Goal: Task Accomplishment & Management: Complete application form

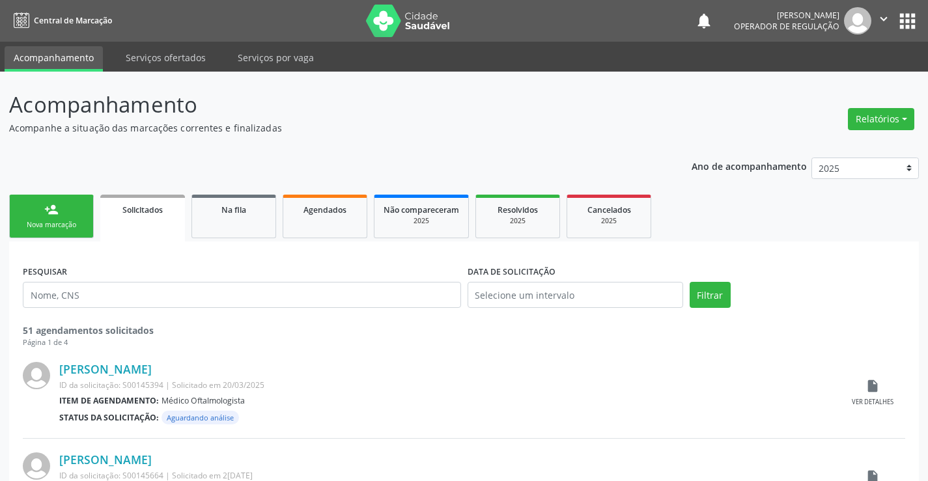
click at [38, 222] on div "Nova marcação" at bounding box center [51, 225] width 65 height 10
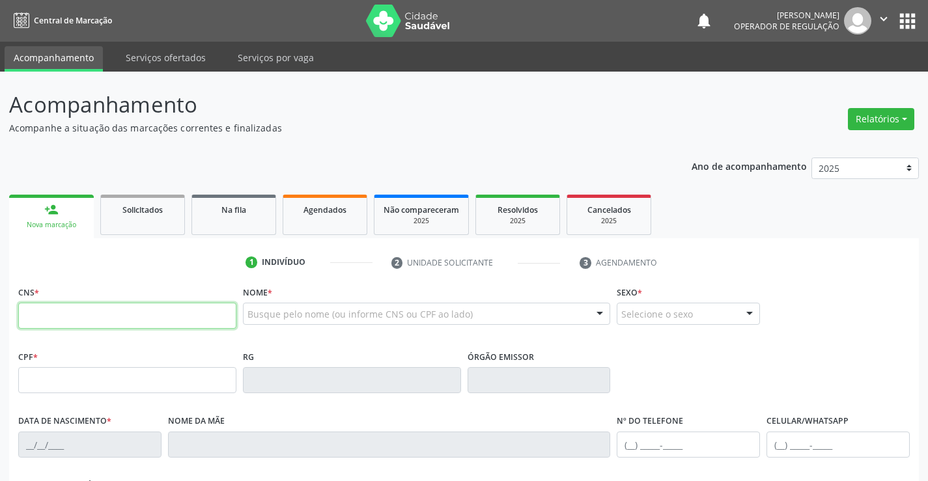
click at [91, 312] on input "text" at bounding box center [127, 316] width 218 height 26
type input "704 1047 4044 0780"
type input "605448954"
type input "14/11/1978"
type input "(74) 98822-0434"
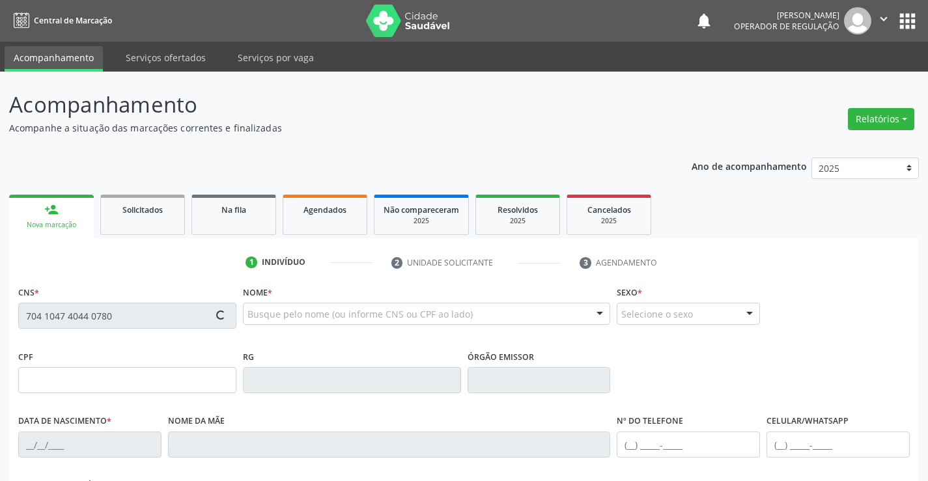
type input "SN"
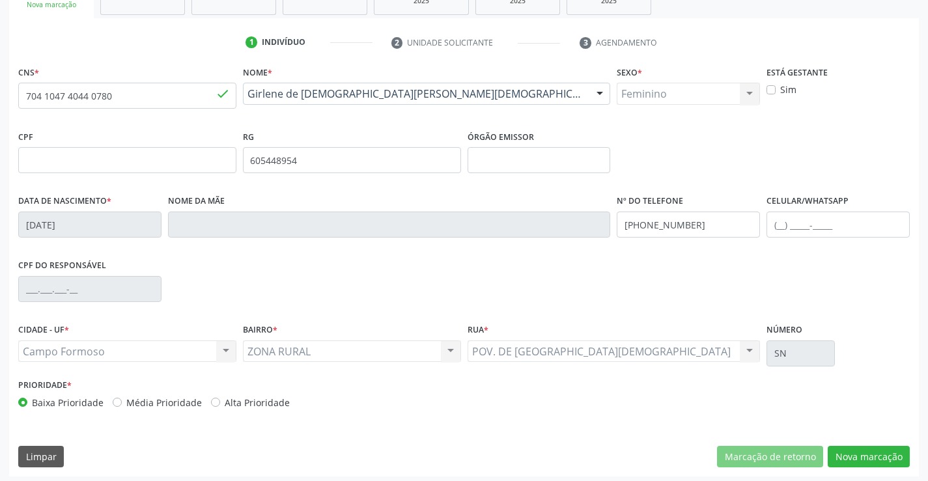
scroll to position [225, 0]
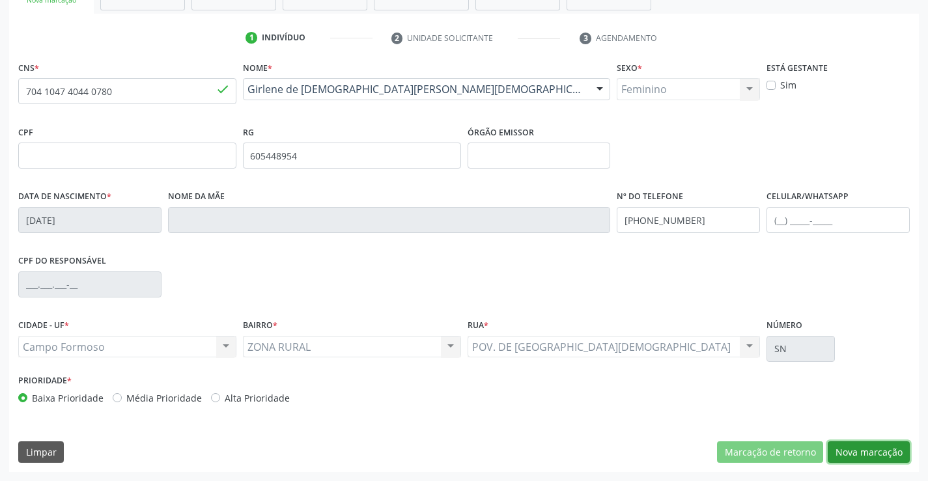
click at [857, 443] on button "Nova marcação" at bounding box center [869, 453] width 82 height 22
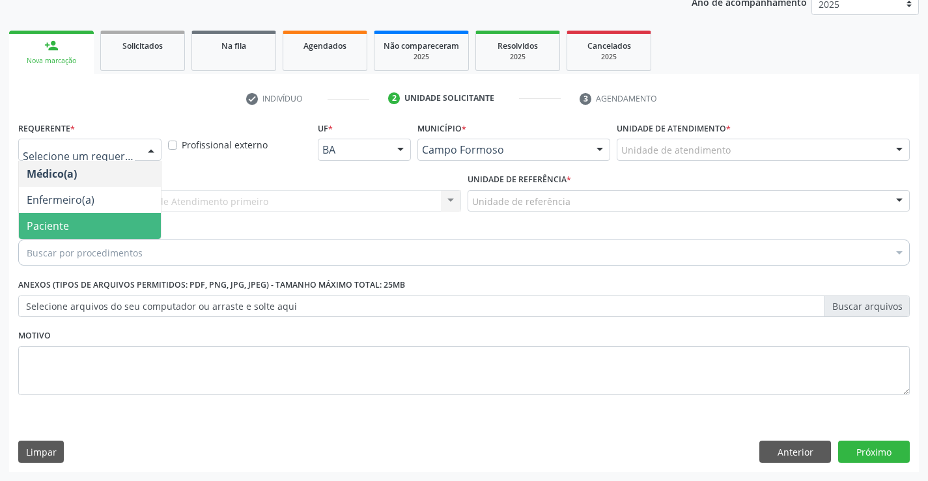
click at [44, 222] on span "Paciente" at bounding box center [48, 226] width 42 height 14
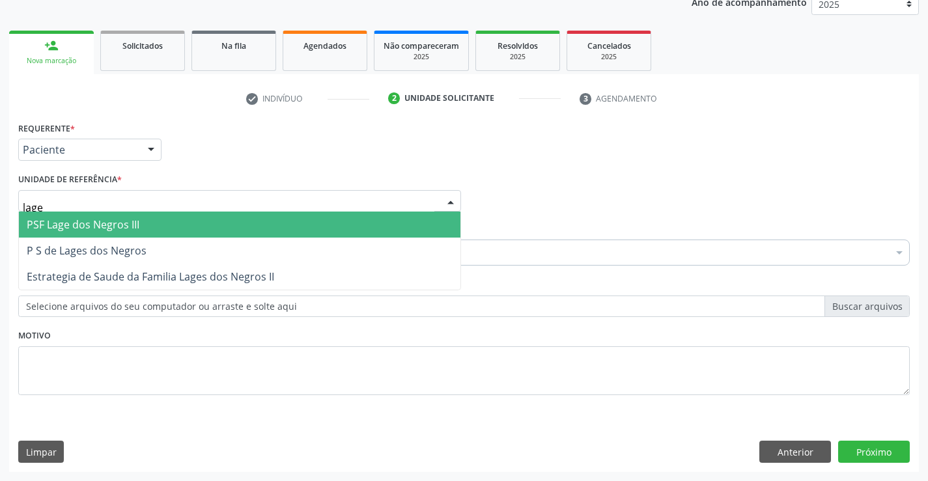
type input "lages"
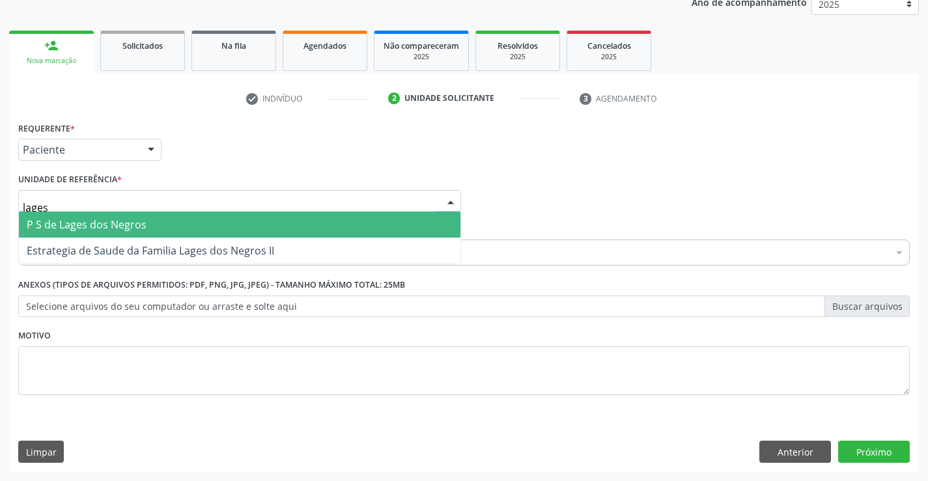
click at [100, 229] on span "P S de Lages dos Negros" at bounding box center [87, 225] width 120 height 14
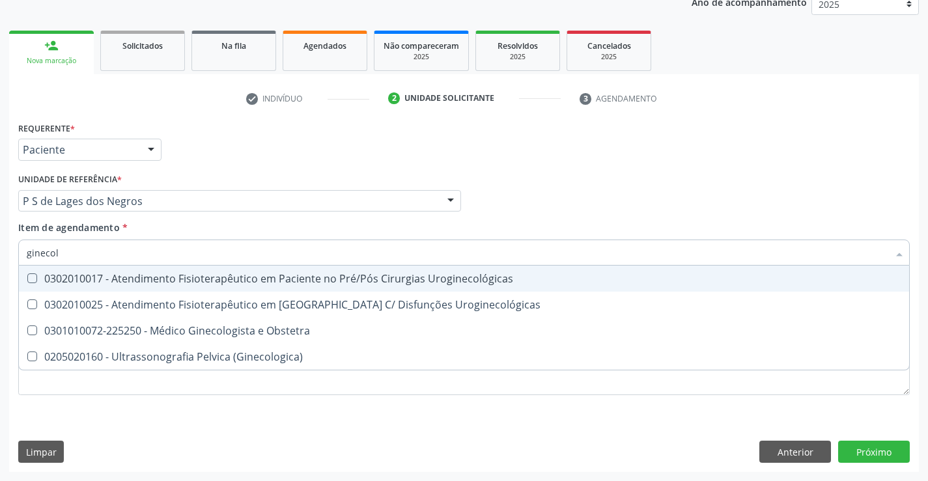
type input "ginecolo"
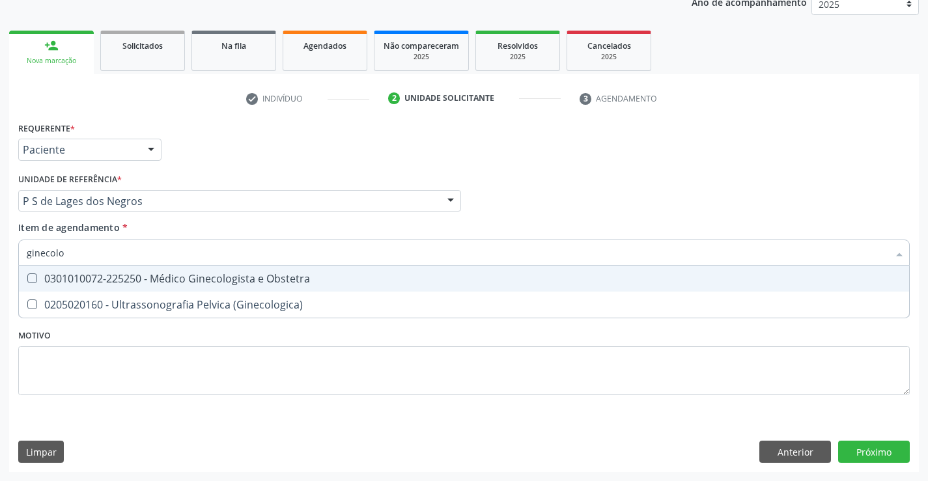
click at [120, 277] on div "0301010072-225250 - Médico Ginecologista e Obstetra" at bounding box center [464, 279] width 875 height 10
checkbox Obstetra "true"
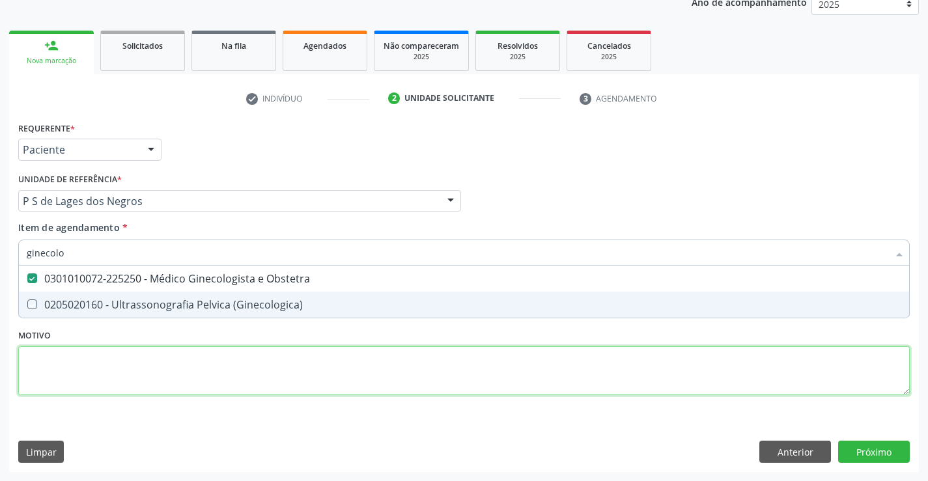
click at [111, 352] on div "Requerente * Paciente Médico(a) Enfermeiro(a) Paciente Nenhum resultado encontr…" at bounding box center [464, 266] width 892 height 295
checkbox \(Ginecologica\) "true"
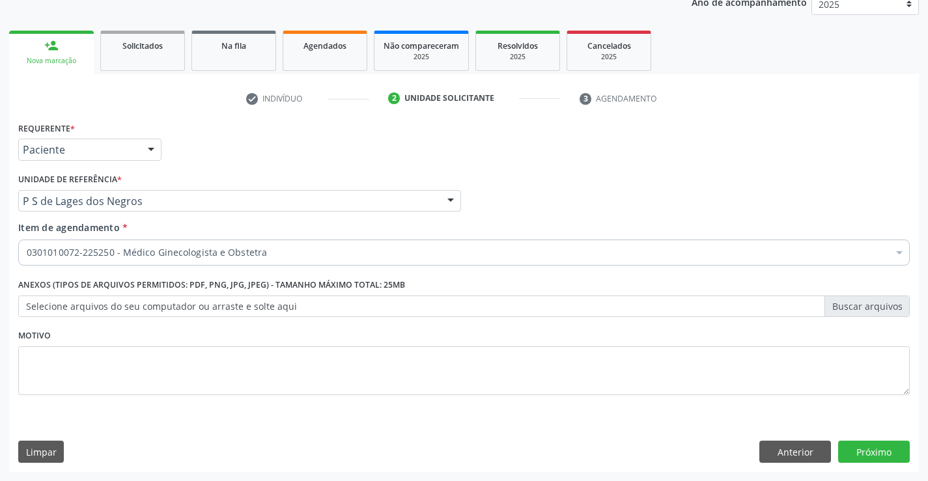
click at [99, 304] on label "Selecione arquivos do seu computador ou arraste e solte aqui" at bounding box center [464, 307] width 892 height 22
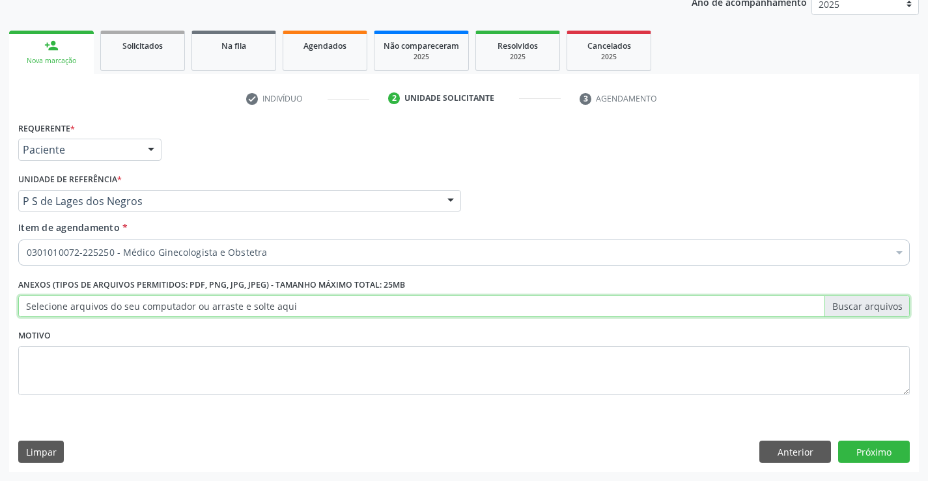
click at [99, 304] on input "Selecione arquivos do seu computador ou arraste e solte aqui" at bounding box center [464, 307] width 892 height 22
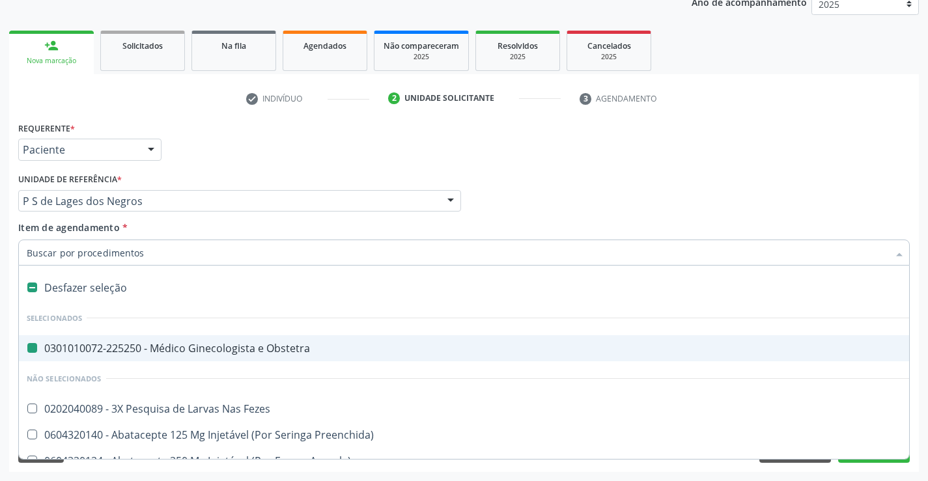
type input "u"
checkbox Obstetra "false"
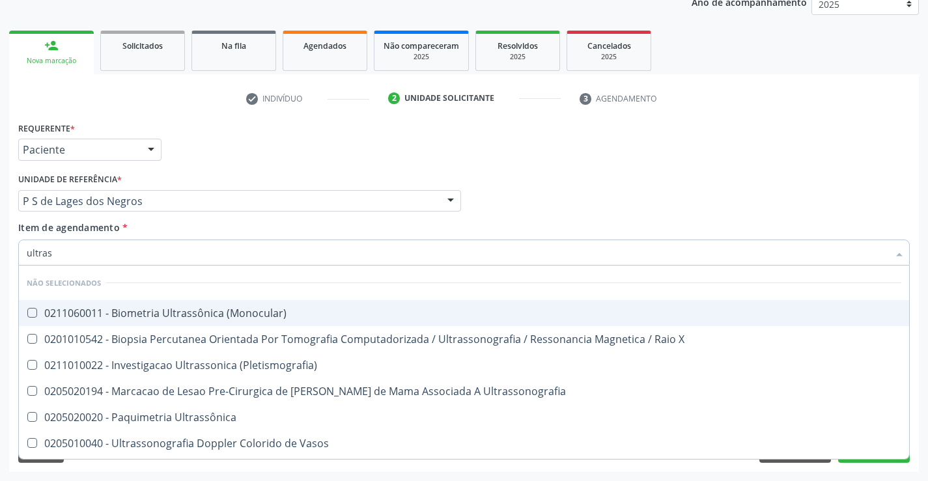
type input "ultrass"
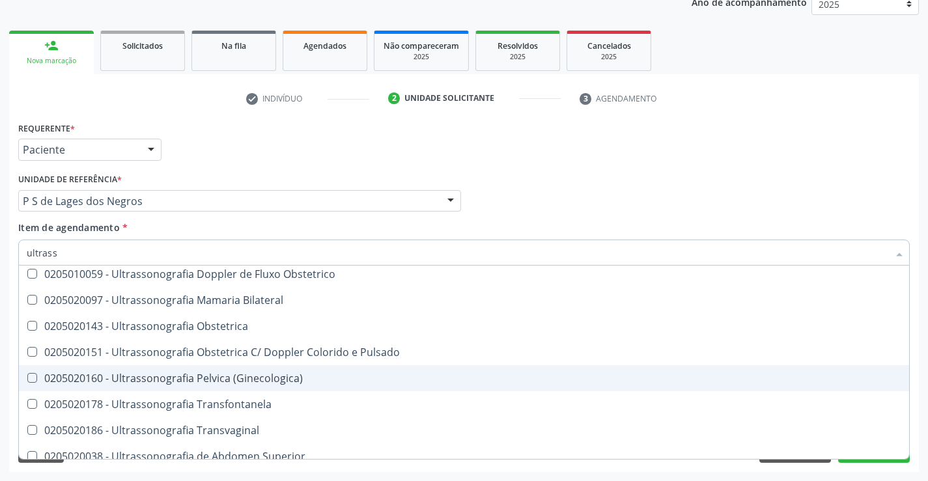
scroll to position [261, 0]
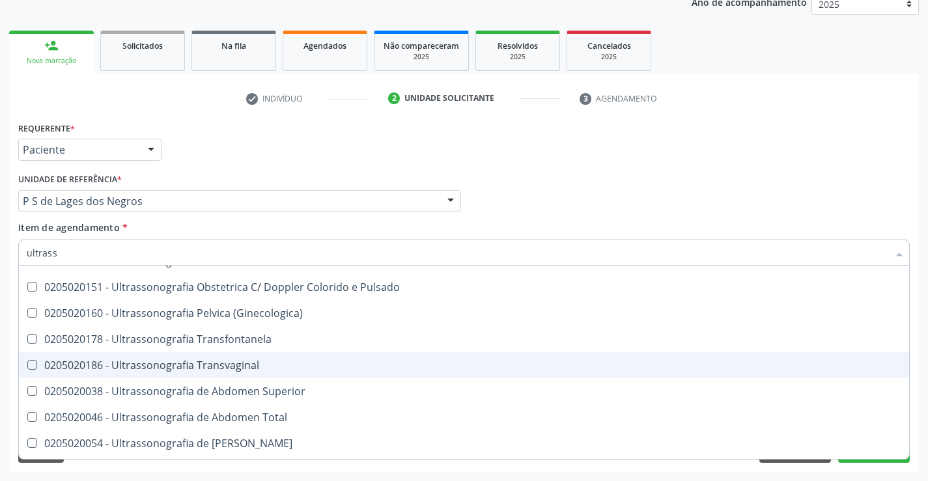
click at [281, 363] on div "0205020186 - Ultrassonografia Transvaginal" at bounding box center [464, 365] width 875 height 10
checkbox Transvaginal "true"
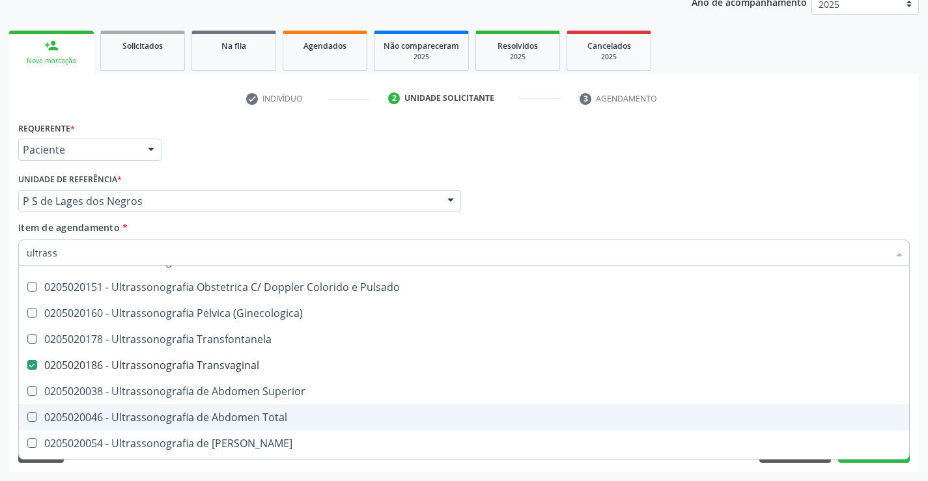
click at [289, 416] on div "0205020046 - Ultrassonografia de Abdomen Total" at bounding box center [464, 417] width 875 height 10
checkbox Total "true"
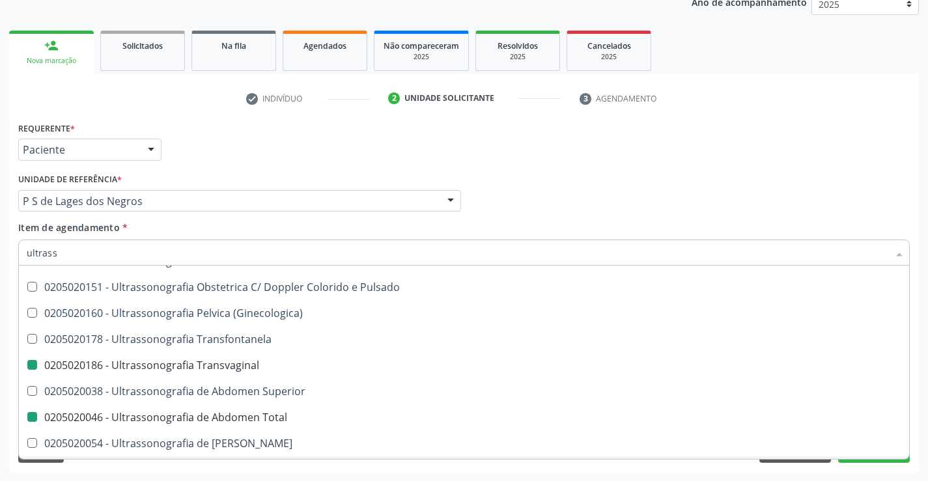
click at [842, 467] on div "Requerente * Paciente Médico(a) Enfermeiro(a) Paciente Nenhum resultado encontr…" at bounding box center [464, 296] width 910 height 354
checkbox \(Monocular\) "true"
checkbox \(Pletismografia\) "true"
checkbox Transvaginal "false"
checkbox Total "false"
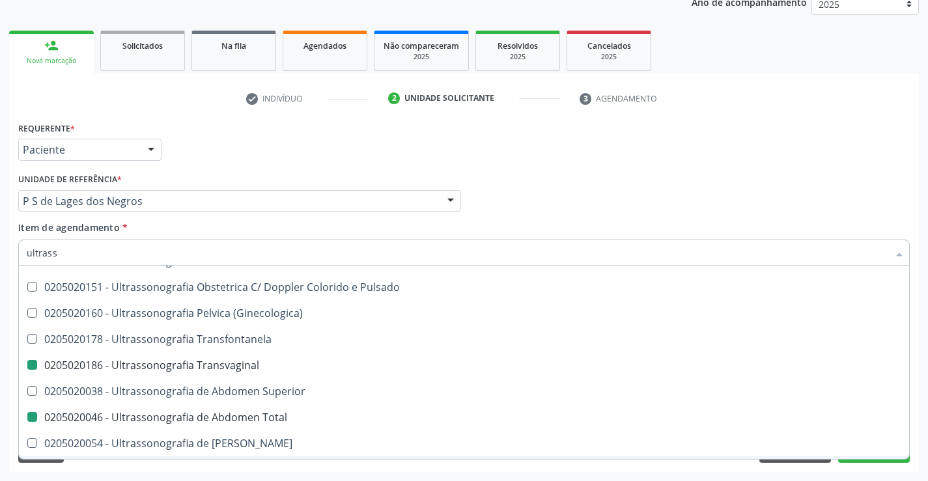
checkbox X "true"
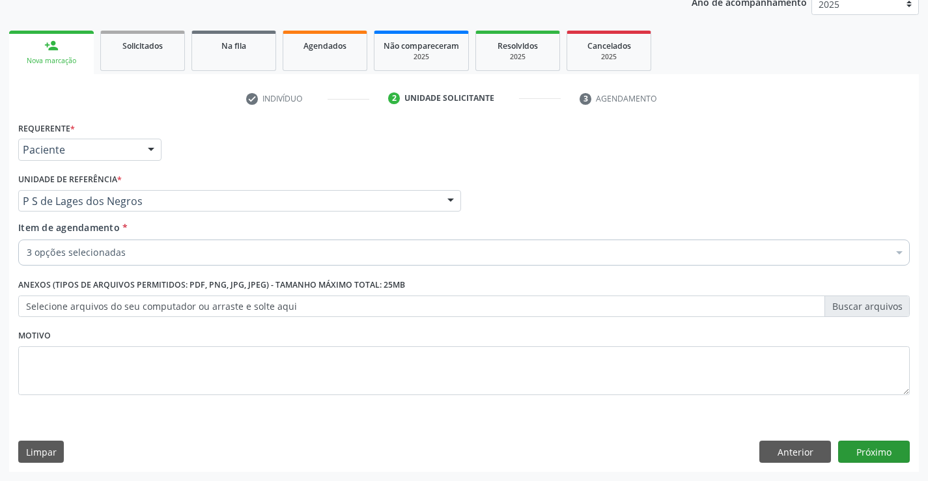
scroll to position [0, 0]
click at [857, 455] on button "Próximo" at bounding box center [874, 452] width 72 height 22
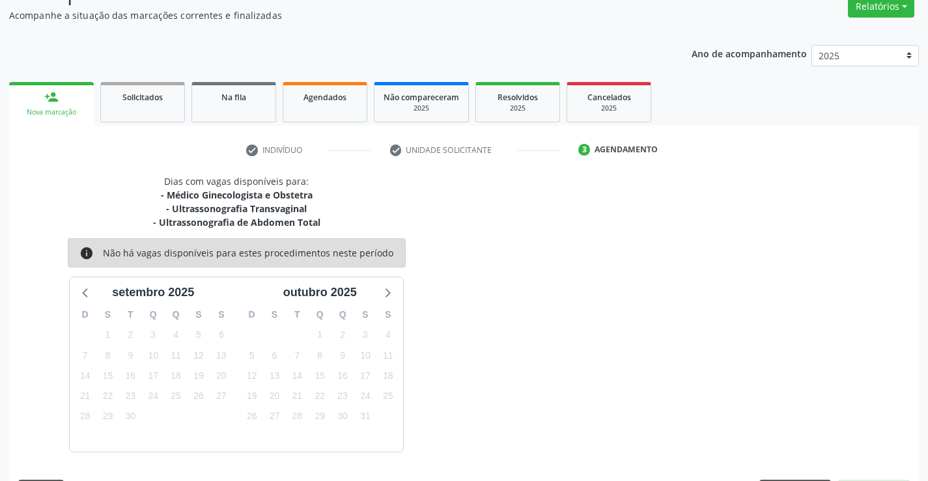
scroll to position [151, 0]
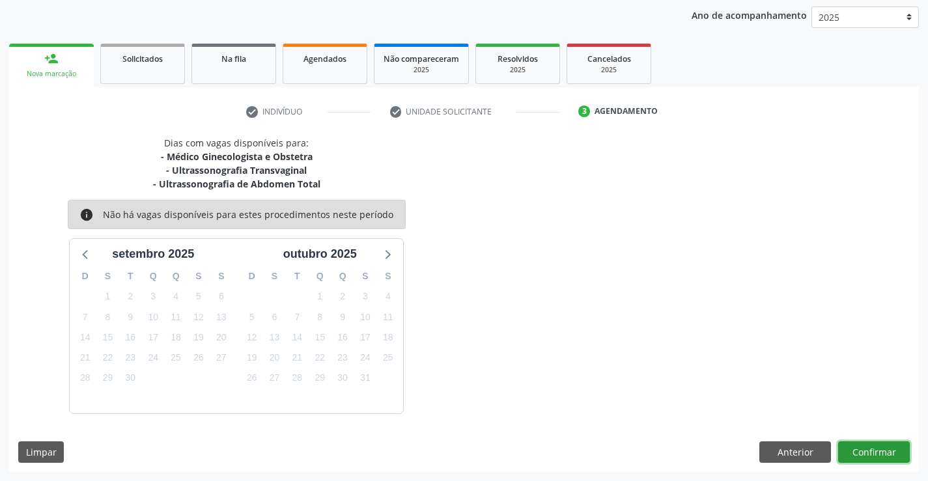
click at [866, 446] on button "Confirmar" at bounding box center [874, 453] width 72 height 22
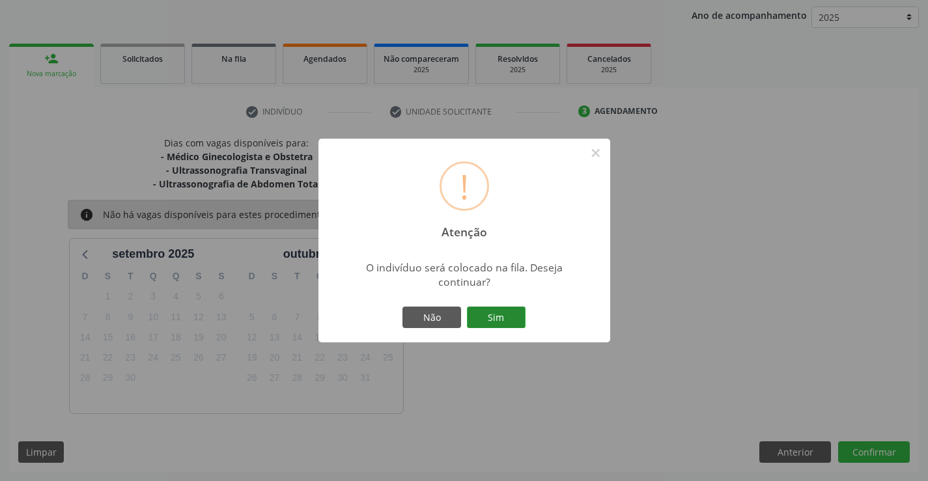
click at [498, 311] on button "Sim" at bounding box center [496, 318] width 59 height 22
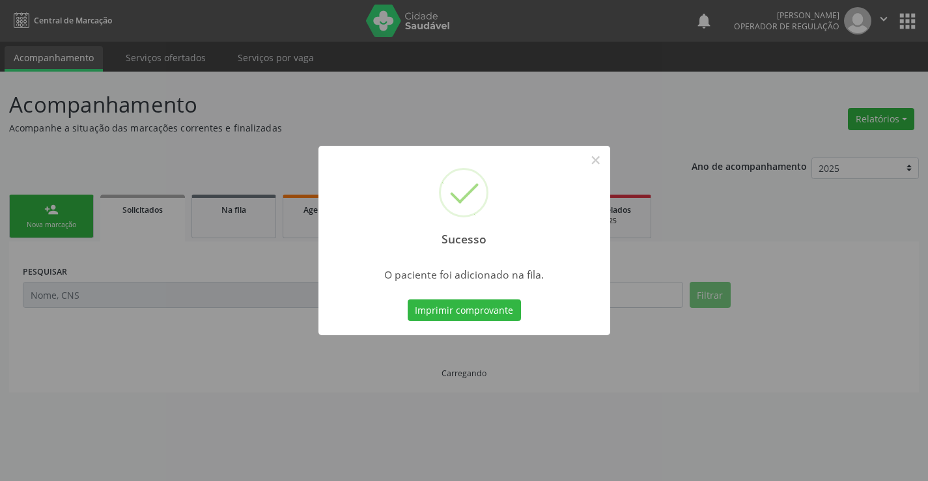
scroll to position [0, 0]
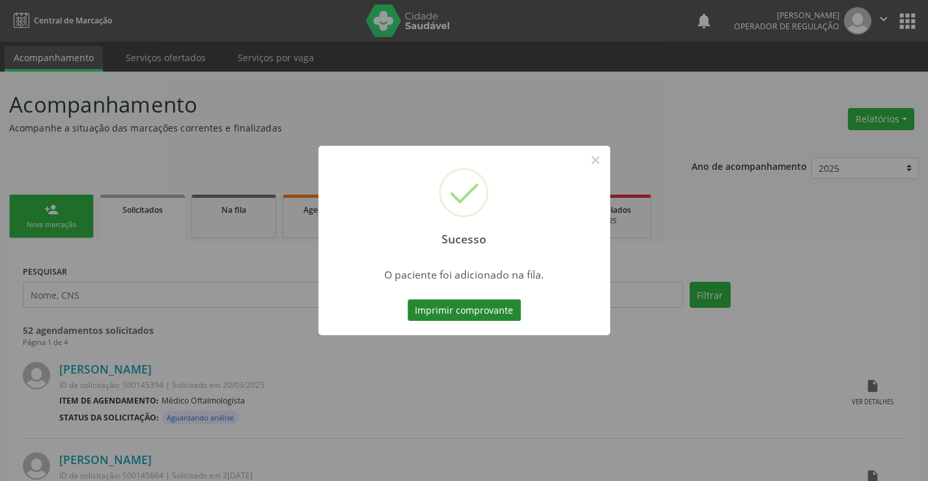
click at [492, 309] on button "Imprimir comprovante" at bounding box center [464, 311] width 113 height 22
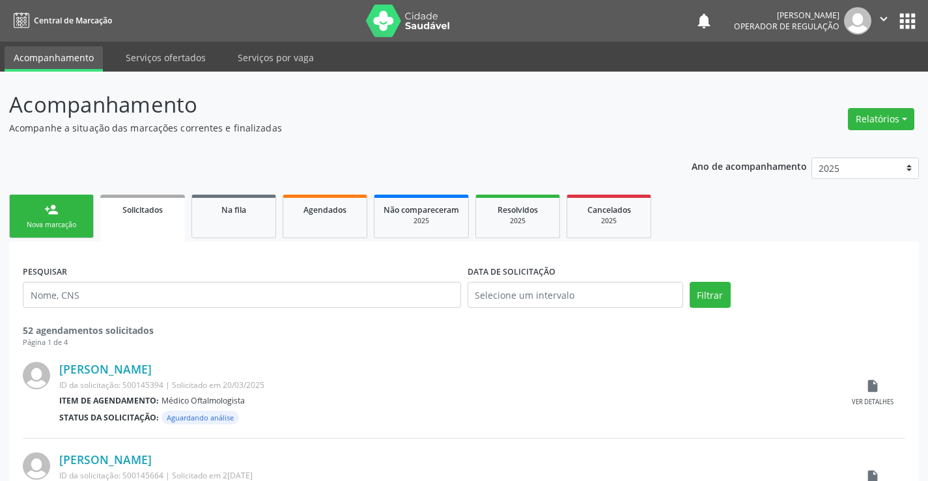
click at [72, 199] on link "person_add Nova marcação" at bounding box center [51, 217] width 85 height 44
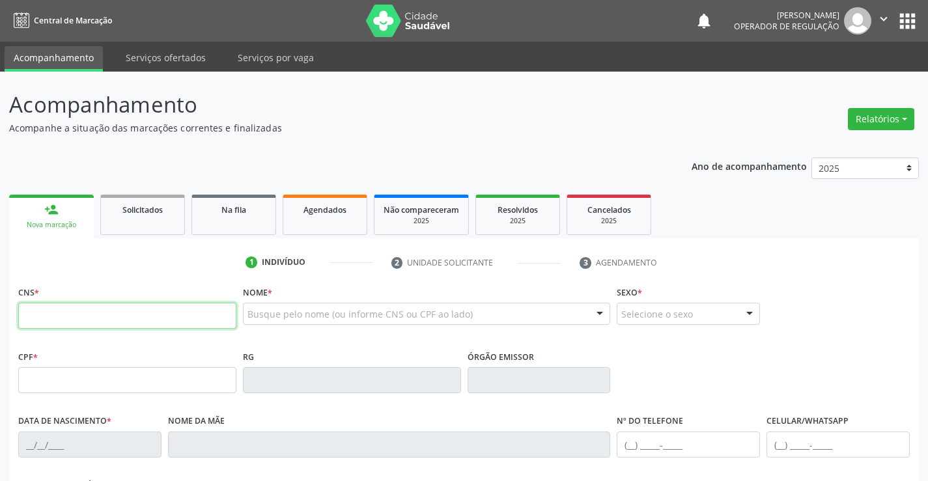
drag, startPoint x: 72, startPoint y: 199, endPoint x: 89, endPoint y: 326, distance: 128.2
click at [89, 326] on input "text" at bounding box center [127, 316] width 218 height 26
type input "705 2094 1869 0377"
type input "6064216451"
type input "29/05/2004"
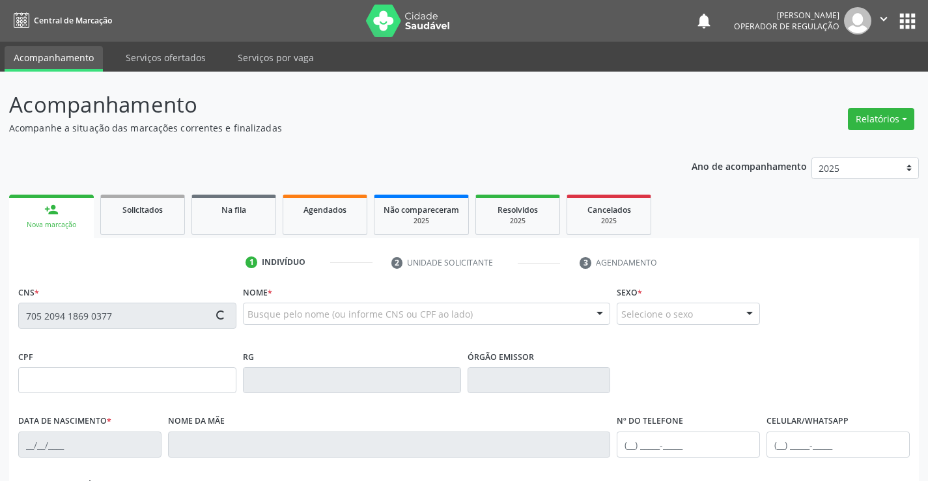
type input "(74) 98156-4991"
type input "S/N"
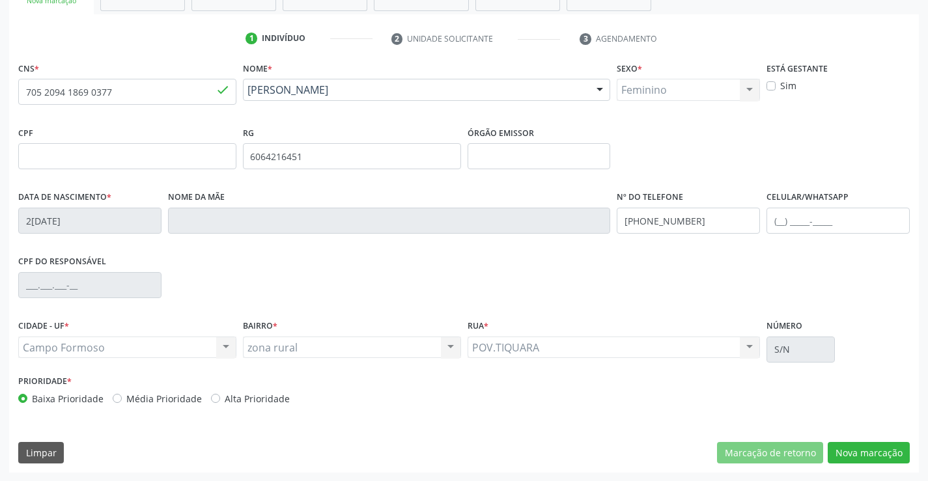
scroll to position [225, 0]
click at [843, 451] on button "Nova marcação" at bounding box center [869, 453] width 82 height 22
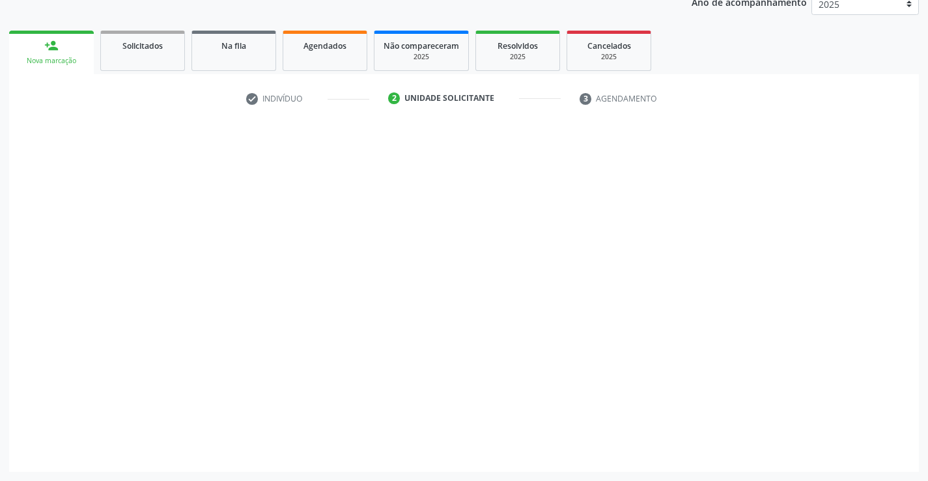
scroll to position [164, 0]
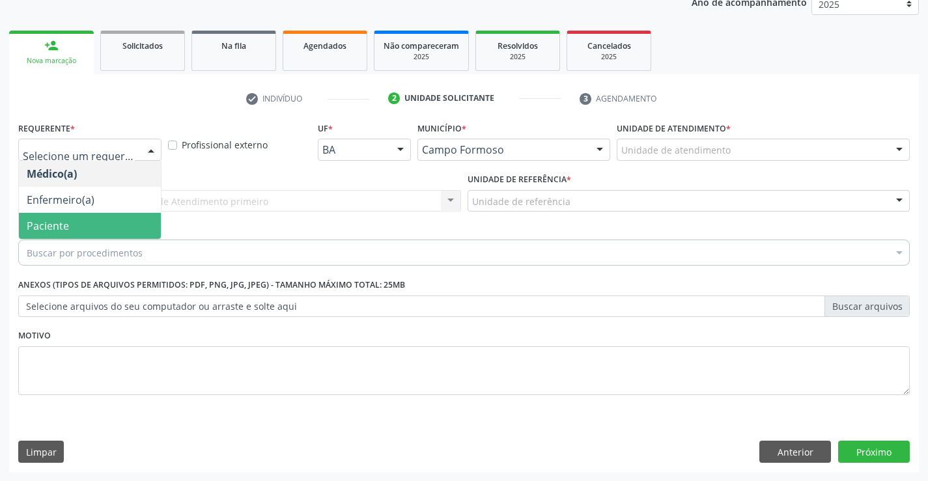
click at [68, 228] on span "Paciente" at bounding box center [48, 226] width 42 height 14
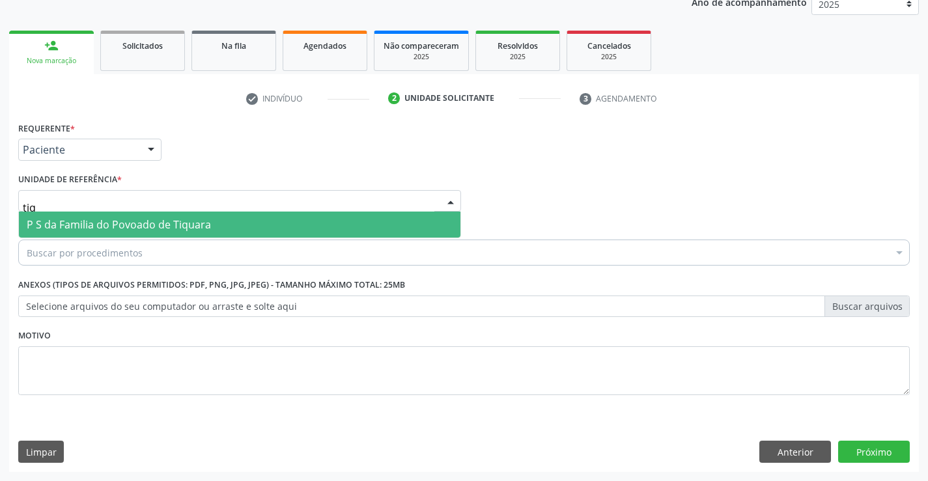
type input "tiqu"
click at [102, 220] on span "P S da Familia do Povoado de Tiquara" at bounding box center [119, 225] width 184 height 14
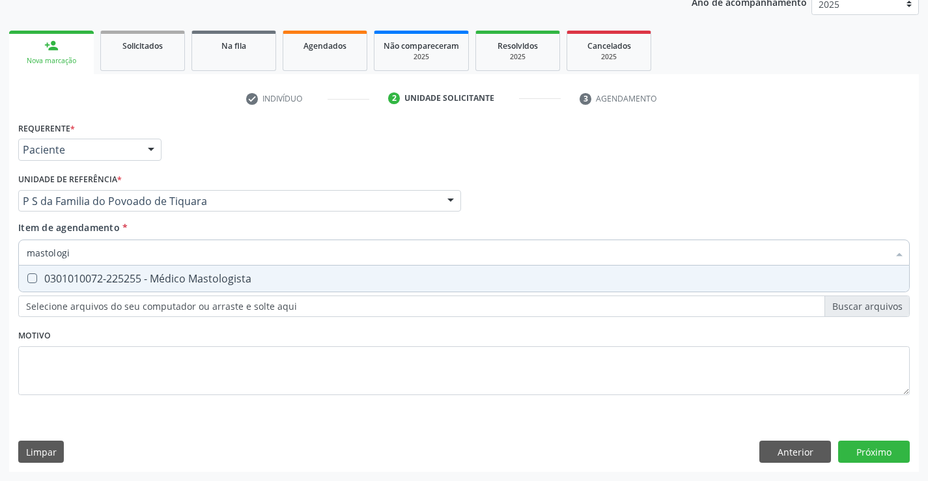
type input "mastologis"
click at [102, 274] on div "0301010072-225255 - Médico Mastologista" at bounding box center [464, 279] width 875 height 10
checkbox Mastologista "true"
click at [856, 451] on div "Requerente * Paciente Médico(a) Enfermeiro(a) Paciente Nenhum resultado encontr…" at bounding box center [464, 296] width 910 height 354
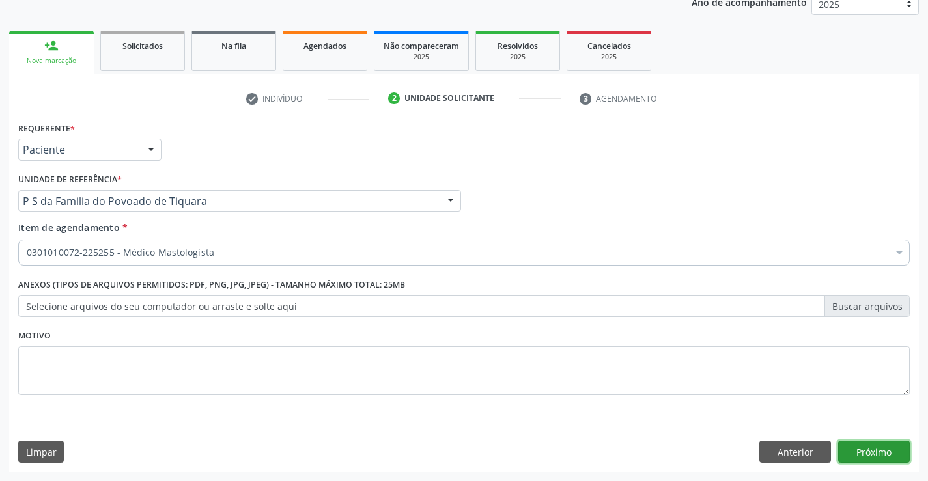
click at [877, 445] on button "Próximo" at bounding box center [874, 452] width 72 height 22
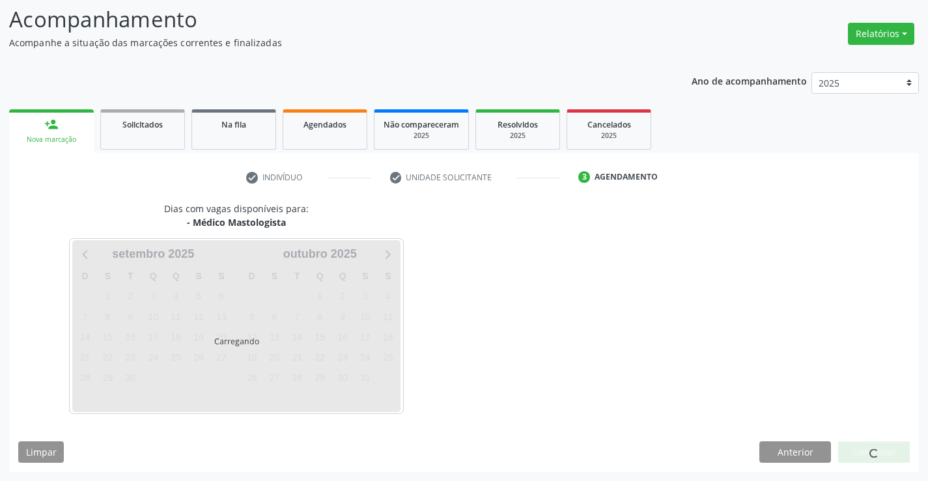
scroll to position [124, 0]
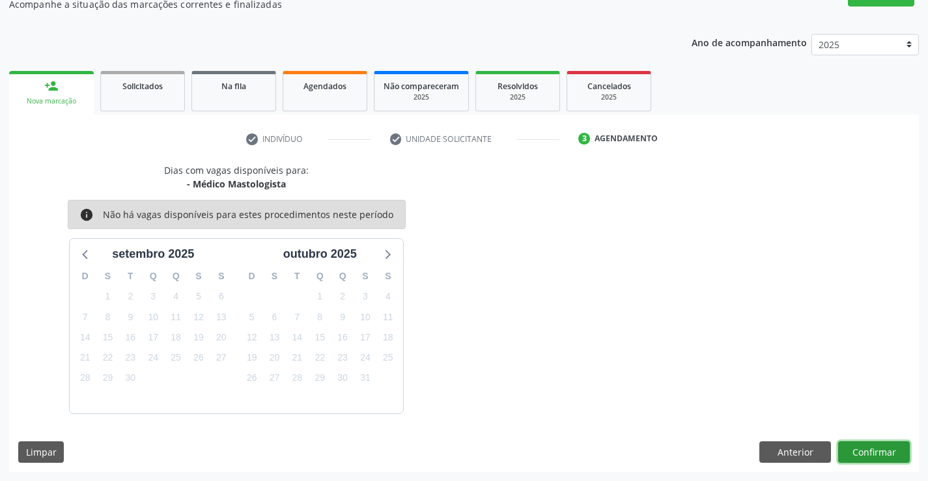
click at [868, 448] on button "Confirmar" at bounding box center [874, 453] width 72 height 22
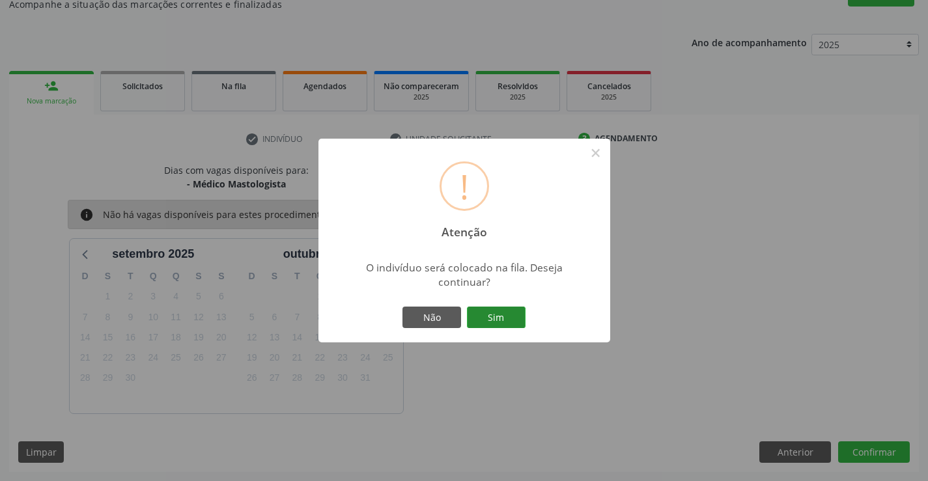
click at [492, 316] on button "Sim" at bounding box center [496, 318] width 59 height 22
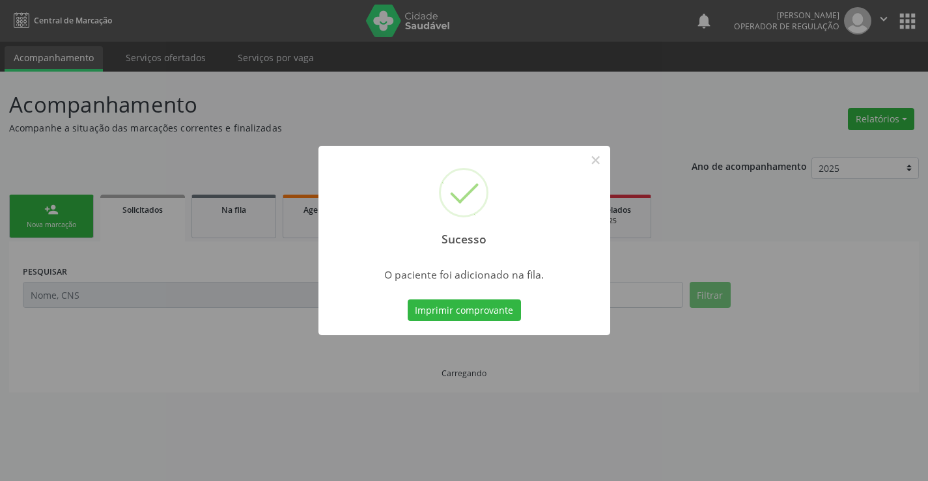
scroll to position [0, 0]
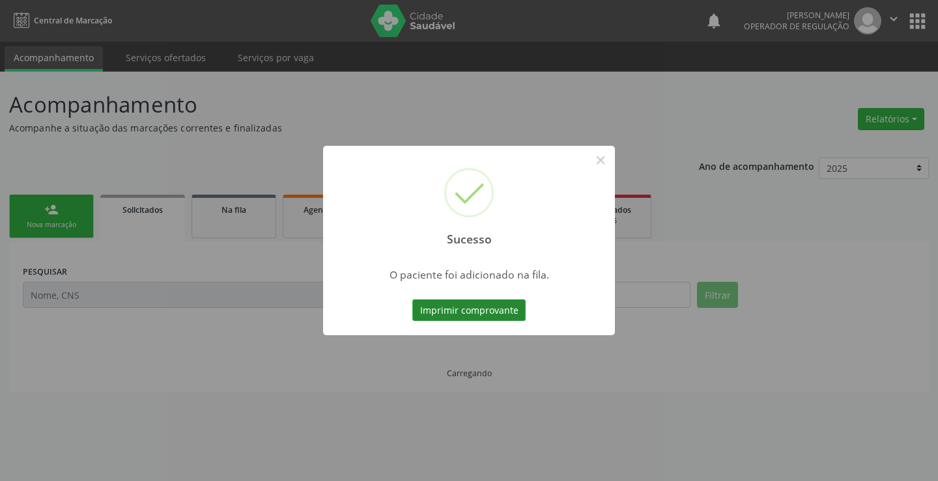
click at [502, 316] on button "Imprimir comprovante" at bounding box center [468, 311] width 113 height 22
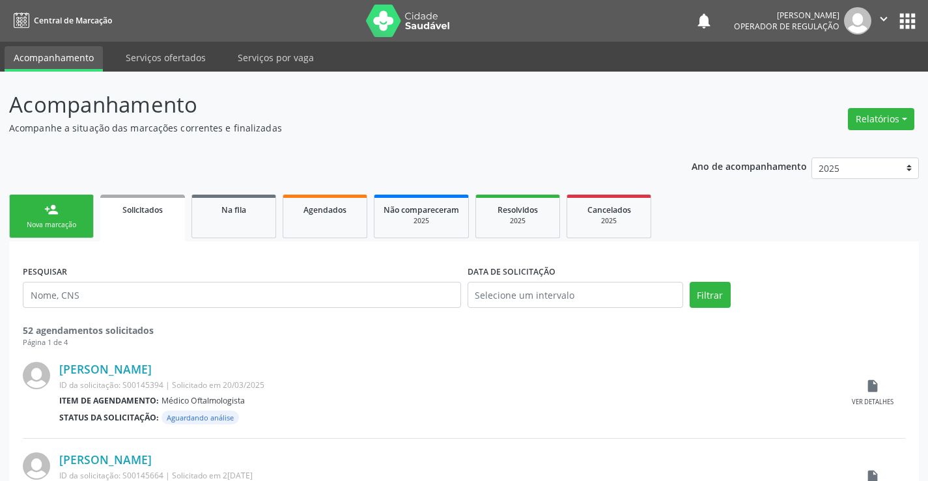
click at [46, 215] on div "person_add" at bounding box center [51, 210] width 14 height 14
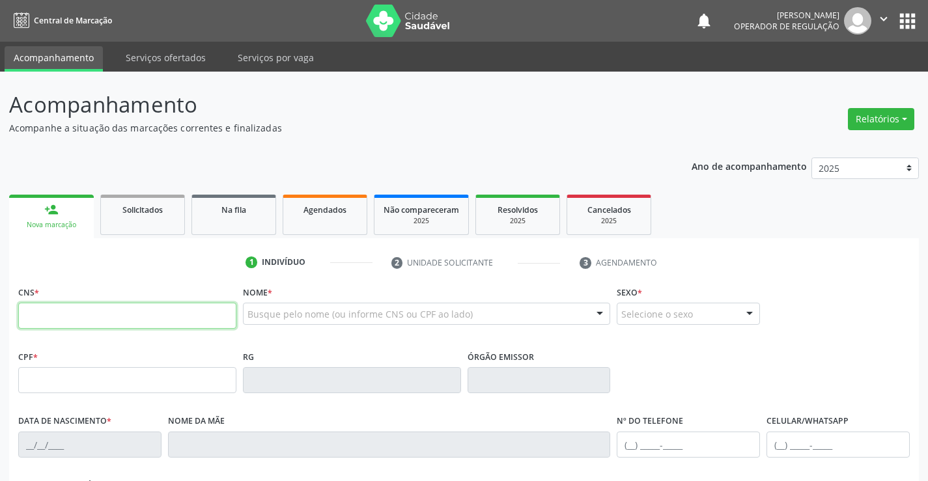
drag, startPoint x: 46, startPoint y: 215, endPoint x: 104, endPoint y: 315, distance: 115.3
click at [104, 315] on input "text" at bounding box center [127, 316] width 218 height 26
type input "702 4080 0395 9524"
type input "092.422.165-85"
type input "2233782917"
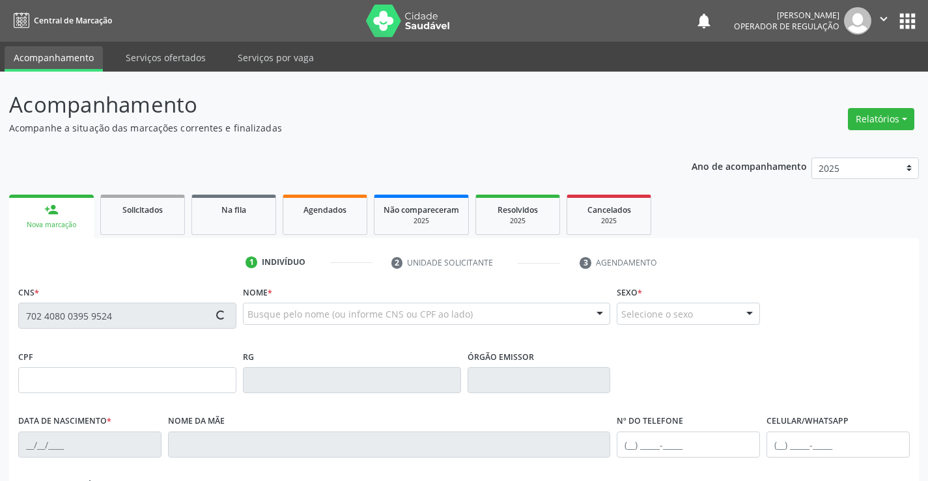
type input "05/03/2001"
type input "(74) 99135-6343"
type input "092.422.165-85"
type input "S/N"
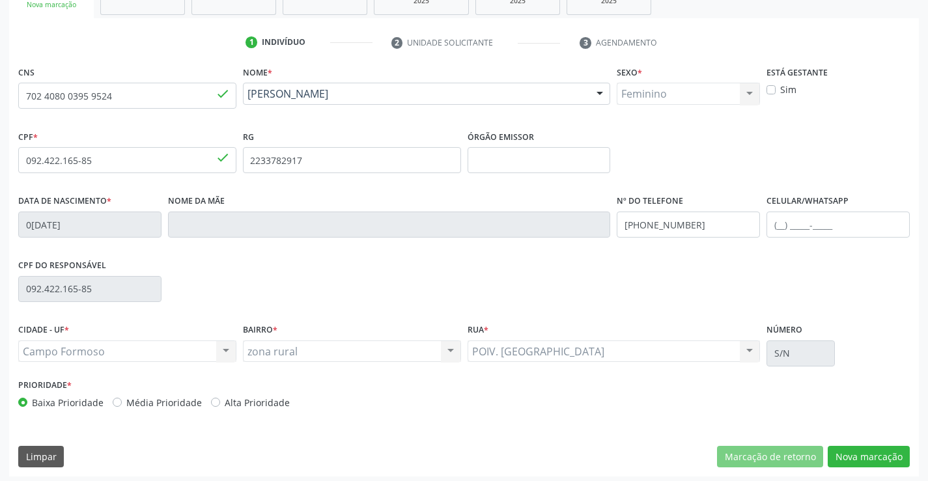
scroll to position [225, 0]
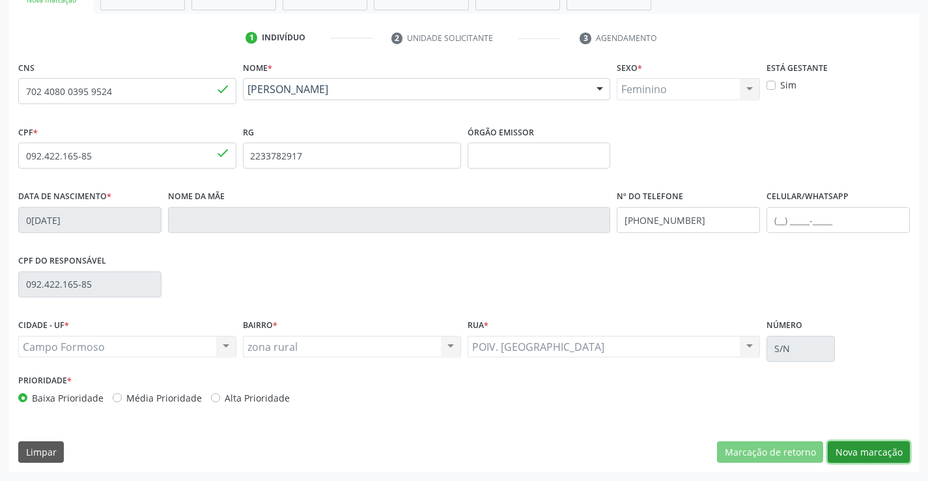
click at [891, 446] on button "Nova marcação" at bounding box center [869, 453] width 82 height 22
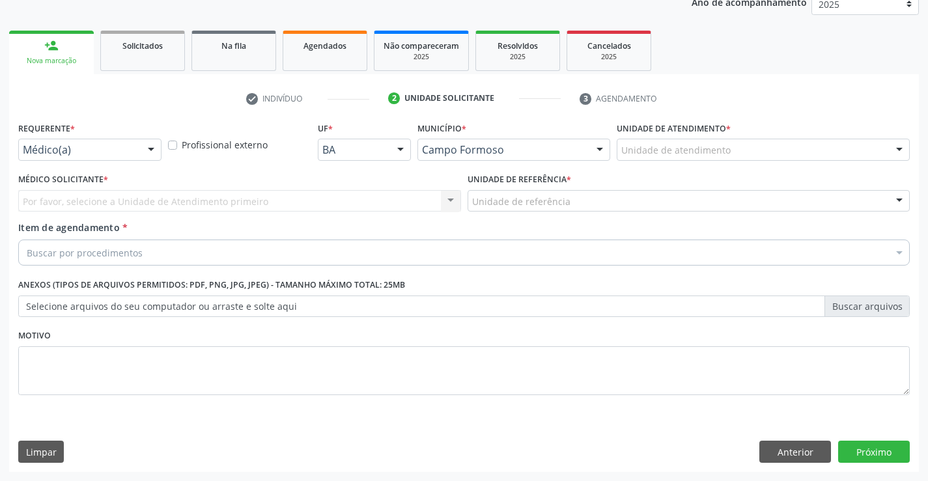
scroll to position [164, 0]
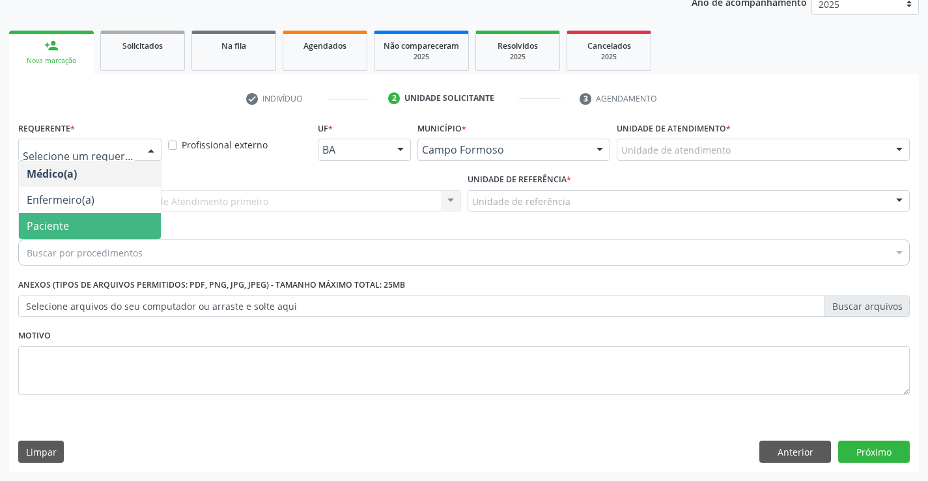
click at [61, 225] on span "Paciente" at bounding box center [48, 226] width 42 height 14
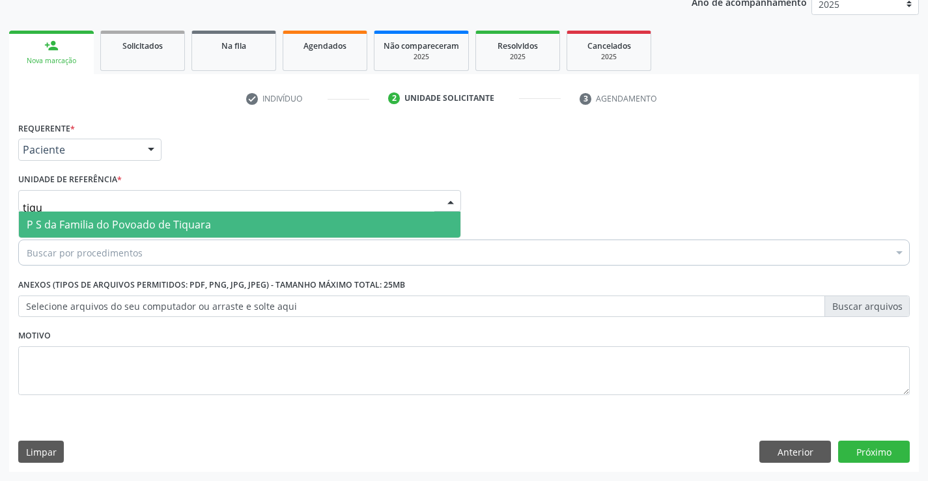
type input "tiqua"
click at [150, 218] on span "P S da Familia do Povoado de Tiquara" at bounding box center [119, 225] width 184 height 14
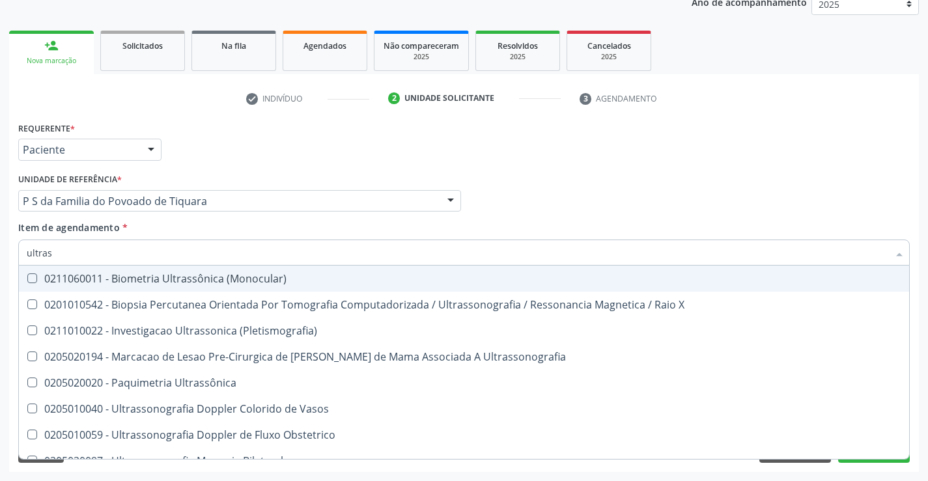
type input "ultrass"
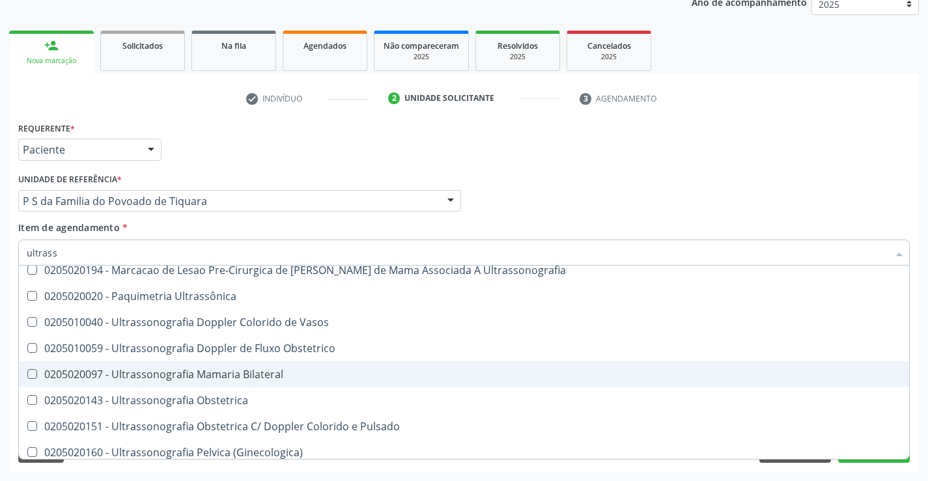
scroll to position [65, 0]
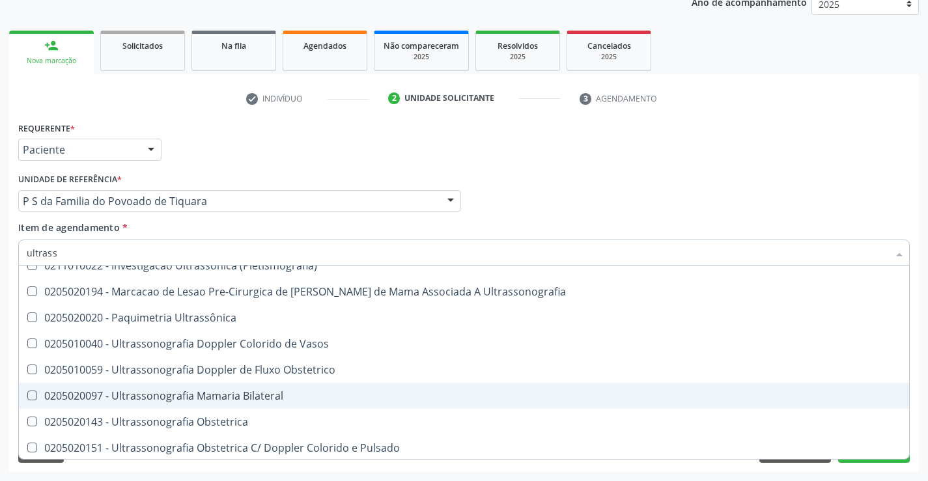
click at [332, 391] on div "0205020097 - Ultrassonografia Mamaria Bilateral" at bounding box center [464, 396] width 875 height 10
checkbox Bilateral "true"
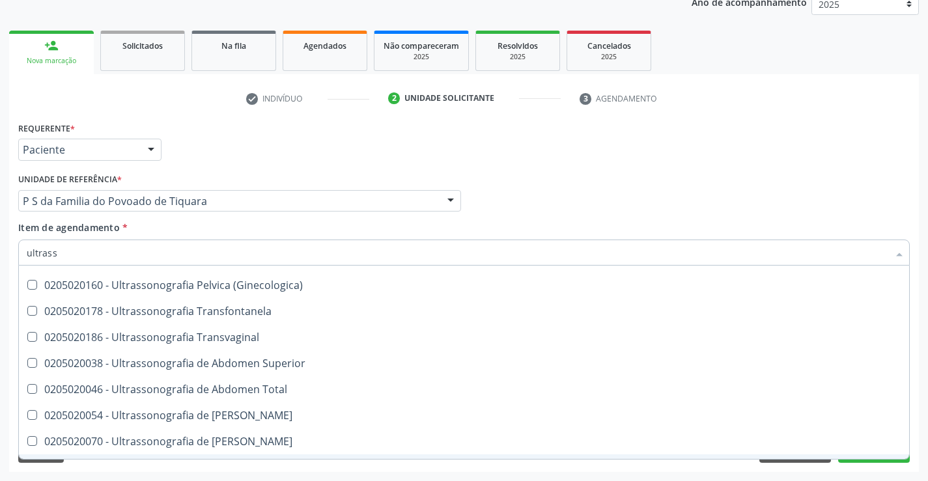
scroll to position [261, 0]
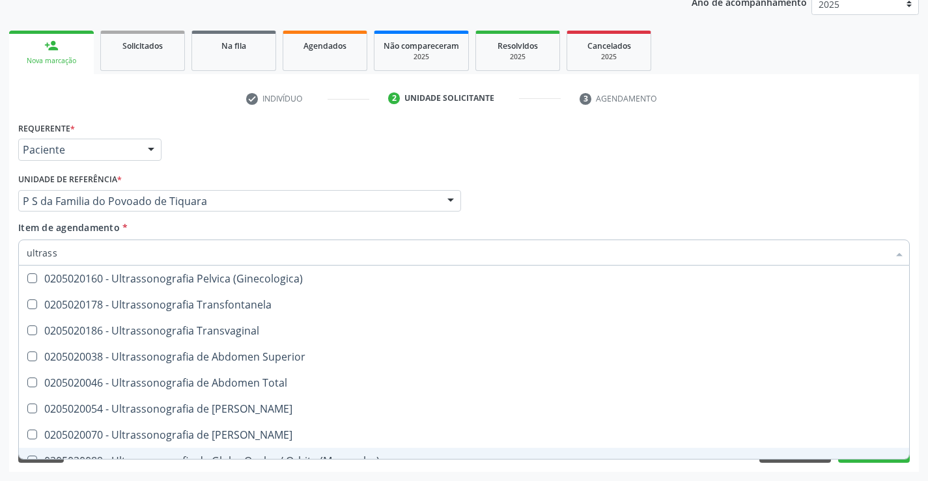
click at [882, 467] on div "Requerente * Paciente Médico(a) Enfermeiro(a) Paciente Nenhum resultado encontr…" at bounding box center [464, 296] width 910 height 354
checkbox X "true"
checkbox Bilateral "false"
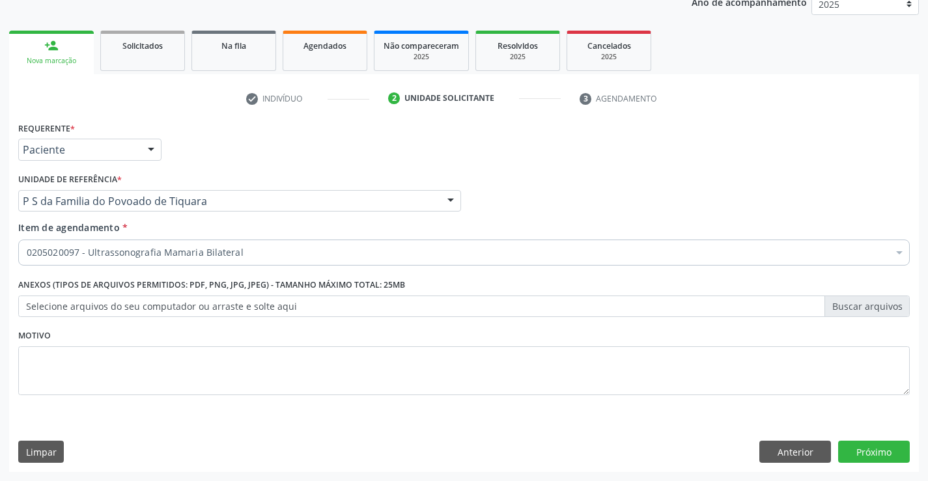
scroll to position [0, 0]
click at [879, 461] on button "Próximo" at bounding box center [874, 452] width 72 height 22
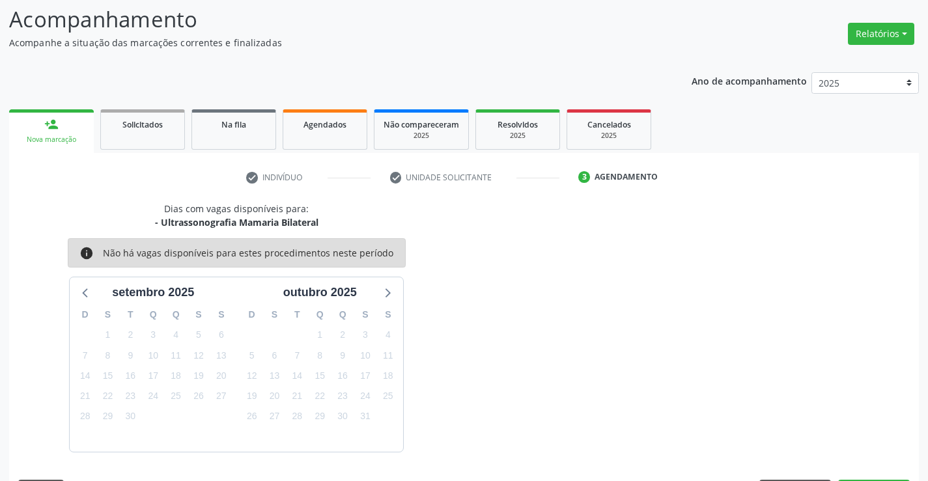
scroll to position [124, 0]
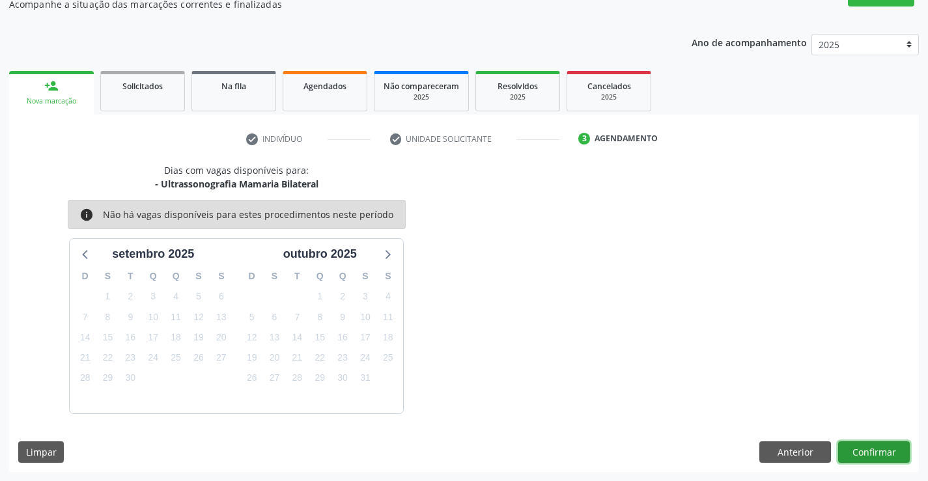
click at [879, 461] on button "Confirmar" at bounding box center [874, 453] width 72 height 22
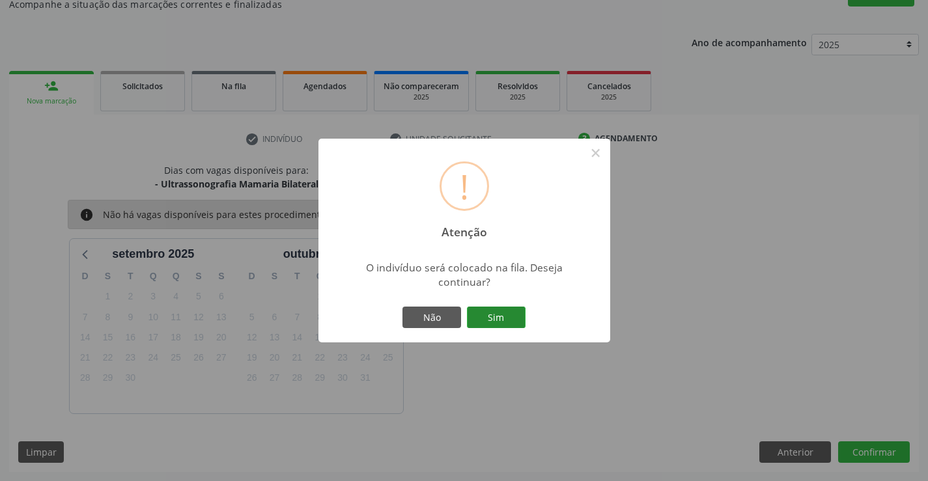
click at [479, 317] on button "Sim" at bounding box center [496, 318] width 59 height 22
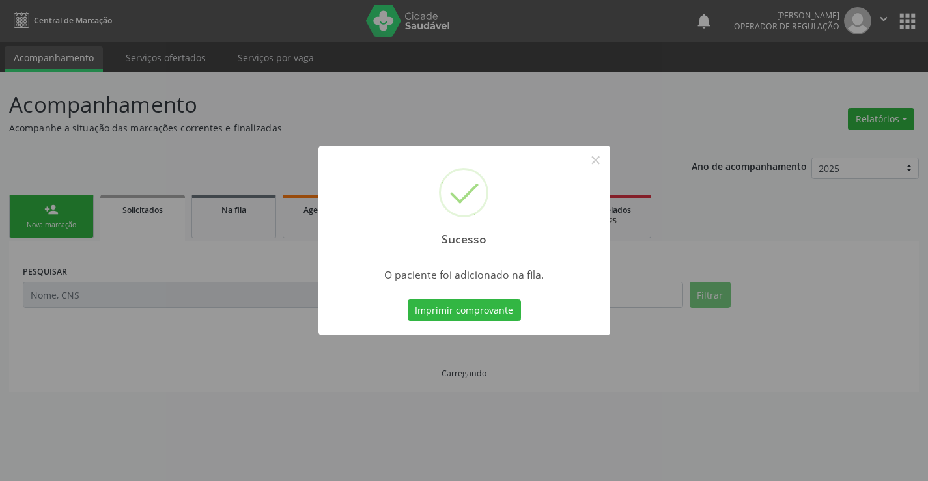
scroll to position [0, 0]
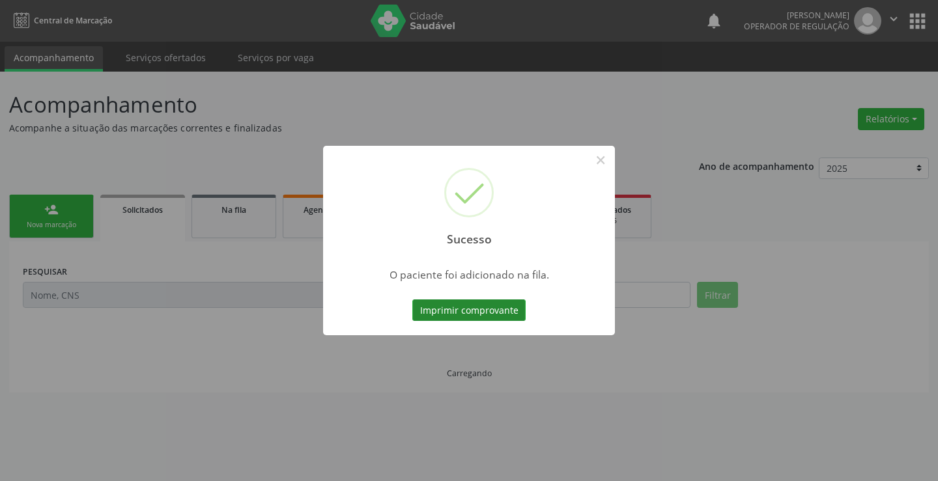
click at [506, 316] on button "Imprimir comprovante" at bounding box center [468, 311] width 113 height 22
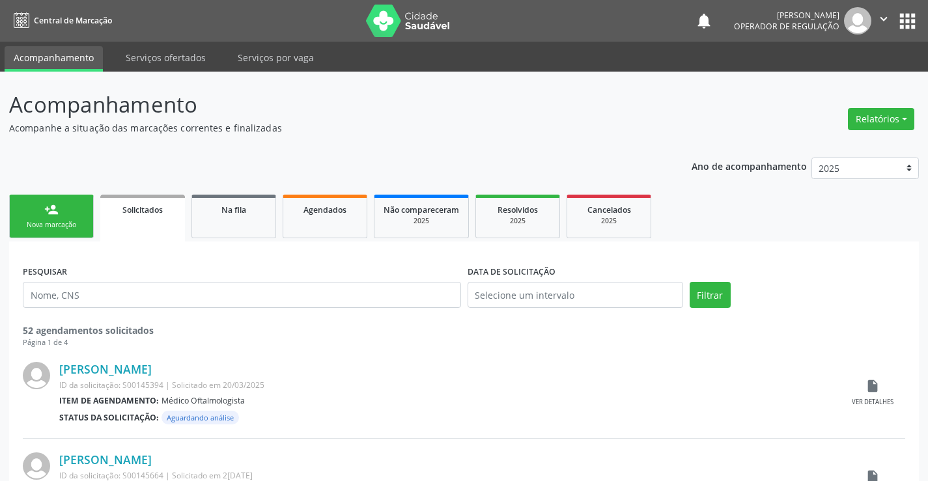
click at [74, 214] on link "person_add Nova marcação" at bounding box center [51, 217] width 85 height 44
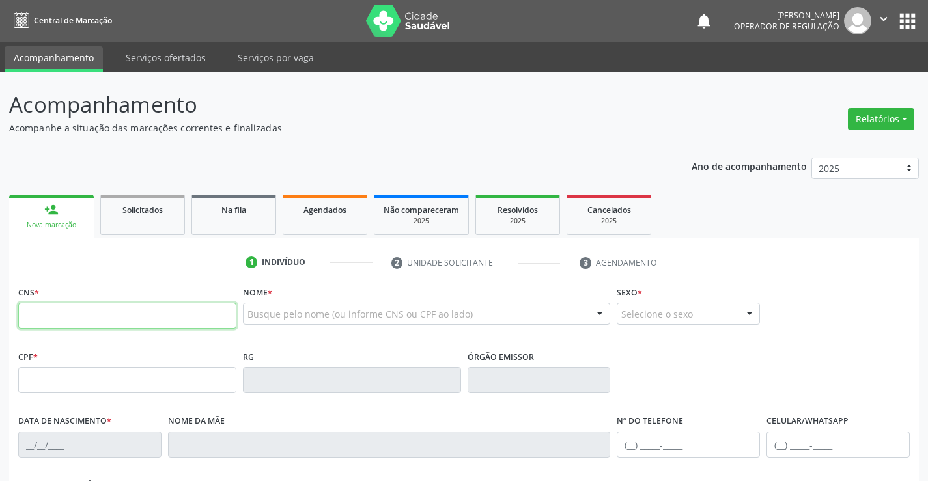
click at [116, 318] on input "text" at bounding box center [127, 316] width 218 height 26
type input "708 9067 2983 5011"
type input "0239426495"
type input "10/05/1954"
type input "(74) 9964-1070"
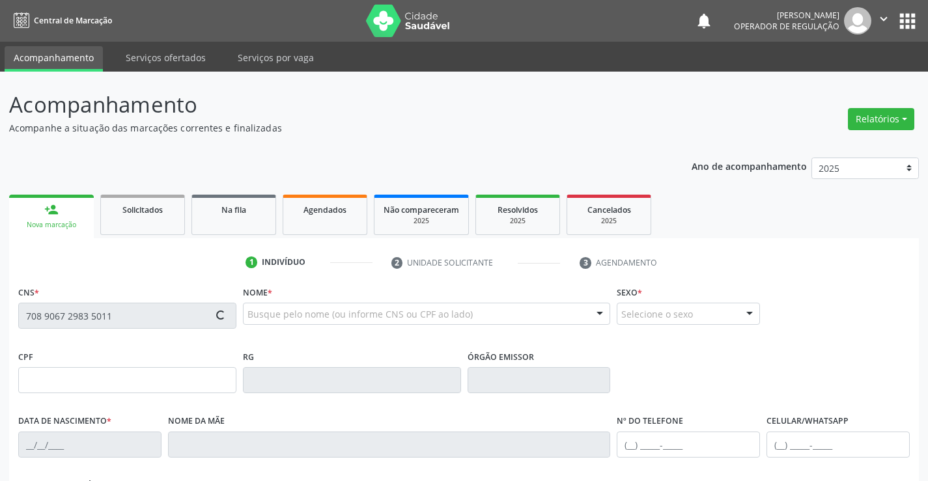
type input "(74) 9964-1070"
type input "S/N"
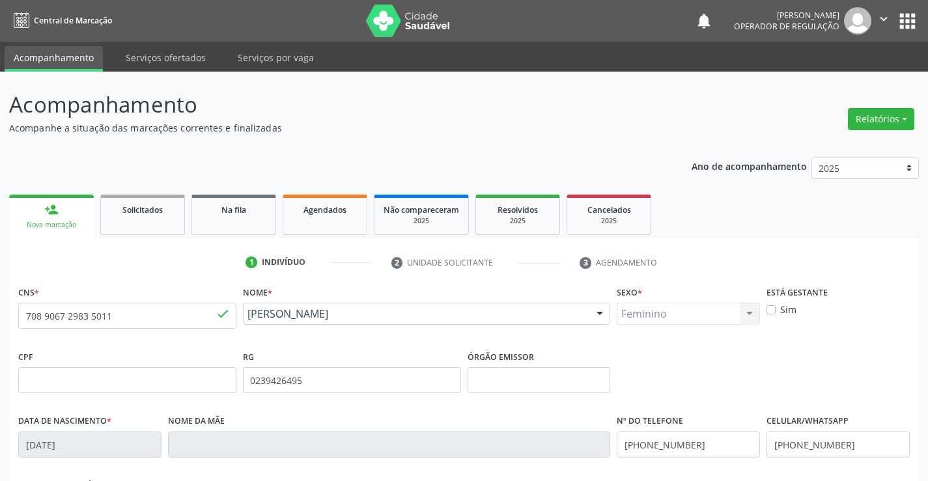
scroll to position [65, 0]
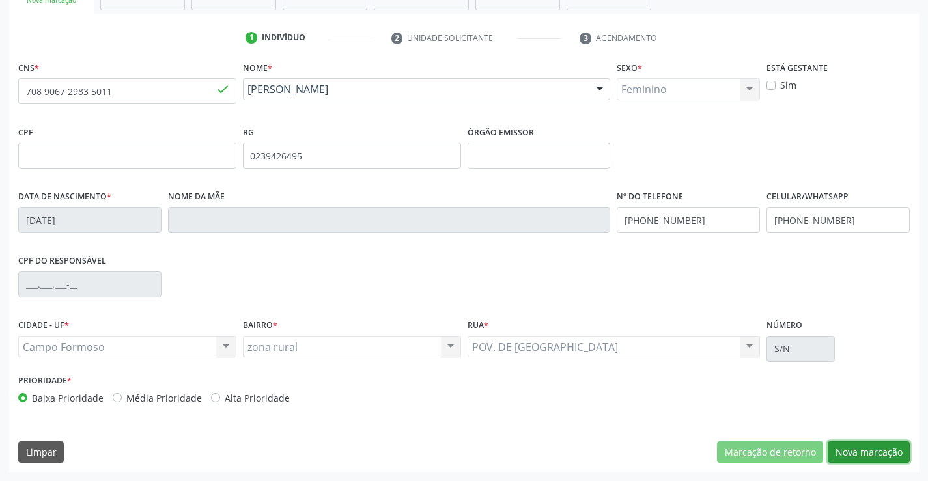
click at [875, 457] on button "Nova marcação" at bounding box center [869, 453] width 82 height 22
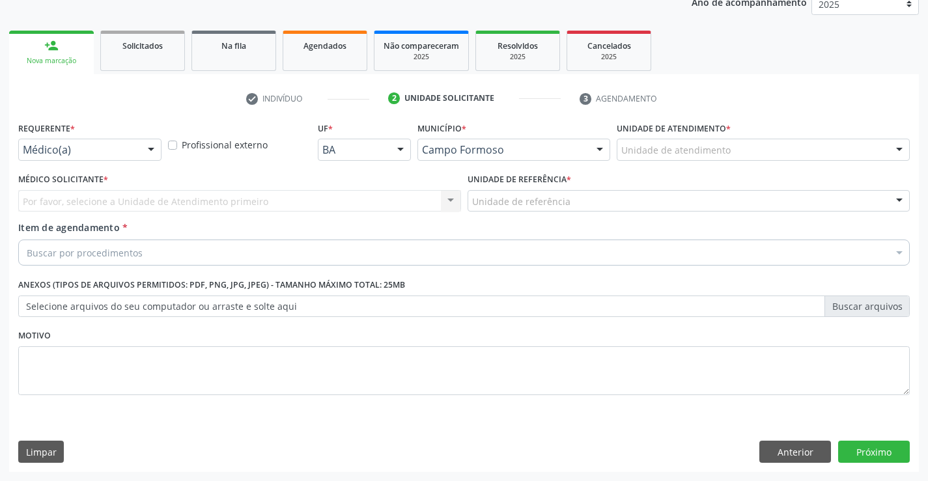
scroll to position [164, 0]
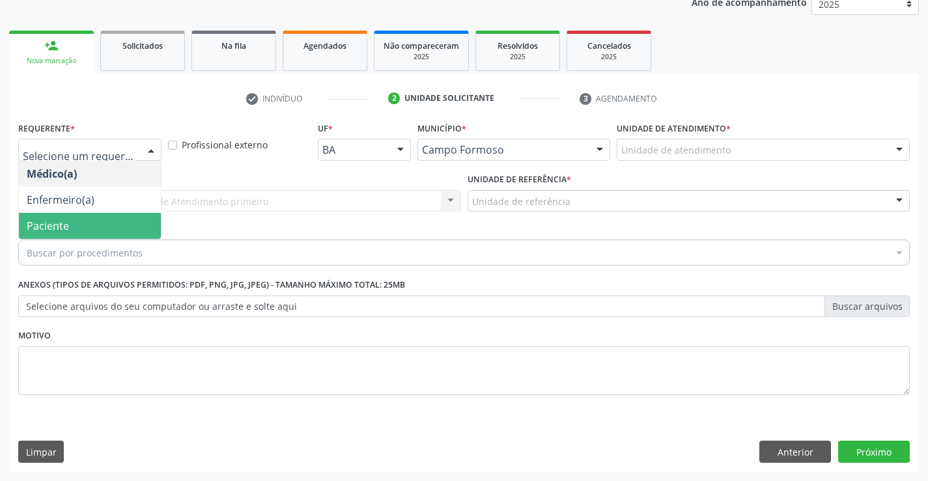
click at [61, 229] on span "Paciente" at bounding box center [48, 226] width 42 height 14
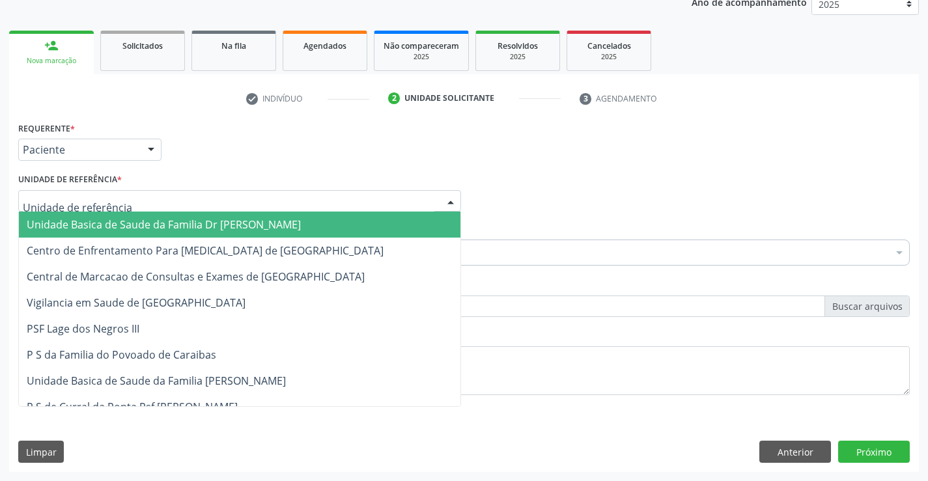
click at [64, 229] on span "Unidade Basica de Saude da Familia Dr [PERSON_NAME]" at bounding box center [164, 225] width 274 height 14
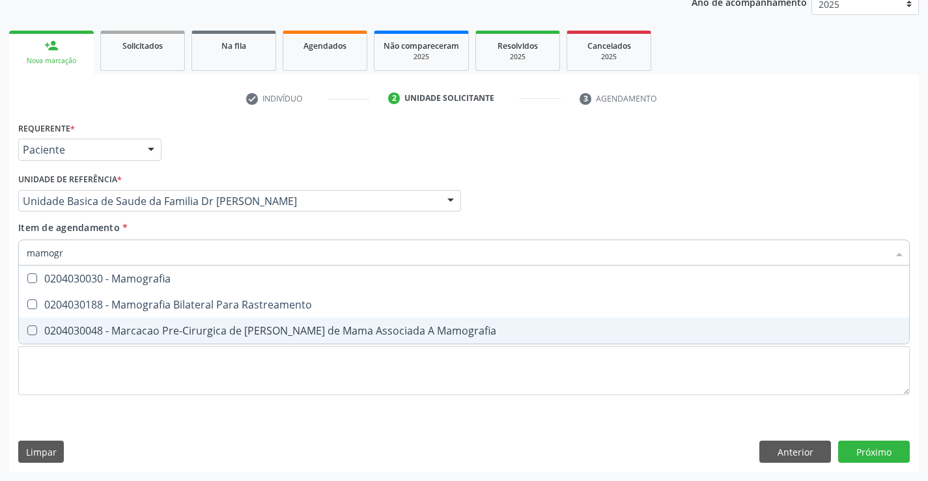
type input "mamogra"
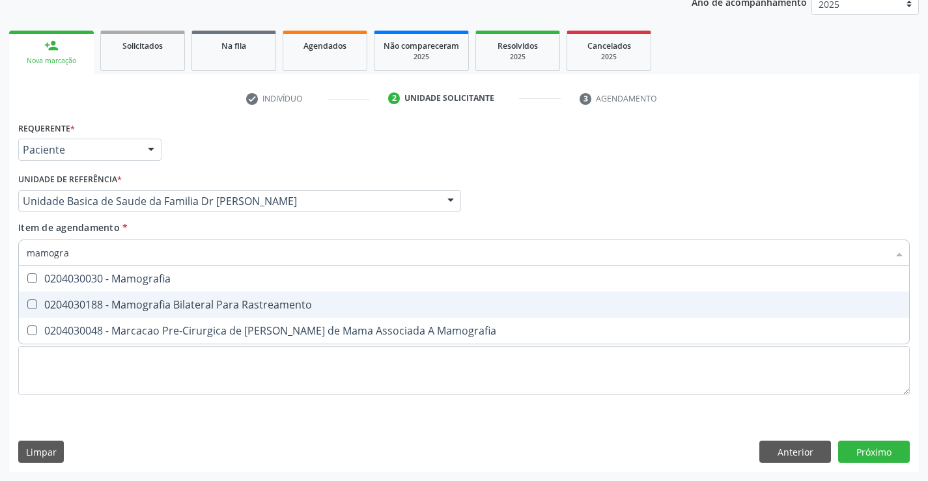
click at [298, 302] on div "0204030188 - Mamografia Bilateral Para Rastreamento" at bounding box center [464, 305] width 875 height 10
checkbox Rastreamento "true"
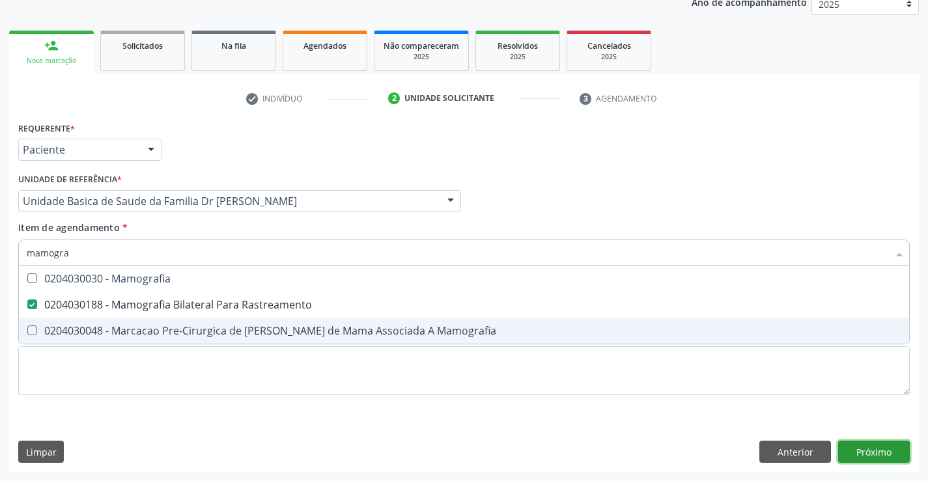
click at [888, 455] on div "Requerente * Paciente Médico(a) Enfermeiro(a) Paciente Nenhum resultado encontr…" at bounding box center [464, 296] width 910 height 354
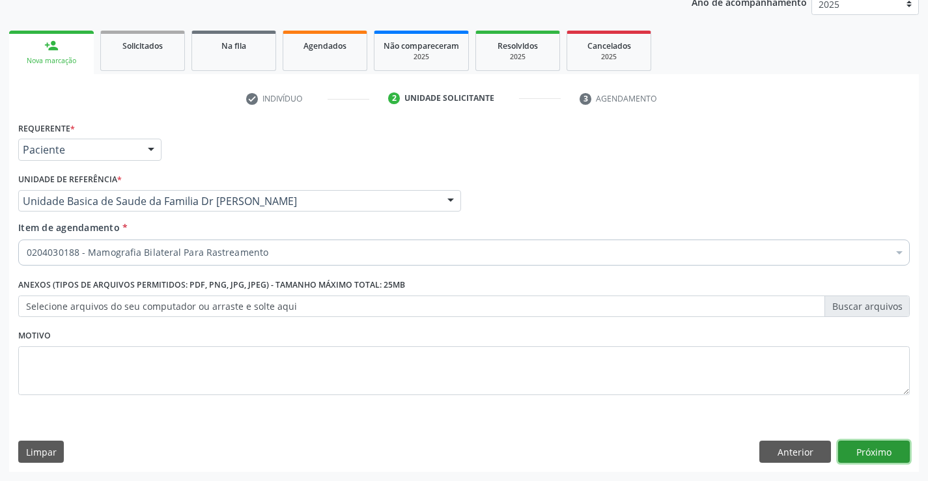
click at [888, 455] on button "Próximo" at bounding box center [874, 452] width 72 height 22
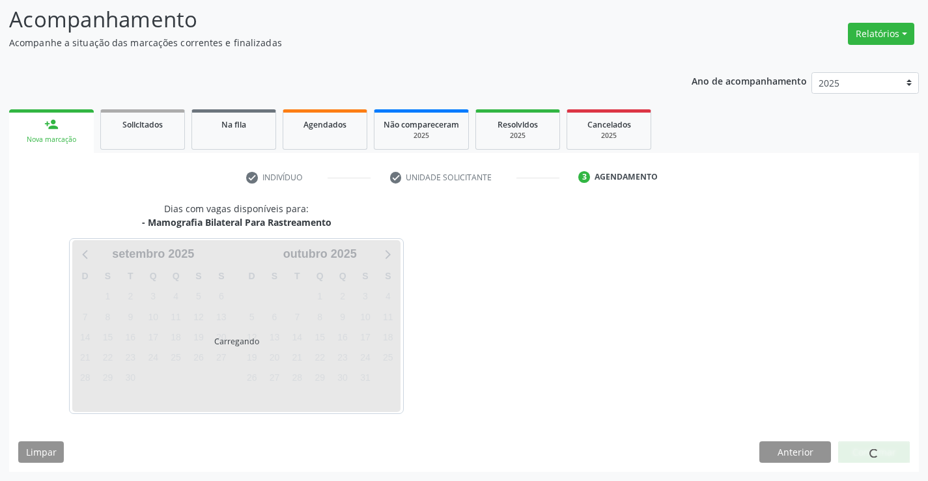
scroll to position [85, 0]
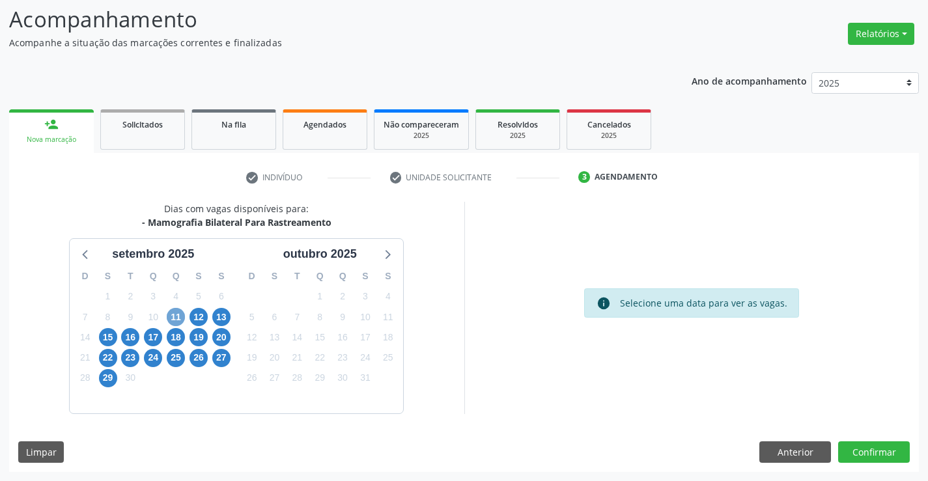
click at [180, 317] on span "11" at bounding box center [176, 317] width 18 height 18
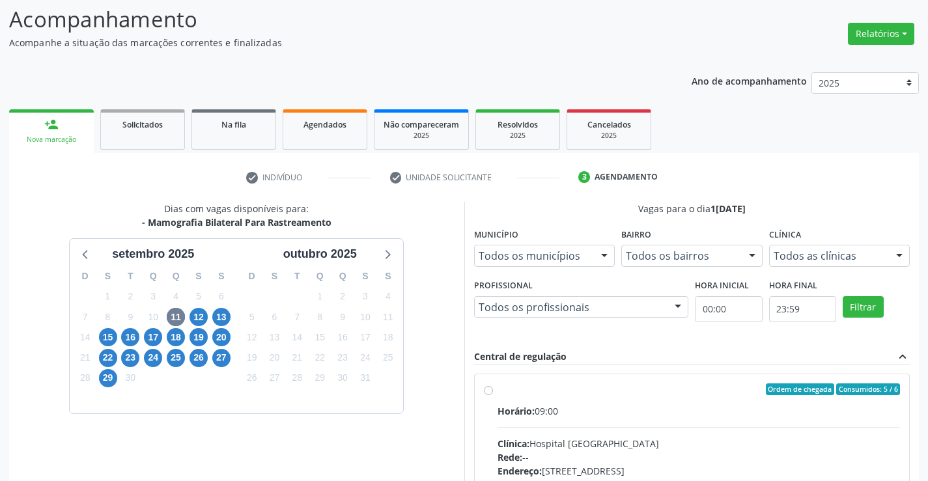
click at [498, 391] on label "Ordem de chegada Consumidos: 5 / 6 Horário: 09:00 Clínica: Hospital Sao Francis…" at bounding box center [699, 484] width 403 height 200
click at [491, 391] on input "Ordem de chegada Consumidos: 5 / 6 Horário: 09:00 Clínica: Hospital Sao Francis…" at bounding box center [488, 390] width 9 height 12
radio input "true"
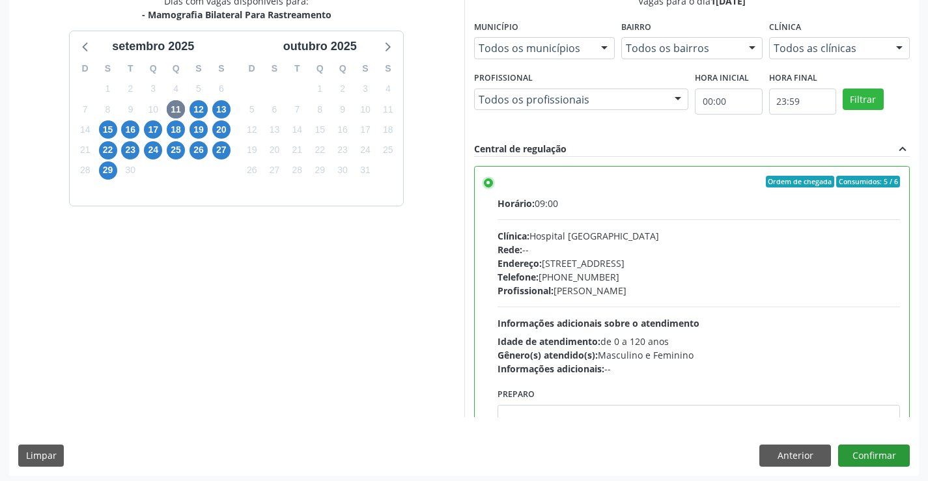
scroll to position [297, 0]
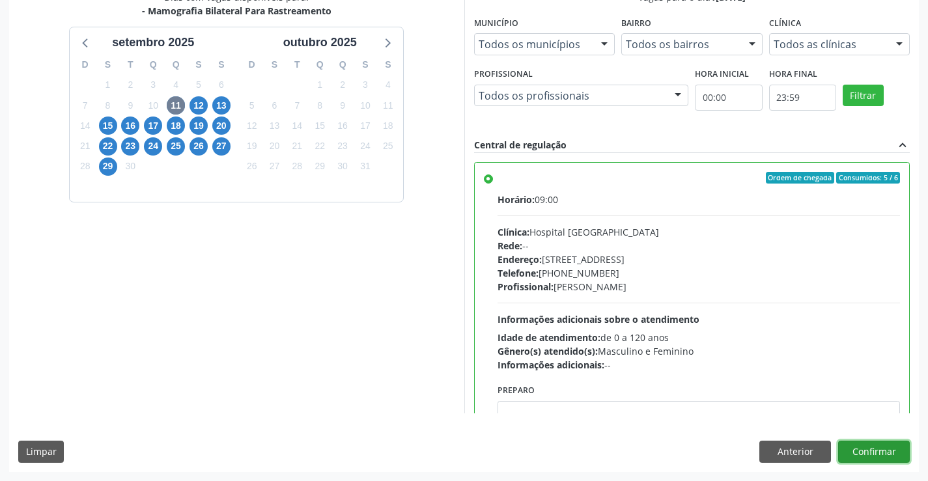
click at [872, 455] on button "Confirmar" at bounding box center [874, 452] width 72 height 22
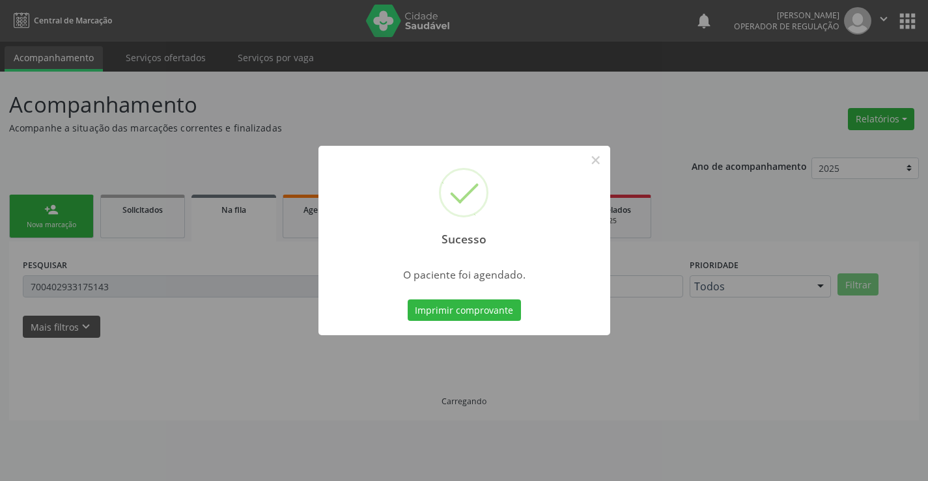
scroll to position [0, 0]
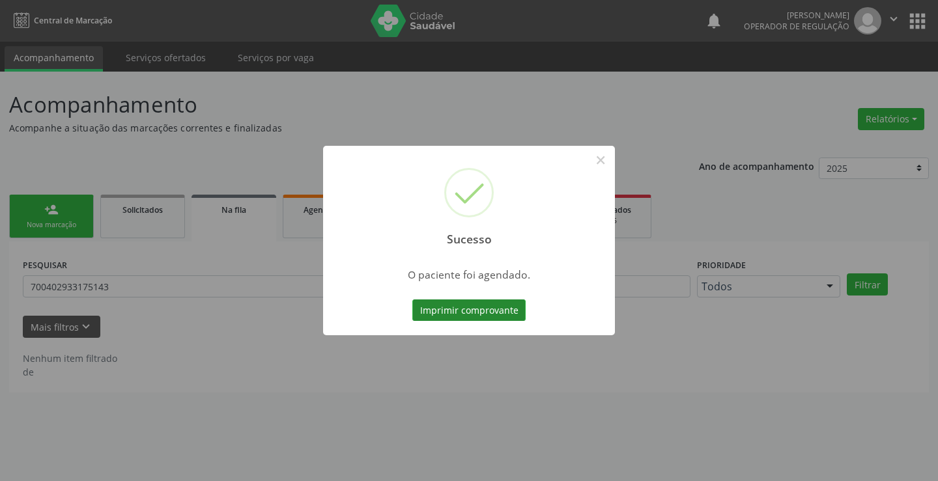
click at [431, 309] on button "Imprimir comprovante" at bounding box center [468, 311] width 113 height 22
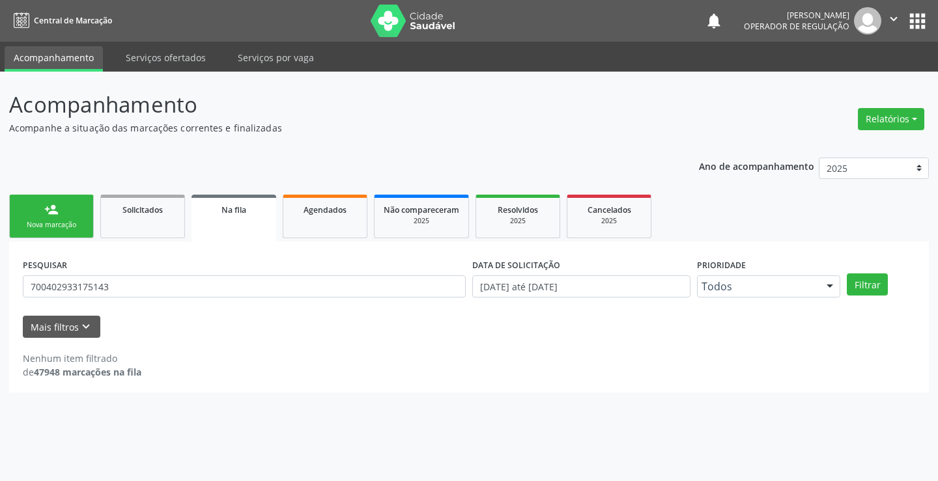
click at [70, 214] on link "person_add Nova marcação" at bounding box center [51, 217] width 85 height 44
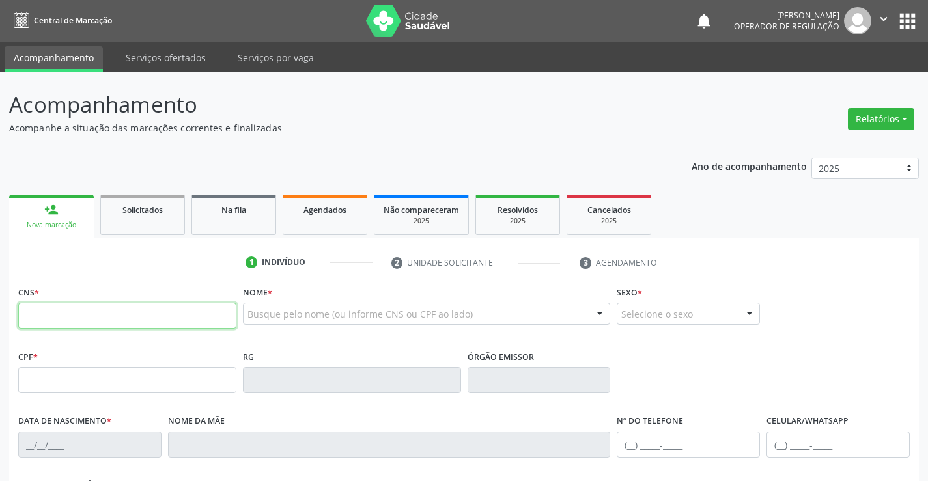
click at [104, 308] on input "text" at bounding box center [127, 316] width 218 height 26
type input "706 5003 9035 1899"
type input "0459160478"
type input "07/11/1959"
type input "(74) 98854-0178"
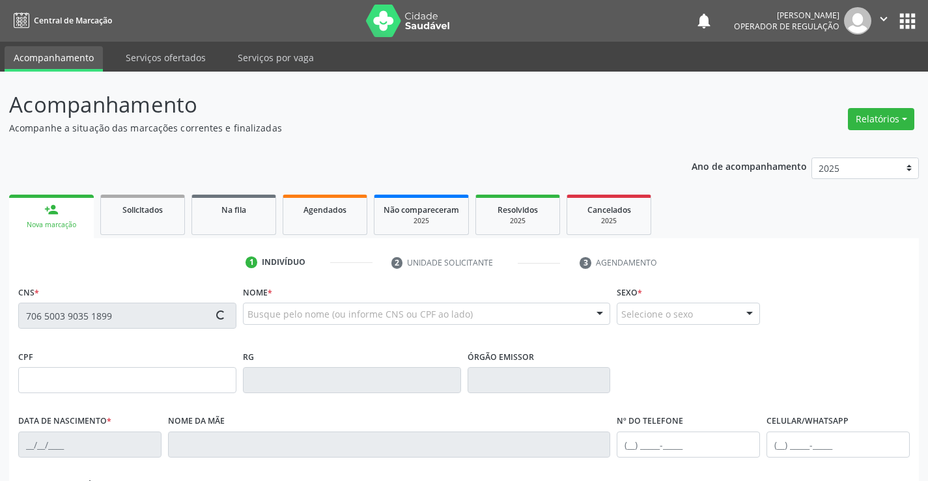
type input "(74) 98854-0178"
type input "445.067.245-34"
type input "SN"
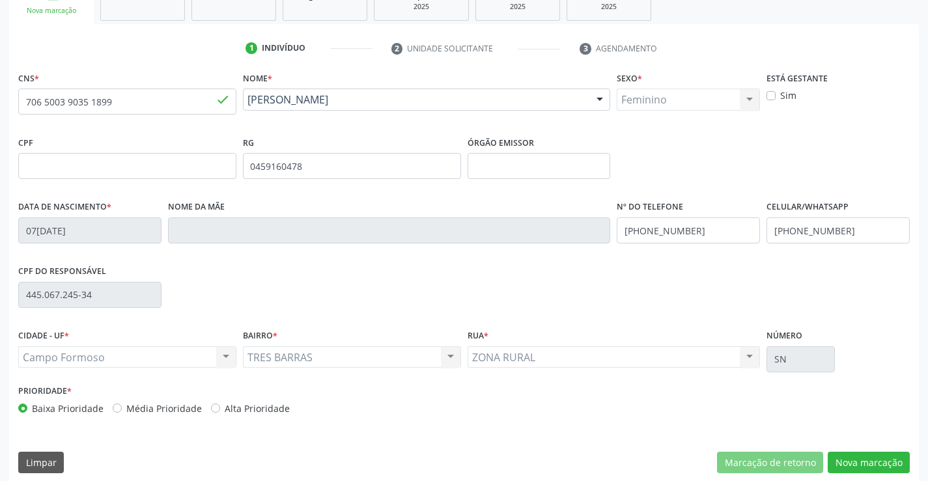
scroll to position [225, 0]
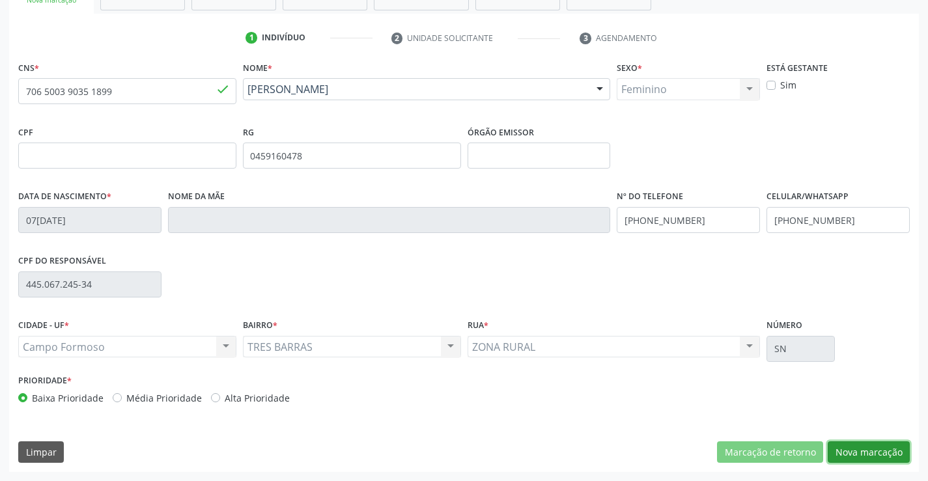
click at [841, 454] on button "Nova marcação" at bounding box center [869, 453] width 82 height 22
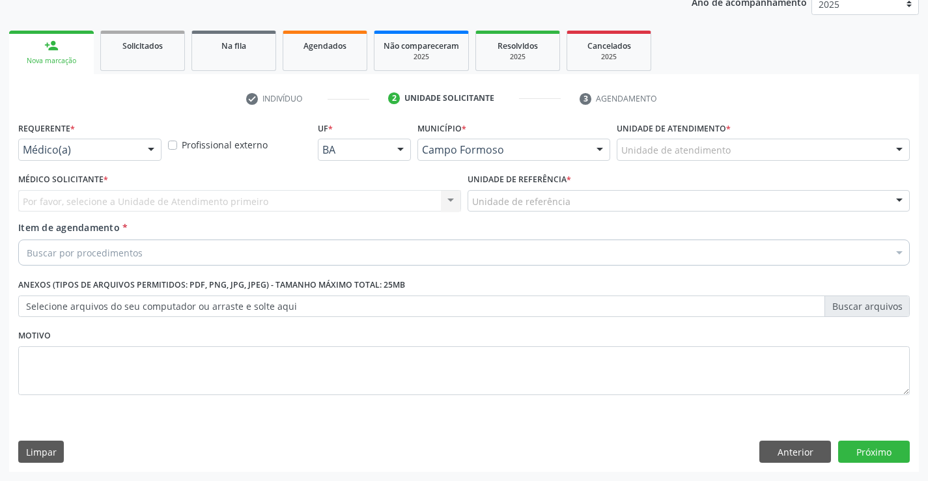
scroll to position [164, 0]
click at [66, 160] on div "Médico(a)" at bounding box center [89, 150] width 143 height 22
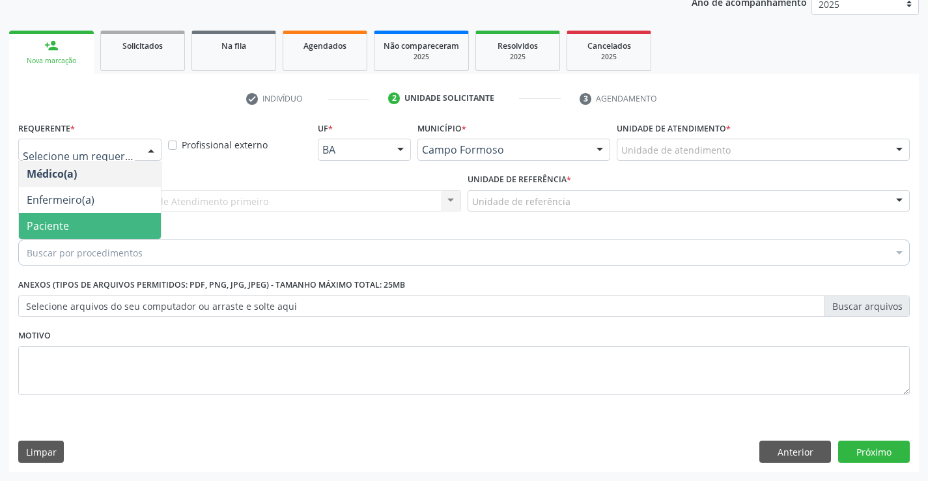
click at [52, 227] on span "Paciente" at bounding box center [48, 226] width 42 height 14
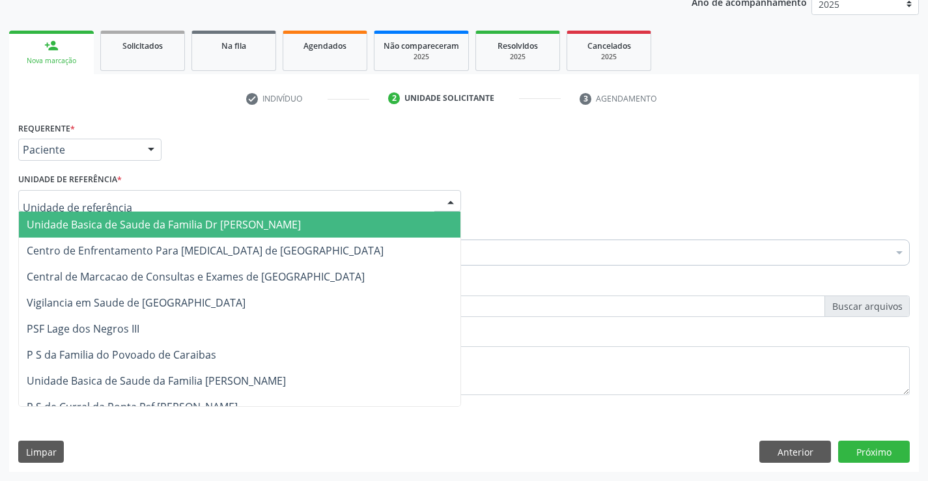
click at [53, 221] on span "Unidade Basica de Saude da Familia Dr [PERSON_NAME]" at bounding box center [164, 225] width 274 height 14
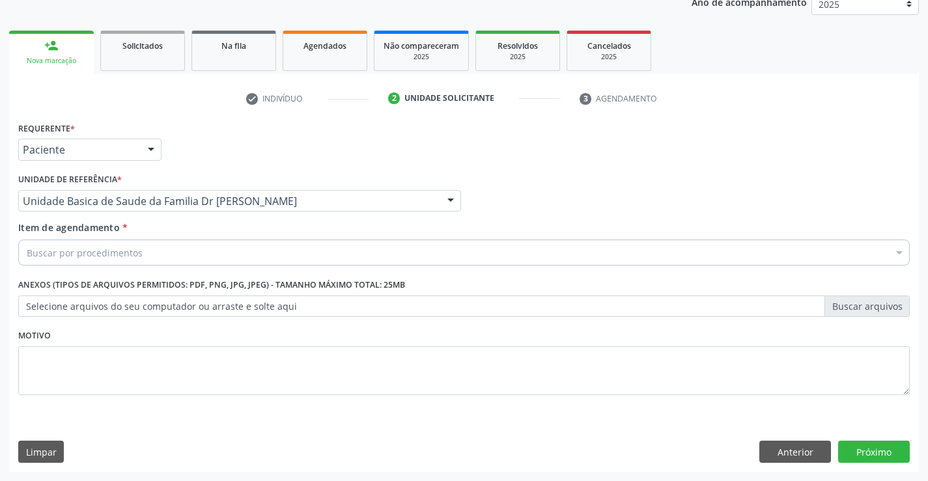
click at [59, 260] on div "Buscar por procedimentos" at bounding box center [464, 253] width 892 height 26
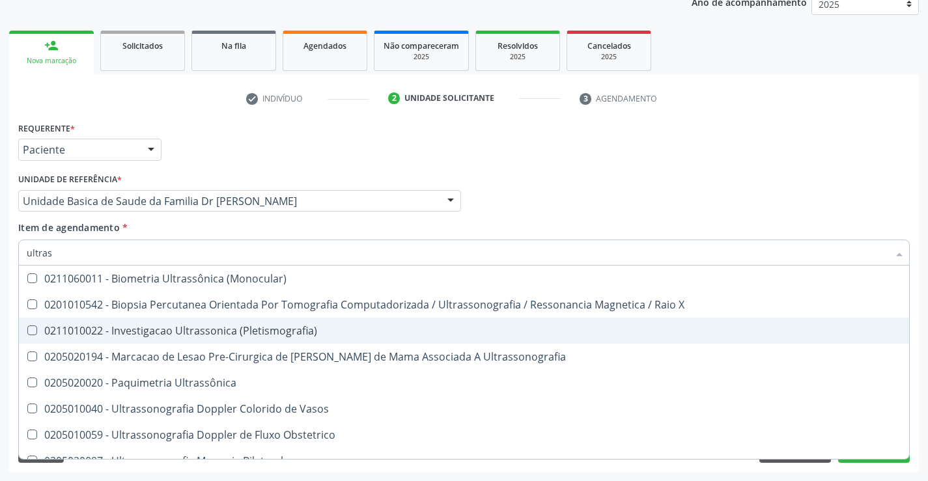
type input "ultrass"
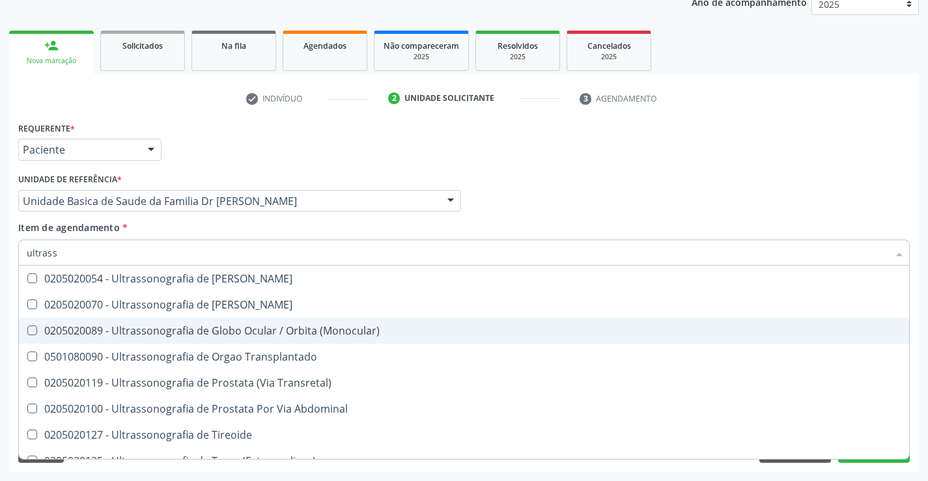
scroll to position [406, 0]
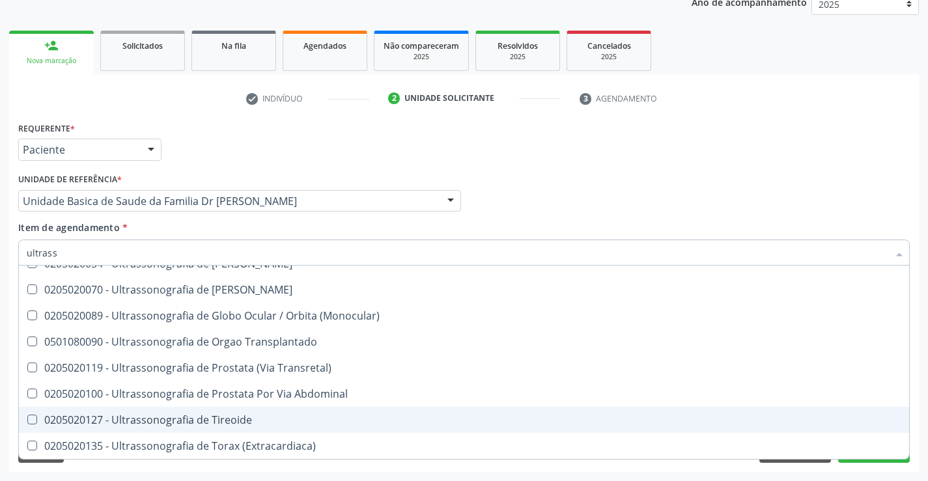
click at [217, 415] on div "0205020127 - Ultrassonografia de Tireoide" at bounding box center [464, 420] width 875 height 10
checkbox Tireoide "true"
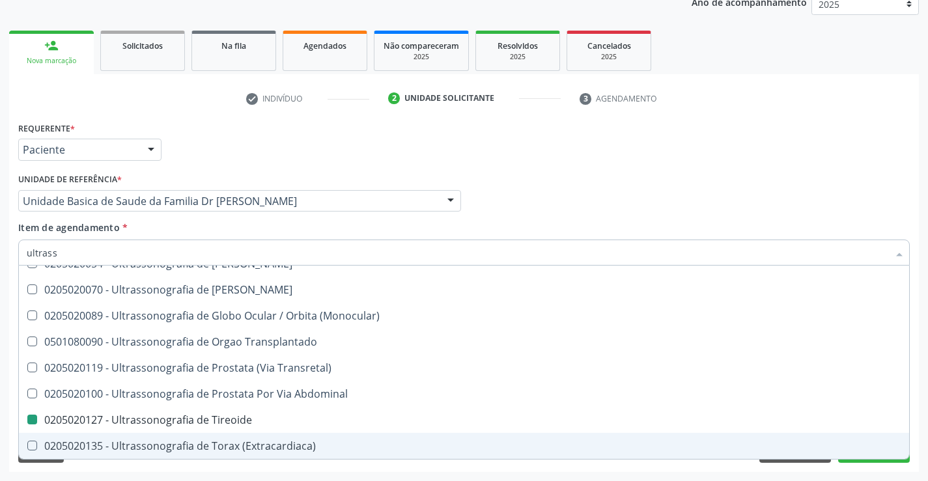
click at [881, 468] on div "Requerente * Paciente Médico(a) Enfermeiro(a) Paciente Nenhum resultado encontr…" at bounding box center [464, 296] width 910 height 354
checkbox X "true"
checkbox Tireoide "false"
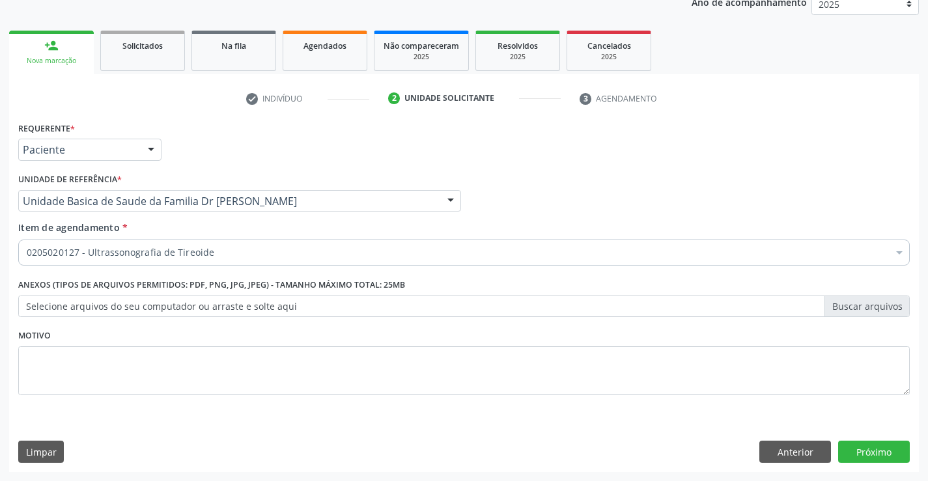
scroll to position [0, 0]
click at [878, 454] on button "Próximo" at bounding box center [874, 452] width 72 height 22
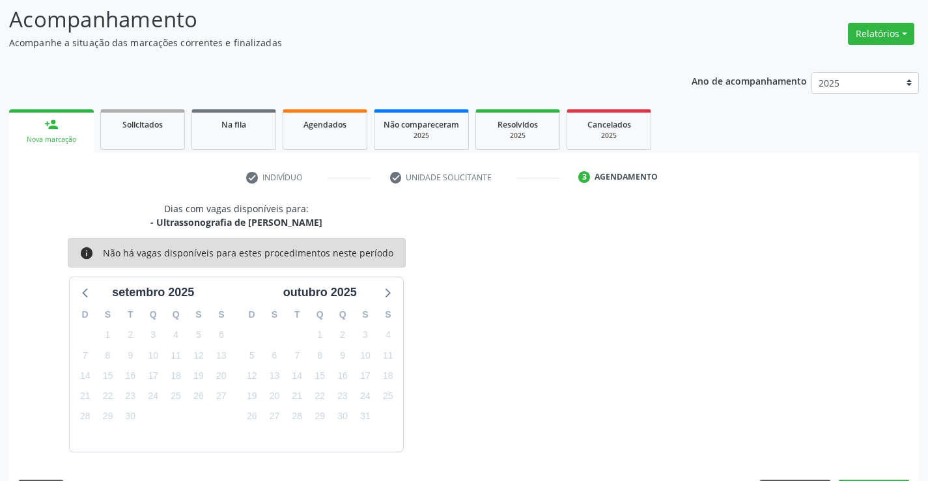
scroll to position [124, 0]
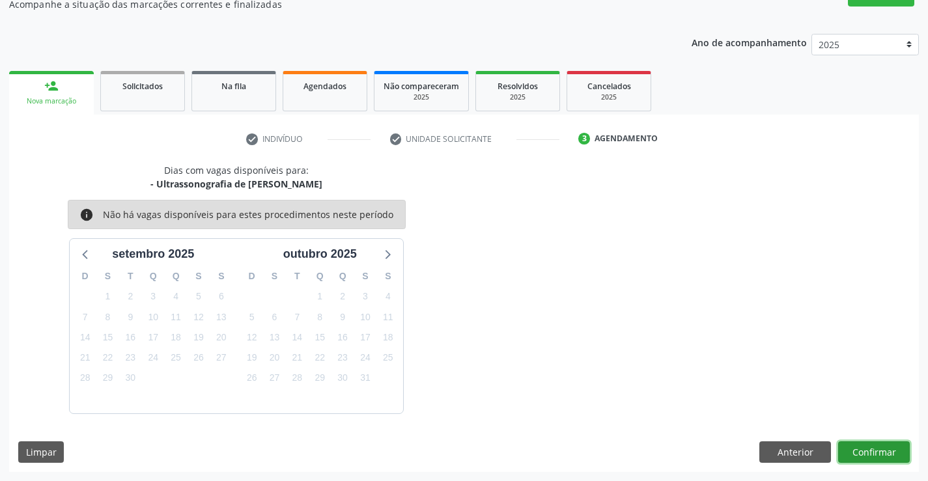
click at [881, 446] on button "Confirmar" at bounding box center [874, 453] width 72 height 22
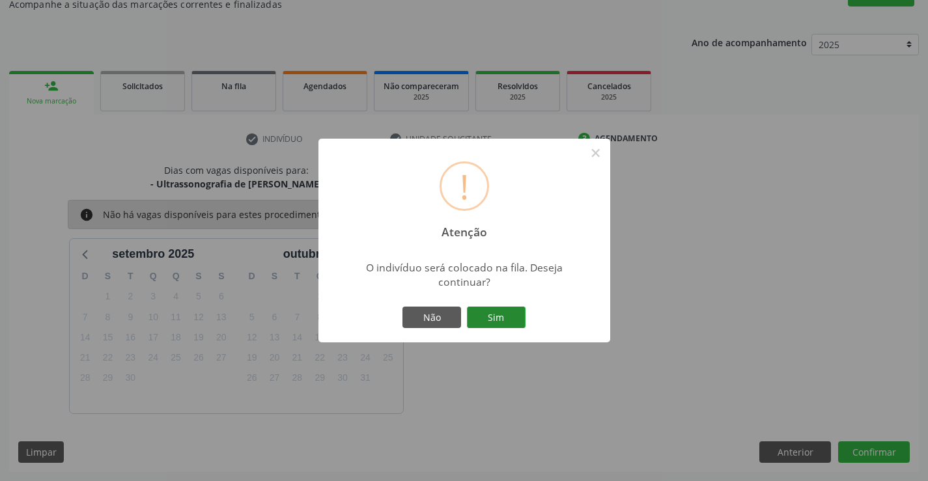
click at [508, 313] on button "Sim" at bounding box center [496, 318] width 59 height 22
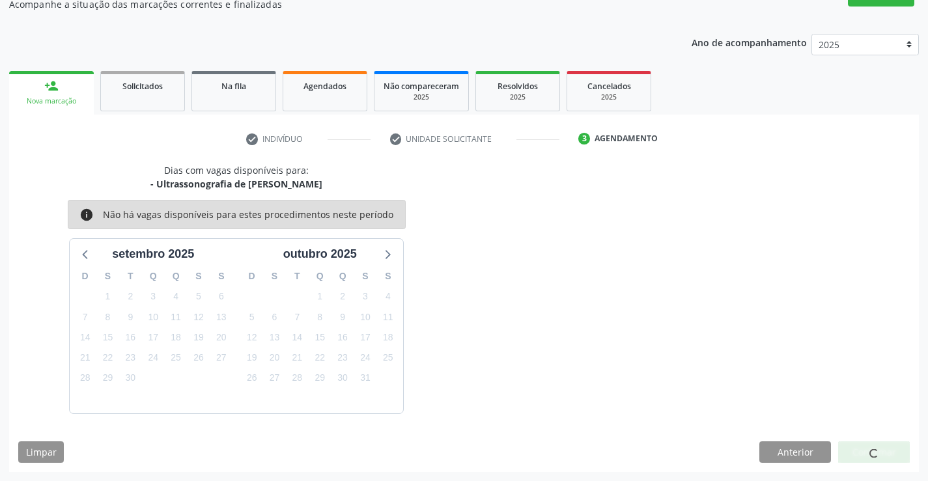
scroll to position [0, 0]
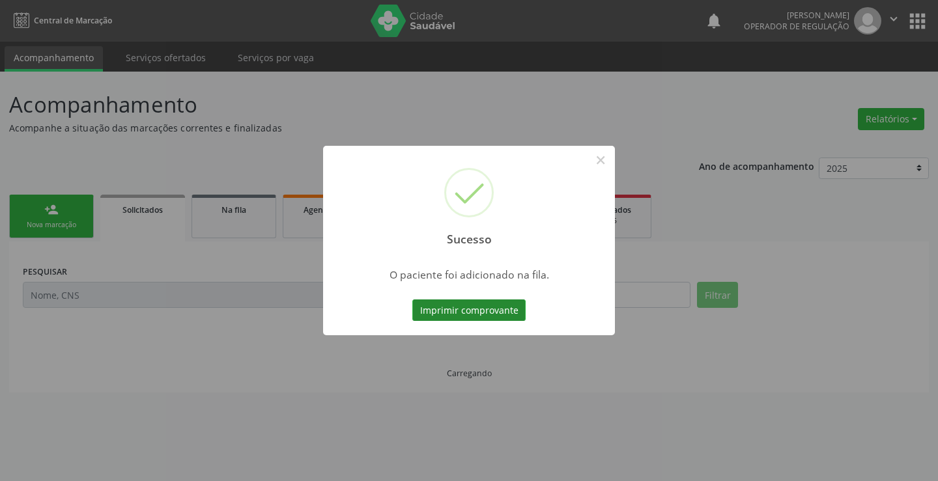
click at [517, 307] on button "Imprimir comprovante" at bounding box center [468, 311] width 113 height 22
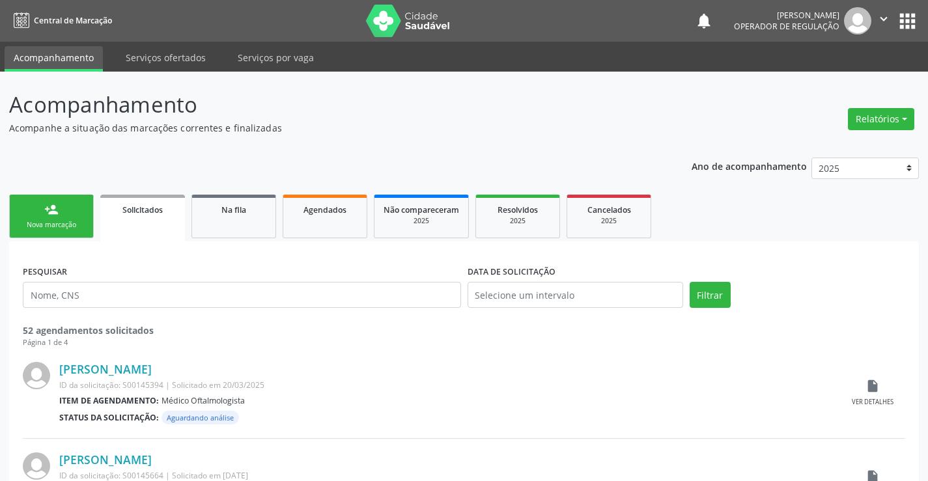
click at [84, 220] on link "person_add Nova marcação" at bounding box center [51, 217] width 85 height 44
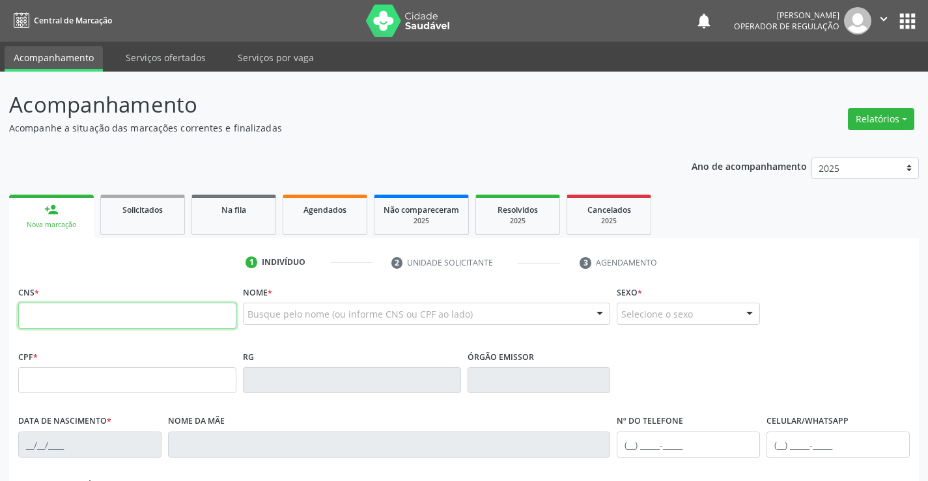
drag, startPoint x: 84, startPoint y: 220, endPoint x: 78, endPoint y: 319, distance: 99.2
click at [78, 319] on input "text" at bounding box center [127, 316] width 218 height 26
type input "700 2084 9449"
click at [210, 210] on div "Na fila" at bounding box center [233, 210] width 65 height 14
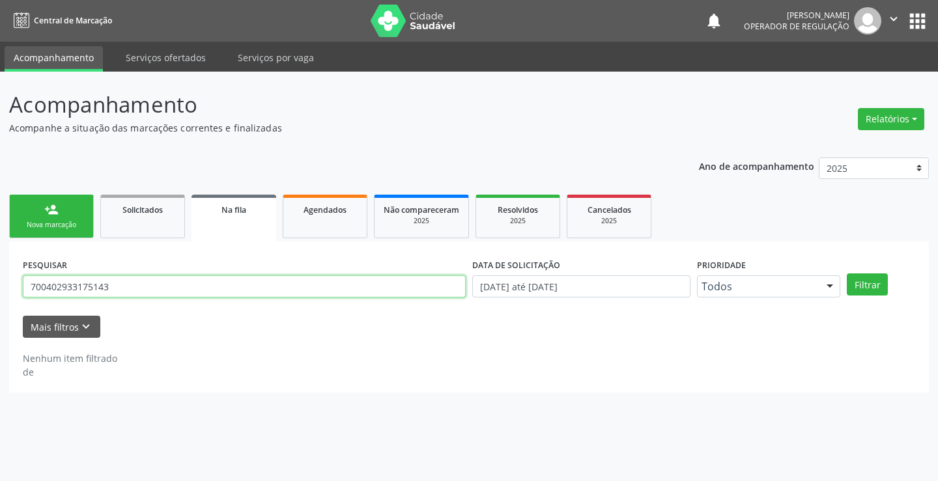
drag, startPoint x: 122, startPoint y: 286, endPoint x: 0, endPoint y: 285, distance: 122.5
click at [0, 285] on div "Acompanhamento Acompanhe a situação das marcações correntes e finalizadas Relat…" at bounding box center [469, 277] width 938 height 410
type input "700208494495723"
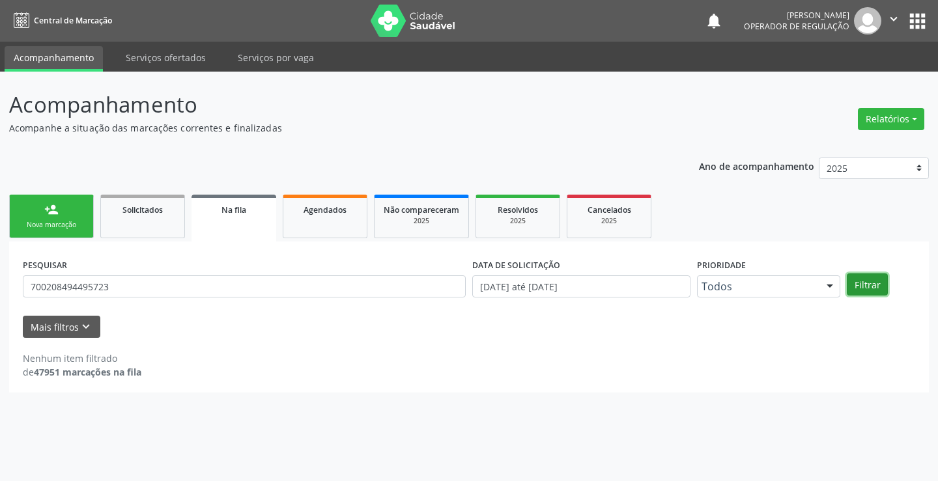
click at [879, 283] on button "Filtrar" at bounding box center [867, 285] width 41 height 22
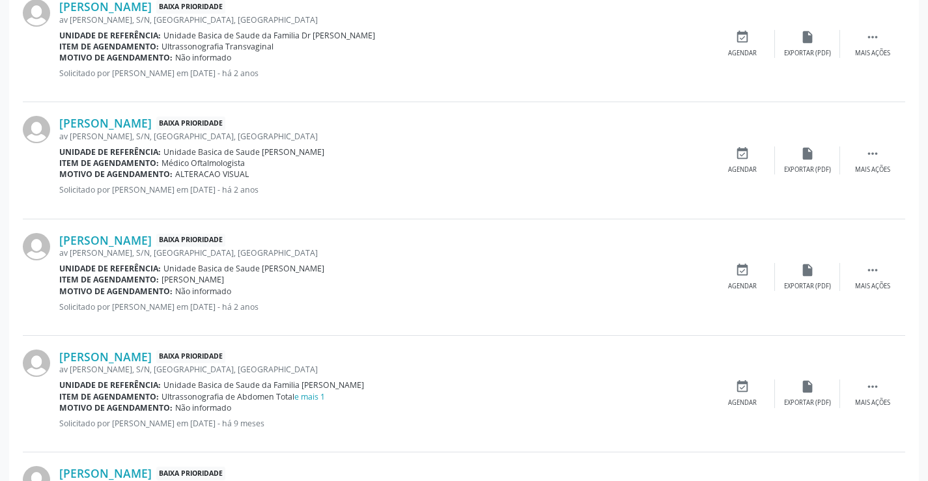
scroll to position [631, 0]
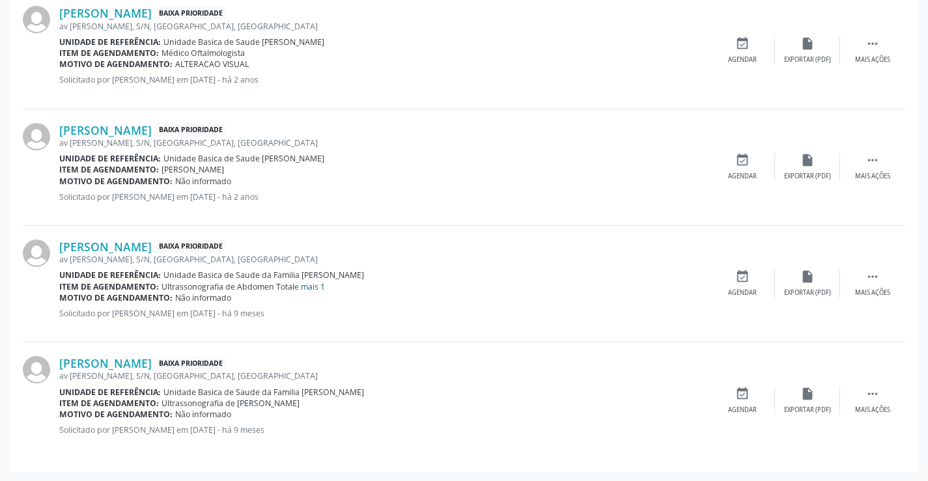
click at [319, 287] on link "e mais 1" at bounding box center [309, 286] width 31 height 11
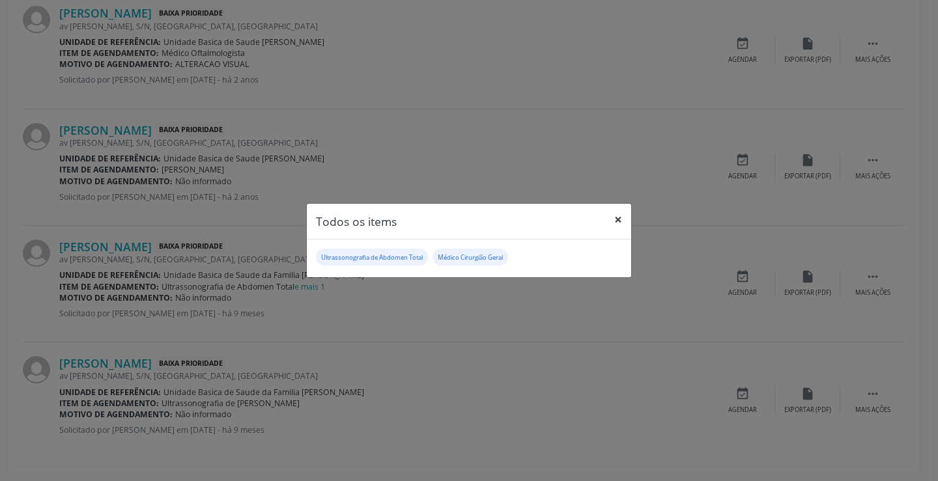
click at [615, 223] on button "×" at bounding box center [618, 220] width 26 height 32
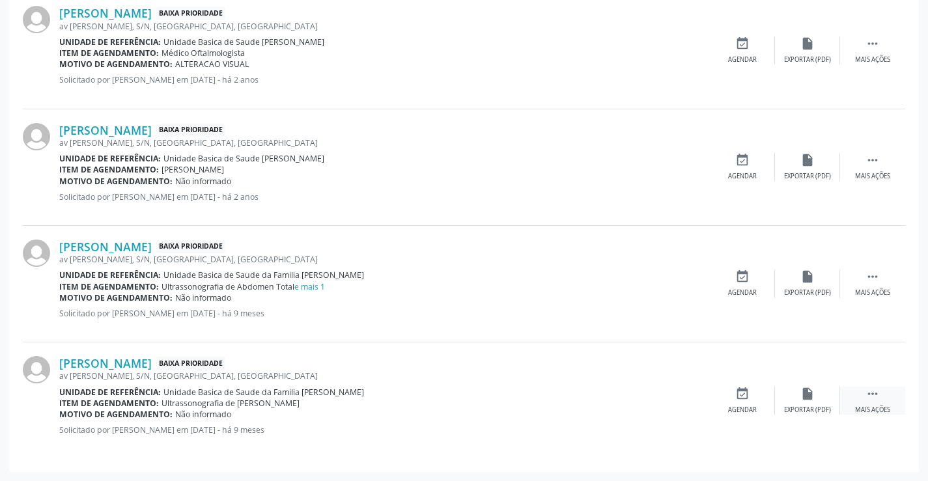
click at [875, 393] on icon "" at bounding box center [873, 394] width 14 height 14
click at [813, 393] on icon "edit" at bounding box center [808, 394] width 14 height 14
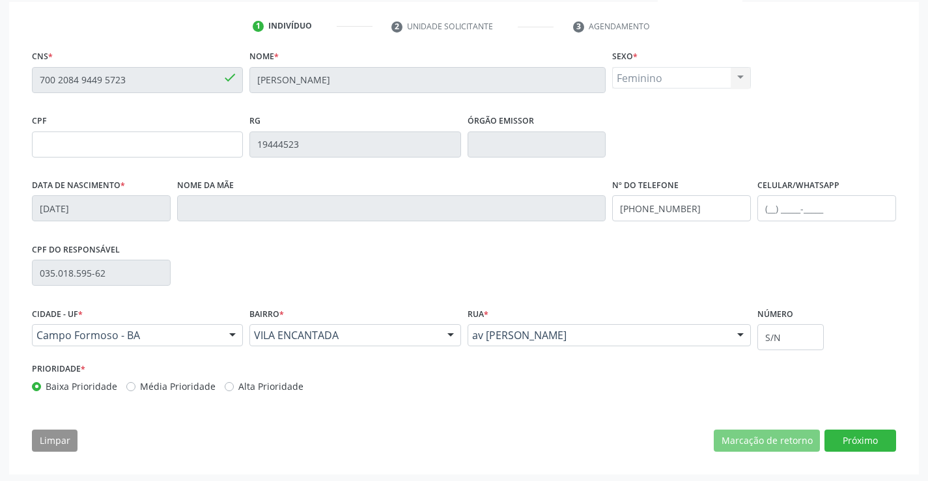
scroll to position [242, 0]
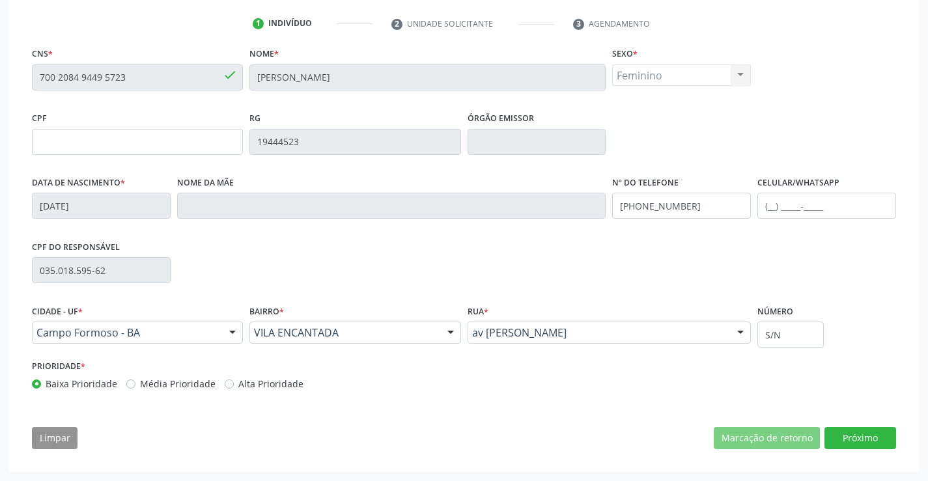
click at [681, 438] on div "Limpar Marcação de retorno Próximo" at bounding box center [464, 438] width 864 height 22
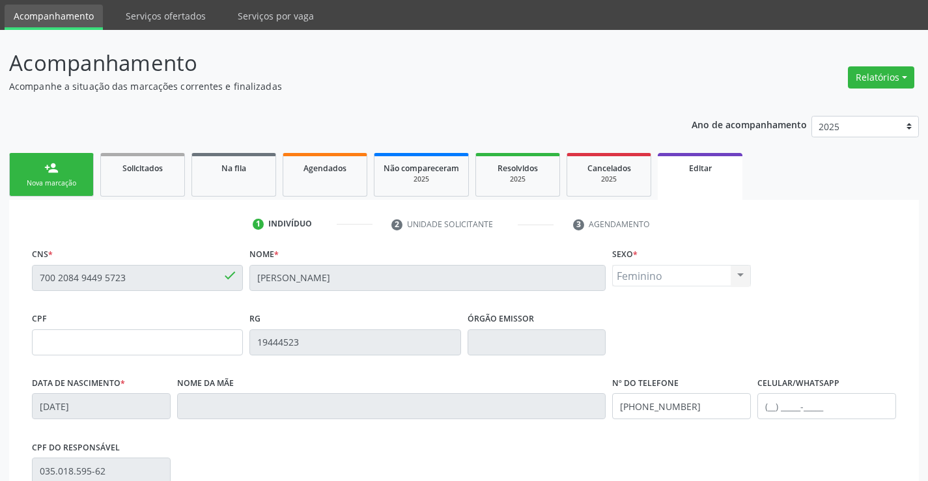
scroll to position [0, 0]
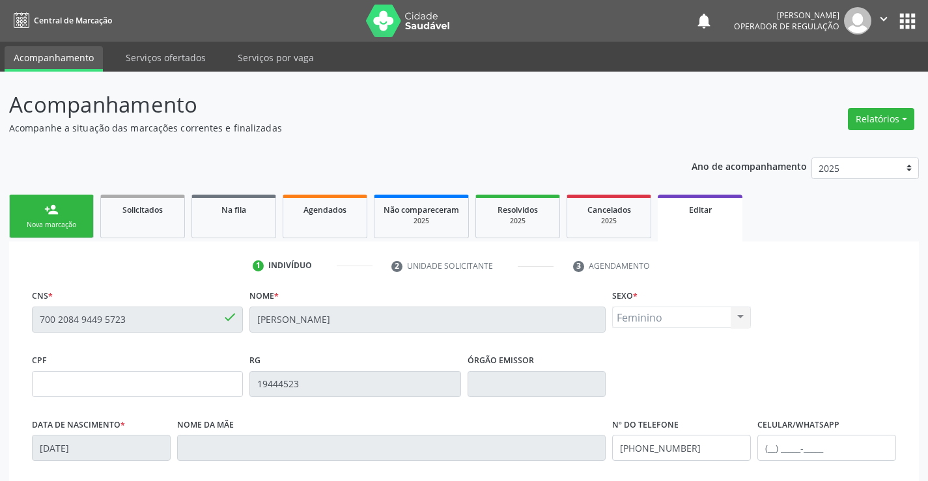
click at [907, 17] on button "apps" at bounding box center [907, 21] width 23 height 23
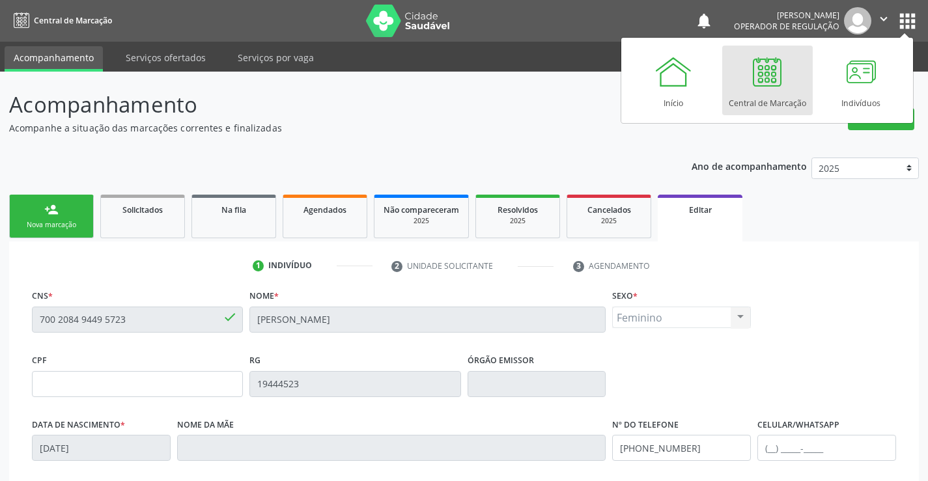
click at [769, 104] on div "Central de Marcação" at bounding box center [768, 100] width 78 height 18
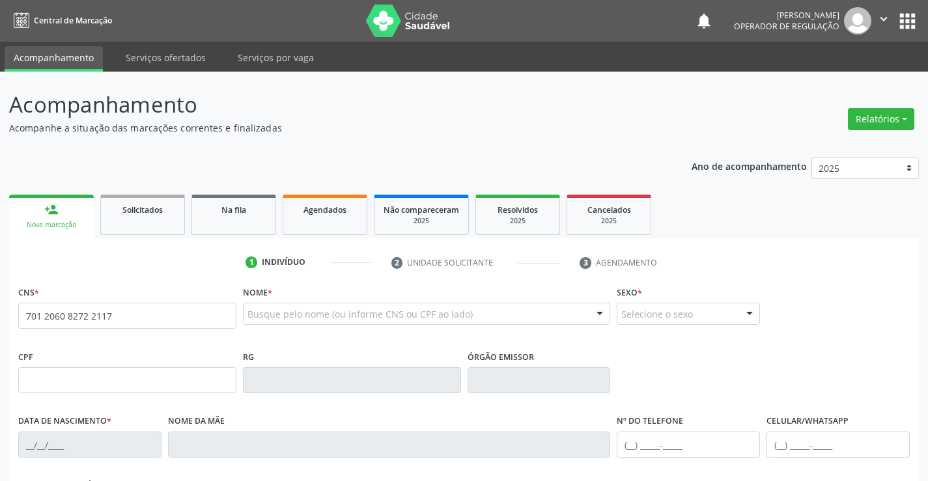
type input "701 2060 8272 2117"
type input "1117131610"
type input "[DATE]"
type input "[PHONE_NUMBER]"
type input "S/N"
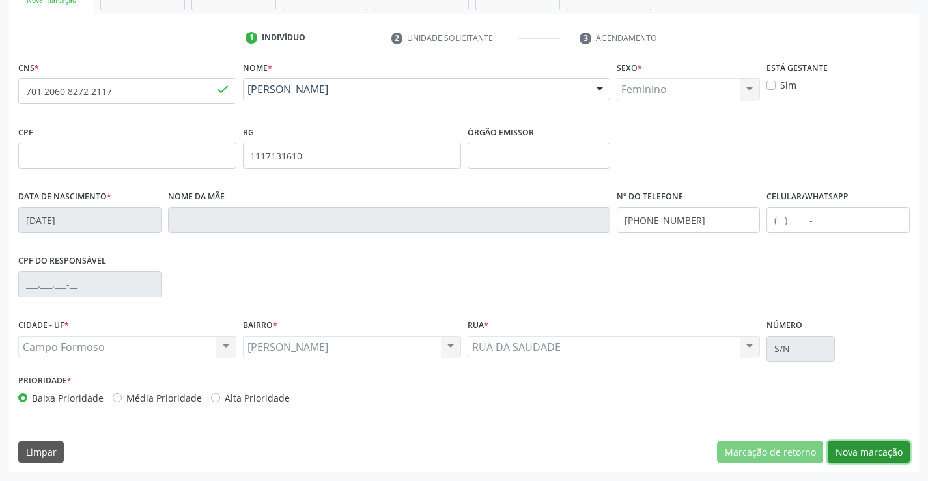
click at [873, 453] on button "Nova marcação" at bounding box center [869, 453] width 82 height 22
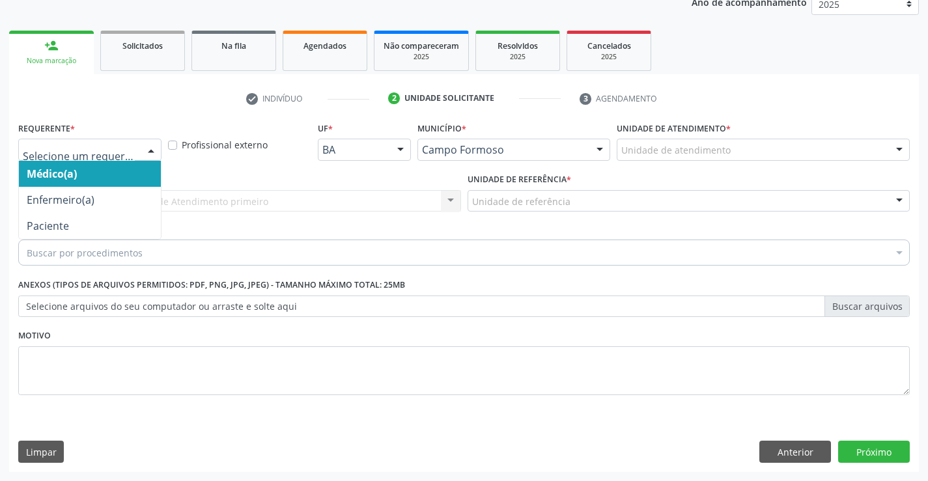
click at [47, 158] on div at bounding box center [89, 150] width 143 height 22
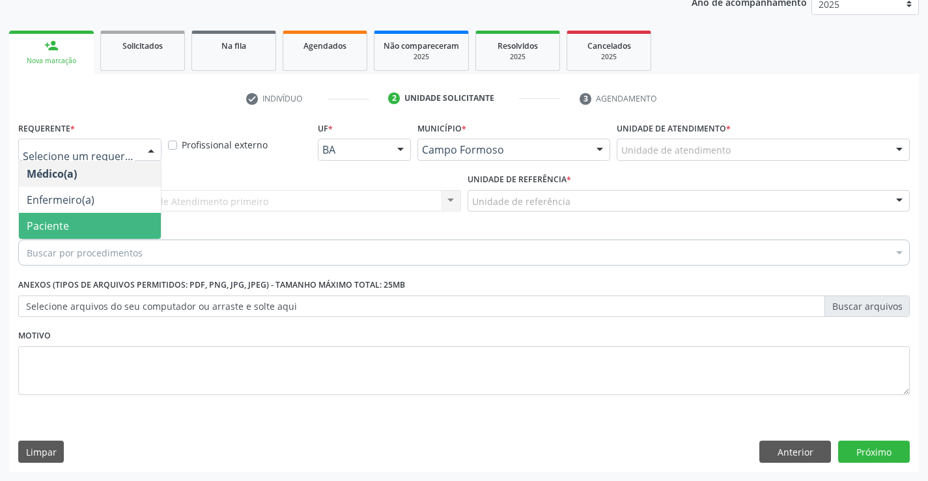
drag, startPoint x: 21, startPoint y: 222, endPoint x: 33, endPoint y: 215, distance: 14.3
click at [21, 222] on span "Paciente" at bounding box center [90, 226] width 142 height 26
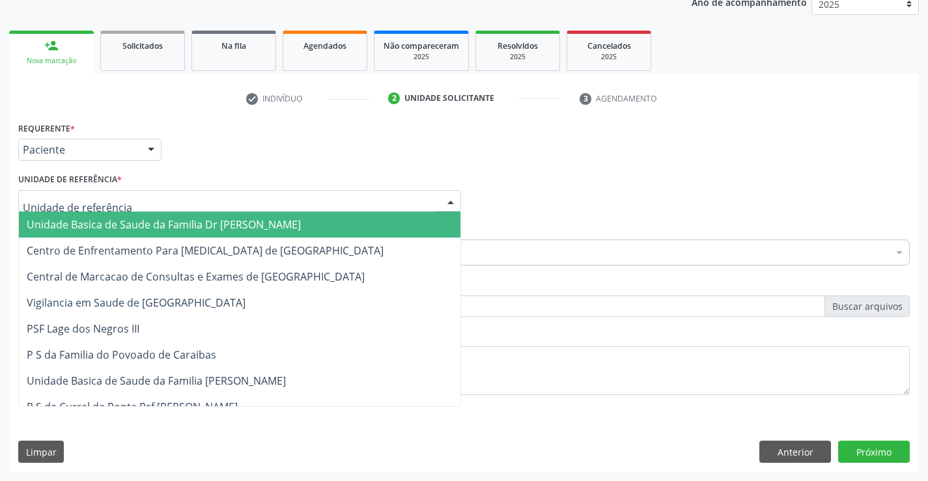
click at [46, 218] on span "Unidade Basica de Saude da Familia Dr [PERSON_NAME]" at bounding box center [164, 225] width 274 height 14
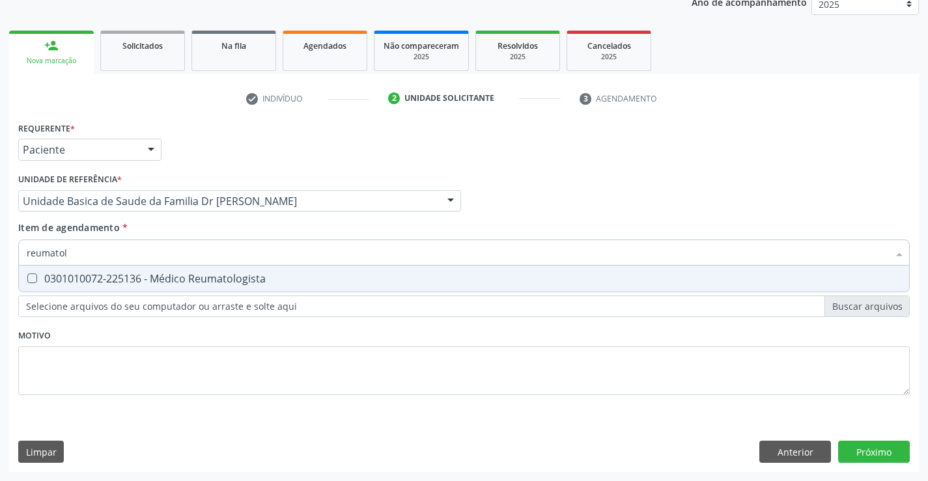
type input "reumatolo"
click at [63, 277] on div "0301010072-225136 - Médico Reumatologista" at bounding box center [464, 279] width 875 height 10
checkbox Reumatologista "true"
type input "reumatolo"
click at [42, 360] on div "Requerente * Paciente Médico(a) Enfermeiro(a) Paciente Nenhum resultado encontr…" at bounding box center [464, 266] width 892 height 295
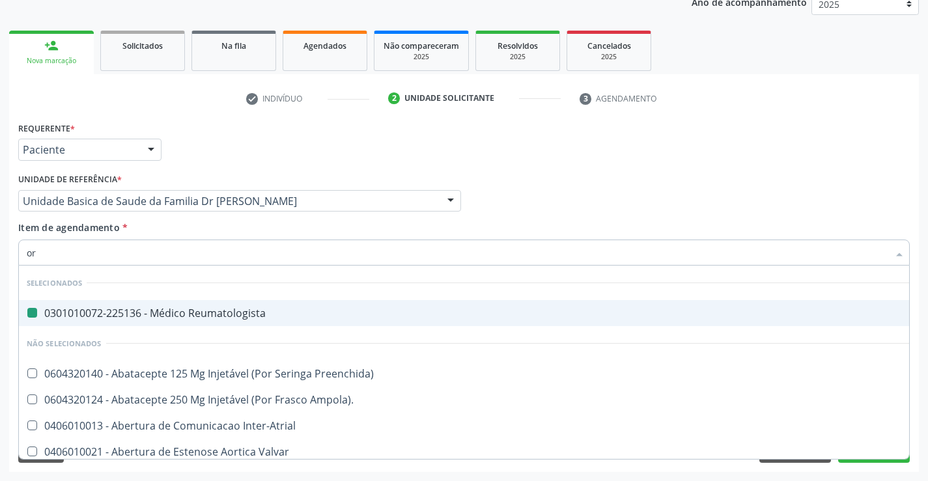
type input "ort"
checkbox Reumatologista "false"
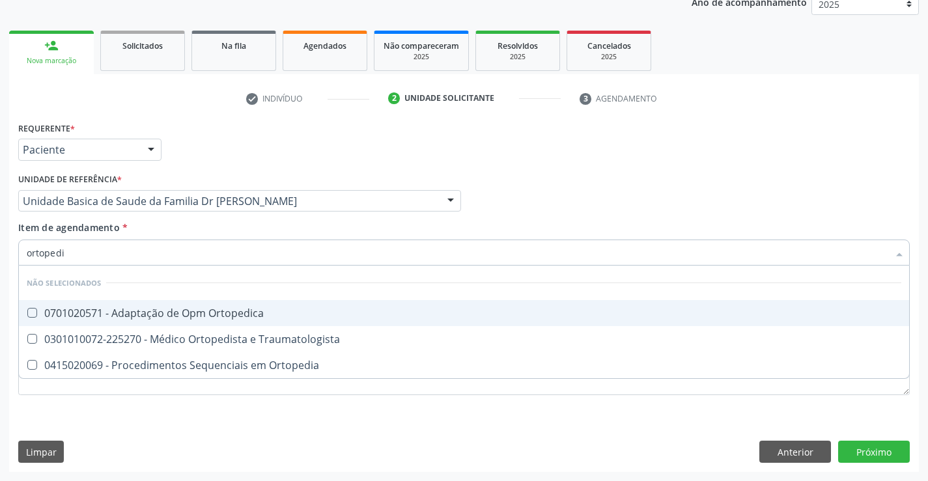
type input "ortopedis"
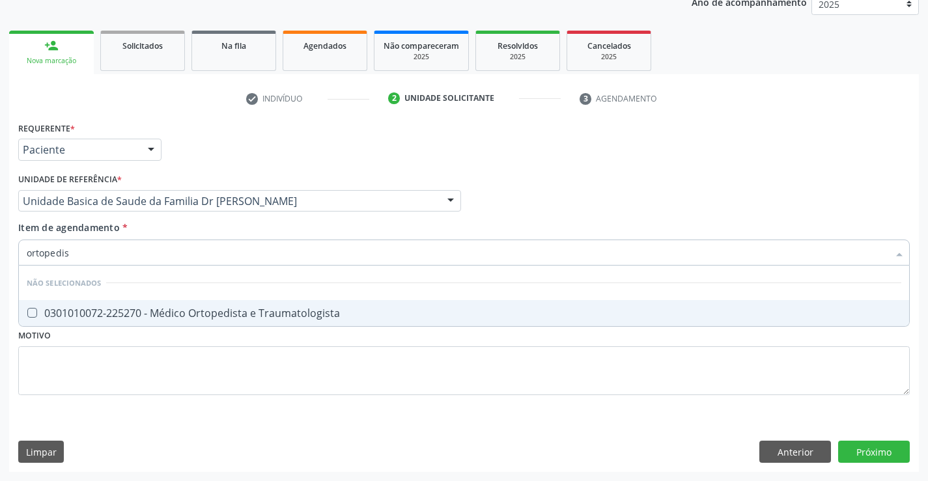
click at [88, 315] on div "0301010072-225270 - Médico Ortopedista e Traumatologista" at bounding box center [464, 313] width 875 height 10
checkbox Traumatologista "true"
click at [862, 464] on div "Requerente * Paciente Médico(a) Enfermeiro(a) Paciente Nenhum resultado encontr…" at bounding box center [464, 296] width 910 height 354
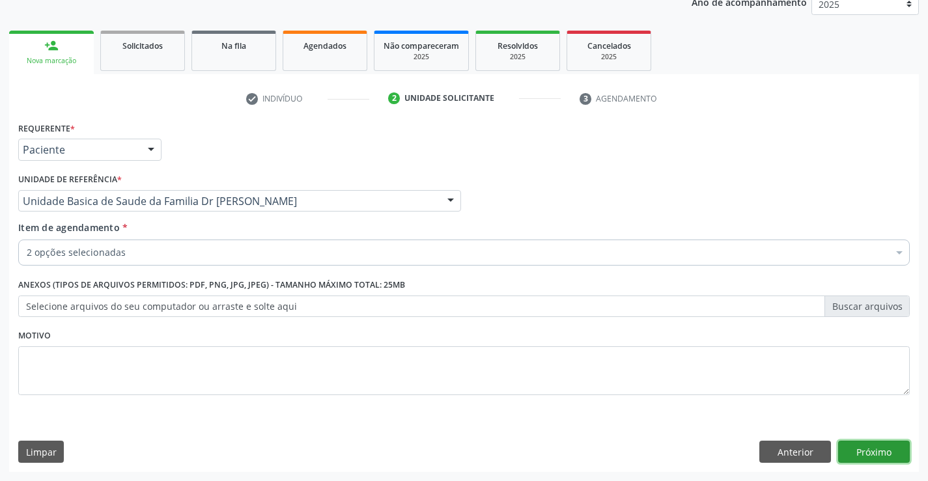
click at [857, 459] on button "Próximo" at bounding box center [874, 452] width 72 height 22
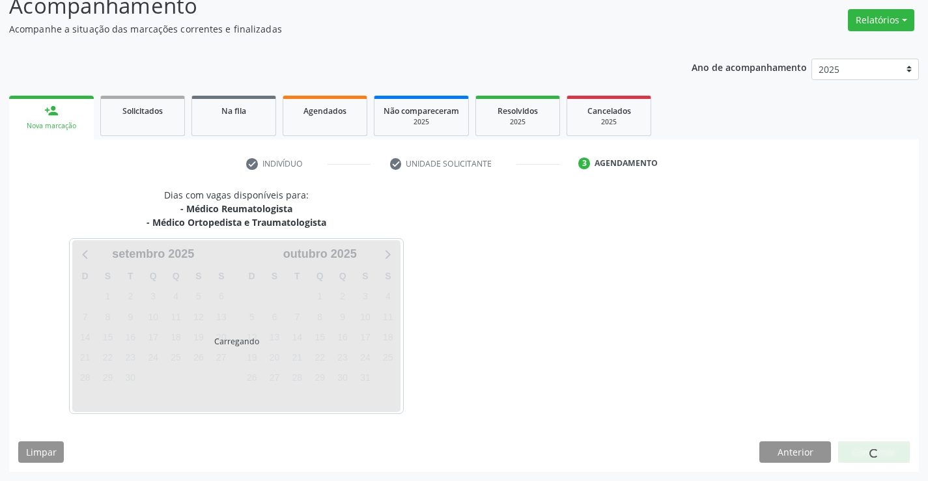
scroll to position [137, 0]
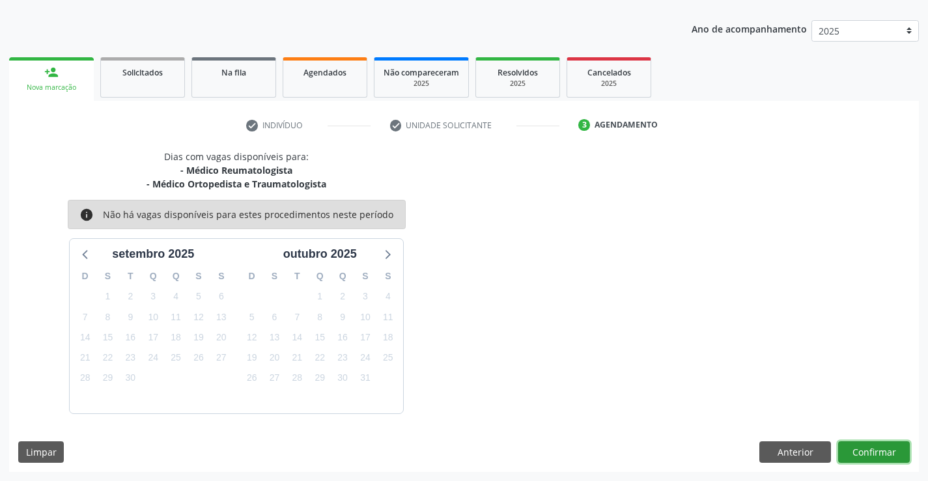
click at [860, 453] on button "Confirmar" at bounding box center [874, 453] width 72 height 22
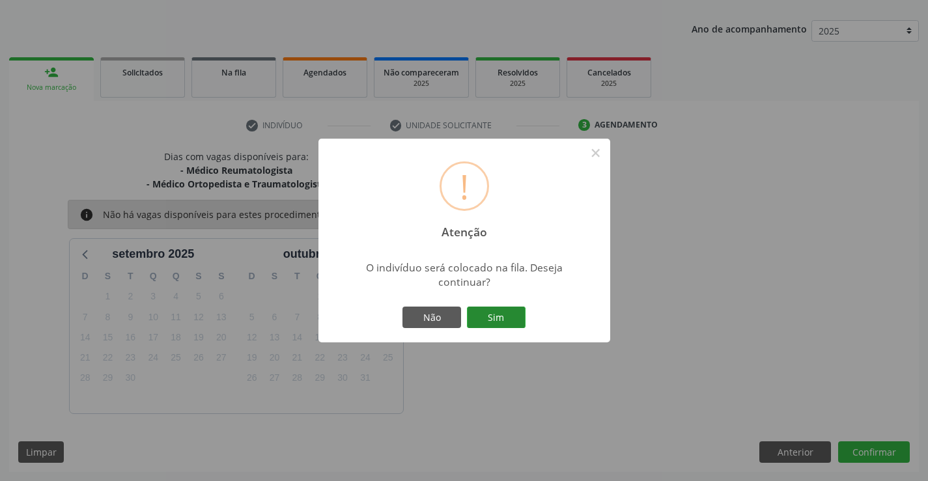
click at [488, 311] on button "Sim" at bounding box center [496, 318] width 59 height 22
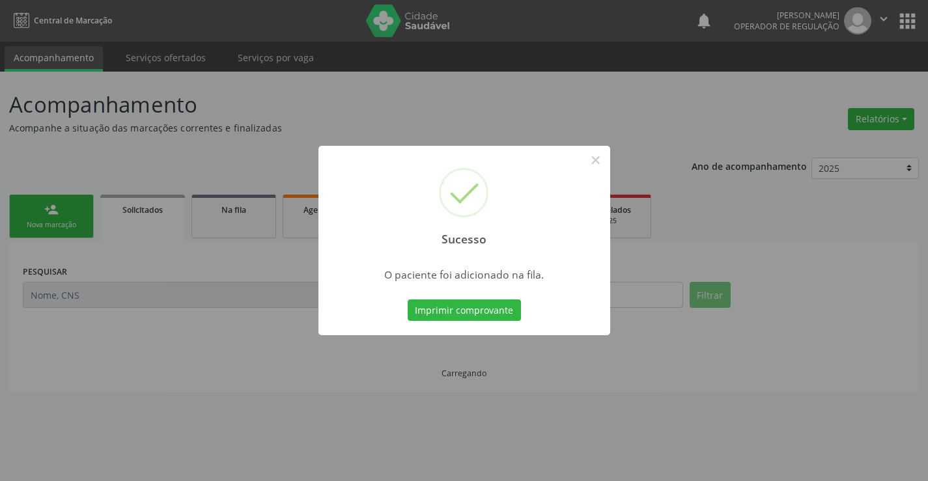
scroll to position [0, 0]
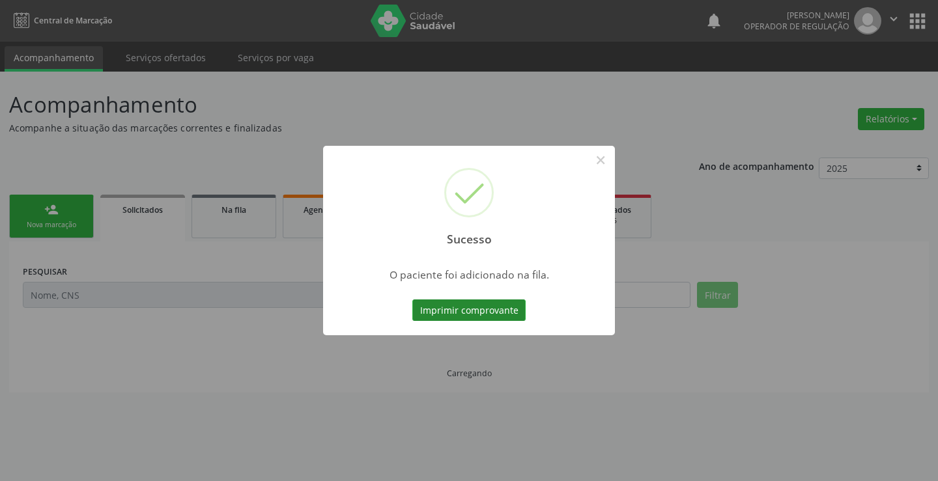
click at [466, 307] on button "Imprimir comprovante" at bounding box center [468, 311] width 113 height 22
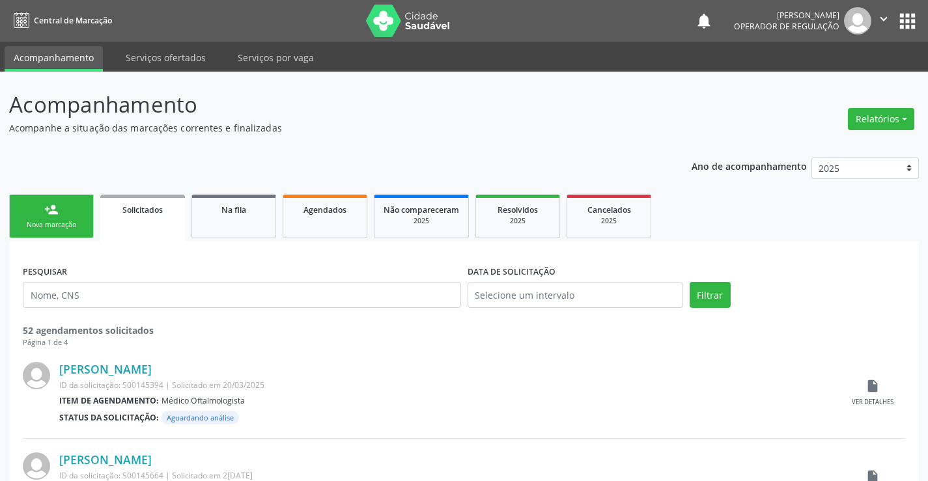
click at [51, 215] on div "person_add" at bounding box center [51, 210] width 14 height 14
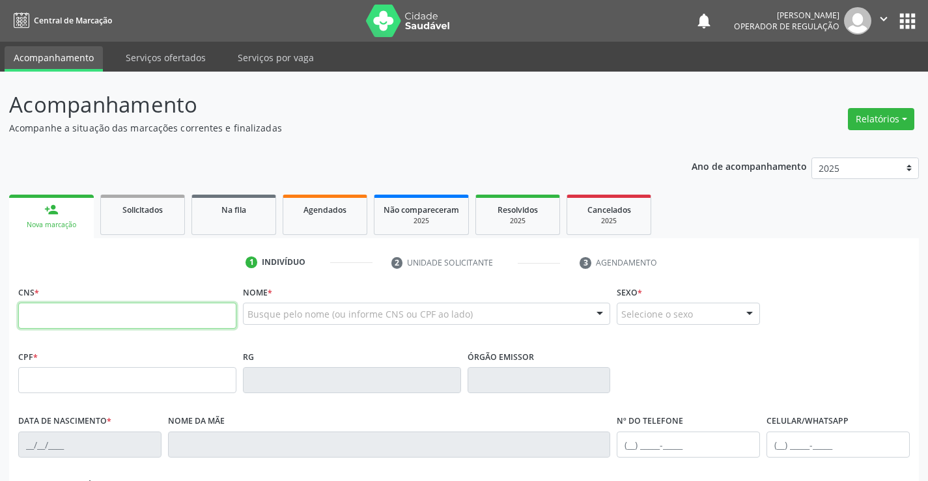
drag, startPoint x: 51, startPoint y: 215, endPoint x: 123, endPoint y: 305, distance: 115.5
click at [123, 305] on input "text" at bounding box center [127, 316] width 218 height 26
type input "702 5053 8175 7030"
type input "0503410497"
type input "[DATE]"
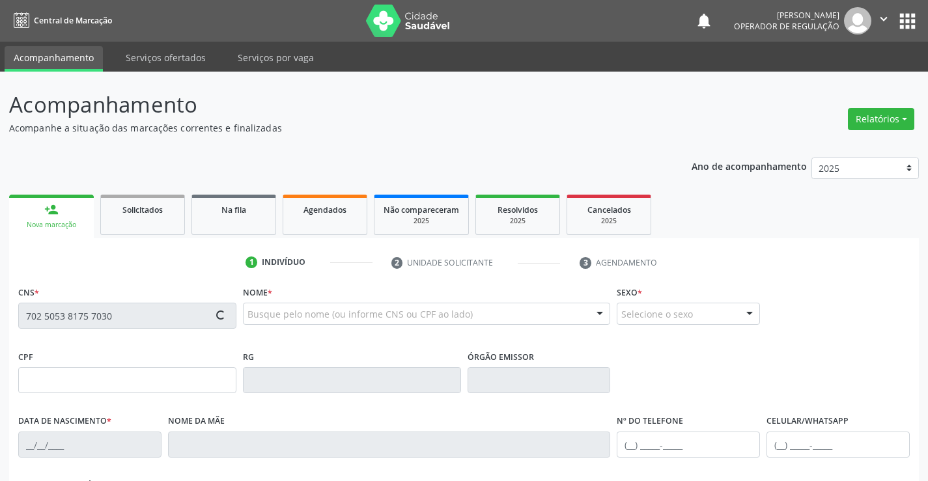
type input "[PHONE_NUMBER]"
type input "S/N"
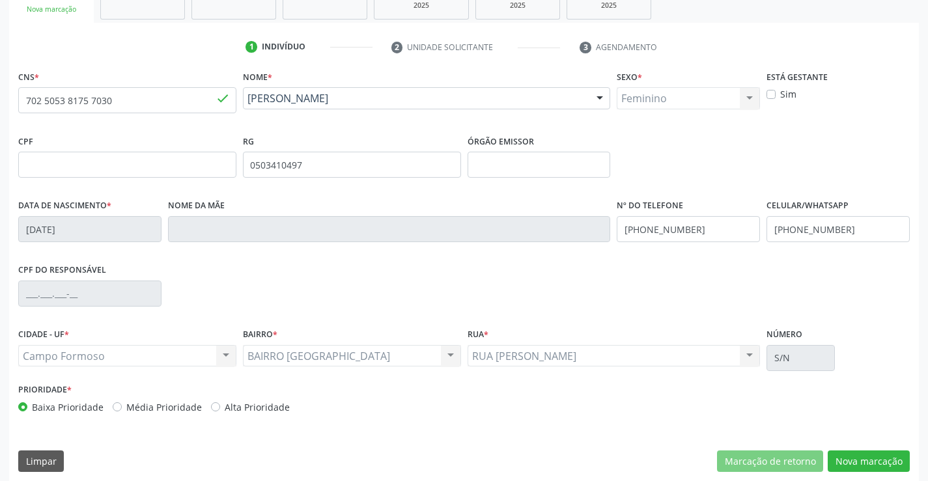
scroll to position [225, 0]
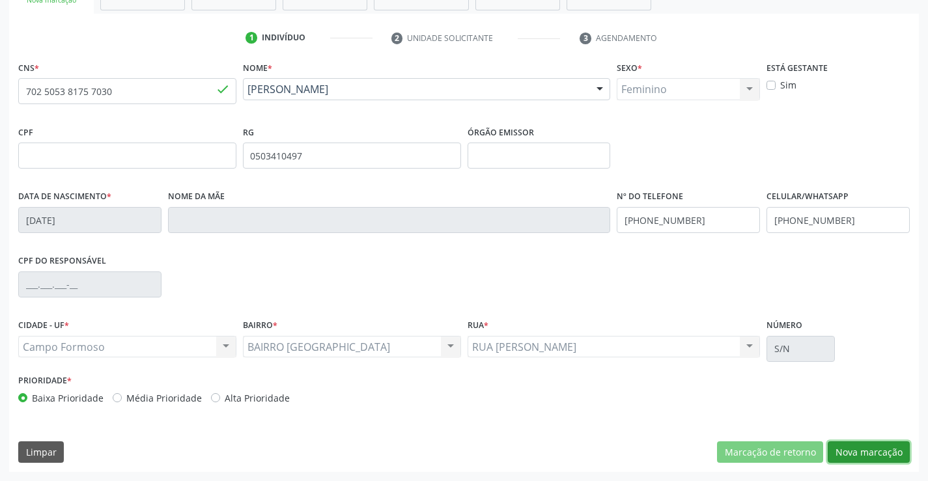
click at [850, 449] on button "Nova marcação" at bounding box center [869, 453] width 82 height 22
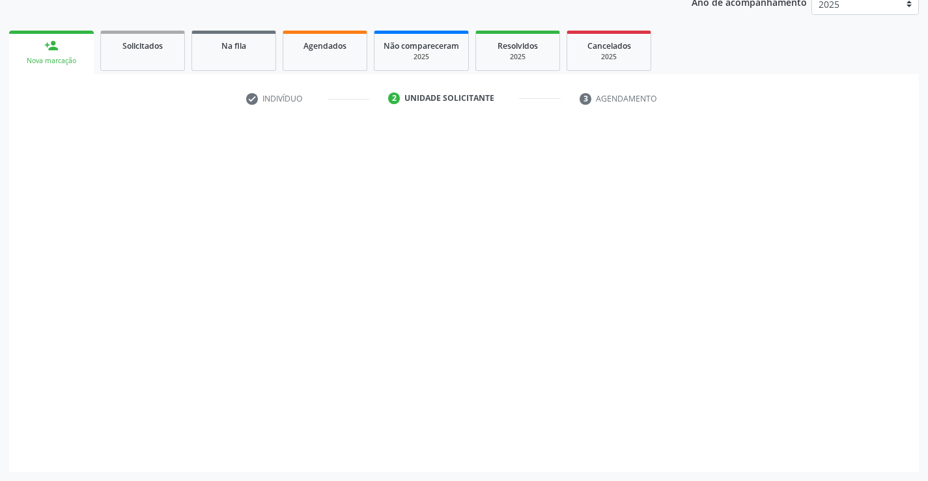
scroll to position [164, 0]
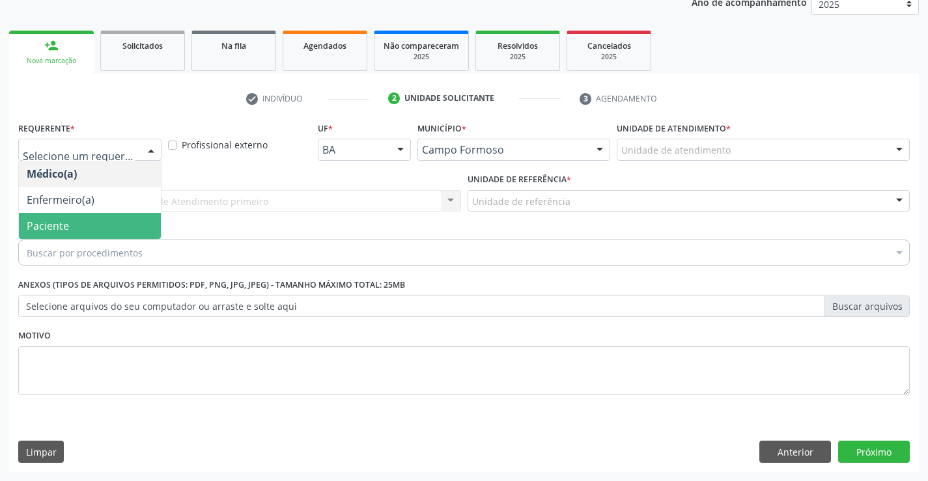
click at [43, 223] on span "Paciente" at bounding box center [48, 226] width 42 height 14
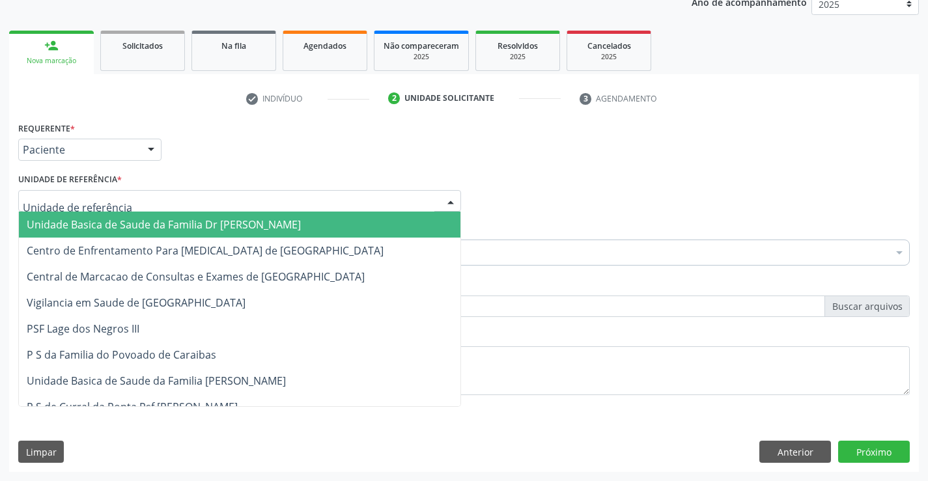
click at [54, 221] on span "Unidade Basica de Saude da Familia Dr [PERSON_NAME]" at bounding box center [164, 225] width 274 height 14
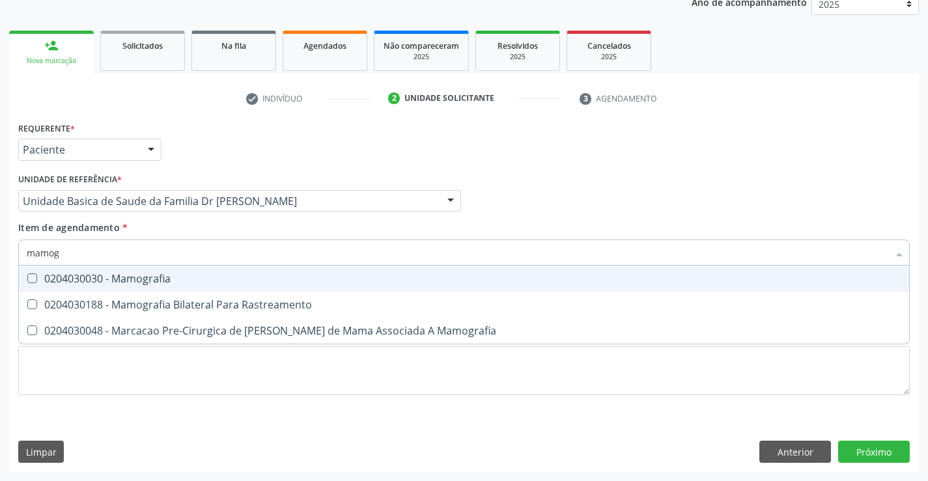
type input "mamogr"
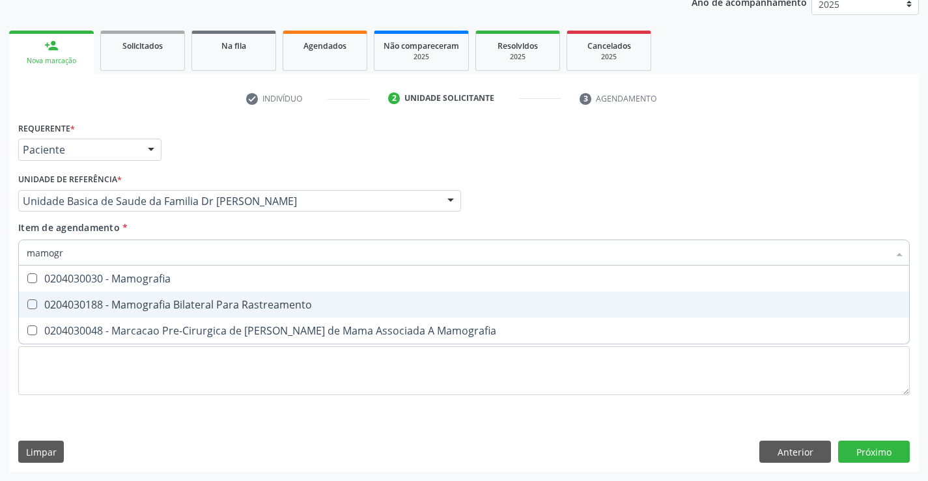
click at [102, 296] on span "0204030188 - Mamografia Bilateral Para Rastreamento" at bounding box center [464, 305] width 890 height 26
checkbox Rastreamento "true"
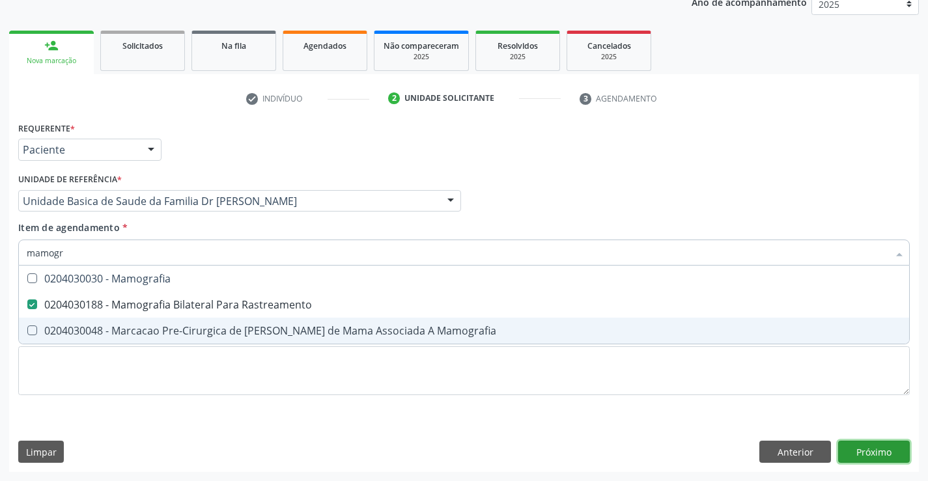
click at [883, 460] on button "Próximo" at bounding box center [874, 452] width 72 height 22
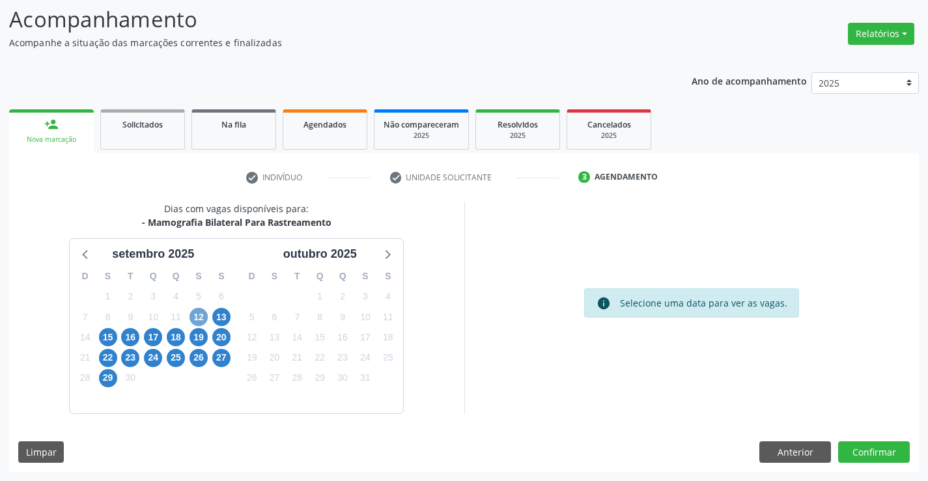
click at [192, 315] on span "12" at bounding box center [199, 317] width 18 height 18
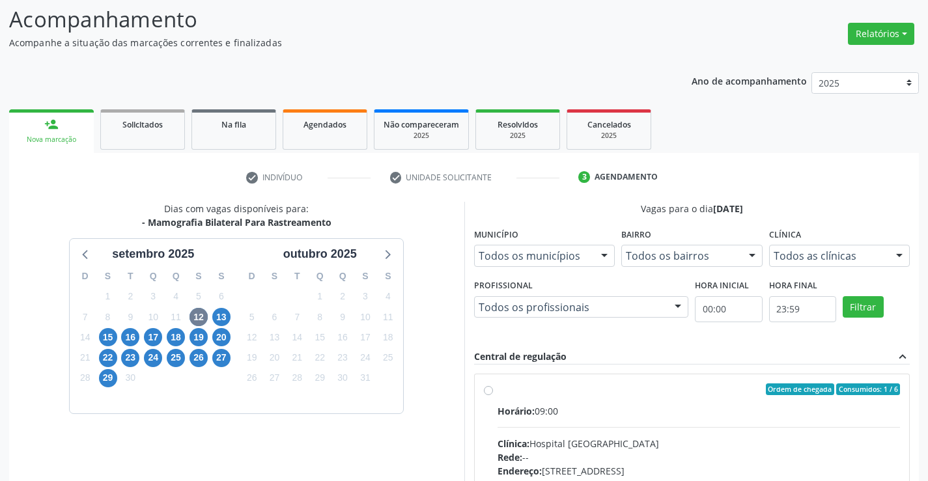
click at [498, 391] on label "Ordem de chegada Consumidos: 1 / 6 Horário: 09:00 Clínica: Hospital [GEOGRAPHIC…" at bounding box center [699, 484] width 403 height 200
click at [489, 391] on input "Ordem de chegada Consumidos: 1 / 6 Horário: 09:00 Clínica: Hospital [GEOGRAPHIC…" at bounding box center [488, 390] width 9 height 12
radio input "true"
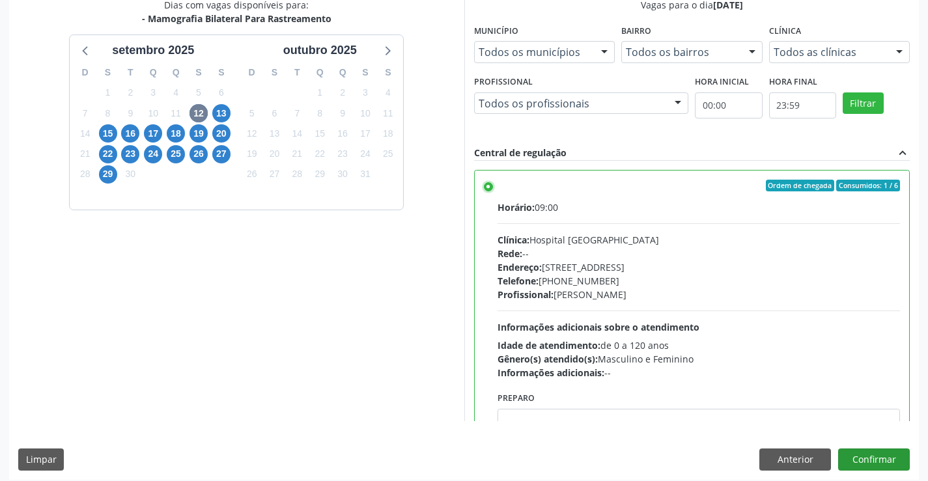
scroll to position [297, 0]
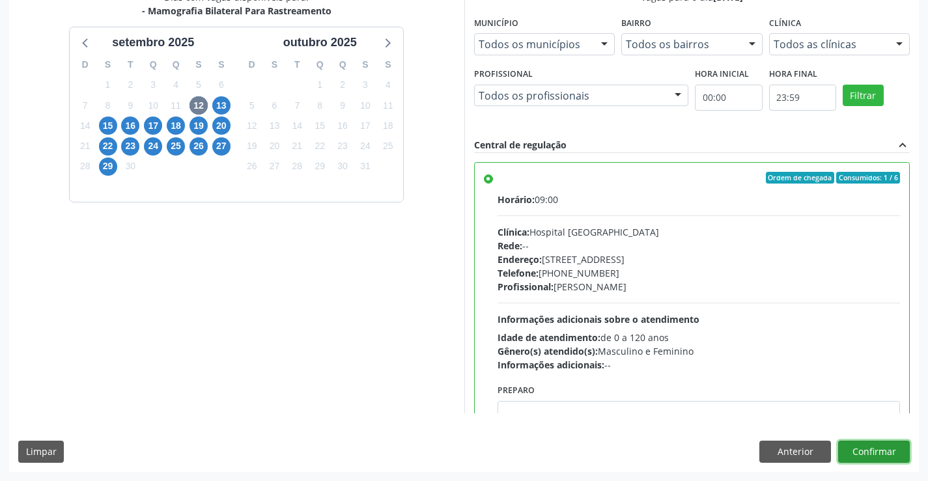
click at [862, 453] on button "Confirmar" at bounding box center [874, 452] width 72 height 22
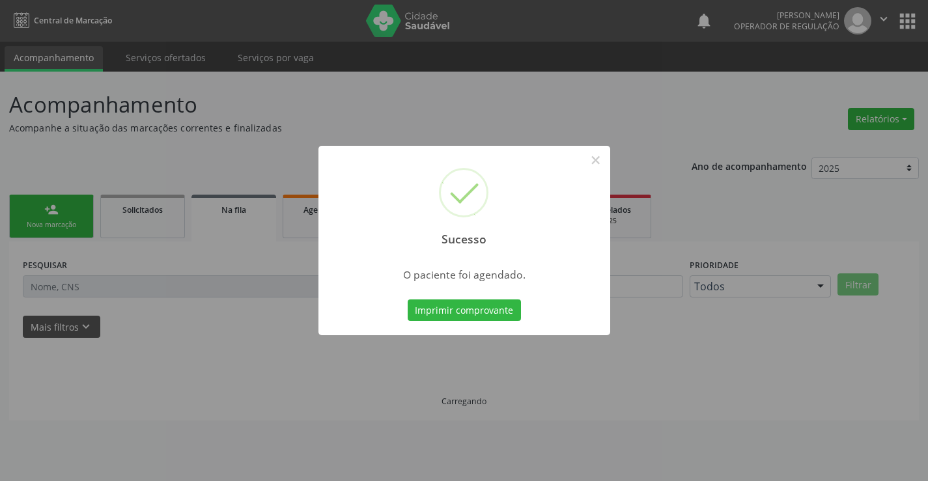
scroll to position [0, 0]
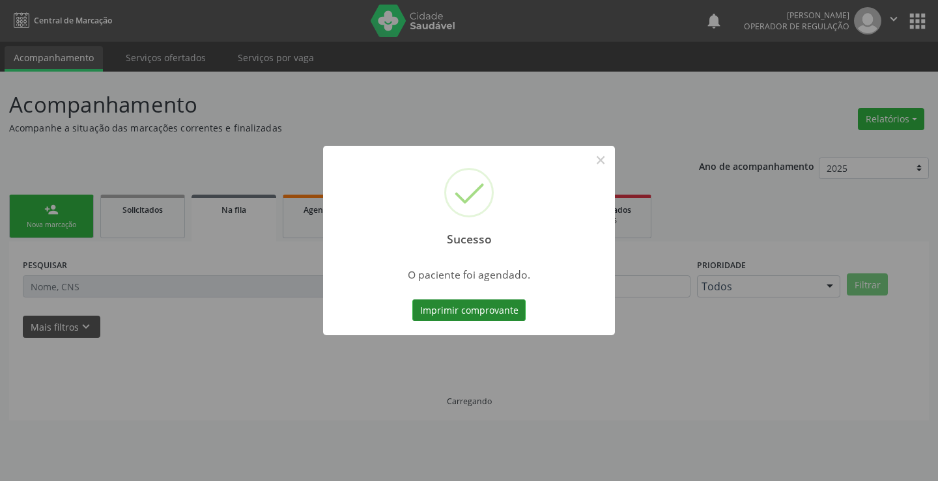
click at [434, 313] on button "Imprimir comprovante" at bounding box center [468, 311] width 113 height 22
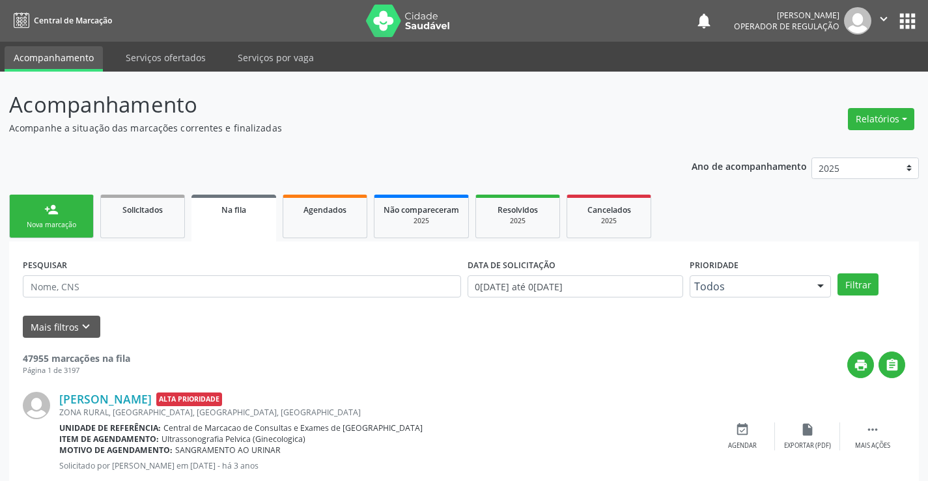
click at [65, 208] on link "person_add Nova marcação" at bounding box center [51, 217] width 85 height 44
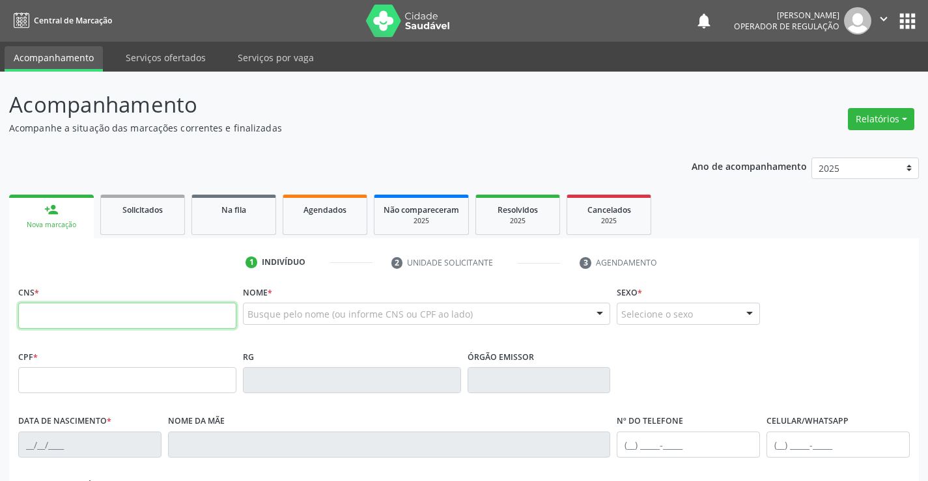
drag, startPoint x: 65, startPoint y: 208, endPoint x: 117, endPoint y: 307, distance: 112.2
click at [117, 307] on input "text" at bounding box center [127, 316] width 218 height 26
type input "705 0048 9769 2453"
type input "[DATE]"
type input "(74) 99130-5524"
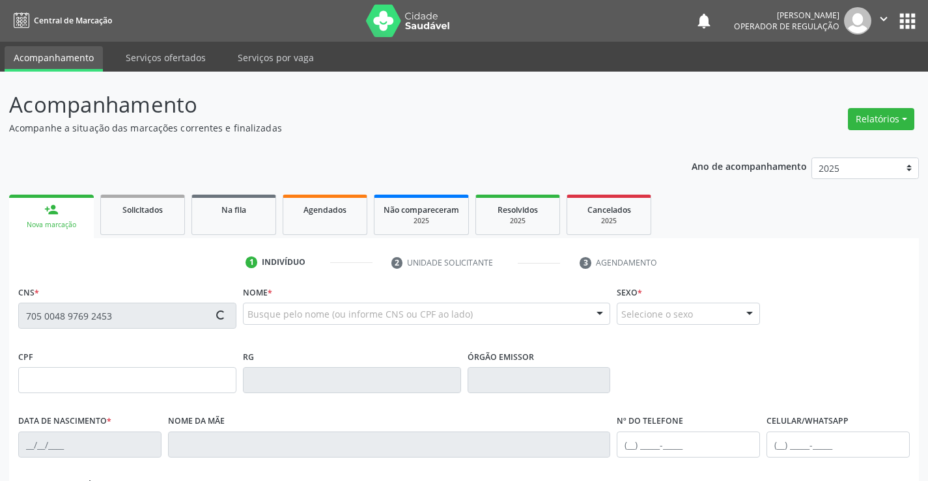
type input "(74) 99130-5524"
type input "S/N"
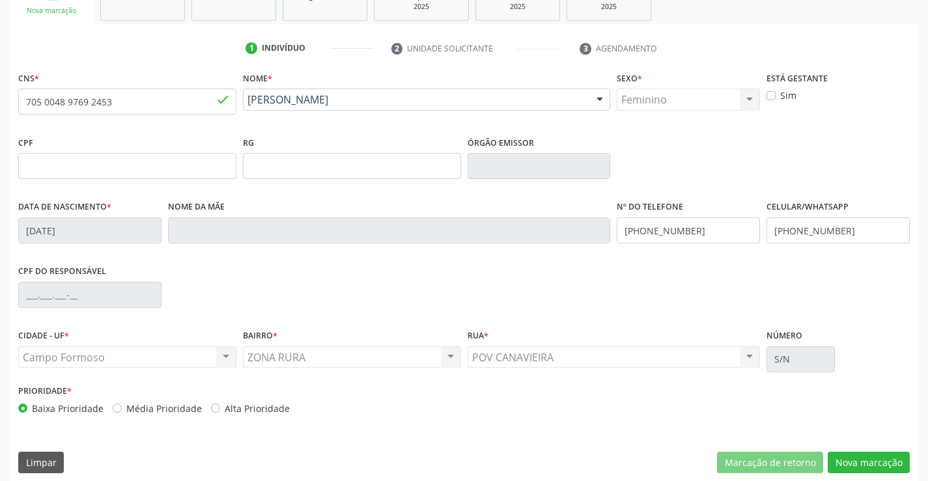
scroll to position [225, 0]
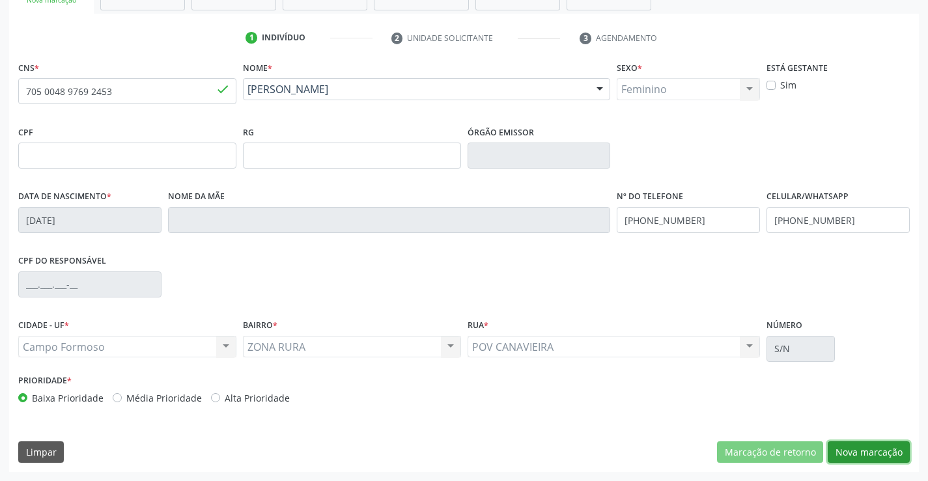
click at [887, 453] on button "Nova marcação" at bounding box center [869, 453] width 82 height 22
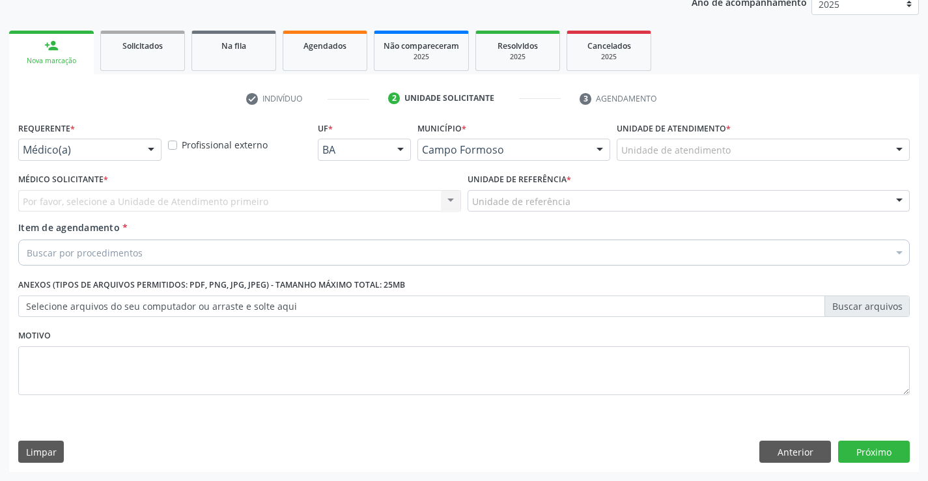
scroll to position [164, 0]
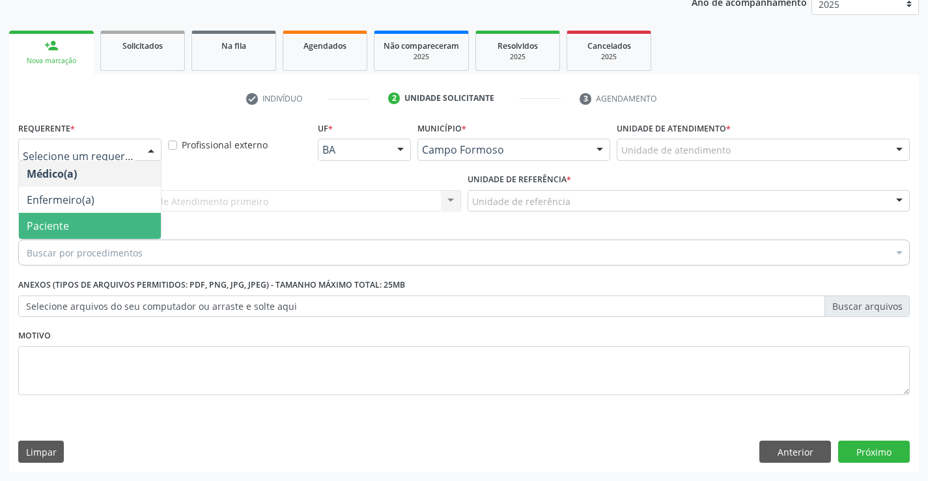
click at [56, 223] on span "Paciente" at bounding box center [48, 226] width 42 height 14
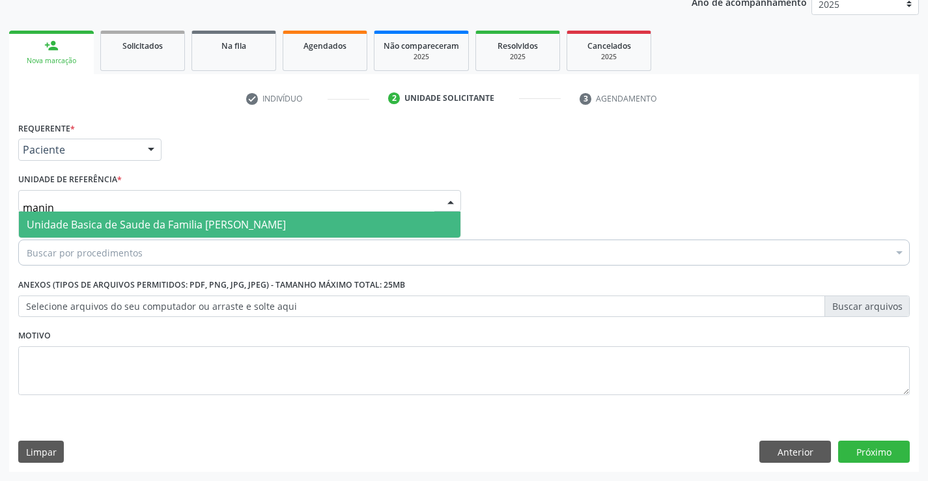
type input "maninh"
click at [89, 220] on span "Unidade Basica de Saude da Familia [PERSON_NAME]" at bounding box center [156, 225] width 259 height 14
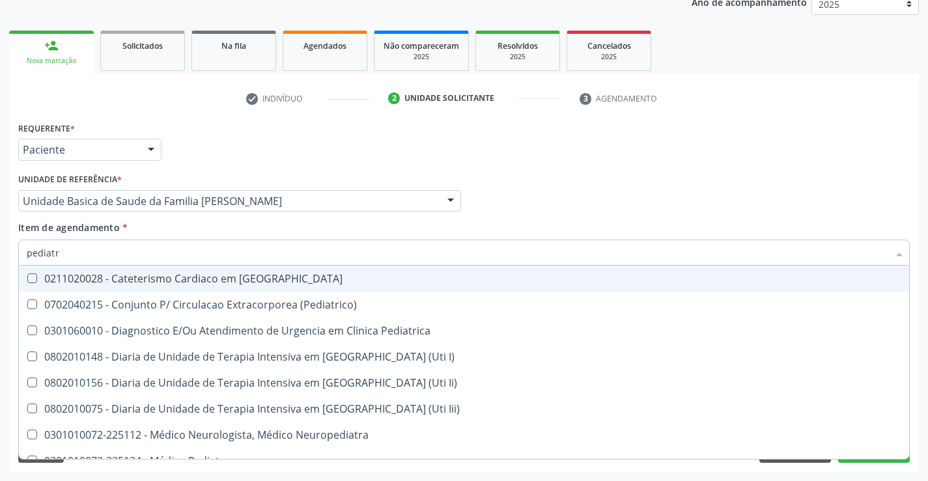
type input "pediatra"
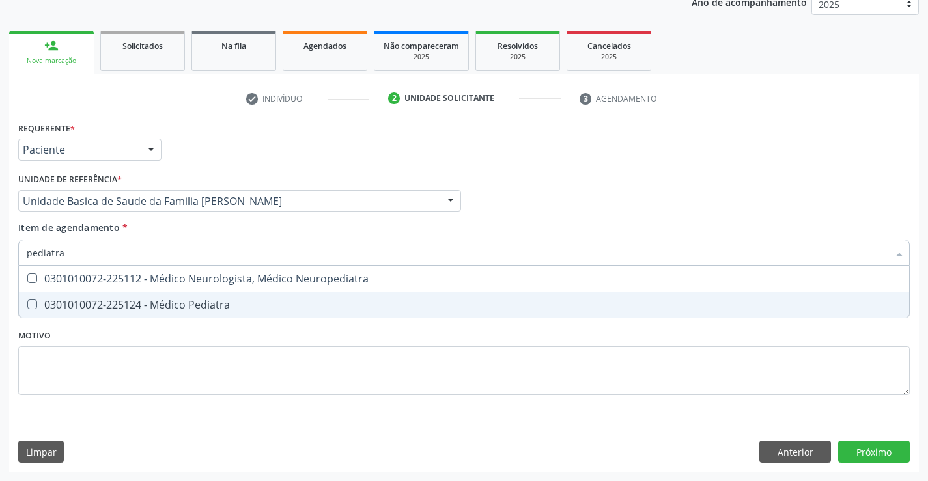
click at [160, 305] on div "0301010072-225124 - Médico Pediatra" at bounding box center [464, 305] width 875 height 10
checkbox Pediatra "true"
click at [867, 450] on div "Requerente * Paciente Médico(a) Enfermeiro(a) Paciente Nenhum resultado encontr…" at bounding box center [464, 296] width 910 height 354
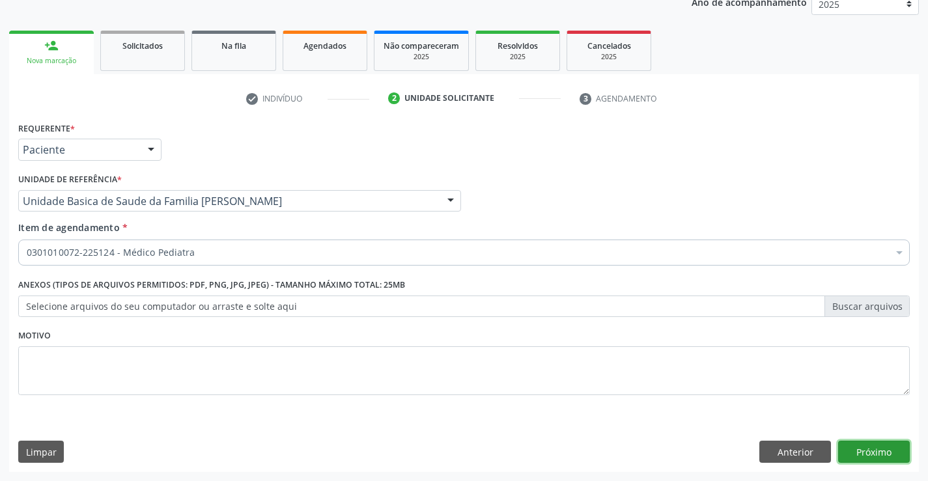
click at [867, 450] on button "Próximo" at bounding box center [874, 452] width 72 height 22
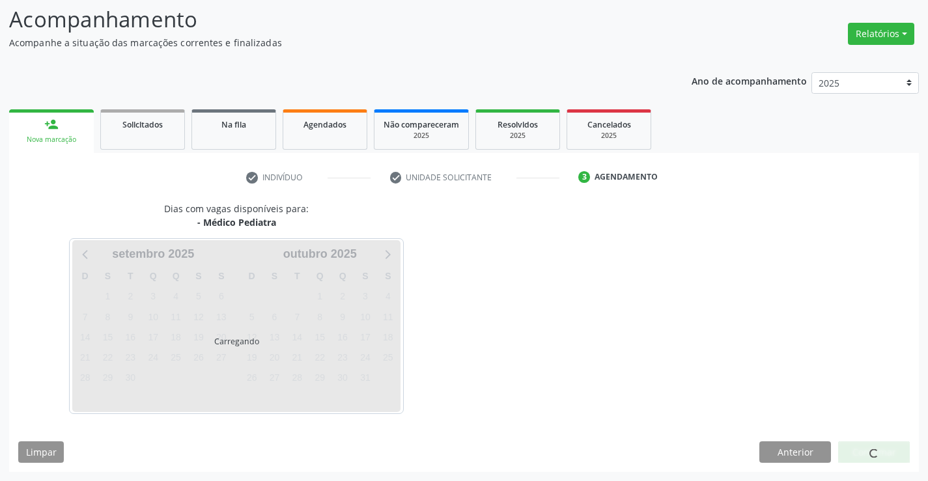
scroll to position [85, 0]
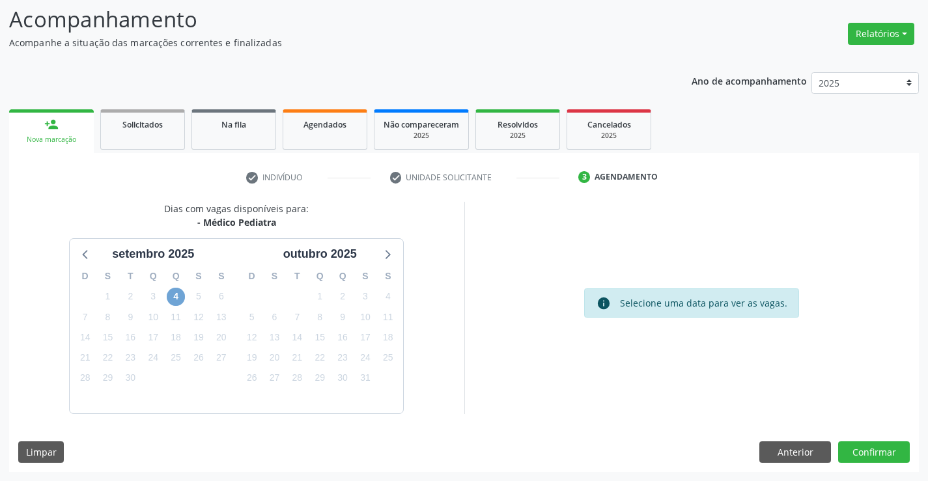
click at [179, 300] on span "4" at bounding box center [176, 297] width 18 height 18
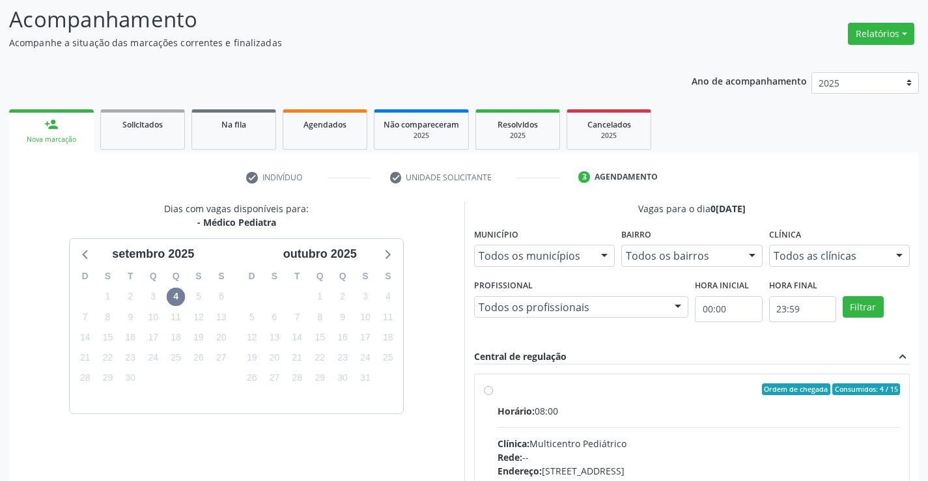
click at [498, 388] on label "Ordem de chegada Consumidos: 4 / 15 Horário: 08:00 Clínica: Multicentro Pediátr…" at bounding box center [699, 484] width 403 height 200
click at [484, 388] on input "Ordem de chegada Consumidos: 4 / 15 Horário: 08:00 Clínica: Multicentro Pediátr…" at bounding box center [488, 390] width 9 height 12
radio input "true"
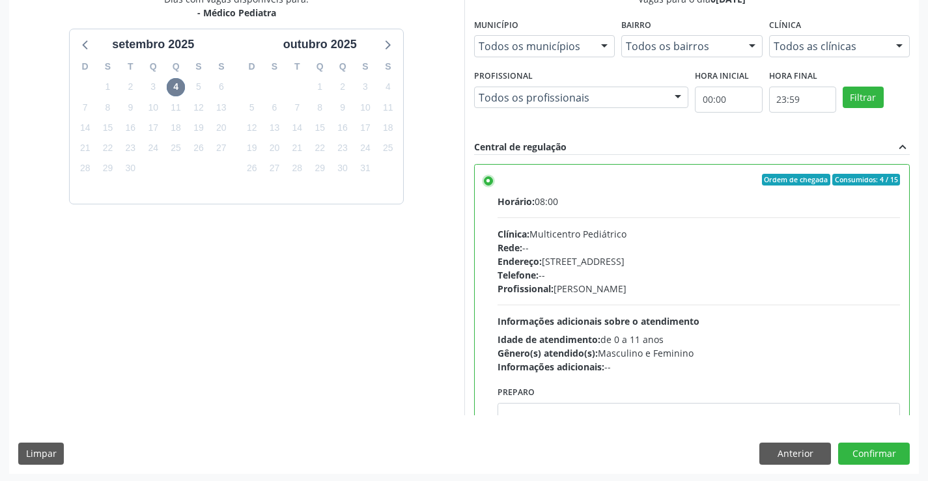
scroll to position [297, 0]
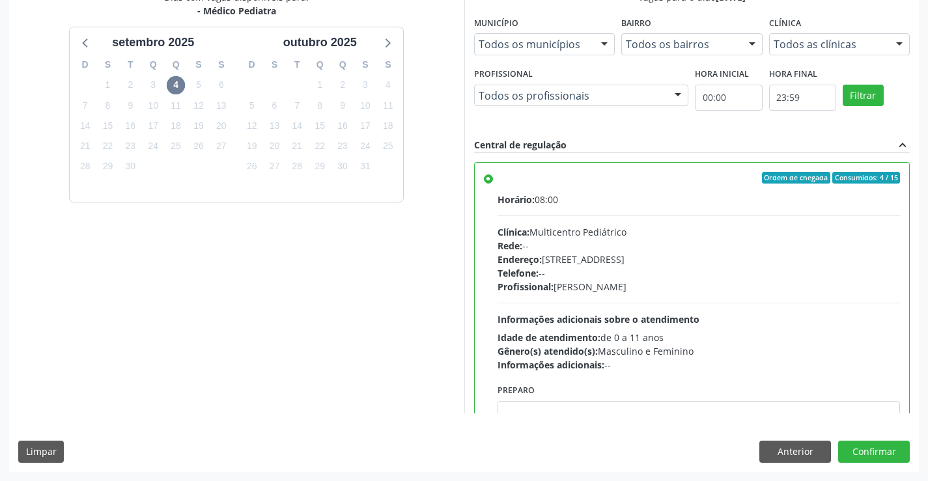
click at [870, 440] on div "Dias com vagas disponíveis para: - Médico Pediatra setembro 2025 D S T Q Q S S …" at bounding box center [464, 230] width 910 height 481
click at [870, 448] on button "Confirmar" at bounding box center [874, 452] width 72 height 22
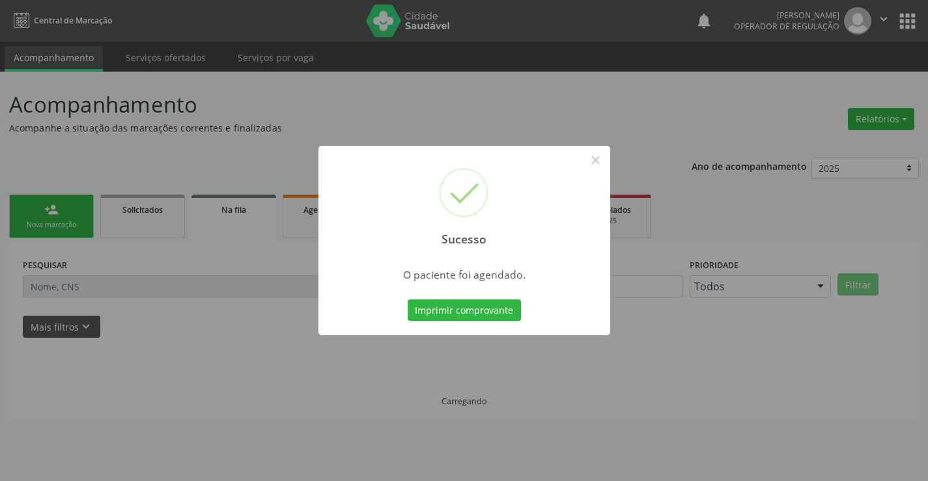
scroll to position [0, 0]
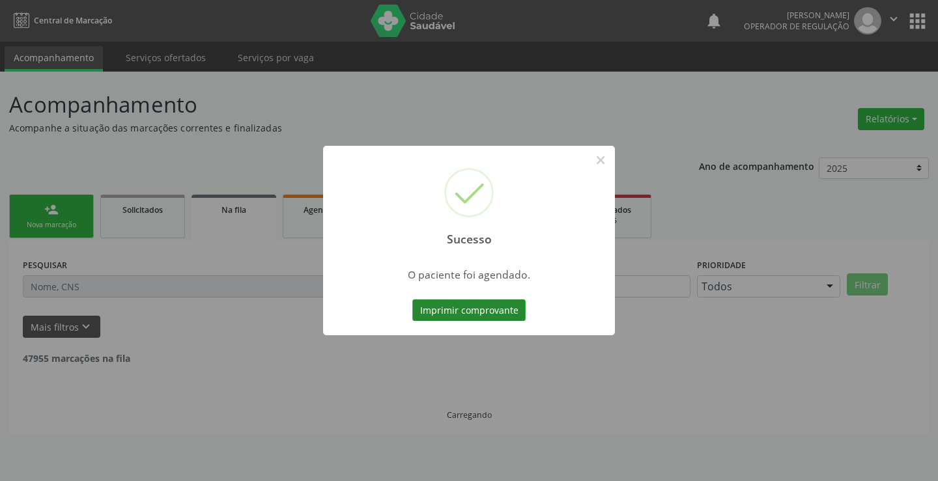
click at [481, 315] on button "Imprimir comprovante" at bounding box center [468, 311] width 113 height 22
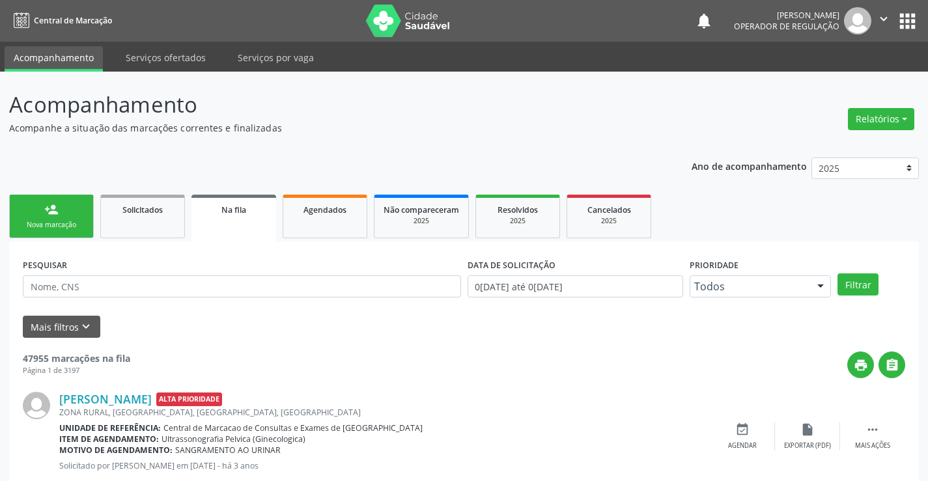
click at [79, 208] on link "person_add Nova marcação" at bounding box center [51, 217] width 85 height 44
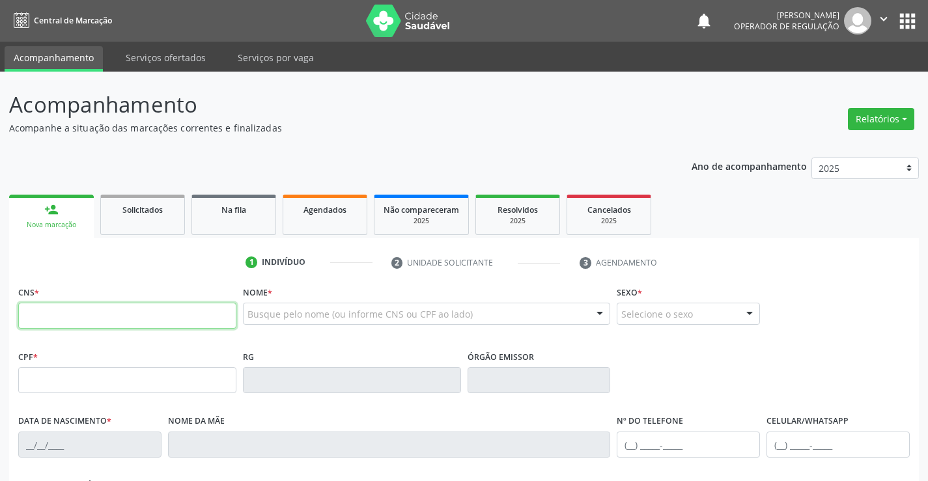
click at [132, 326] on input "text" at bounding box center [127, 316] width 218 height 26
type input "706 2000 1424 9164"
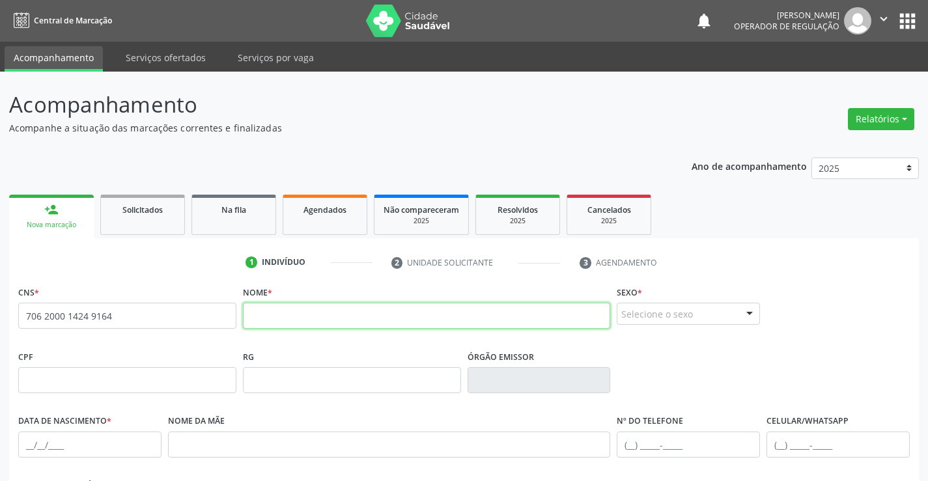
click at [294, 309] on input "text" at bounding box center [427, 316] width 368 height 26
type input "g"
type input "GILDANE DOS SANTOS CELESTINO"
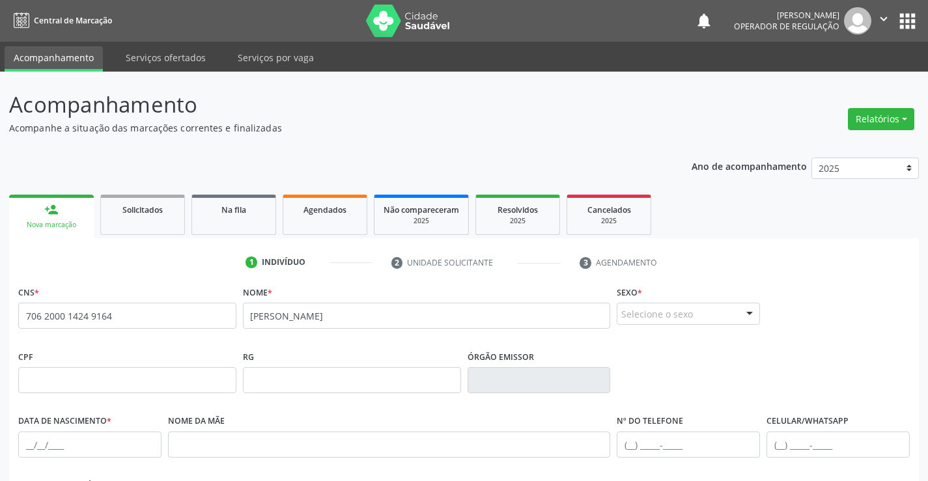
click at [689, 310] on div "Selecione o sexo" at bounding box center [688, 314] width 143 height 22
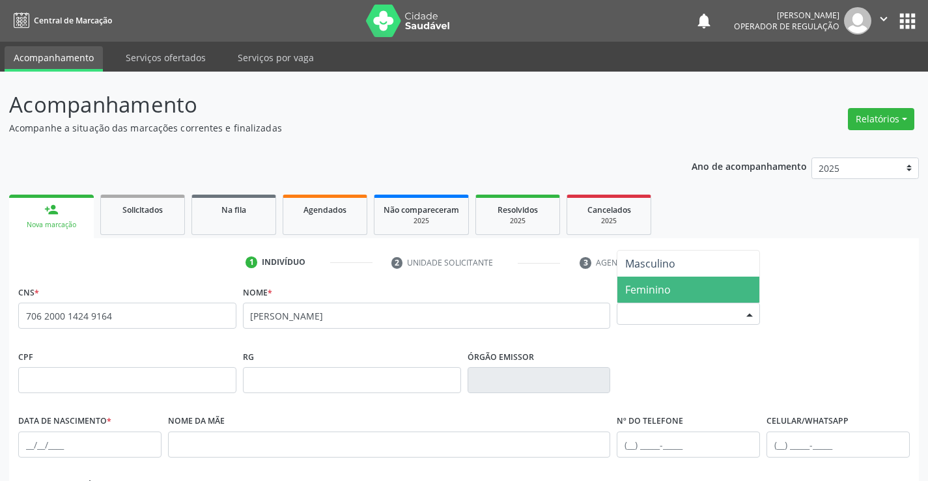
click at [677, 292] on span "Feminino" at bounding box center [688, 290] width 142 height 26
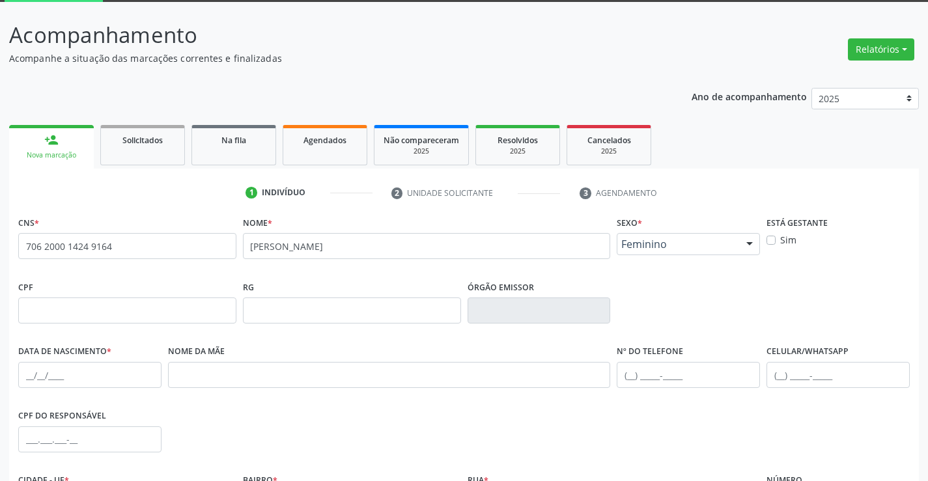
scroll to position [195, 0]
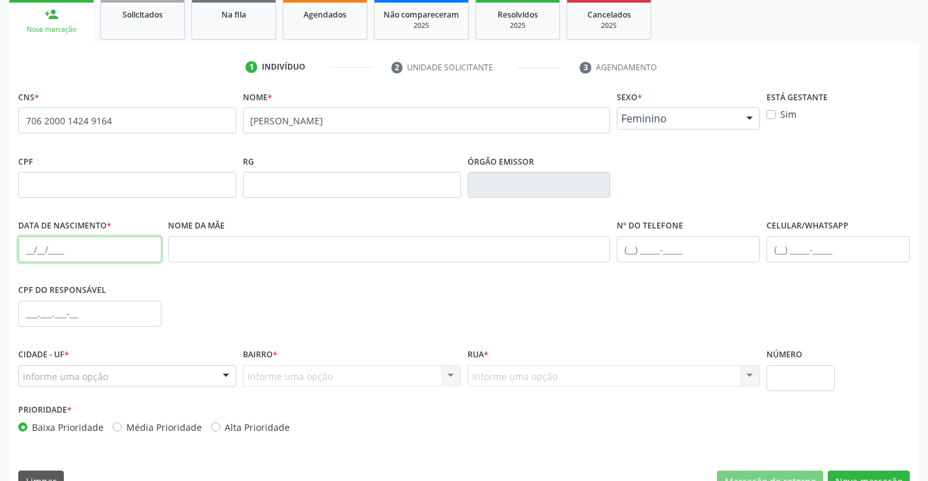
drag, startPoint x: 59, startPoint y: 248, endPoint x: 67, endPoint y: 246, distance: 7.9
click at [59, 248] on input "text" at bounding box center [89, 249] width 143 height 26
type input "7"
type input "07/05/1995"
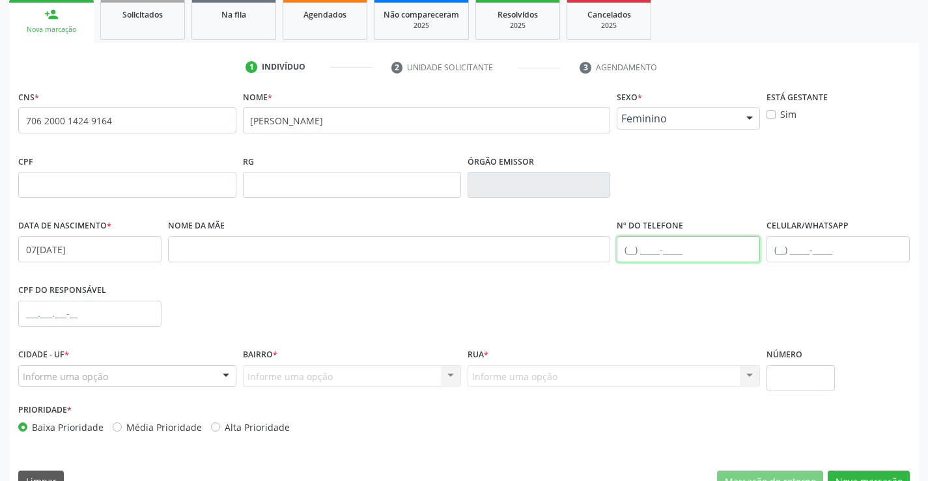
click at [696, 248] on input "text" at bounding box center [688, 249] width 143 height 26
type input "(74) 98153-3739"
click at [121, 381] on div "Informe uma opção" at bounding box center [127, 376] width 218 height 22
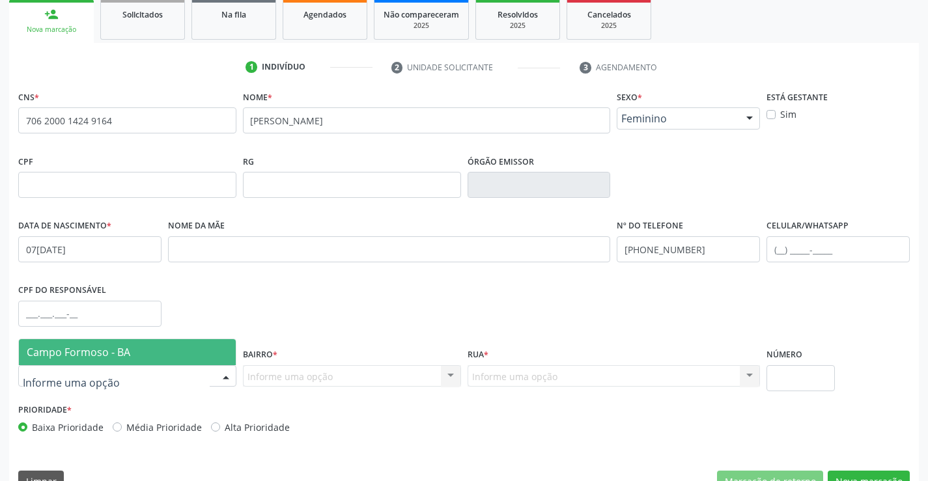
click at [135, 356] on span "Campo Formoso - BA" at bounding box center [127, 352] width 217 height 26
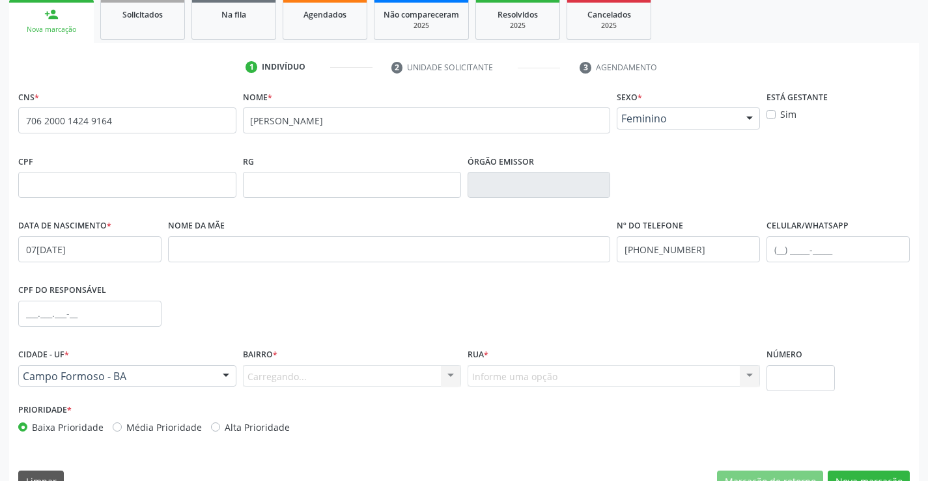
click at [309, 380] on div "Carregando... Nenhum resultado encontrado para: " " Nenhuma opção encontrada. D…" at bounding box center [352, 376] width 218 height 22
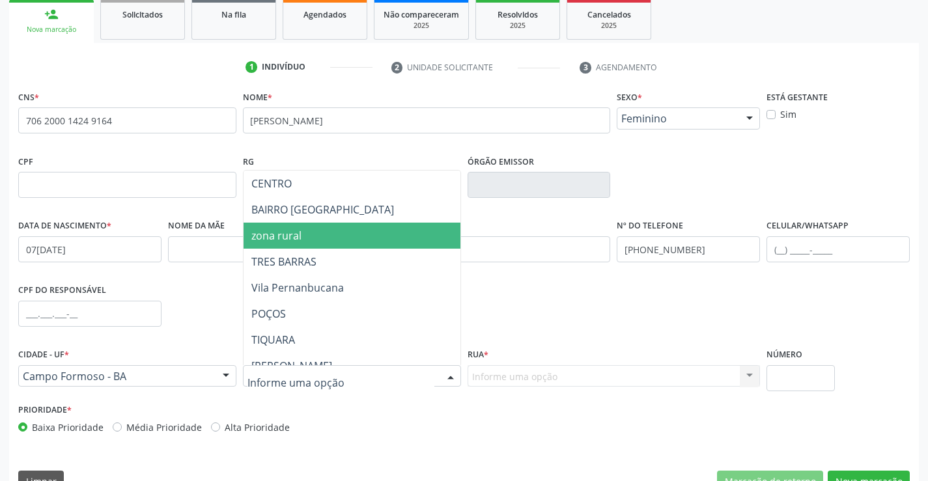
click at [279, 238] on span "zona rural" at bounding box center [276, 236] width 50 height 14
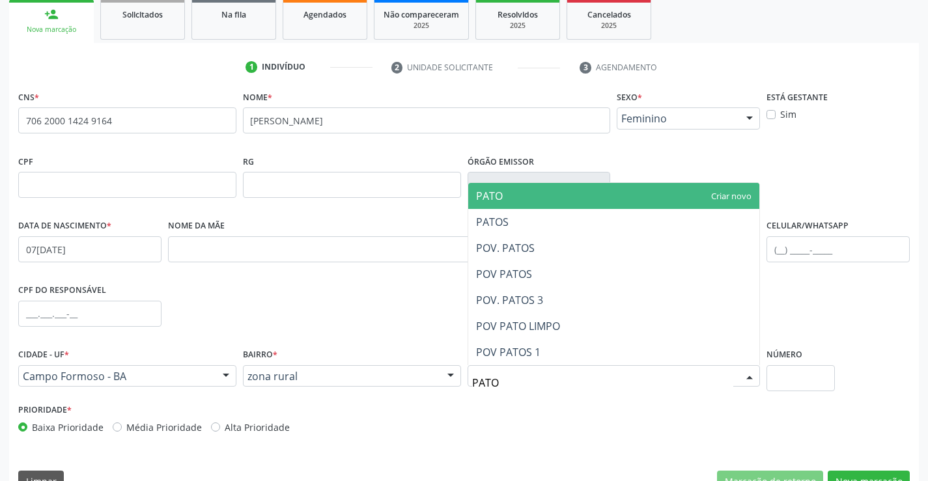
type input "PATOS"
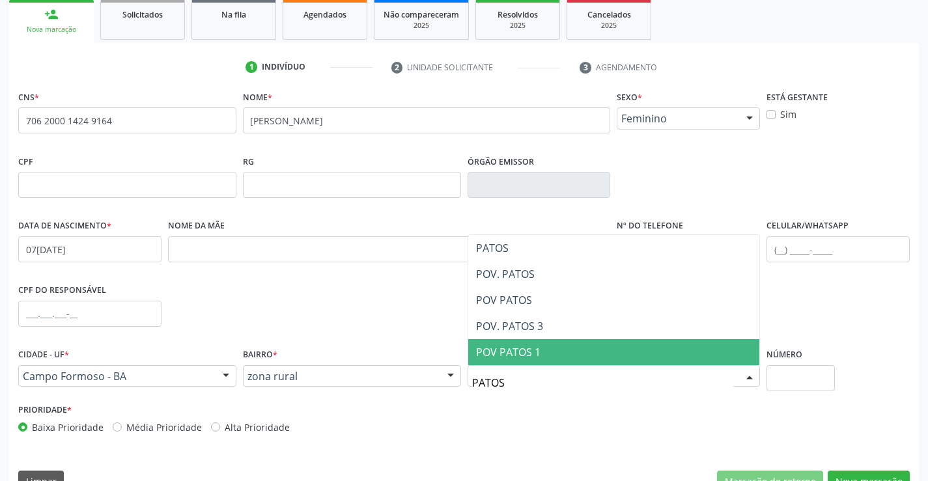
click at [509, 356] on span "POV PATOS 1" at bounding box center [508, 352] width 64 height 14
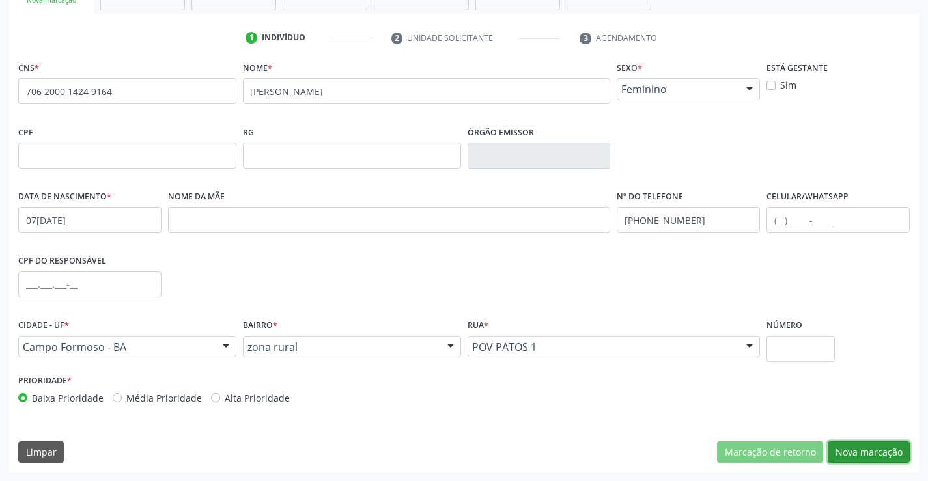
click at [872, 457] on button "Nova marcação" at bounding box center [869, 453] width 82 height 22
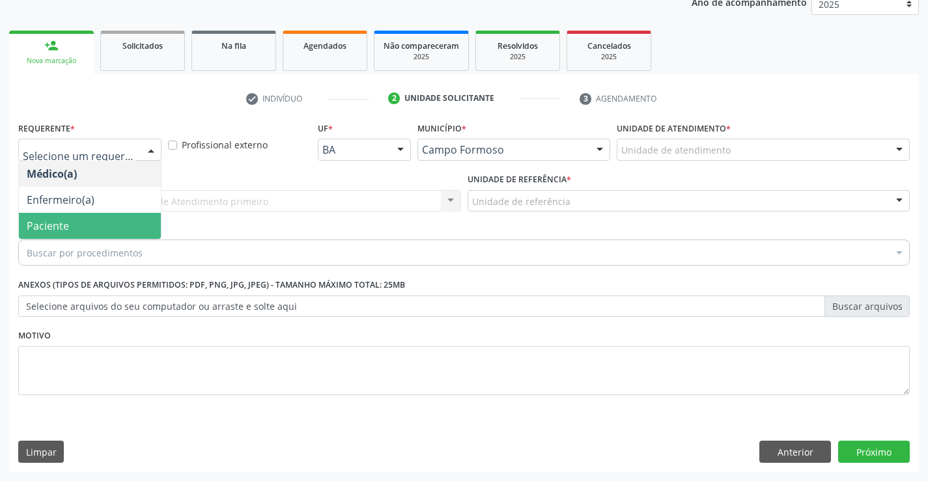
click at [52, 225] on span "Paciente" at bounding box center [48, 226] width 42 height 14
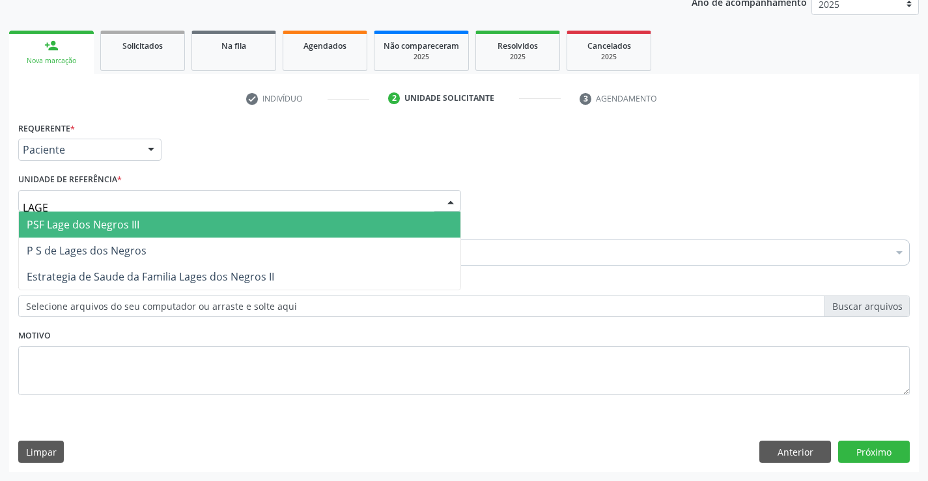
type input "LAGES"
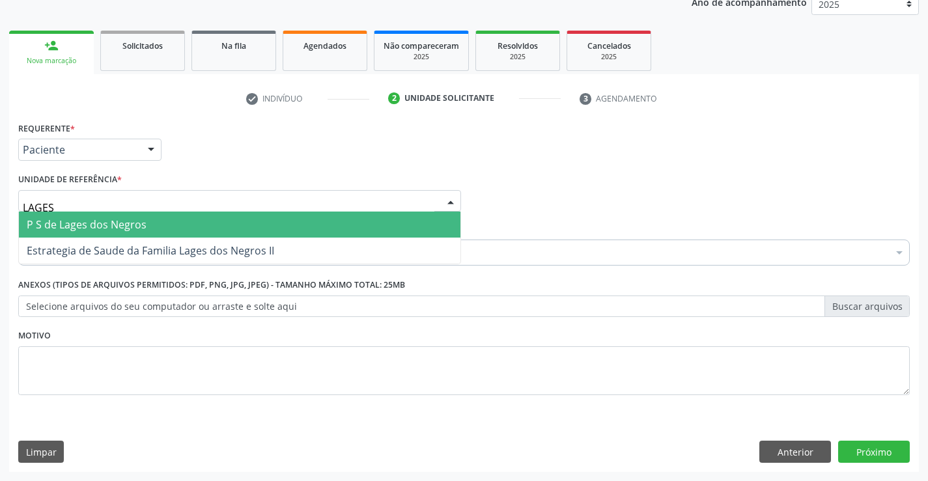
click at [111, 219] on span "P S de Lages dos Negros" at bounding box center [87, 225] width 120 height 14
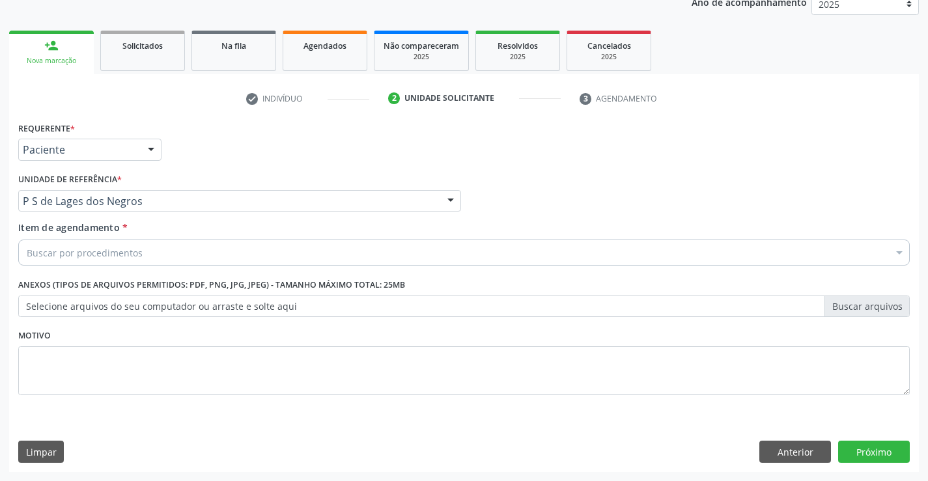
click at [73, 260] on div "Buscar por procedimentos" at bounding box center [464, 253] width 892 height 26
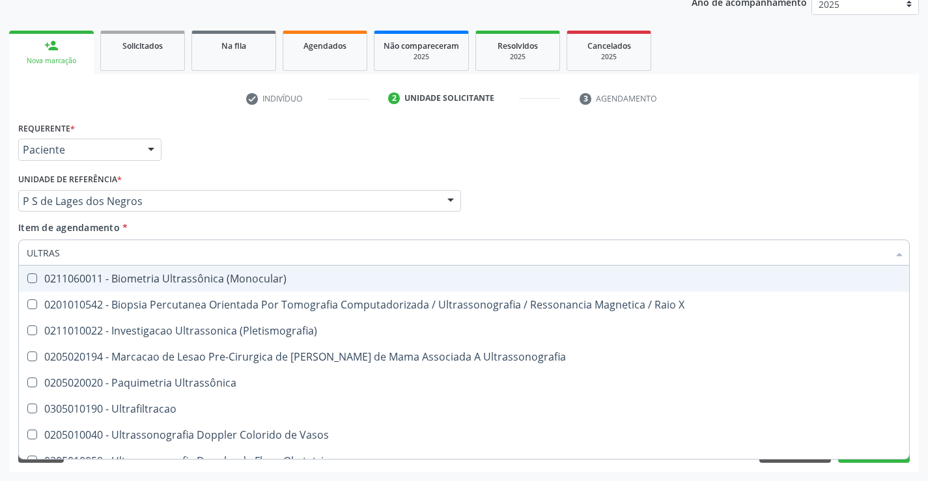
type input "ULTRASS"
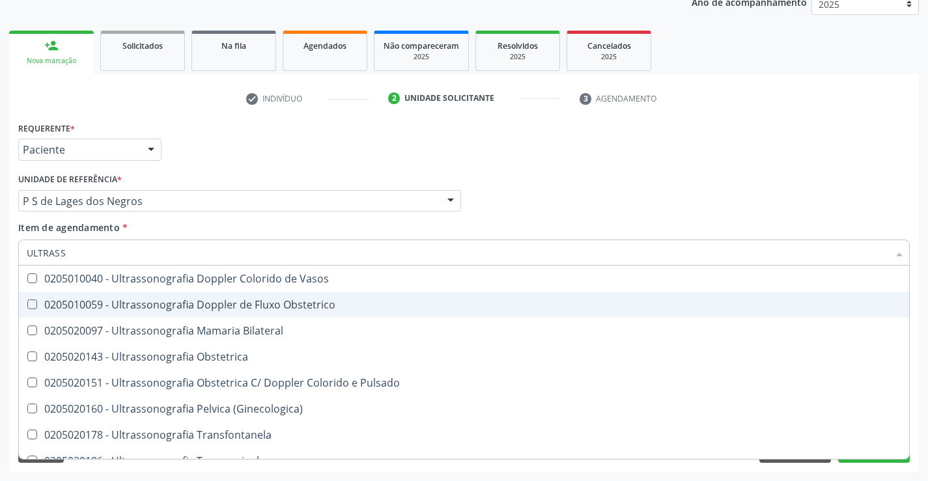
scroll to position [195, 0]
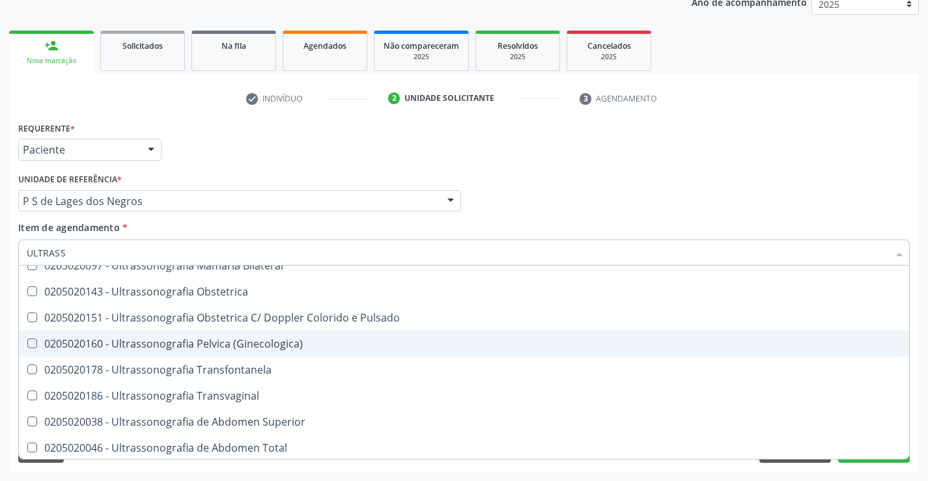
click at [261, 340] on div "0205020160 - Ultrassonografia Pelvica (Ginecologica)" at bounding box center [464, 344] width 875 height 10
checkbox \(Ginecologica\) "true"
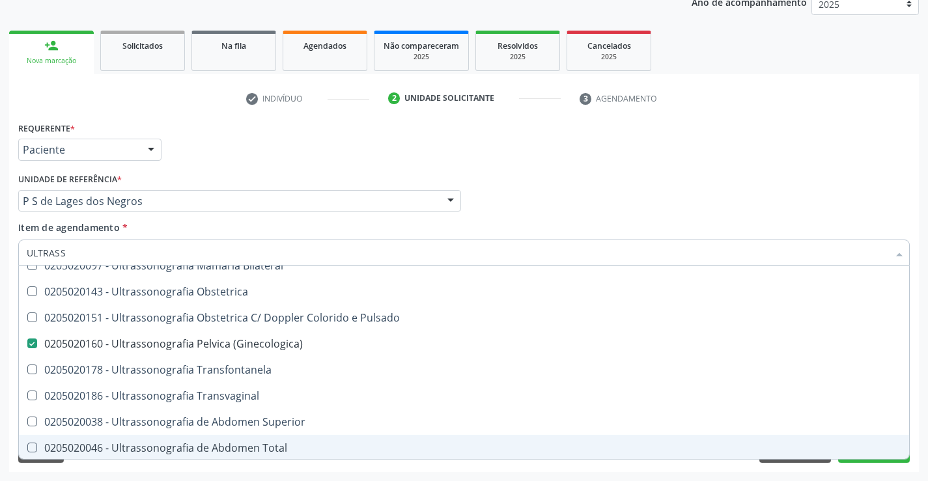
click at [901, 474] on div "Acompanhamento Acompanhe a situação das marcações correntes e finalizadas Relat…" at bounding box center [464, 195] width 928 height 574
checkbox X "true"
checkbox \(Ginecologica\) "false"
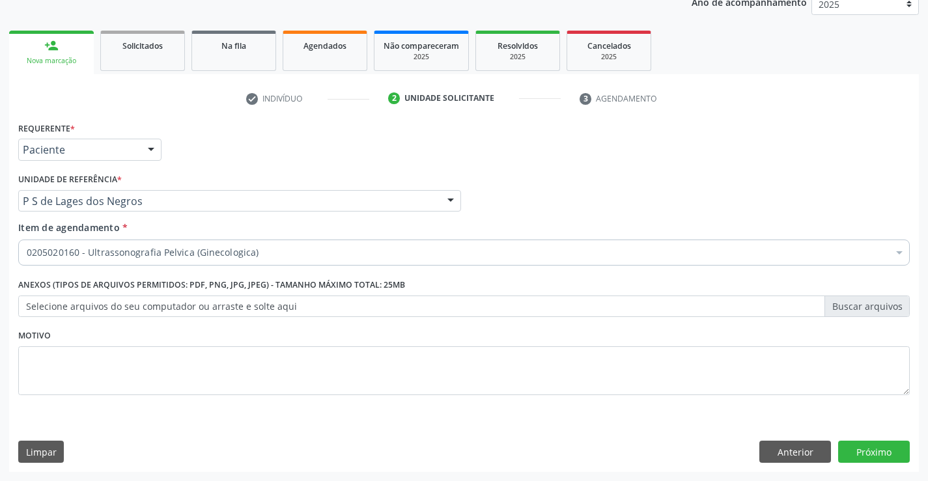
scroll to position [0, 0]
click at [890, 457] on button "Próximo" at bounding box center [874, 452] width 72 height 22
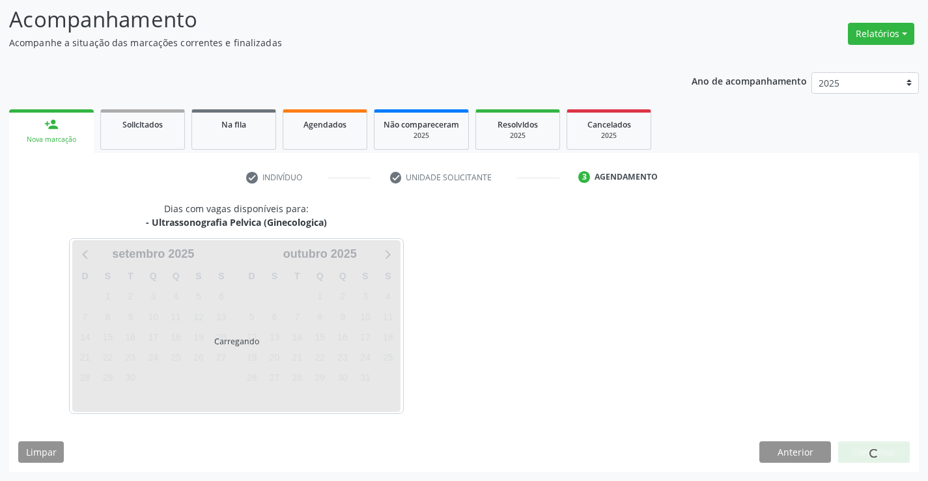
scroll to position [124, 0]
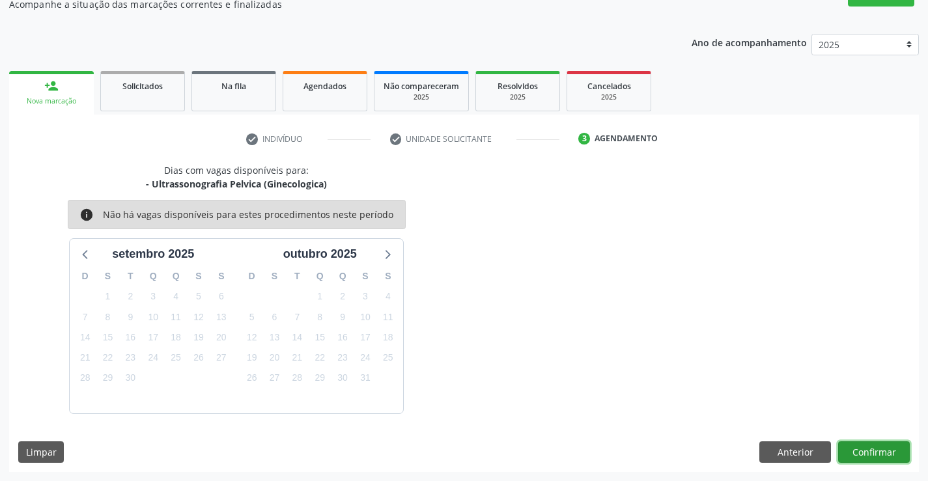
click at [890, 457] on button "Confirmar" at bounding box center [874, 453] width 72 height 22
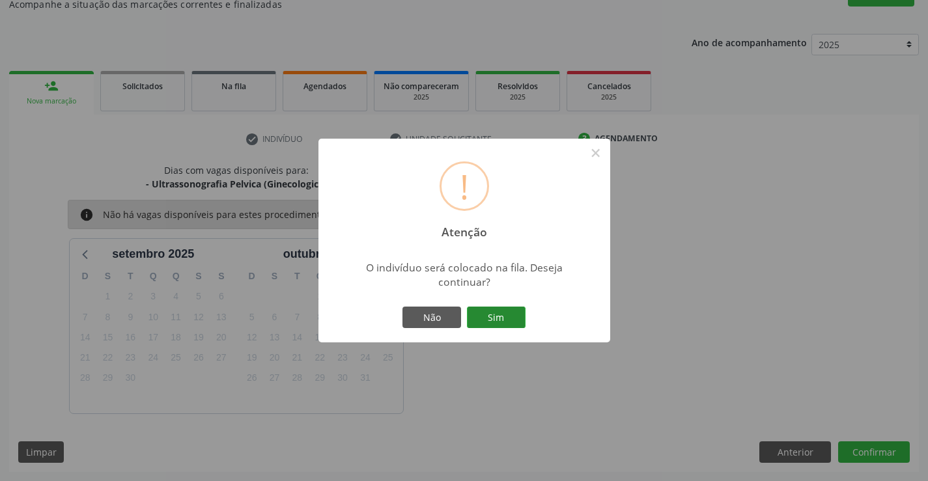
click at [501, 320] on button "Sim" at bounding box center [496, 318] width 59 height 22
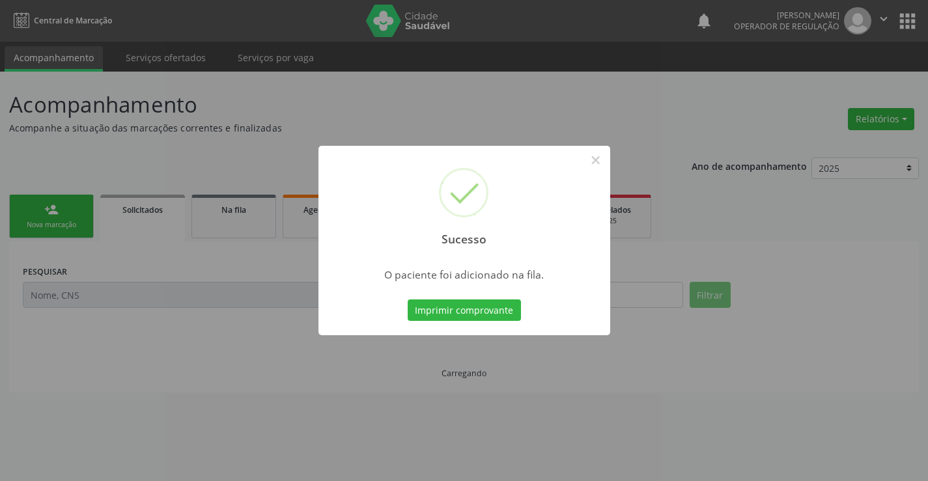
scroll to position [0, 0]
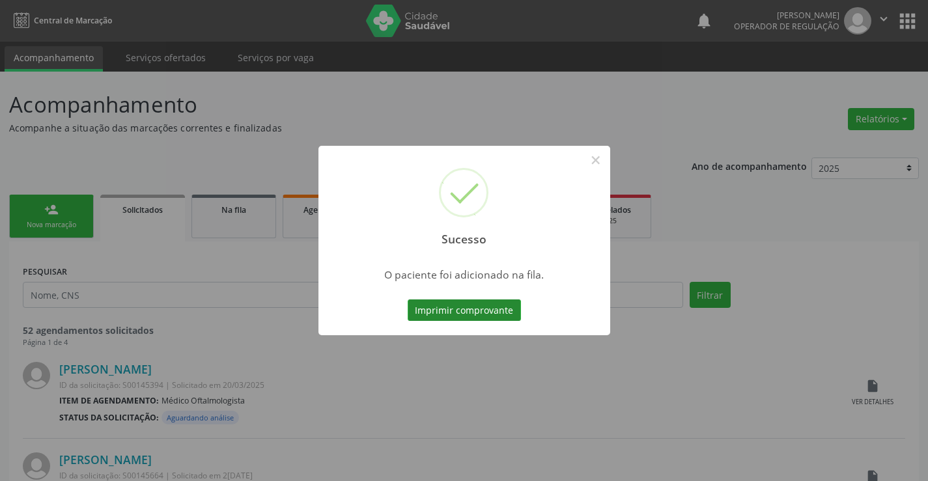
click at [505, 311] on button "Imprimir comprovante" at bounding box center [464, 311] width 113 height 22
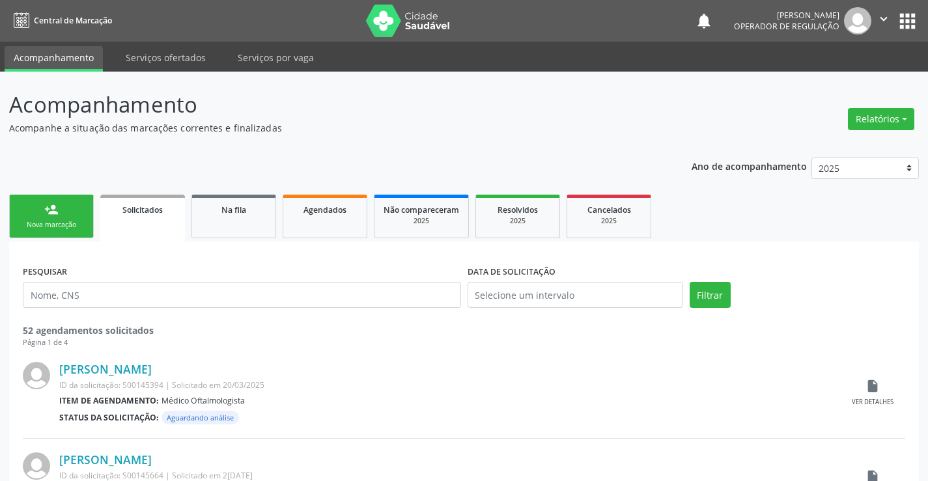
click at [50, 223] on div "Nova marcação" at bounding box center [51, 225] width 65 height 10
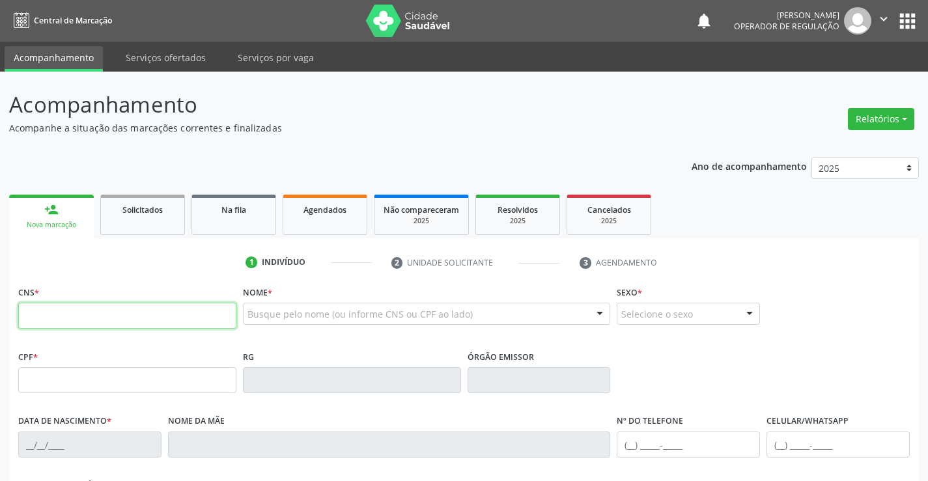
click at [53, 323] on input "text" at bounding box center [127, 316] width 218 height 26
type input "700 5077 5649 3451"
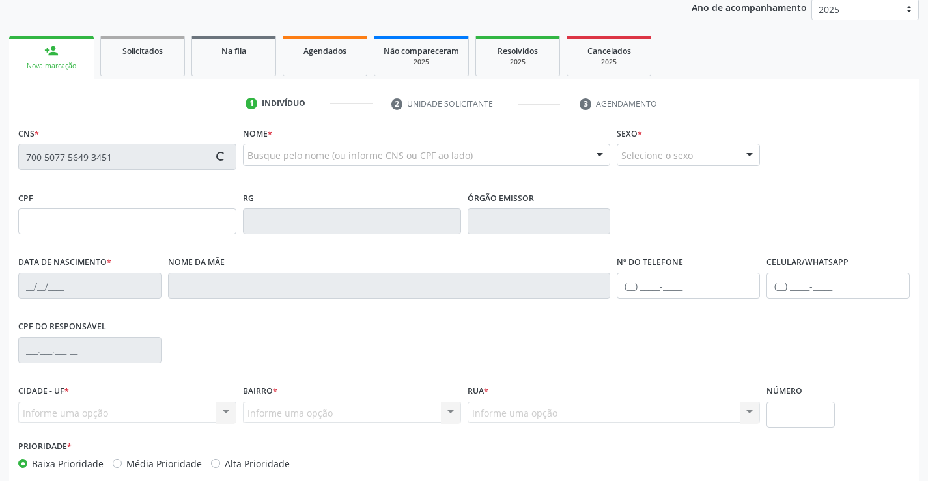
scroll to position [195, 0]
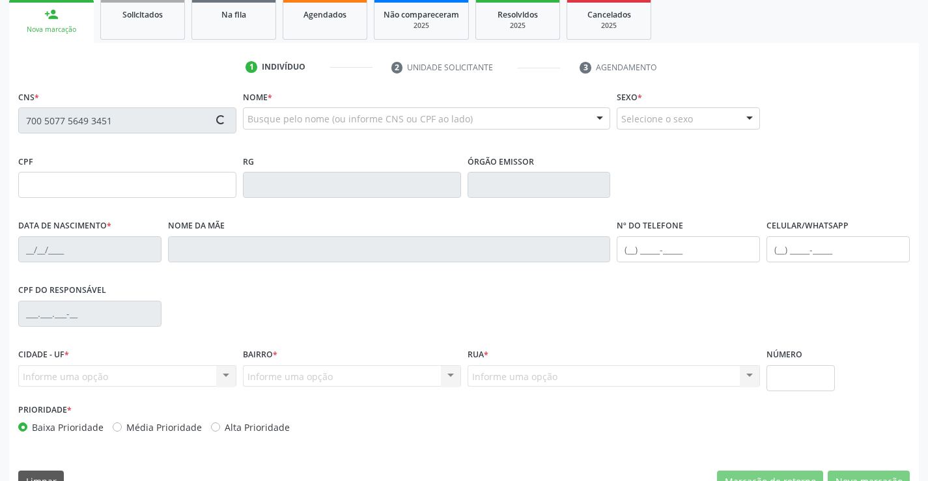
type input "12/01/1957"
type input "Maria Geralda de Jesus"
type input "(00) 0000-0000"
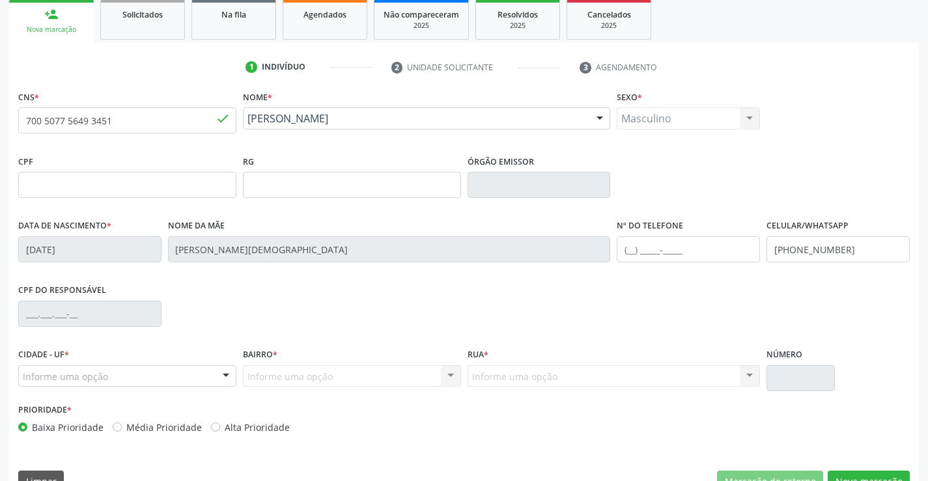
scroll to position [225, 0]
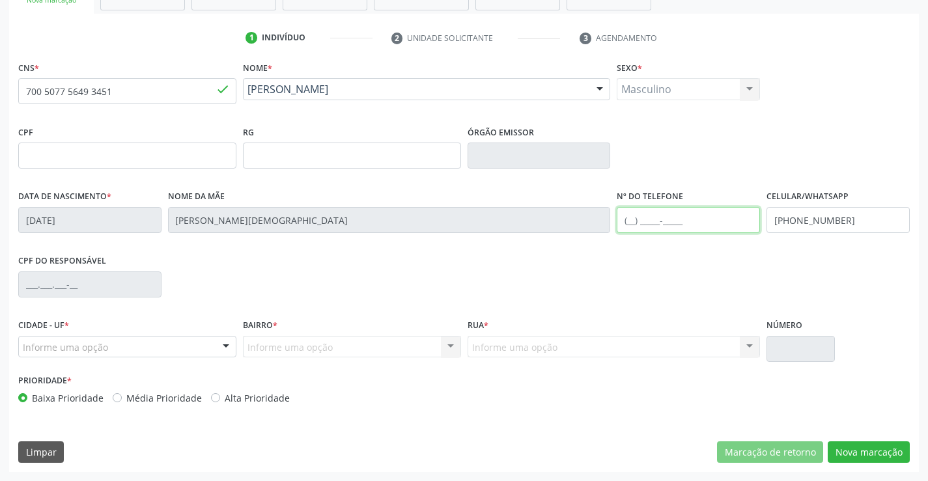
click at [718, 216] on input "text" at bounding box center [688, 220] width 143 height 26
type input "[PHONE_NUMBER]"
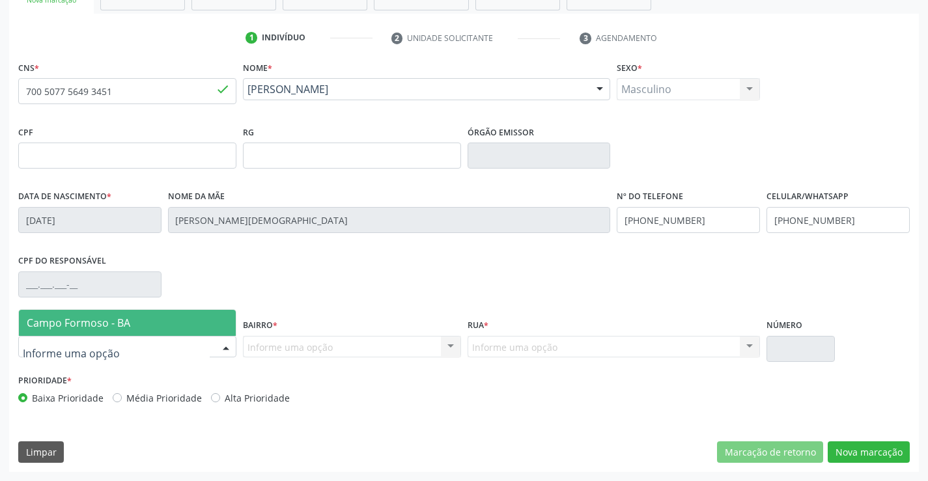
click at [129, 317] on span "Campo Formoso - BA" at bounding box center [79, 323] width 104 height 14
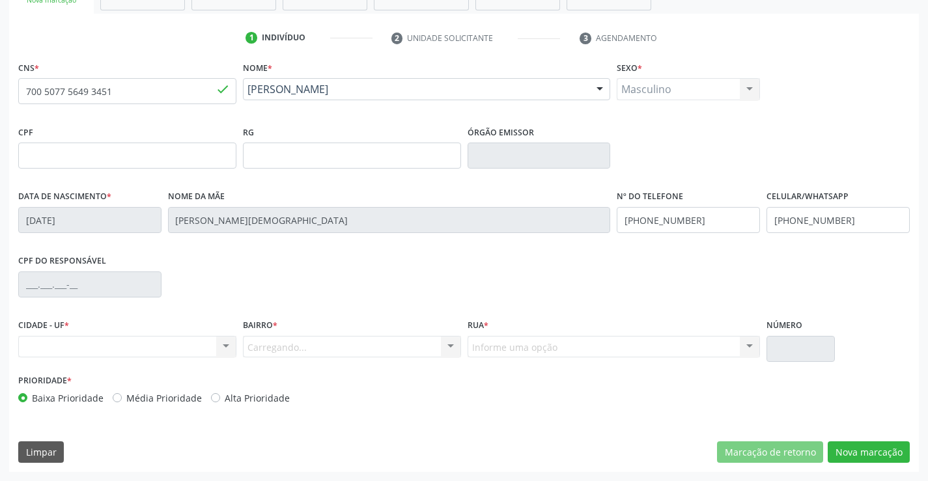
click at [276, 344] on div "Carregando... Nenhum resultado encontrado para: " " Nenhuma opção encontrada. D…" at bounding box center [352, 347] width 218 height 22
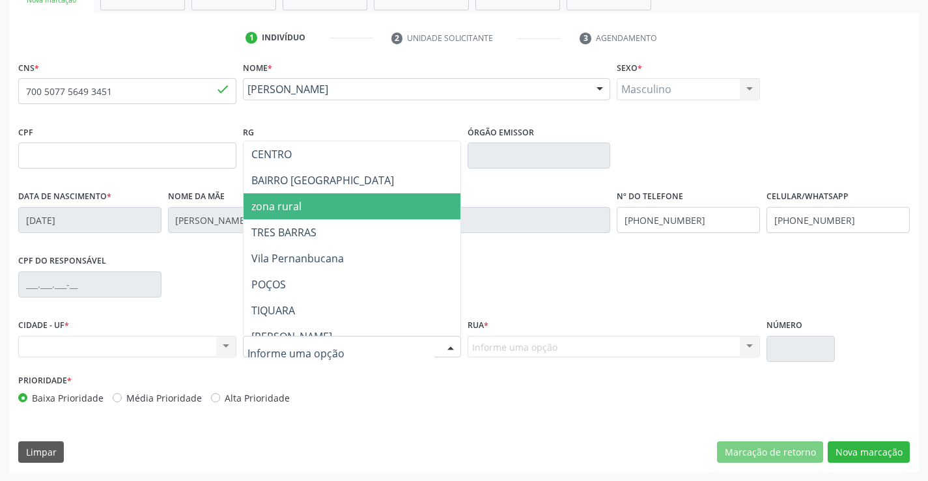
click at [294, 205] on span "zona rural" at bounding box center [276, 206] width 50 height 14
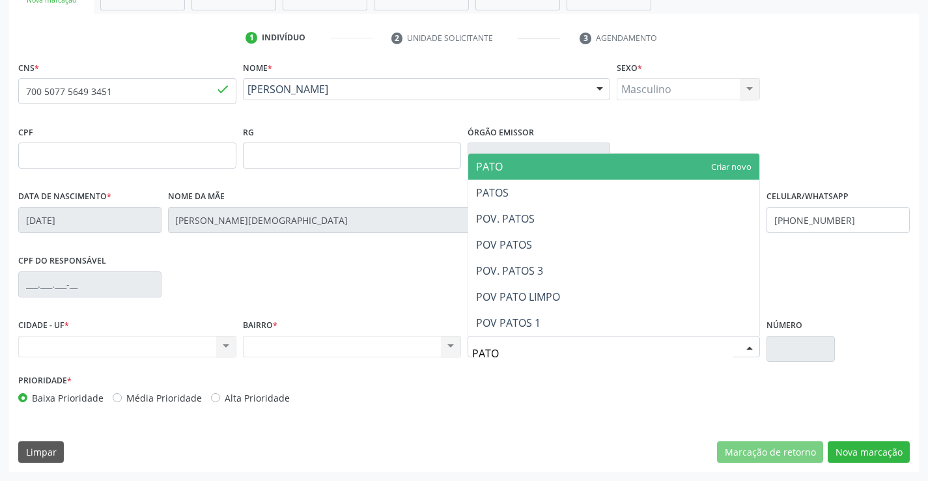
type input "PATOS"
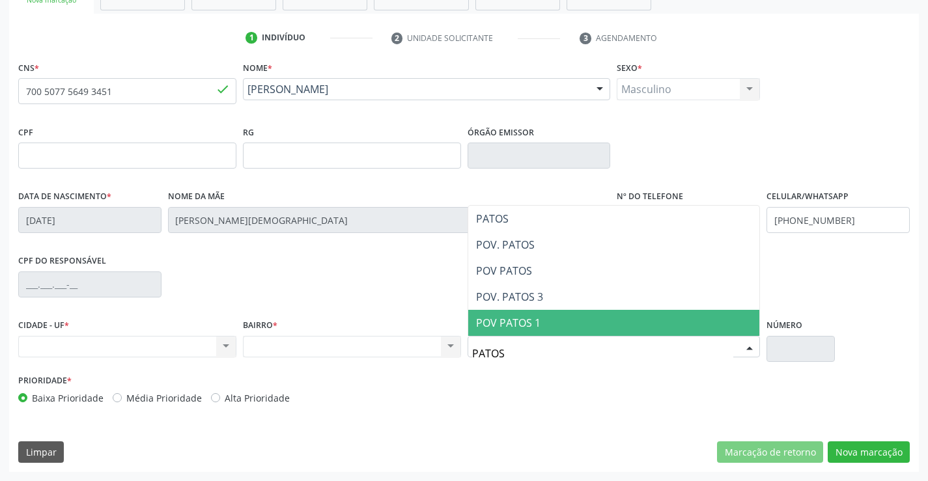
click at [496, 324] on span "POV PATOS 1" at bounding box center [508, 323] width 64 height 14
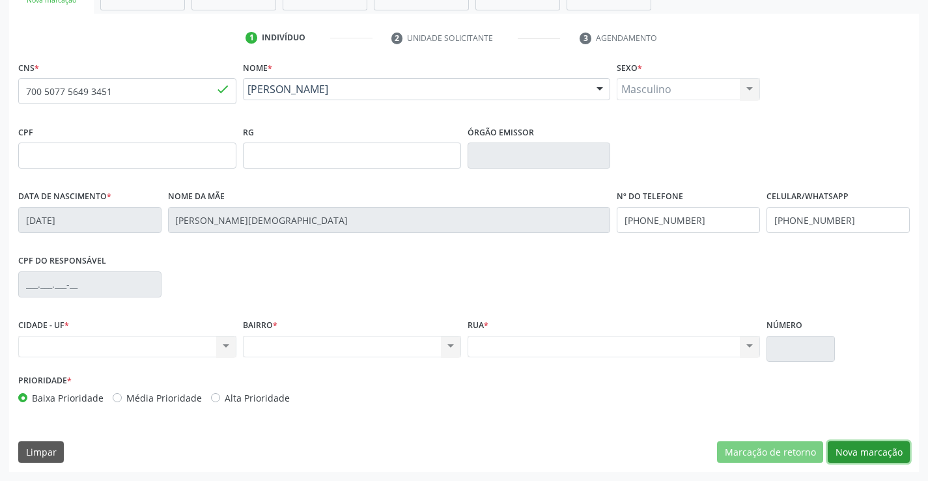
click at [893, 452] on button "Nova marcação" at bounding box center [869, 453] width 82 height 22
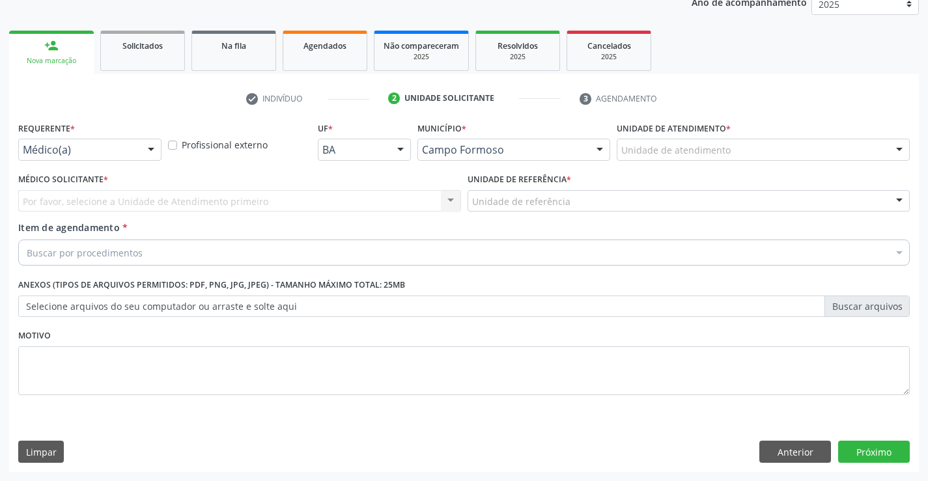
scroll to position [164, 0]
click at [893, 452] on button "Próximo" at bounding box center [874, 452] width 72 height 22
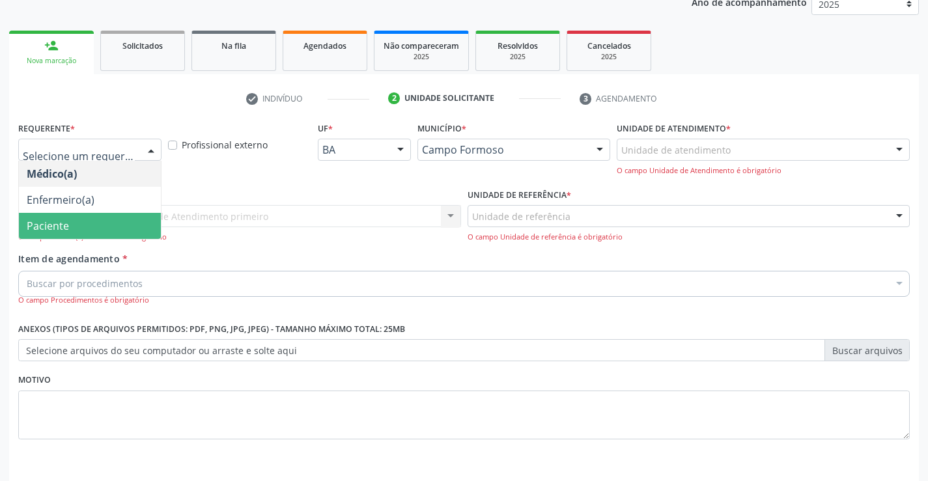
click at [61, 229] on span "Paciente" at bounding box center [48, 226] width 42 height 14
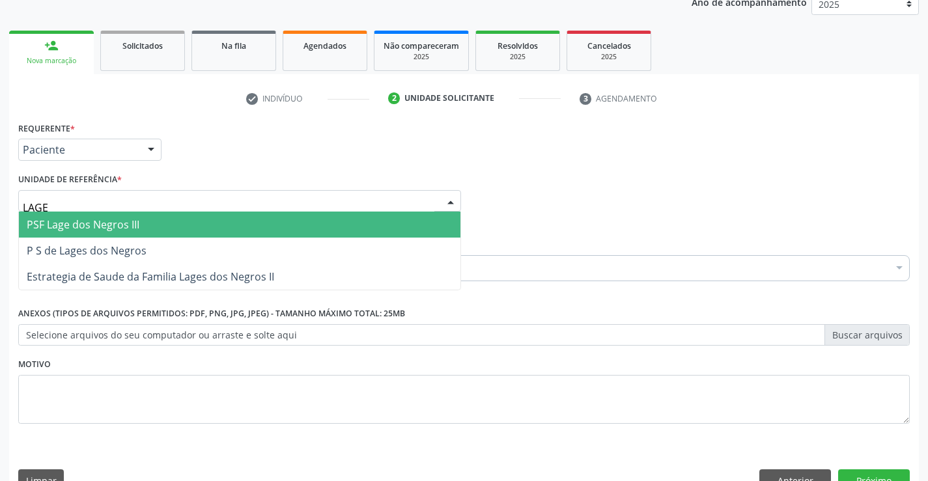
type input "LAGES"
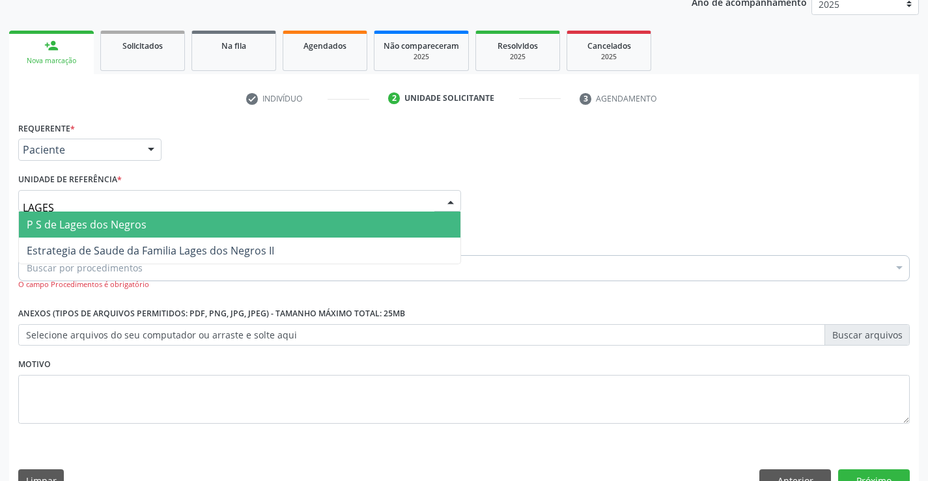
click at [136, 225] on span "P S de Lages dos Negros" at bounding box center [87, 225] width 120 height 14
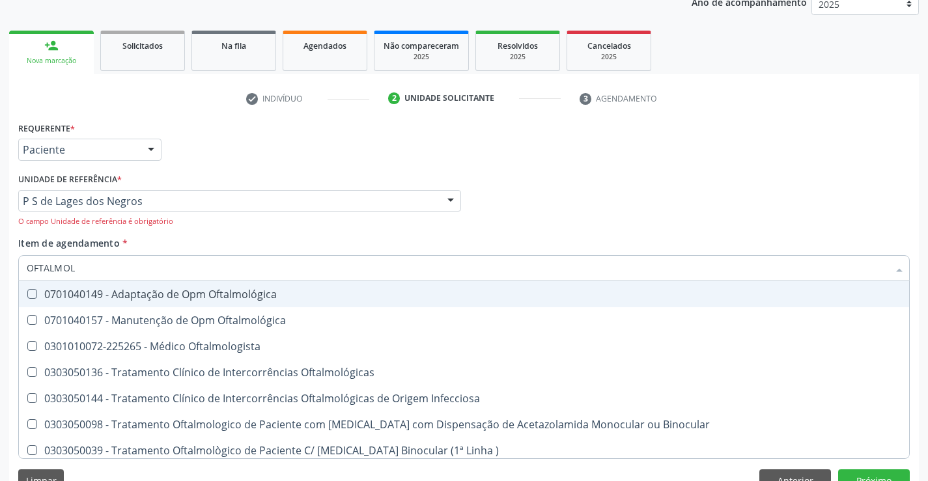
type input "OFTALMOLO"
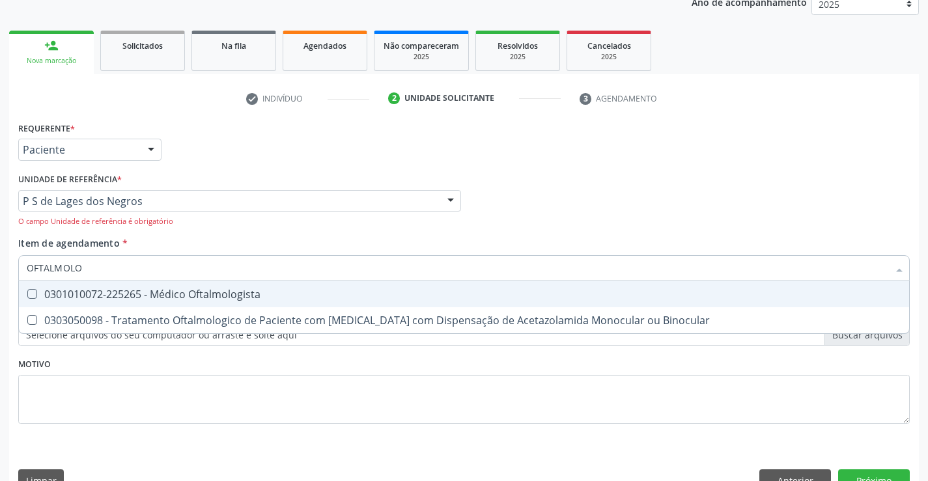
click at [116, 295] on div "0301010072-225265 - Médico Oftalmologista" at bounding box center [464, 294] width 875 height 10
checkbox Oftalmologista "true"
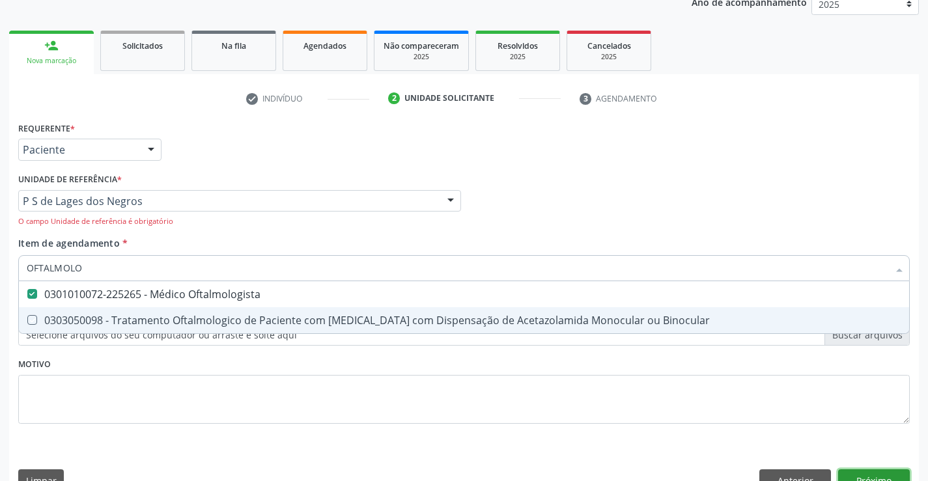
click at [872, 473] on button "Próximo" at bounding box center [874, 481] width 72 height 22
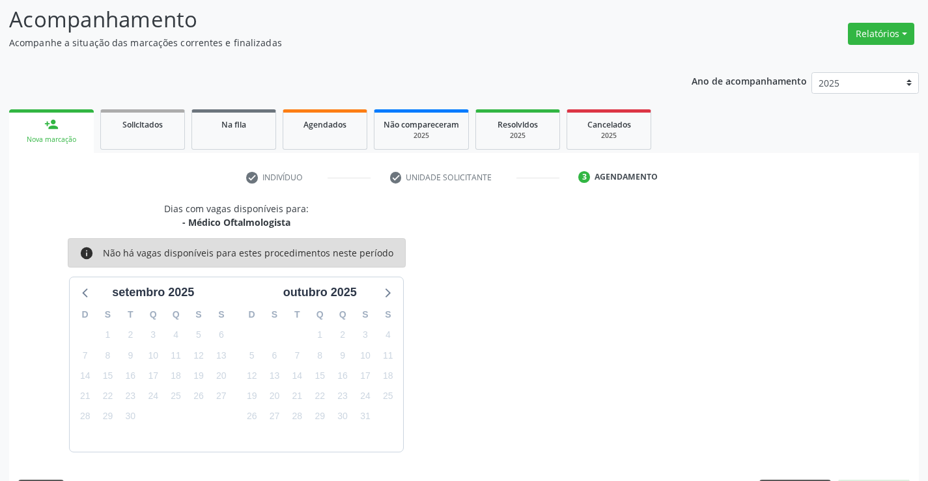
scroll to position [124, 0]
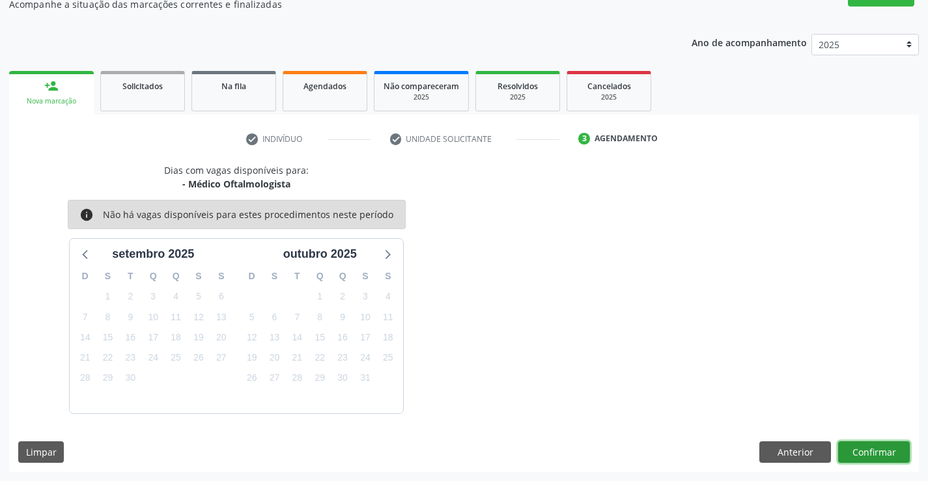
click at [875, 457] on button "Confirmar" at bounding box center [874, 453] width 72 height 22
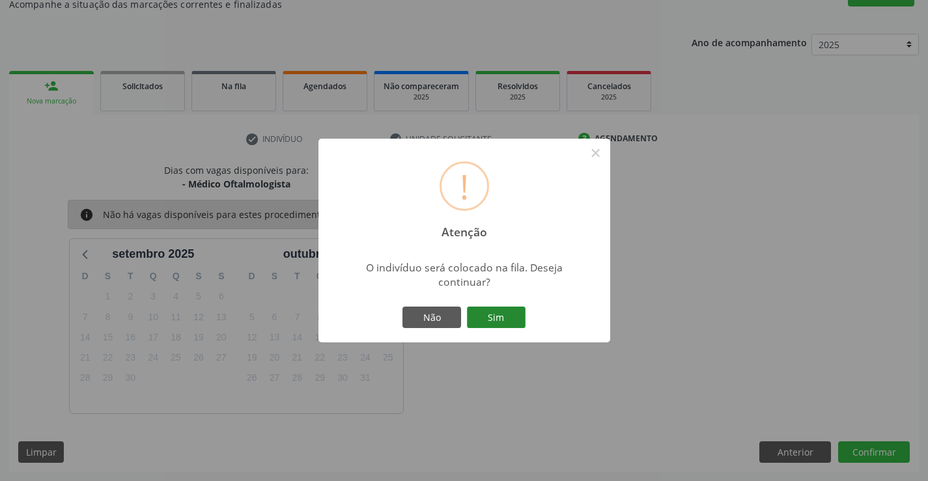
click at [517, 321] on button "Sim" at bounding box center [496, 318] width 59 height 22
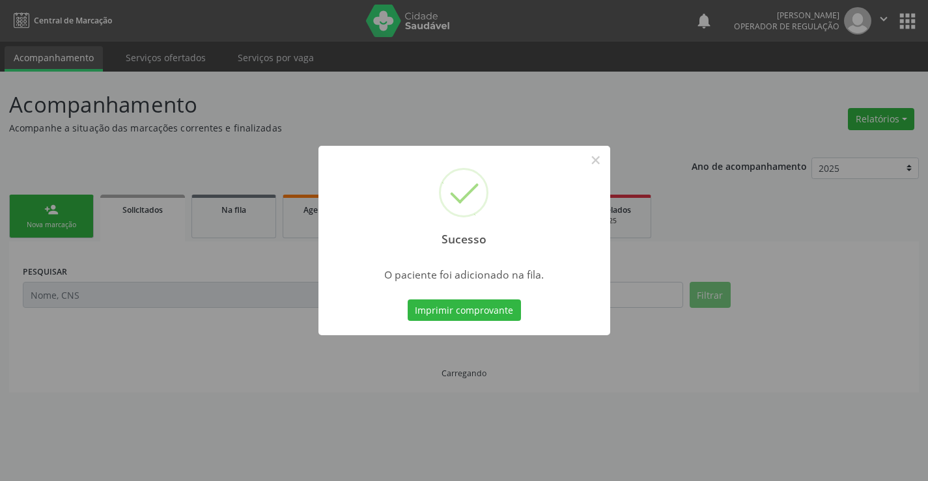
scroll to position [0, 0]
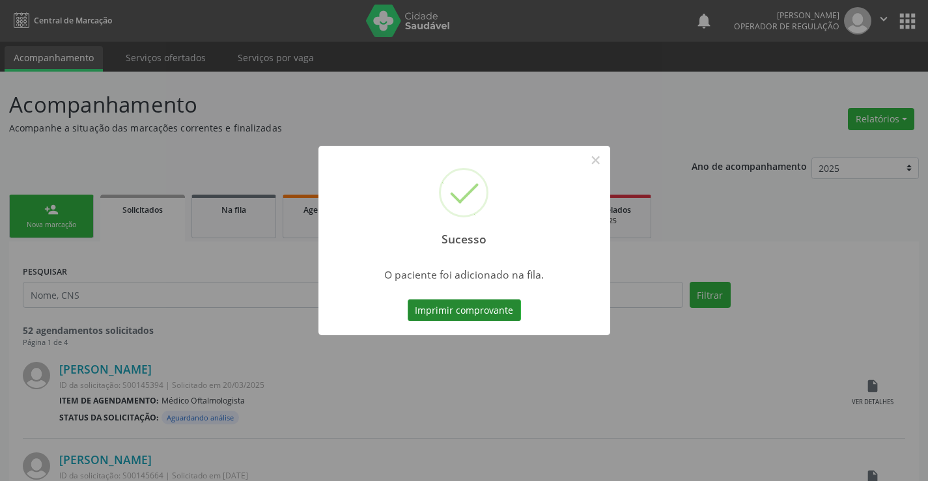
click at [487, 307] on button "Imprimir comprovante" at bounding box center [464, 311] width 113 height 22
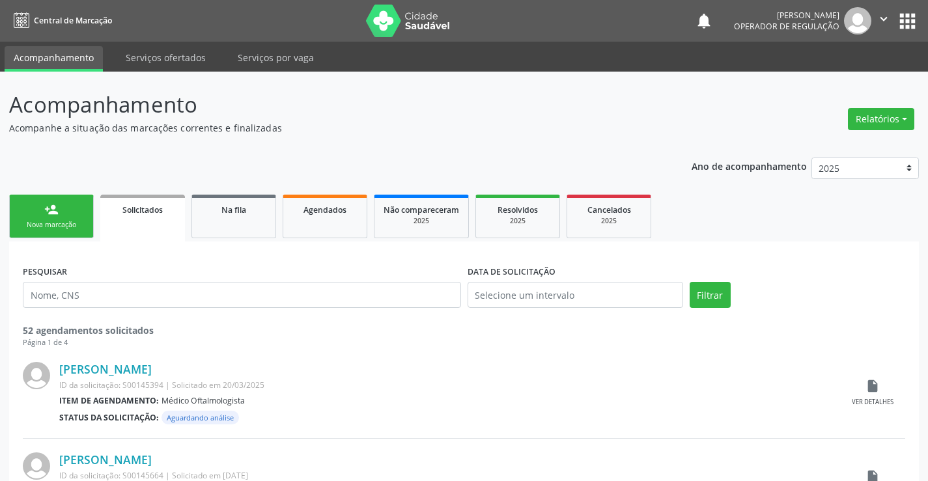
click at [66, 219] on link "person_add Nova marcação" at bounding box center [51, 217] width 85 height 44
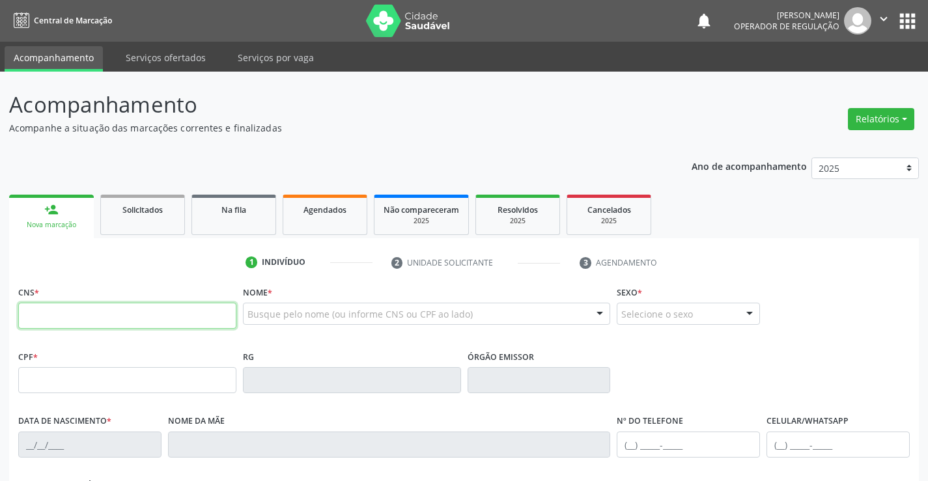
click at [96, 317] on input "text" at bounding box center [127, 316] width 218 height 26
type input "700 0022 4361 1508"
type input "1328514072"
type input "08/07/1981"
type input "(74) 98143-9249"
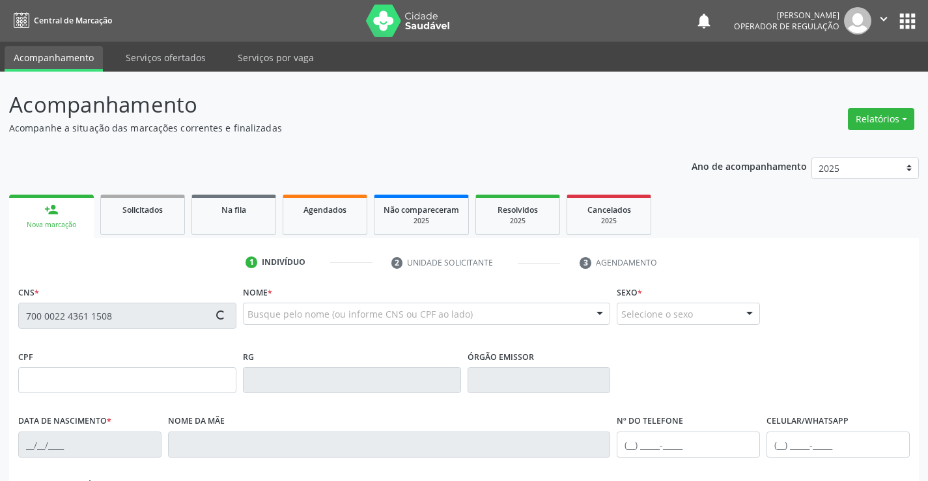
type input "(74) 98143-9249"
type input "014.064.535-79"
type input "S/N"
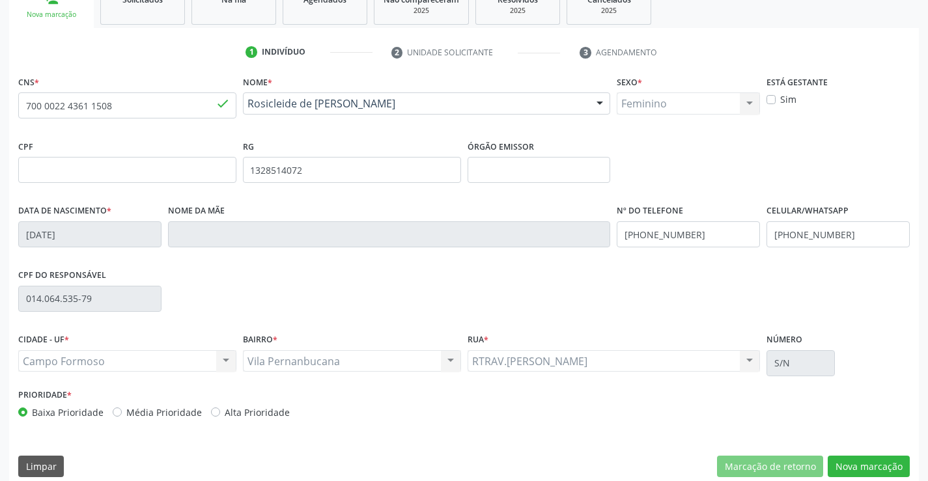
scroll to position [225, 0]
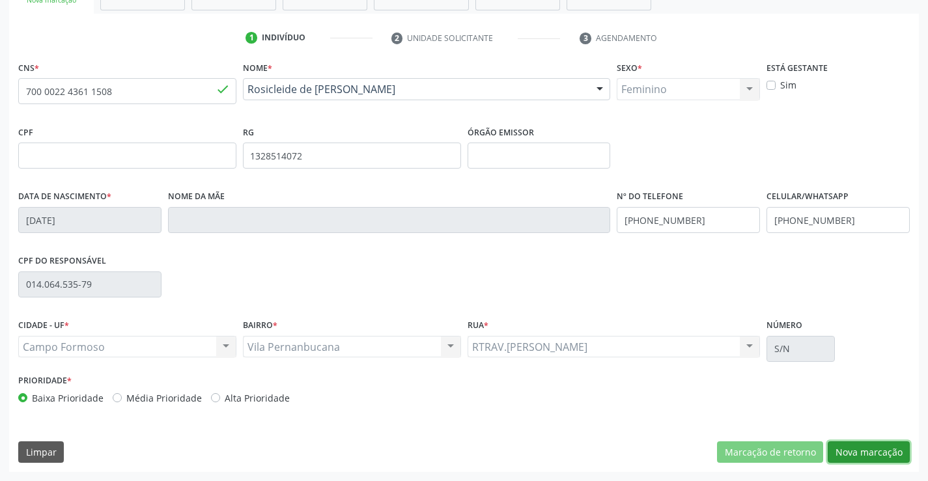
click at [849, 454] on button "Nova marcação" at bounding box center [869, 453] width 82 height 22
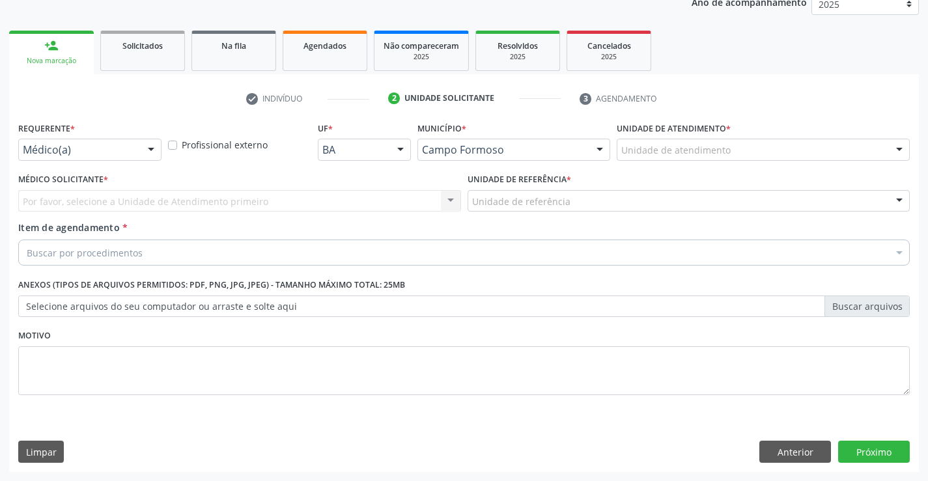
scroll to position [164, 0]
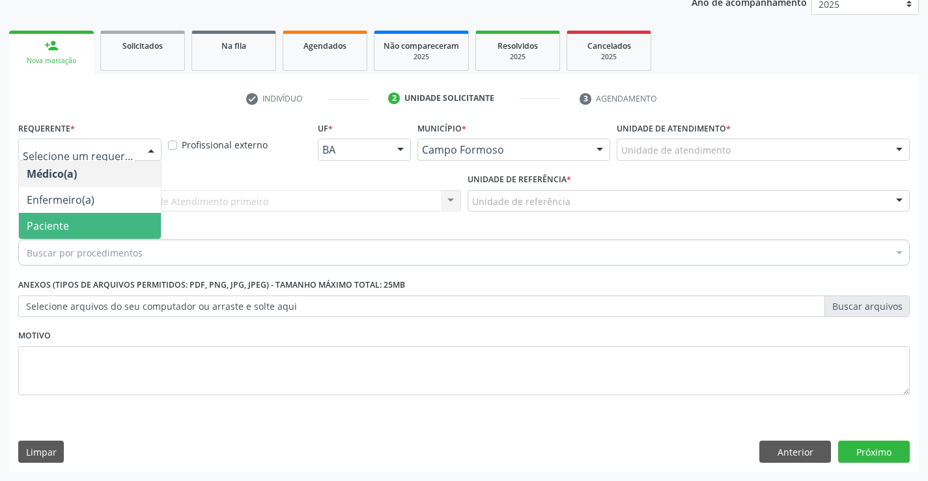
click at [33, 227] on span "Paciente" at bounding box center [48, 226] width 42 height 14
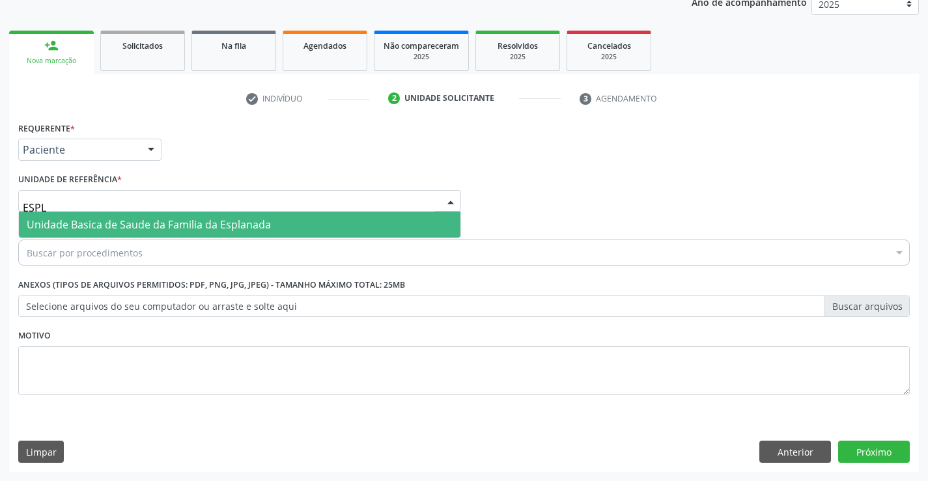
type input "ESPLA"
click at [58, 222] on span "Unidade Basica de Saude da Familia da Esplanada" at bounding box center [149, 225] width 244 height 14
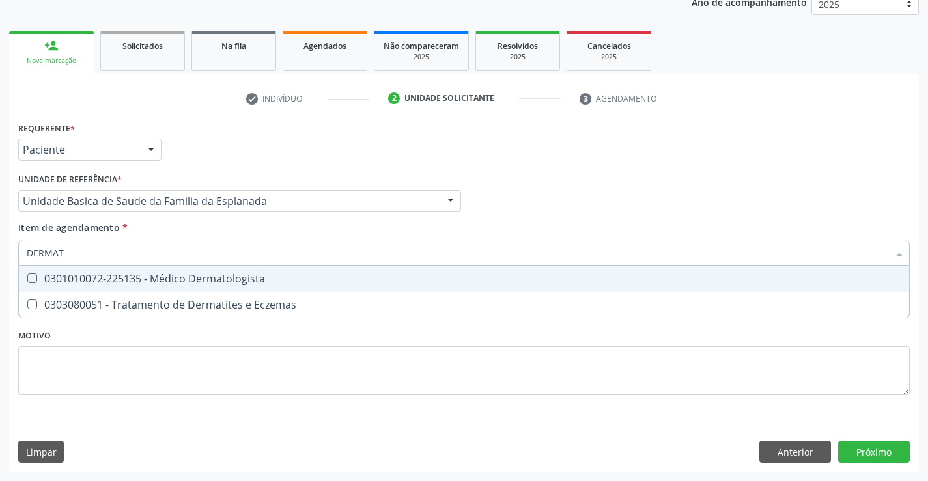
type input "DERMATO"
click at [65, 274] on div "0301010072-225135 - Médico Dermatologista" at bounding box center [464, 279] width 875 height 10
checkbox Dermatologista "true"
click at [71, 375] on div "Requerente * Paciente Médico(a) Enfermeiro(a) Paciente Nenhum resultado encontr…" at bounding box center [464, 266] width 892 height 295
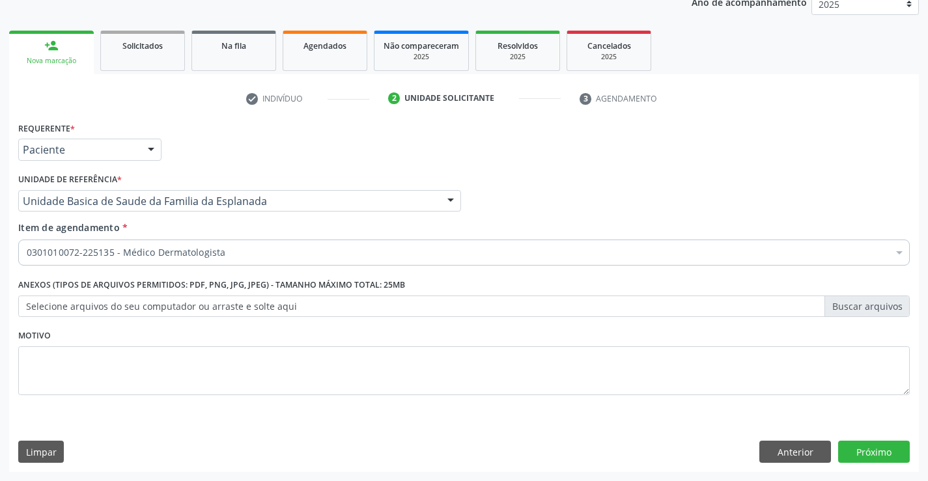
click at [84, 289] on label "Anexos (Tipos de arquivos permitidos: PDF, PNG, JPG, JPEG) - Tamanho máximo tot…" at bounding box center [211, 286] width 387 height 20
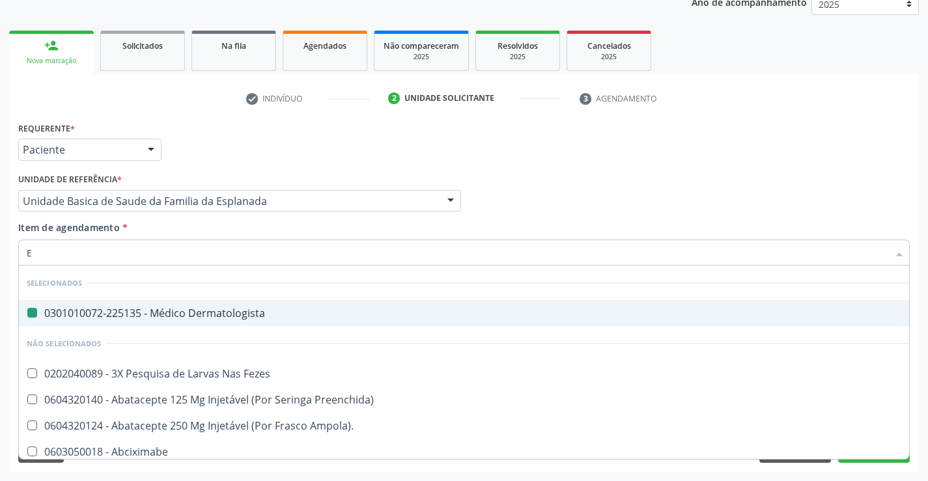
type input "EN"
checkbox Dermatologista "false"
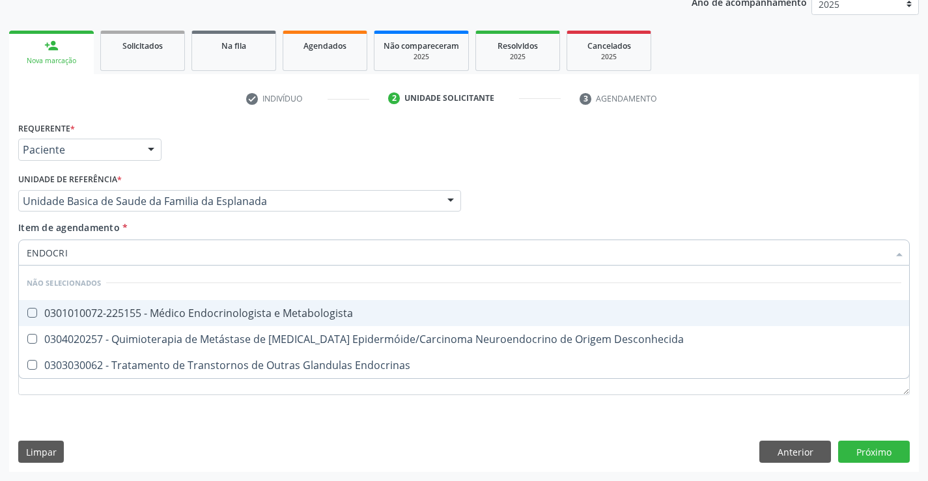
type input "ENDOCRIN"
click at [92, 318] on div "0301010072-225155 - Médico Endocrinologista e Metabologista" at bounding box center [464, 313] width 875 height 10
checkbox Metabologista "true"
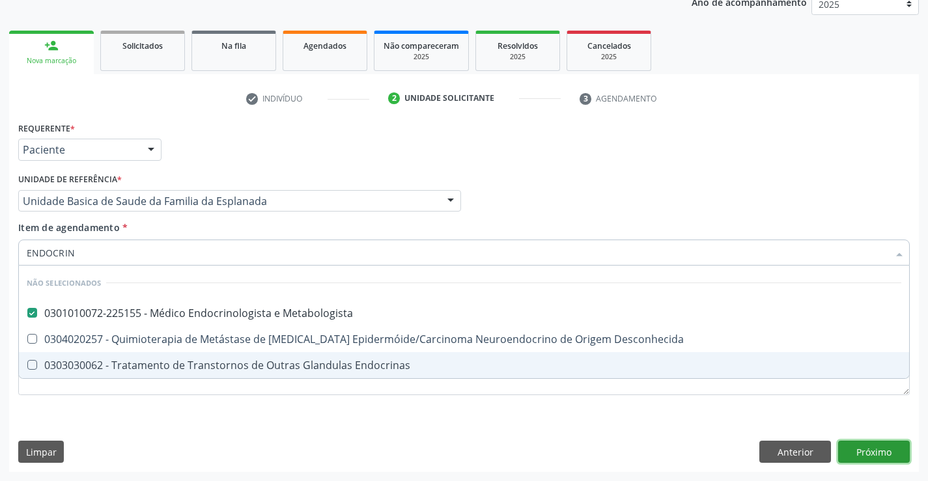
click at [858, 444] on div "Requerente * Paciente Médico(a) Enfermeiro(a) Paciente Nenhum resultado encontr…" at bounding box center [464, 296] width 910 height 354
checkbox Desconhecida "true"
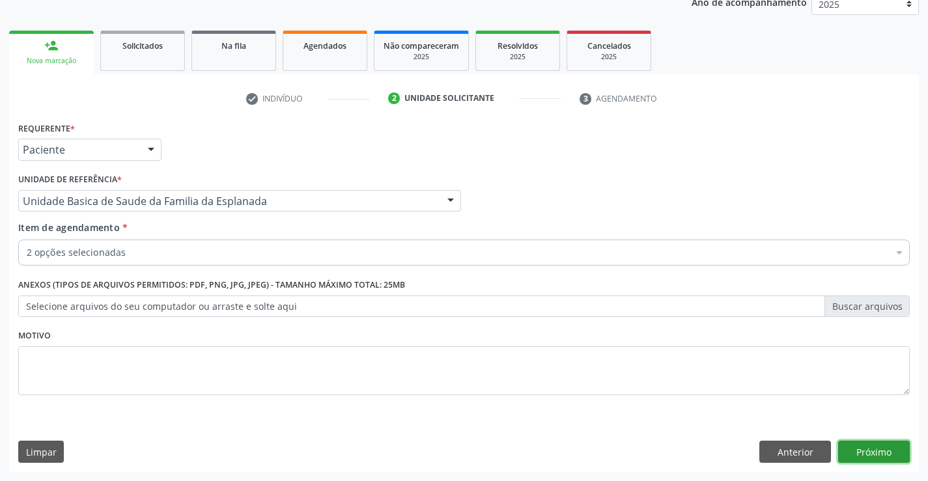
click at [842, 453] on button "Próximo" at bounding box center [874, 452] width 72 height 22
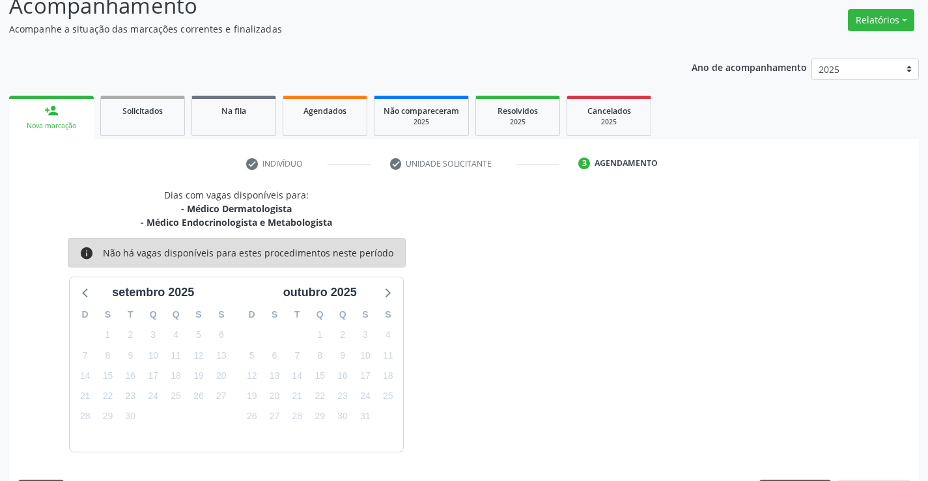
scroll to position [137, 0]
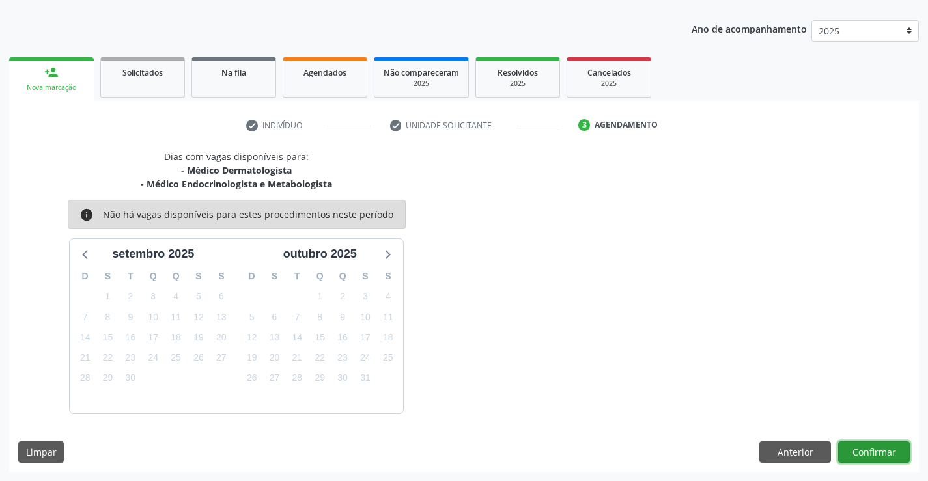
click at [852, 460] on button "Confirmar" at bounding box center [874, 453] width 72 height 22
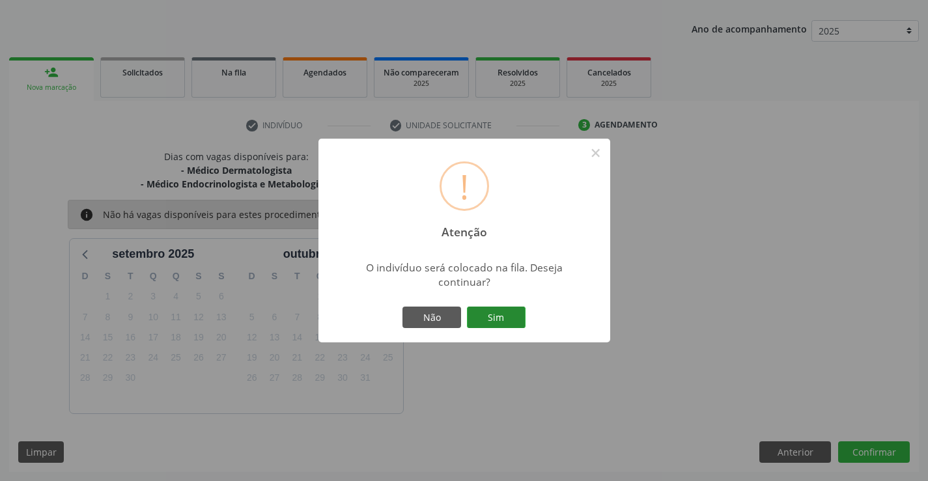
click at [515, 317] on button "Sim" at bounding box center [496, 318] width 59 height 22
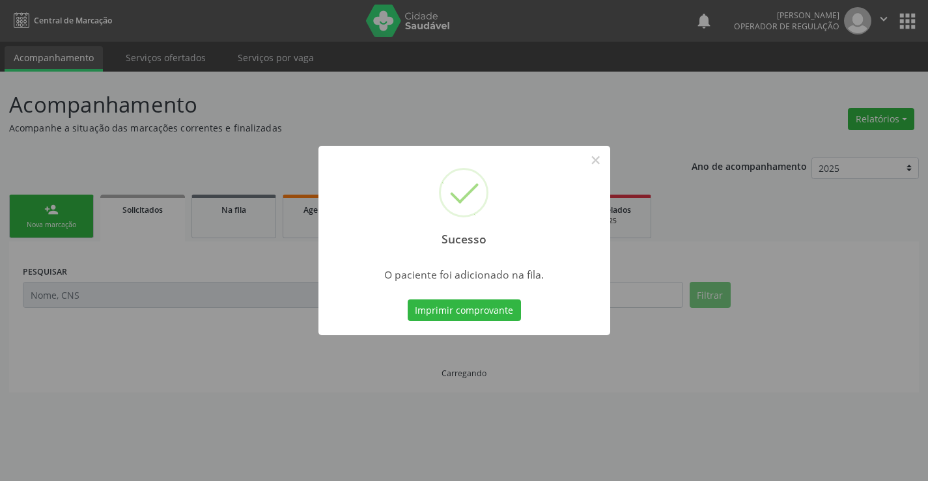
scroll to position [0, 0]
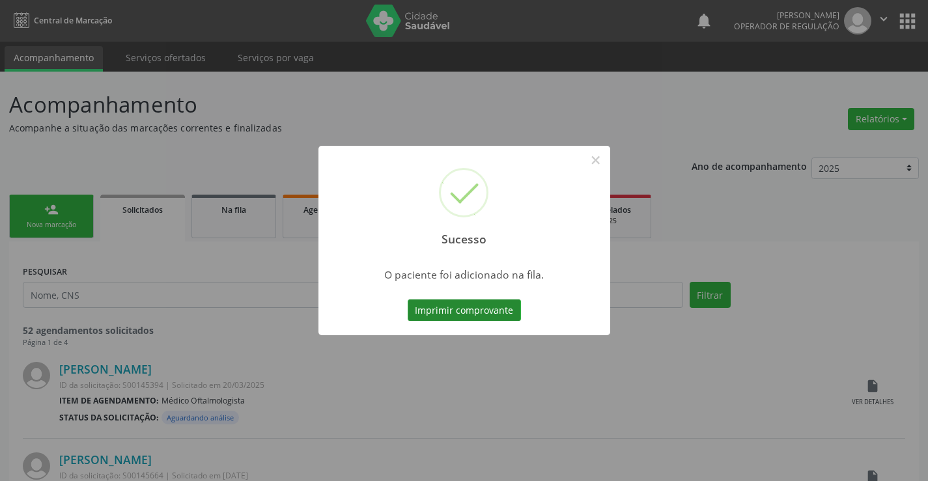
click at [510, 314] on button "Imprimir comprovante" at bounding box center [464, 311] width 113 height 22
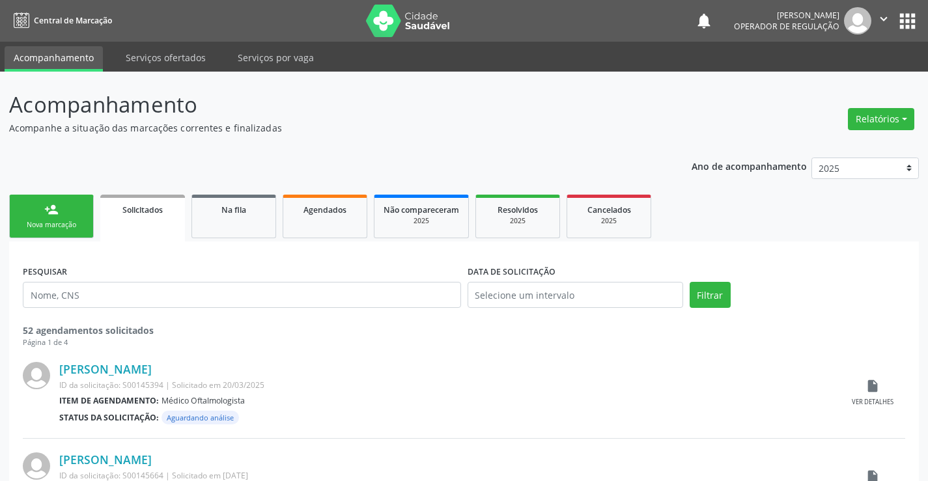
click at [31, 223] on div "Nova marcação" at bounding box center [51, 225] width 65 height 10
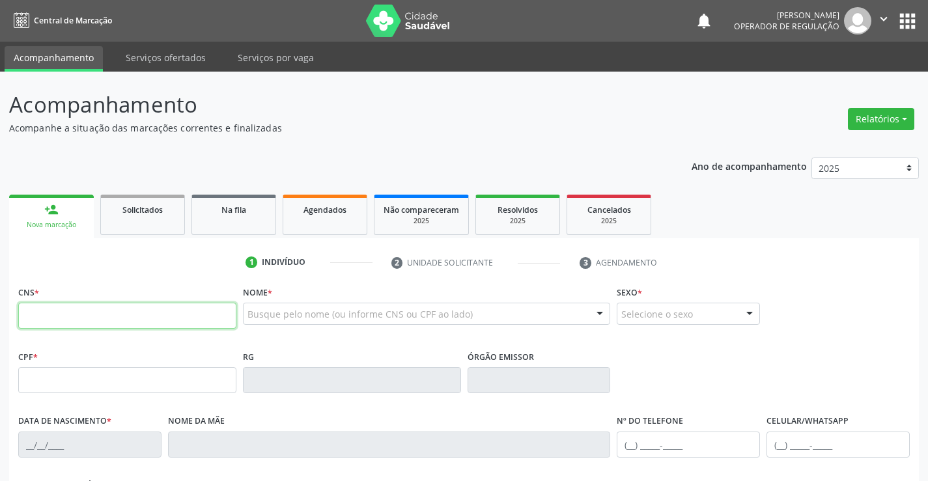
click at [89, 312] on input "text" at bounding box center [127, 316] width 218 height 26
type input "706 9021 1946 0537"
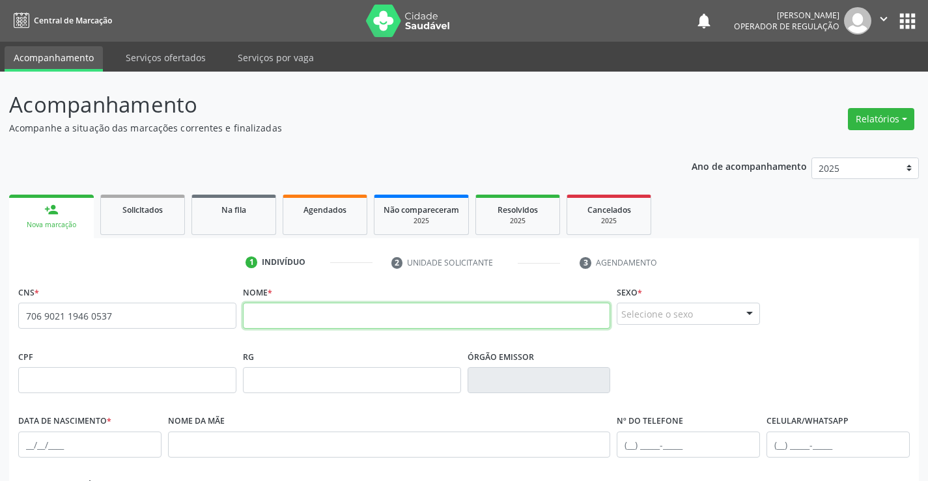
click at [343, 320] on input "text" at bounding box center [427, 316] width 368 height 26
type input "KAIQUE DE ARAUJO SANTOS"
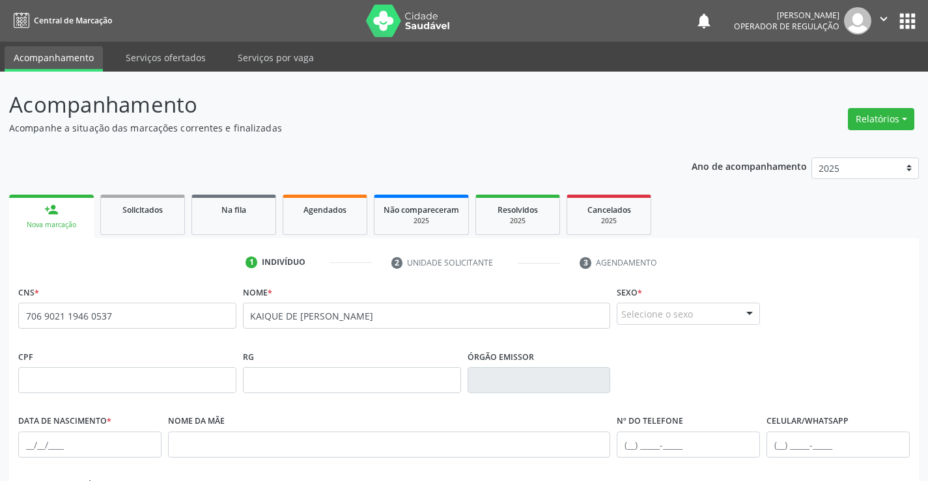
drag, startPoint x: 709, startPoint y: 310, endPoint x: 693, endPoint y: 302, distance: 17.5
click at [708, 310] on div "Selecione o sexo" at bounding box center [688, 314] width 143 height 22
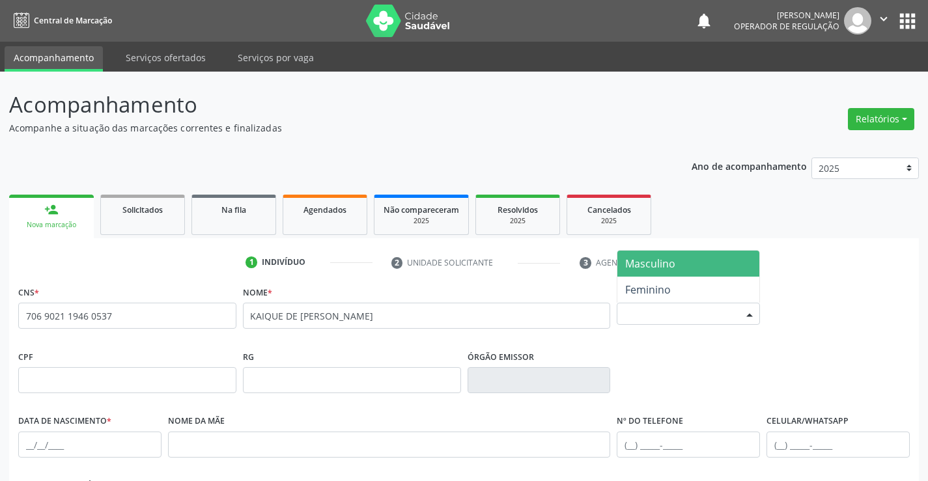
click at [673, 263] on span "Masculino" at bounding box center [650, 264] width 50 height 14
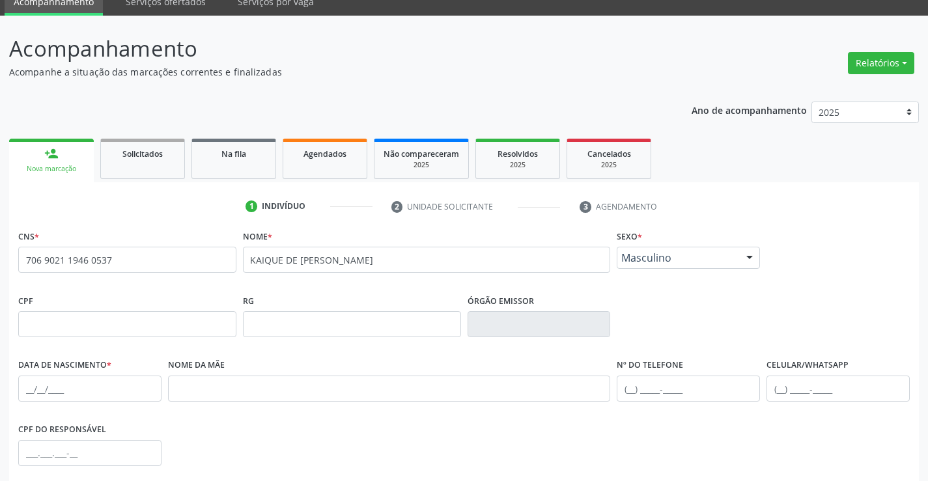
scroll to position [130, 0]
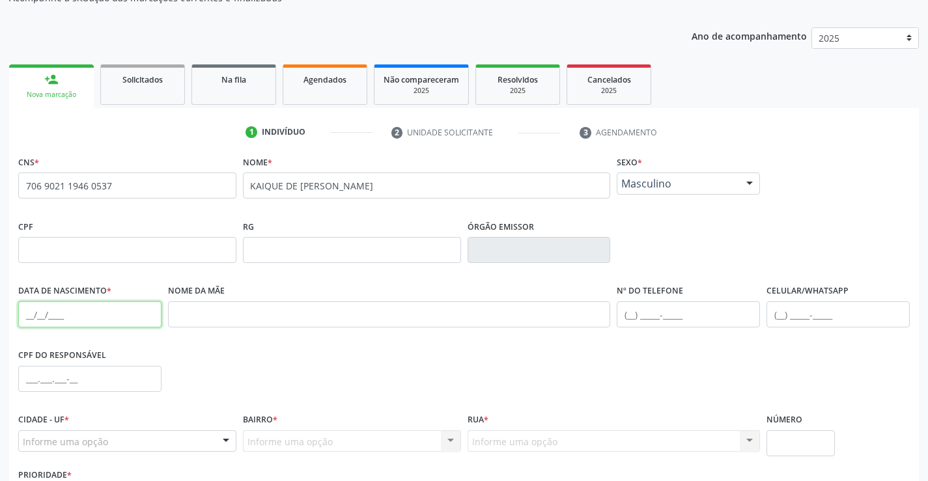
click at [51, 315] on input "text" at bounding box center [89, 315] width 143 height 26
type input "03/05/2005"
click at [664, 322] on input "text" at bounding box center [688, 315] width 143 height 26
type input "(74) 98143-9249"
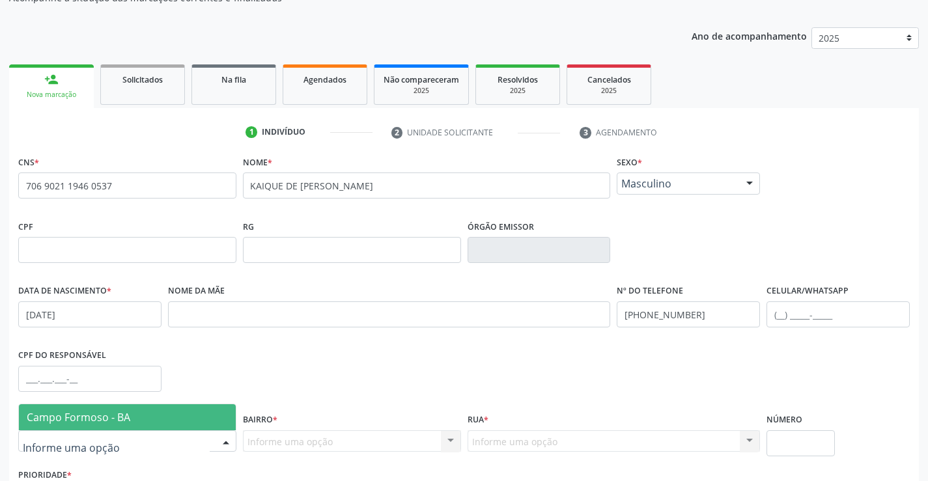
click at [113, 440] on div at bounding box center [127, 442] width 218 height 22
click at [142, 398] on fieldset "CPF do responsável" at bounding box center [89, 373] width 143 height 55
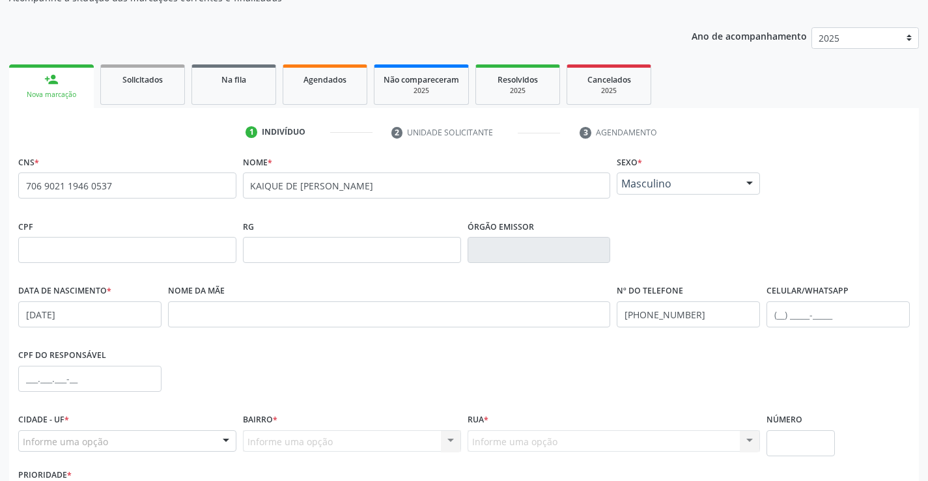
click at [150, 445] on div "Informe uma opção" at bounding box center [127, 442] width 218 height 22
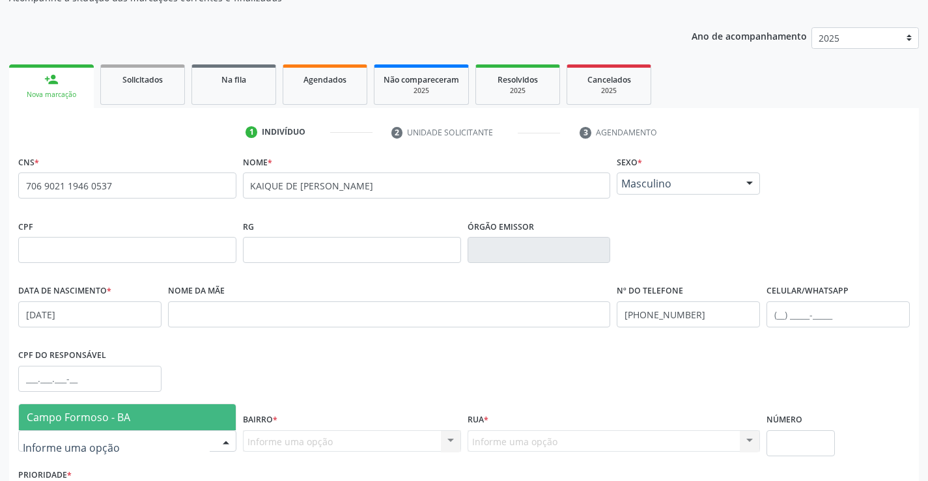
click at [153, 420] on span "Campo Formoso - BA" at bounding box center [127, 418] width 217 height 26
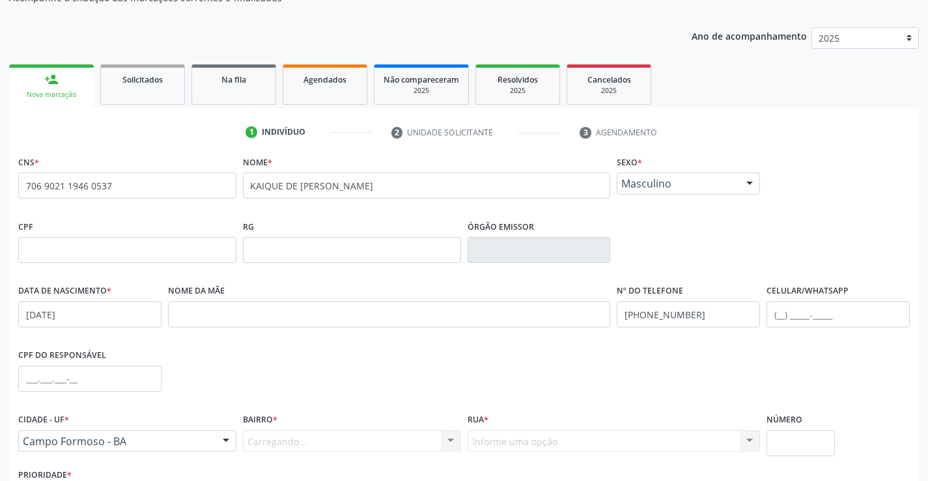
click at [287, 437] on div "Carregando... Nenhum resultado encontrado para: " " Nenhuma opção encontrada. D…" at bounding box center [352, 442] width 218 height 22
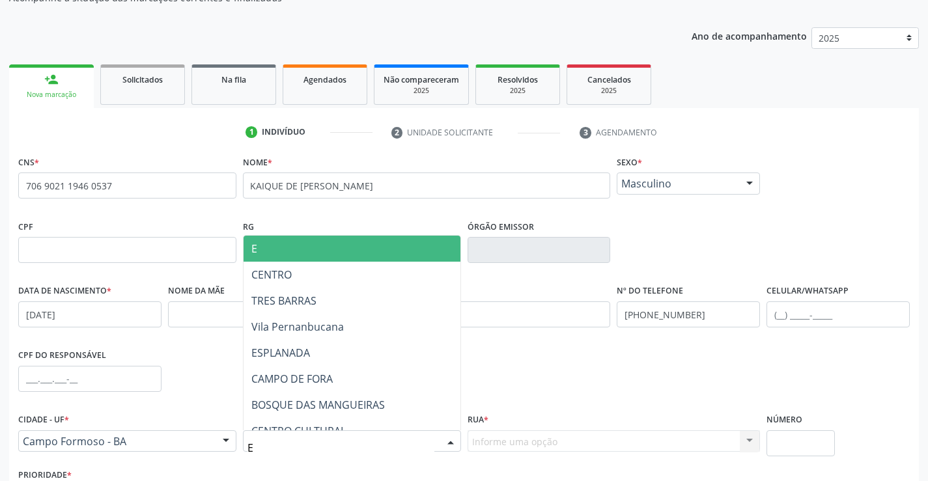
type input "ES"
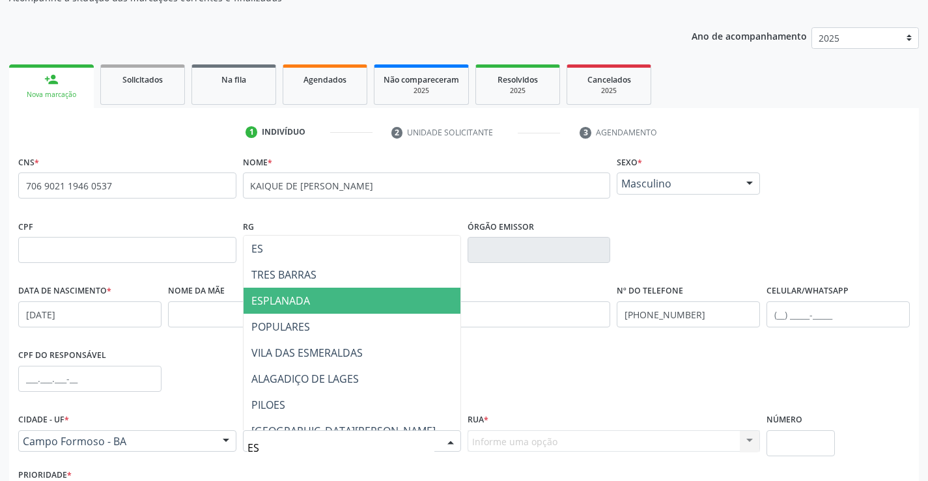
click at [305, 305] on span "ESPLANADA" at bounding box center [280, 301] width 59 height 14
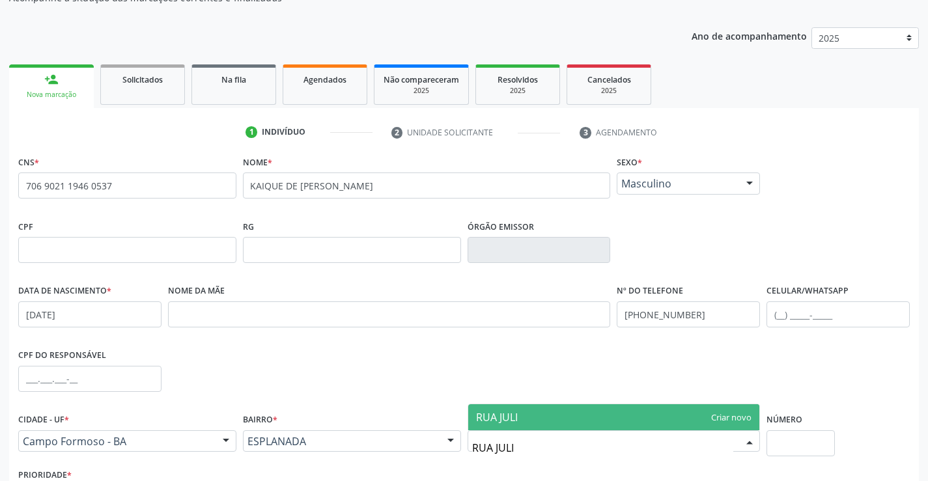
type input "RUA JULIO"
click at [524, 424] on span "RUA JULIO" at bounding box center [501, 417] width 50 height 14
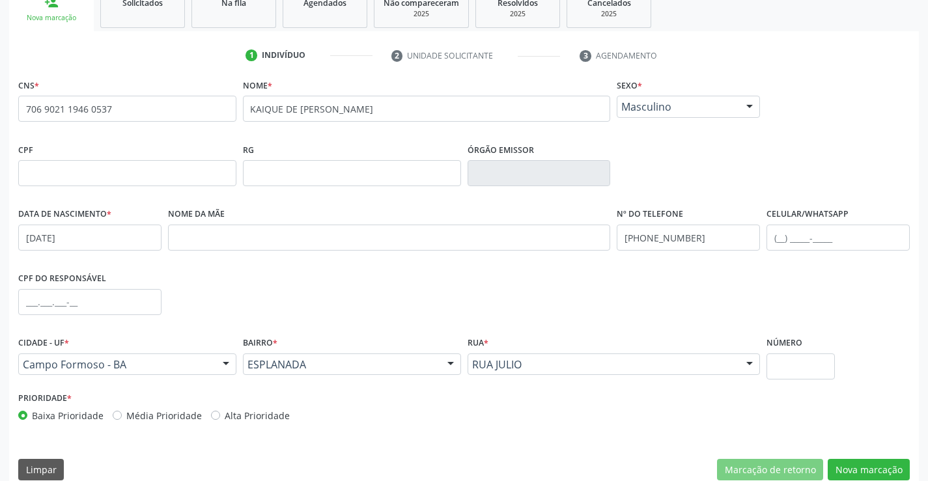
scroll to position [225, 0]
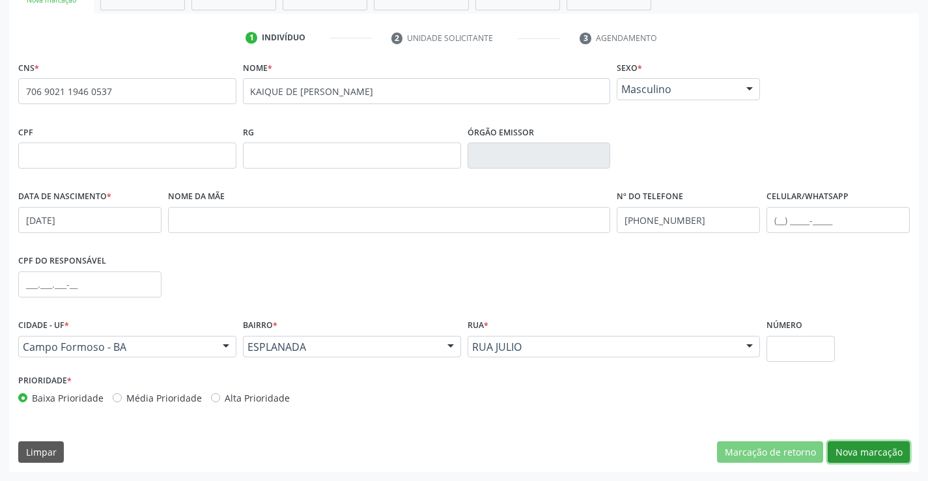
click at [855, 457] on button "Nova marcação" at bounding box center [869, 453] width 82 height 22
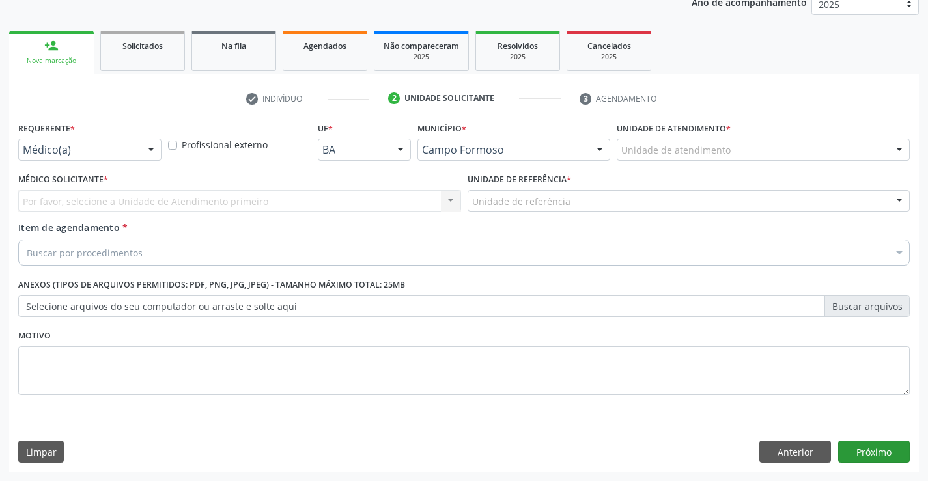
scroll to position [164, 0]
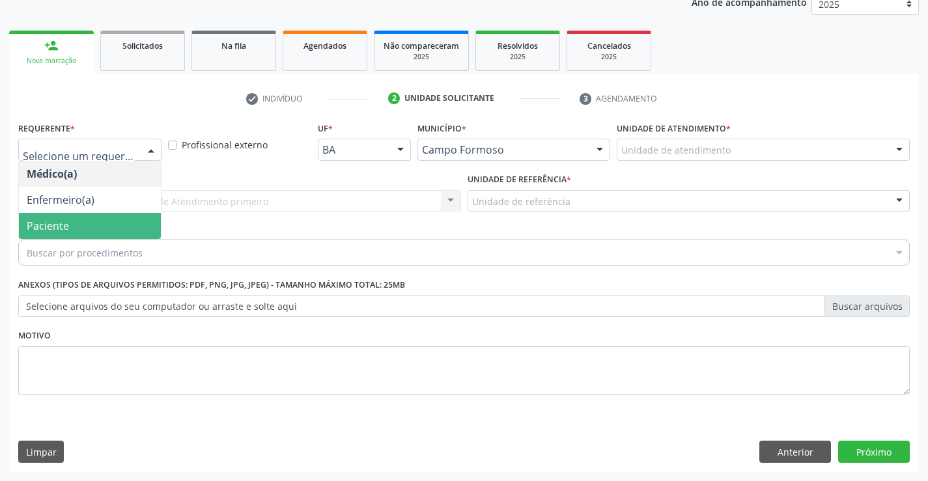
click at [58, 224] on span "Paciente" at bounding box center [48, 226] width 42 height 14
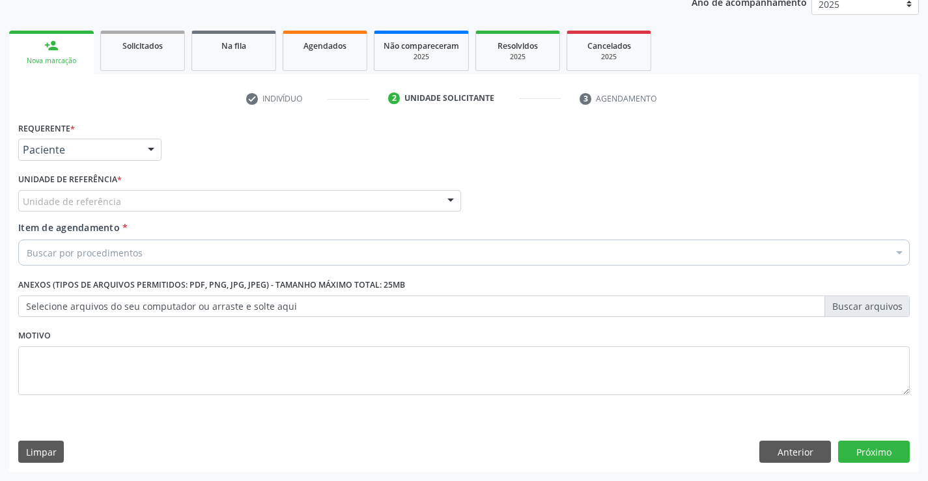
click at [59, 209] on div "Unidade de referência" at bounding box center [239, 201] width 443 height 22
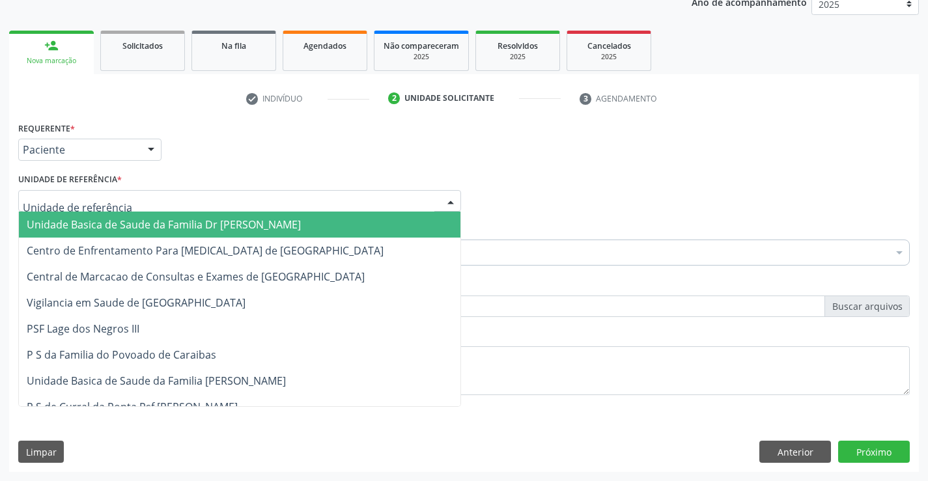
click at [84, 229] on span "Unidade Basica de Saude da Familia Dr [PERSON_NAME]" at bounding box center [164, 225] width 274 height 14
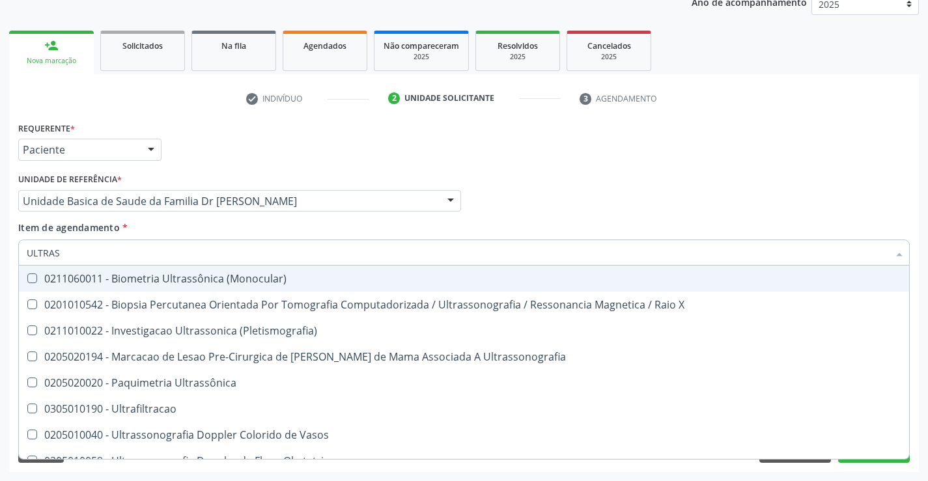
type input "ULTRASS"
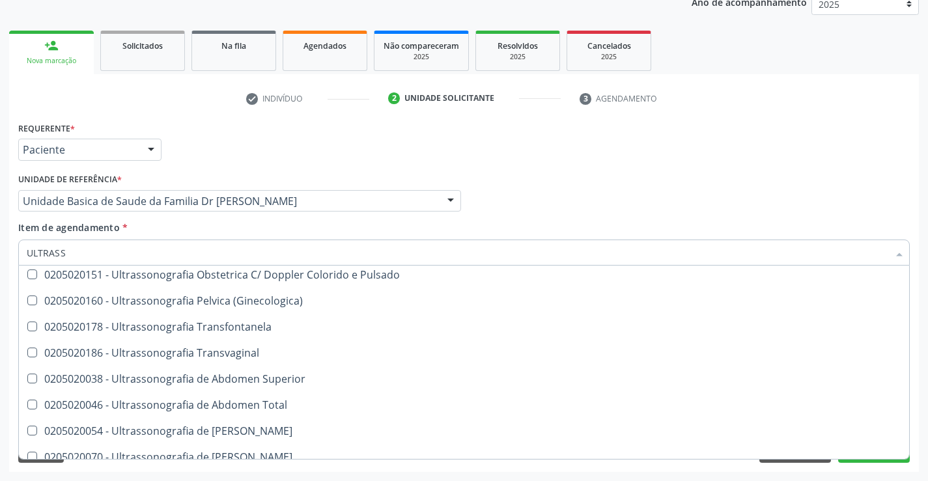
scroll to position [261, 0]
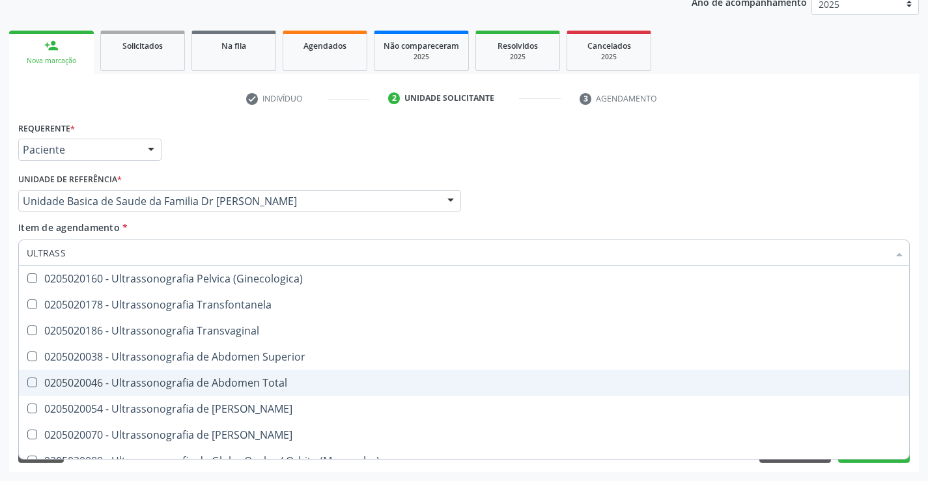
click at [298, 383] on div "0205020046 - Ultrassonografia de Abdomen Total" at bounding box center [464, 383] width 875 height 10
checkbox Total "true"
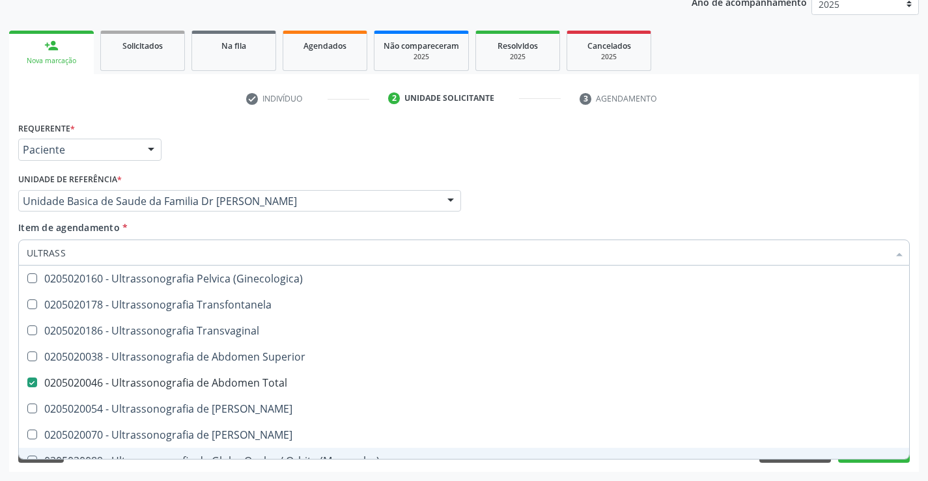
click at [859, 474] on div "Acompanhamento Acompanhe a situação das marcações correntes e finalizadas Relat…" at bounding box center [464, 195] width 928 height 574
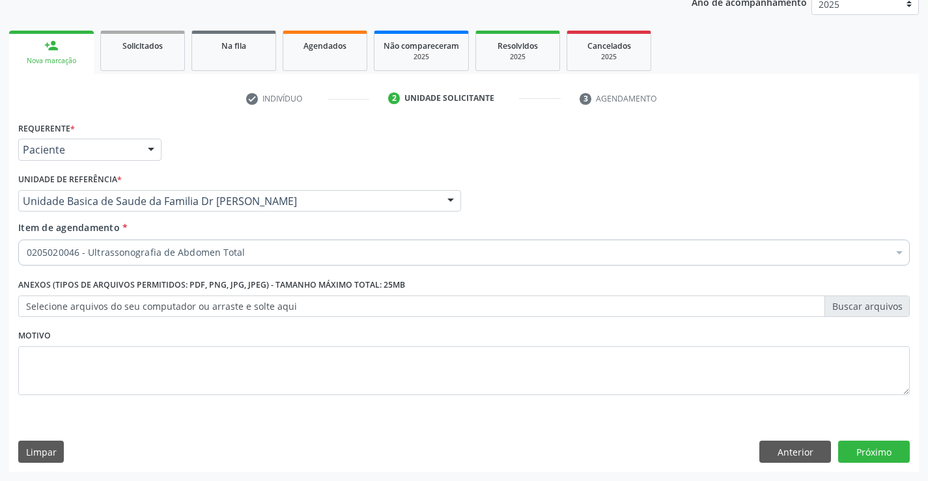
checkbox Total "true"
checkbox Comprimido\) "false"
click at [863, 457] on button "Próximo" at bounding box center [874, 452] width 72 height 22
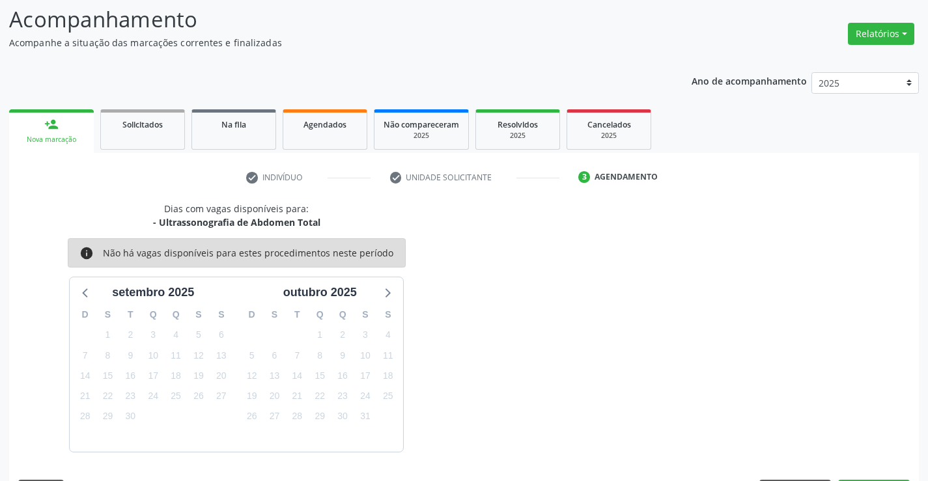
scroll to position [124, 0]
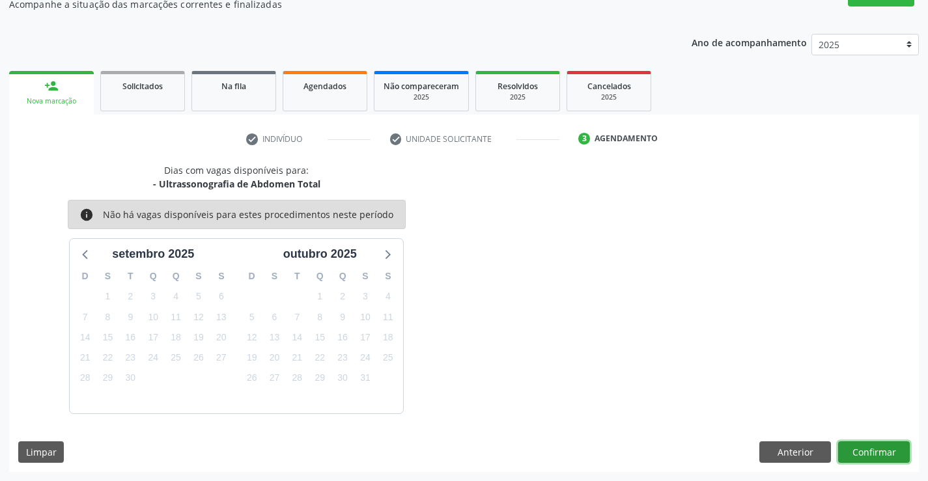
click at [860, 449] on button "Confirmar" at bounding box center [874, 453] width 72 height 22
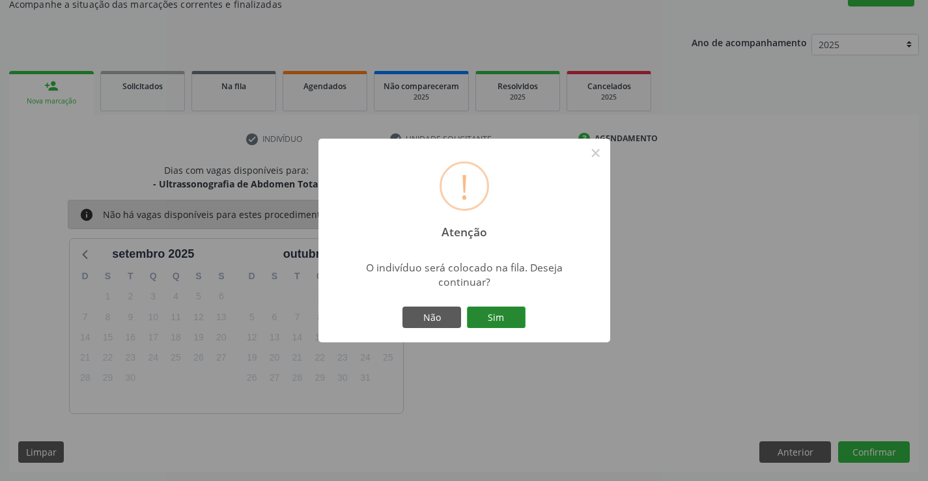
click at [502, 315] on button "Sim" at bounding box center [496, 318] width 59 height 22
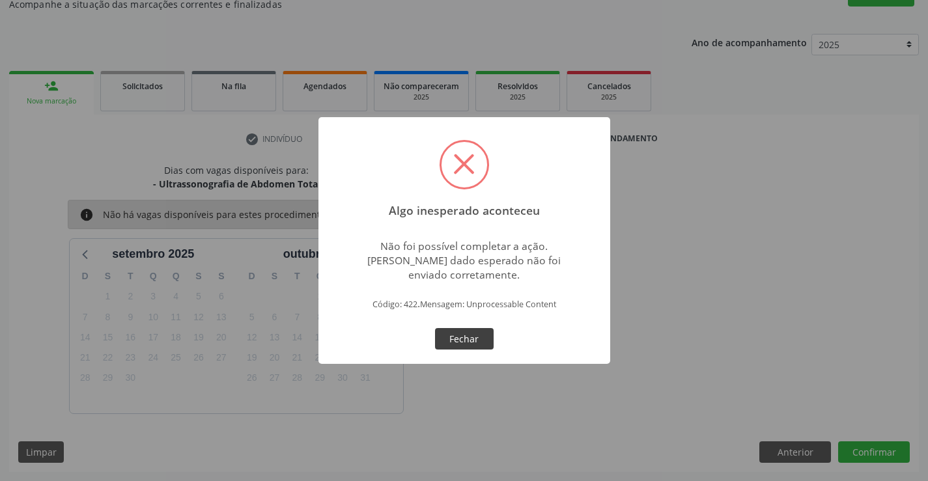
click at [473, 340] on button "Fechar" at bounding box center [464, 339] width 59 height 22
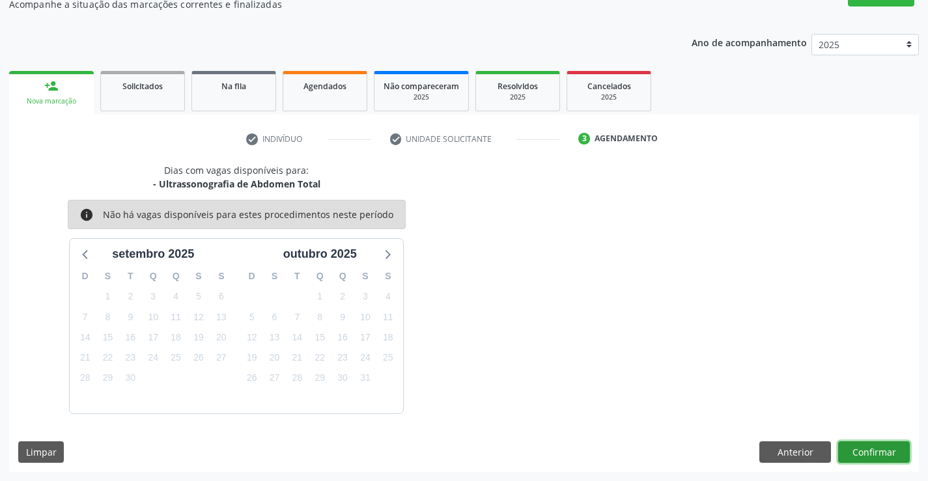
click at [860, 451] on button "Confirmar" at bounding box center [874, 453] width 72 height 22
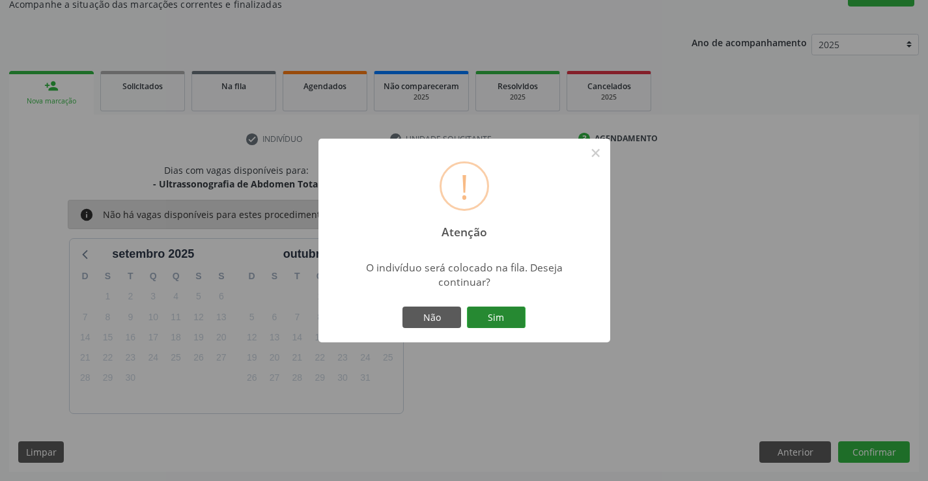
click at [485, 319] on button "Sim" at bounding box center [496, 318] width 59 height 22
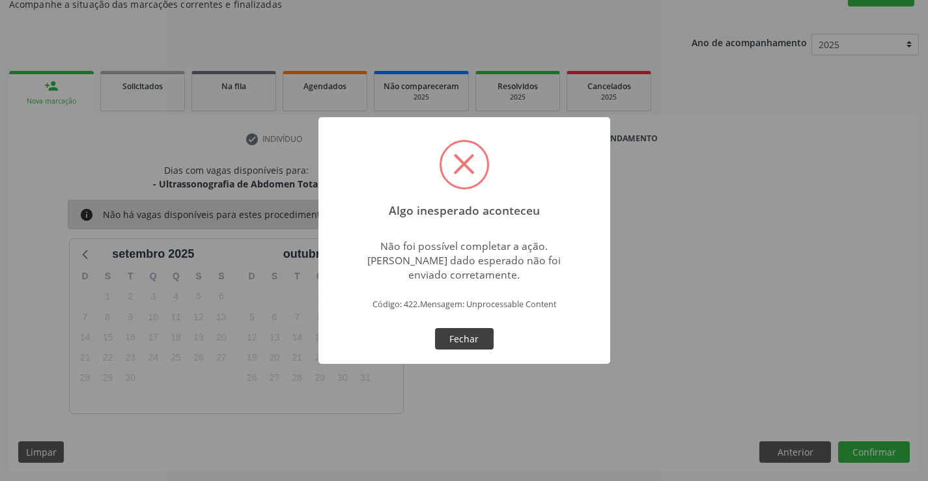
click at [475, 339] on button "Fechar" at bounding box center [464, 339] width 59 height 22
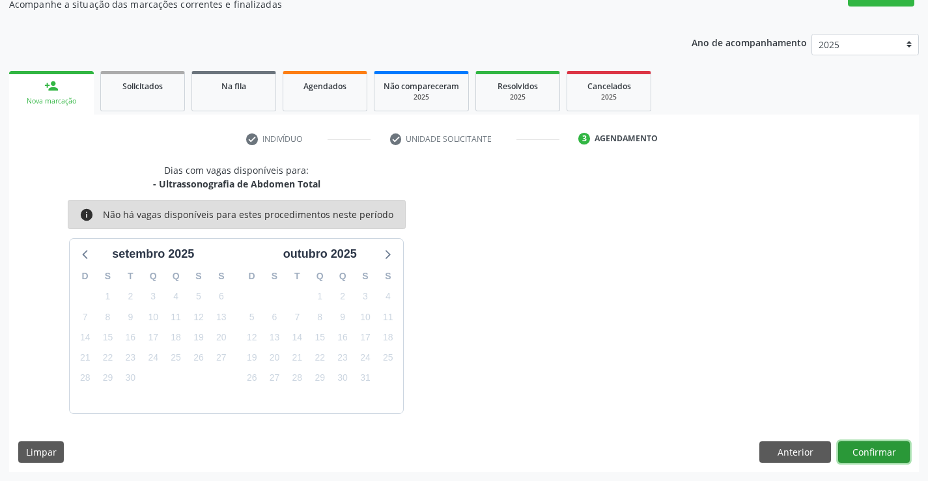
click at [853, 451] on button "Confirmar" at bounding box center [874, 453] width 72 height 22
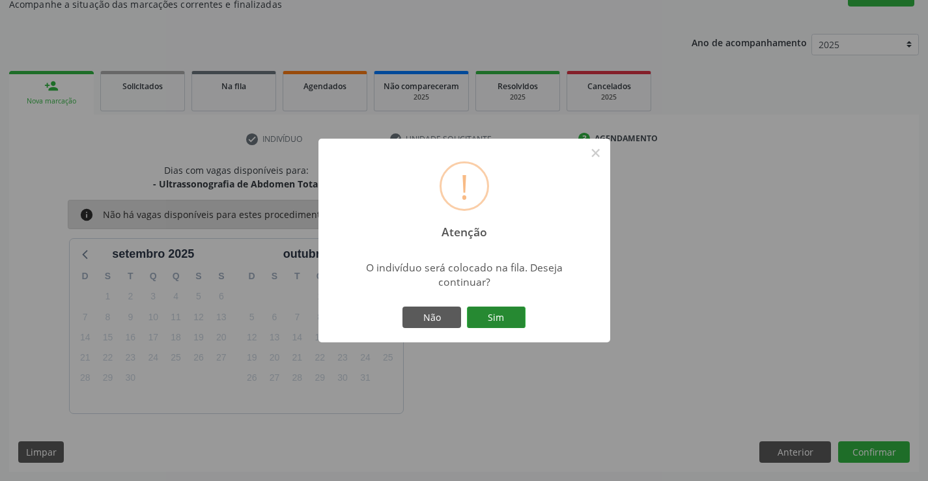
click at [489, 315] on button "Sim" at bounding box center [496, 318] width 59 height 22
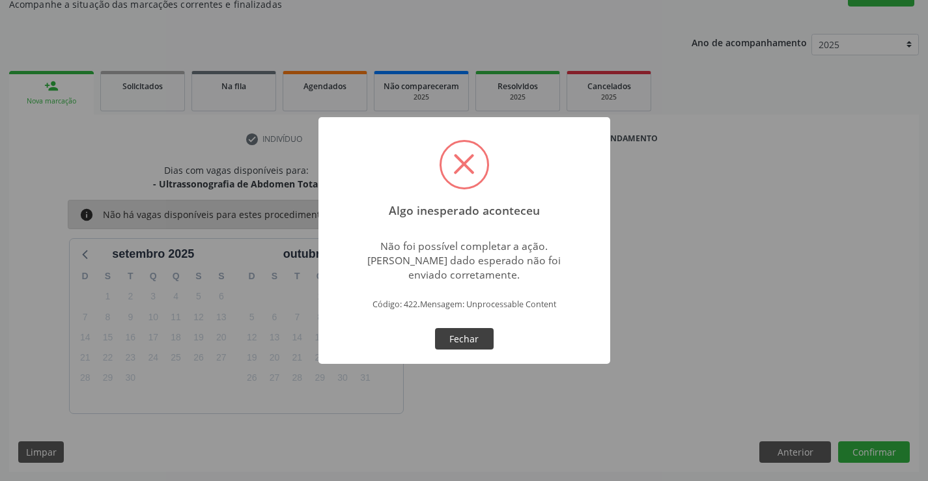
click at [455, 339] on button "Fechar" at bounding box center [464, 339] width 59 height 22
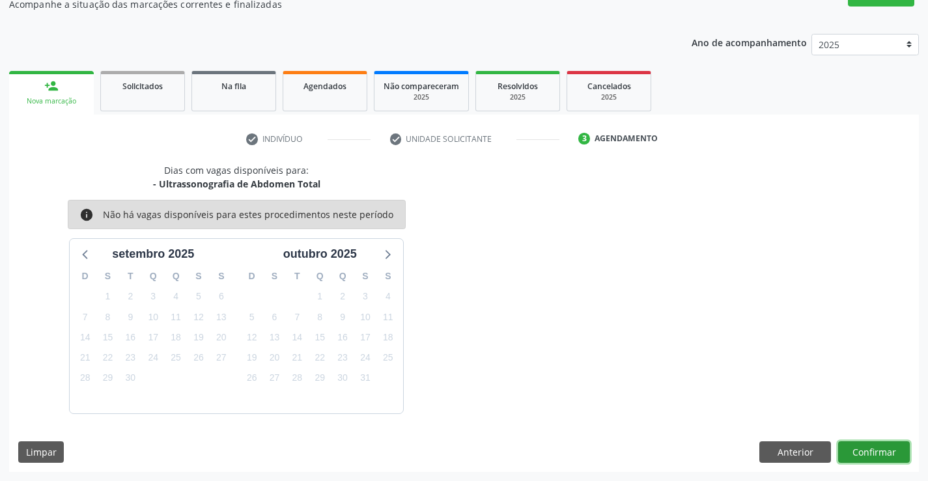
click at [852, 456] on button "Confirmar" at bounding box center [874, 453] width 72 height 22
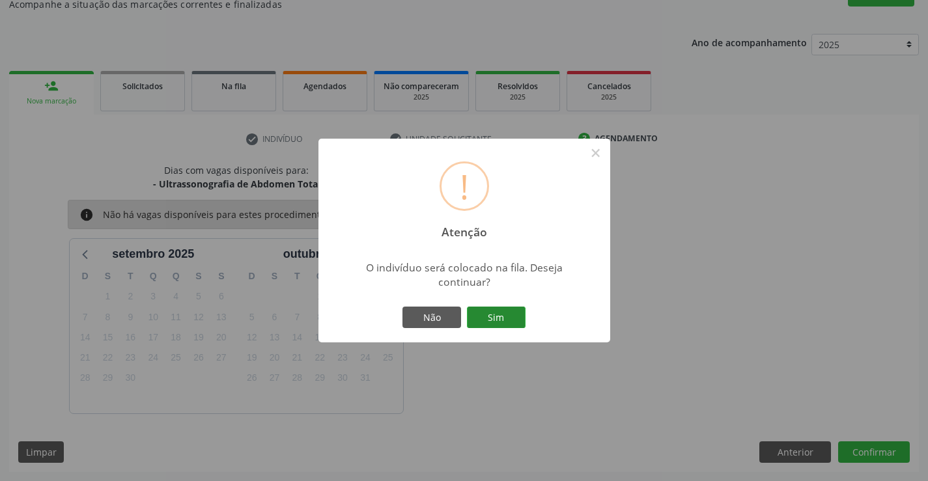
click at [494, 313] on button "Sim" at bounding box center [496, 318] width 59 height 22
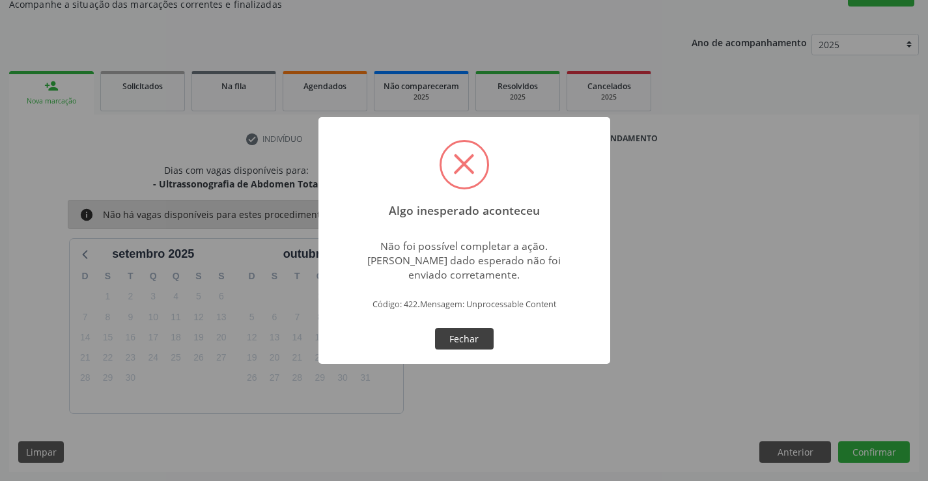
click at [459, 335] on button "Fechar" at bounding box center [464, 339] width 59 height 22
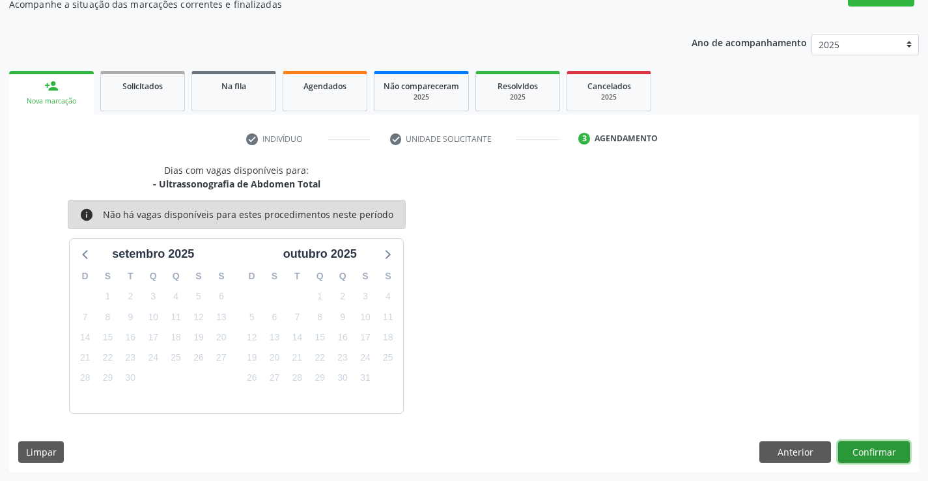
click at [864, 446] on button "Confirmar" at bounding box center [874, 453] width 72 height 22
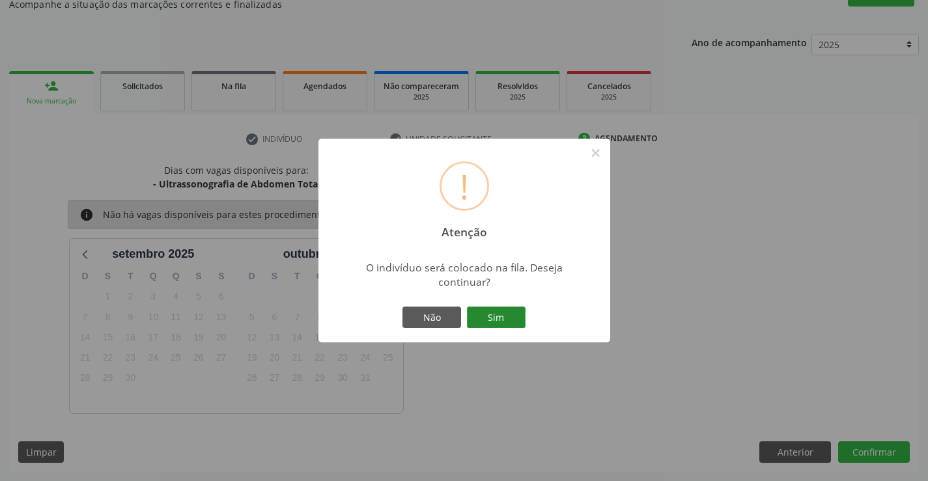
click at [512, 317] on button "Sim" at bounding box center [496, 318] width 59 height 22
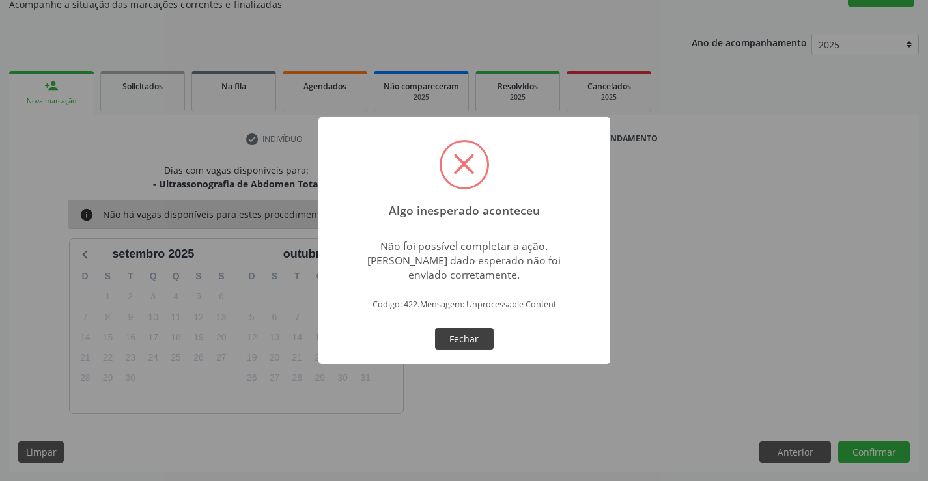
click at [476, 336] on button "Fechar" at bounding box center [464, 339] width 59 height 22
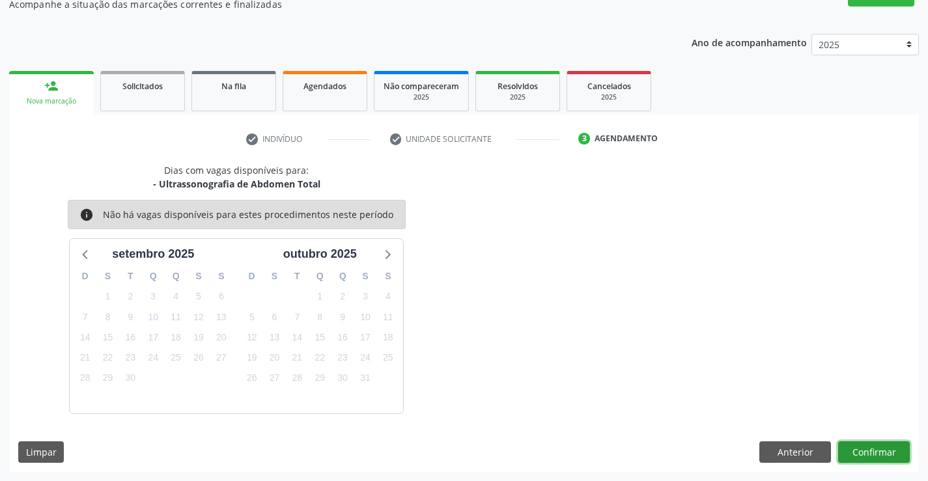
click at [853, 446] on button "Confirmar" at bounding box center [874, 453] width 72 height 22
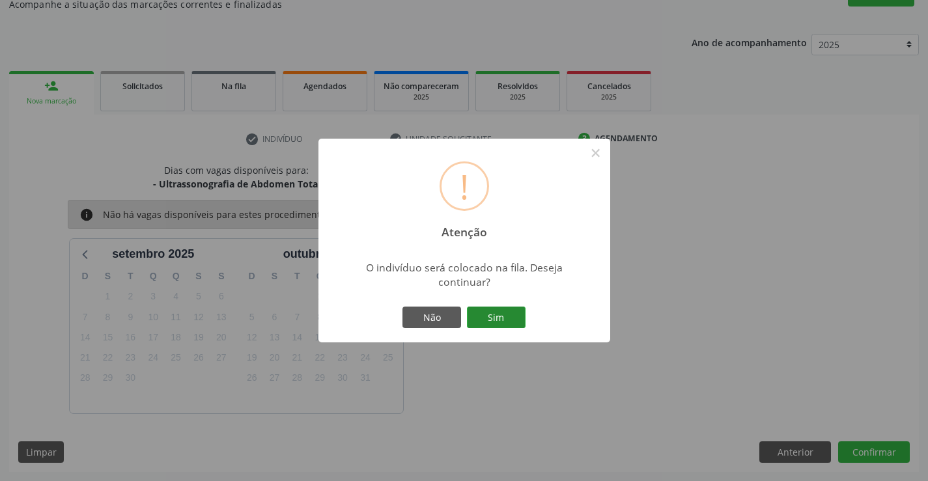
click at [508, 312] on button "Sim" at bounding box center [496, 318] width 59 height 22
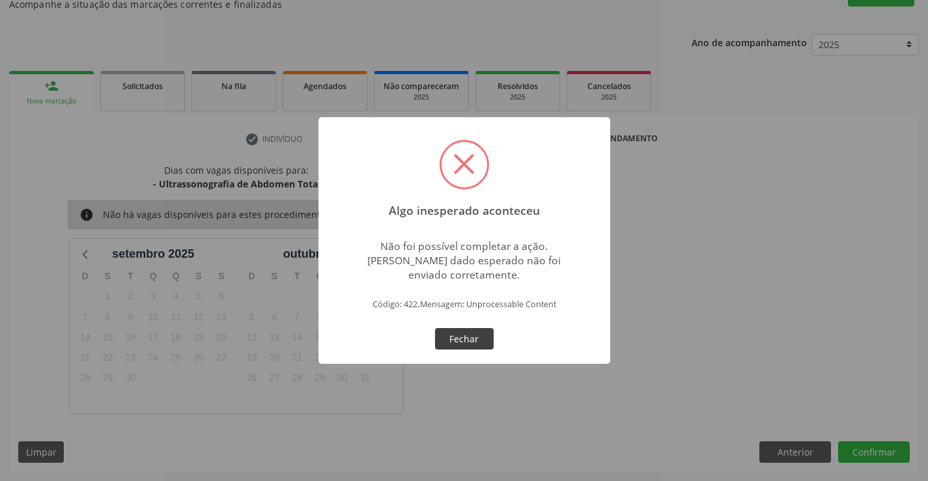
click at [447, 339] on button "Fechar" at bounding box center [464, 339] width 59 height 22
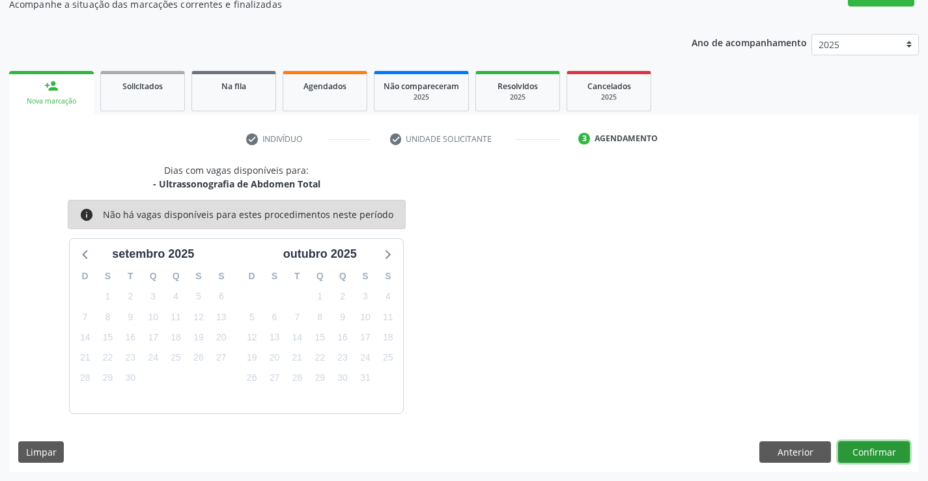
click at [873, 452] on button "Confirmar" at bounding box center [874, 453] width 72 height 22
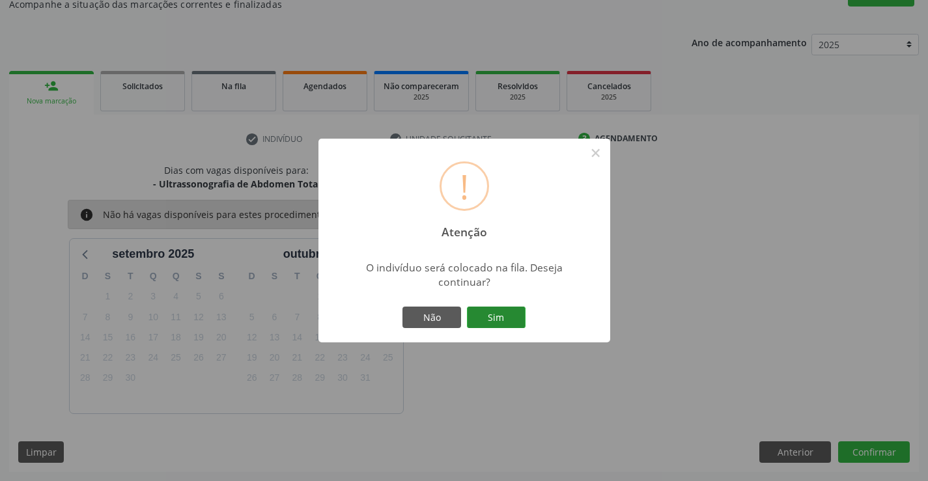
click at [513, 323] on button "Sim" at bounding box center [496, 318] width 59 height 22
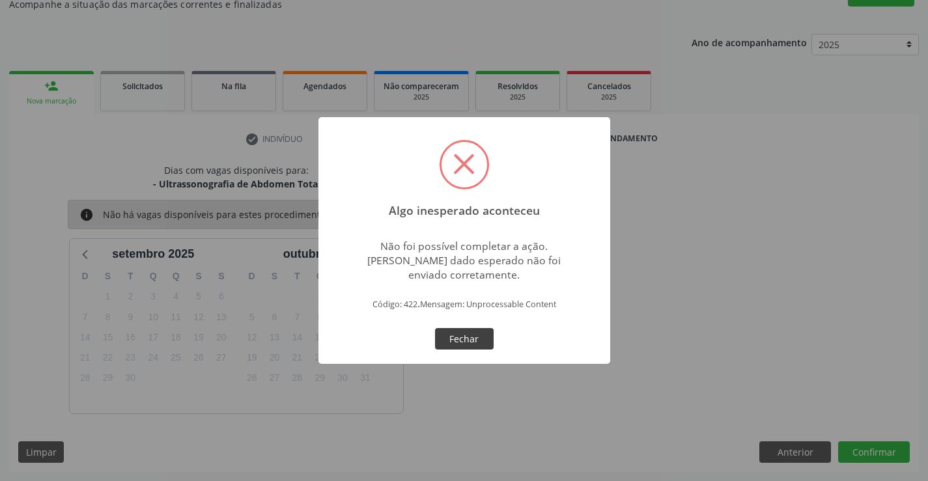
click at [470, 335] on button "Fechar" at bounding box center [464, 339] width 59 height 22
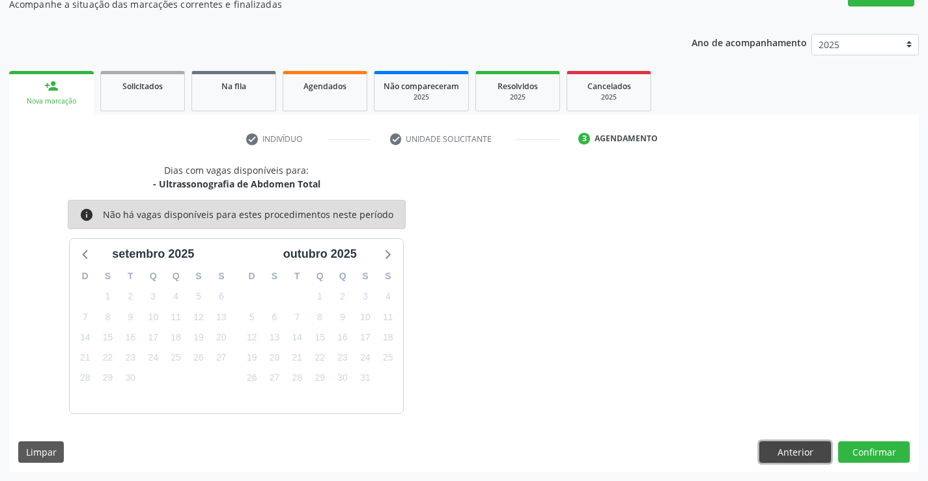
click at [812, 447] on button "Anterior" at bounding box center [795, 453] width 72 height 22
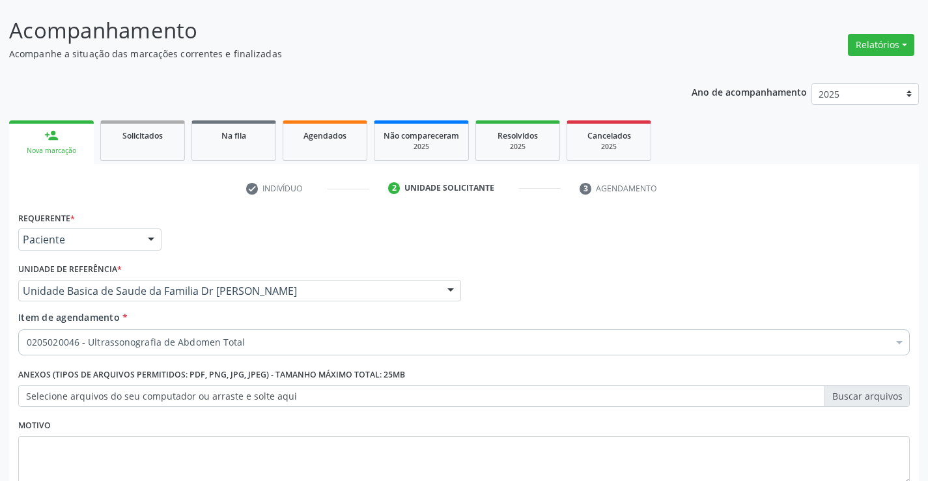
scroll to position [0, 0]
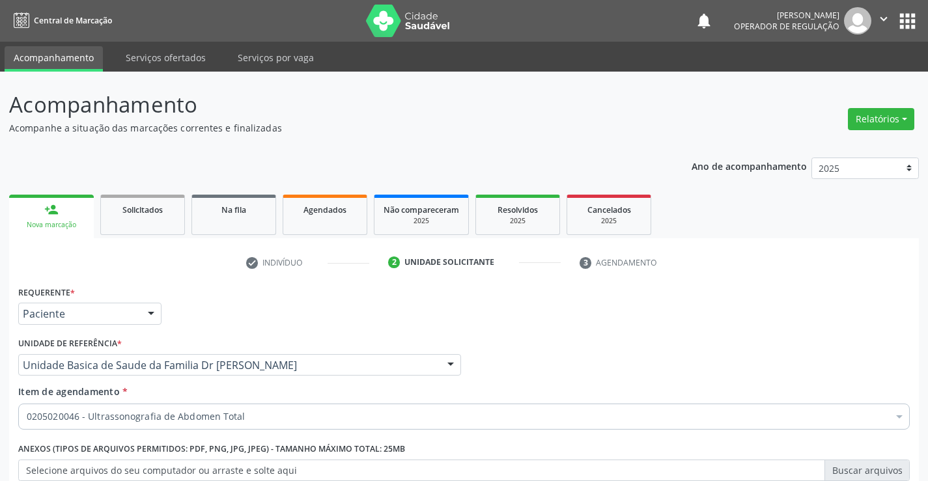
click at [915, 27] on button "apps" at bounding box center [907, 21] width 23 height 23
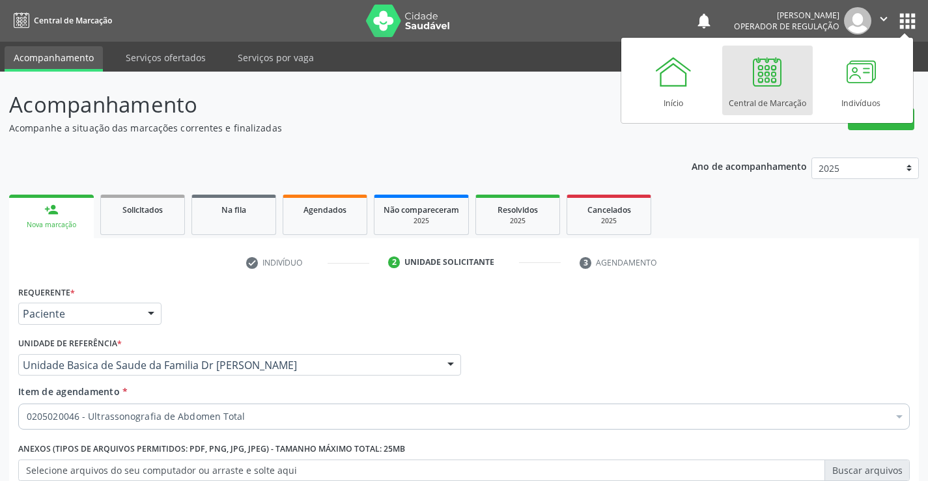
click at [788, 105] on div "Central de Marcação" at bounding box center [768, 100] width 78 height 18
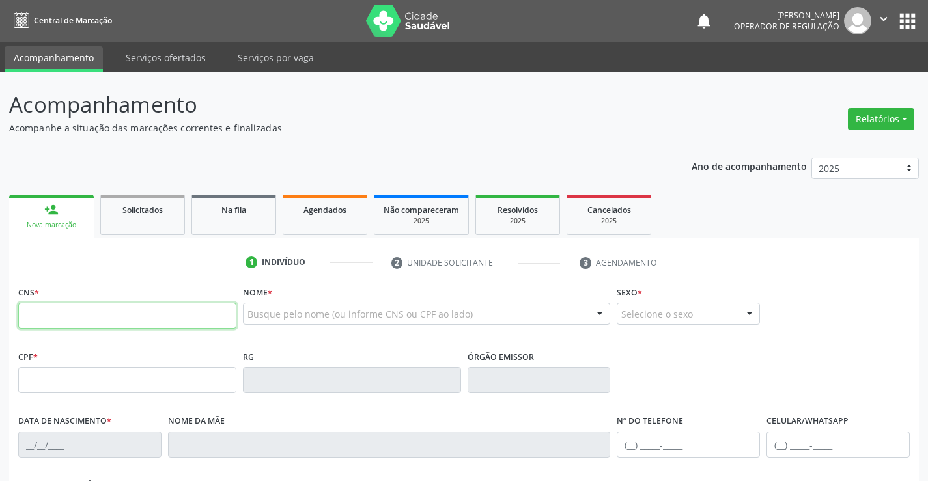
click at [879, 20] on icon "" at bounding box center [884, 19] width 14 height 14
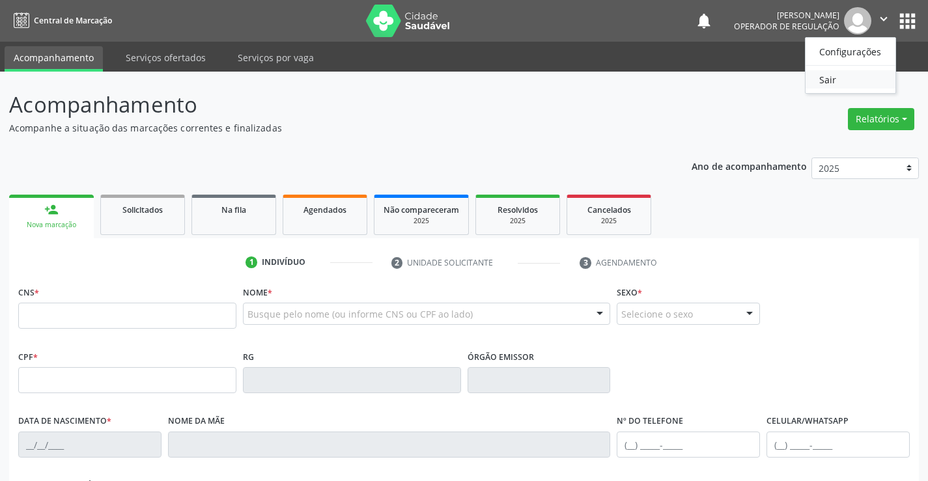
click at [830, 85] on link "Sair" at bounding box center [851, 79] width 90 height 18
